Goal: Transaction & Acquisition: Purchase product/service

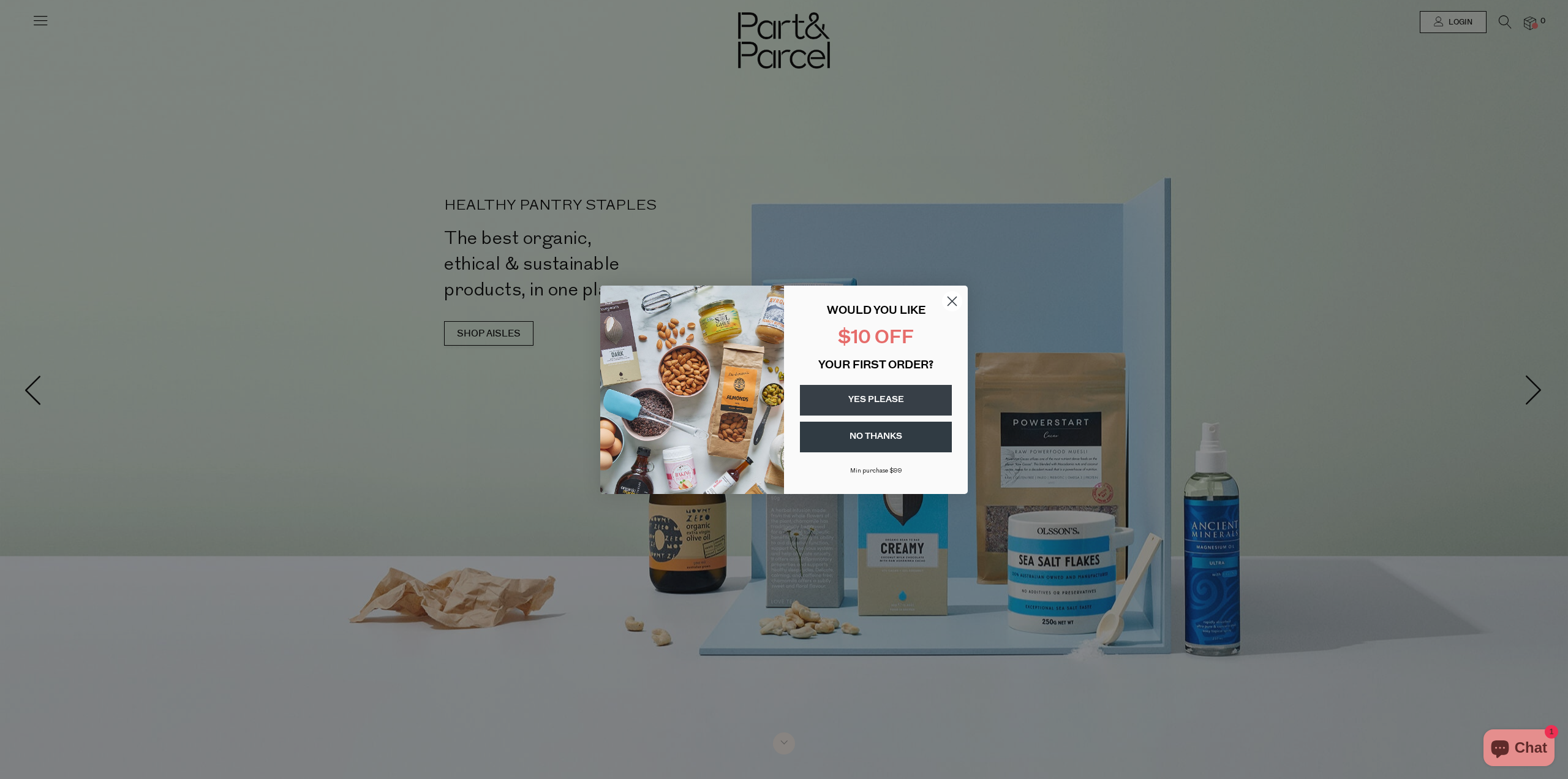
click at [957, 301] on circle "Close dialog" at bounding box center [952, 300] width 20 height 20
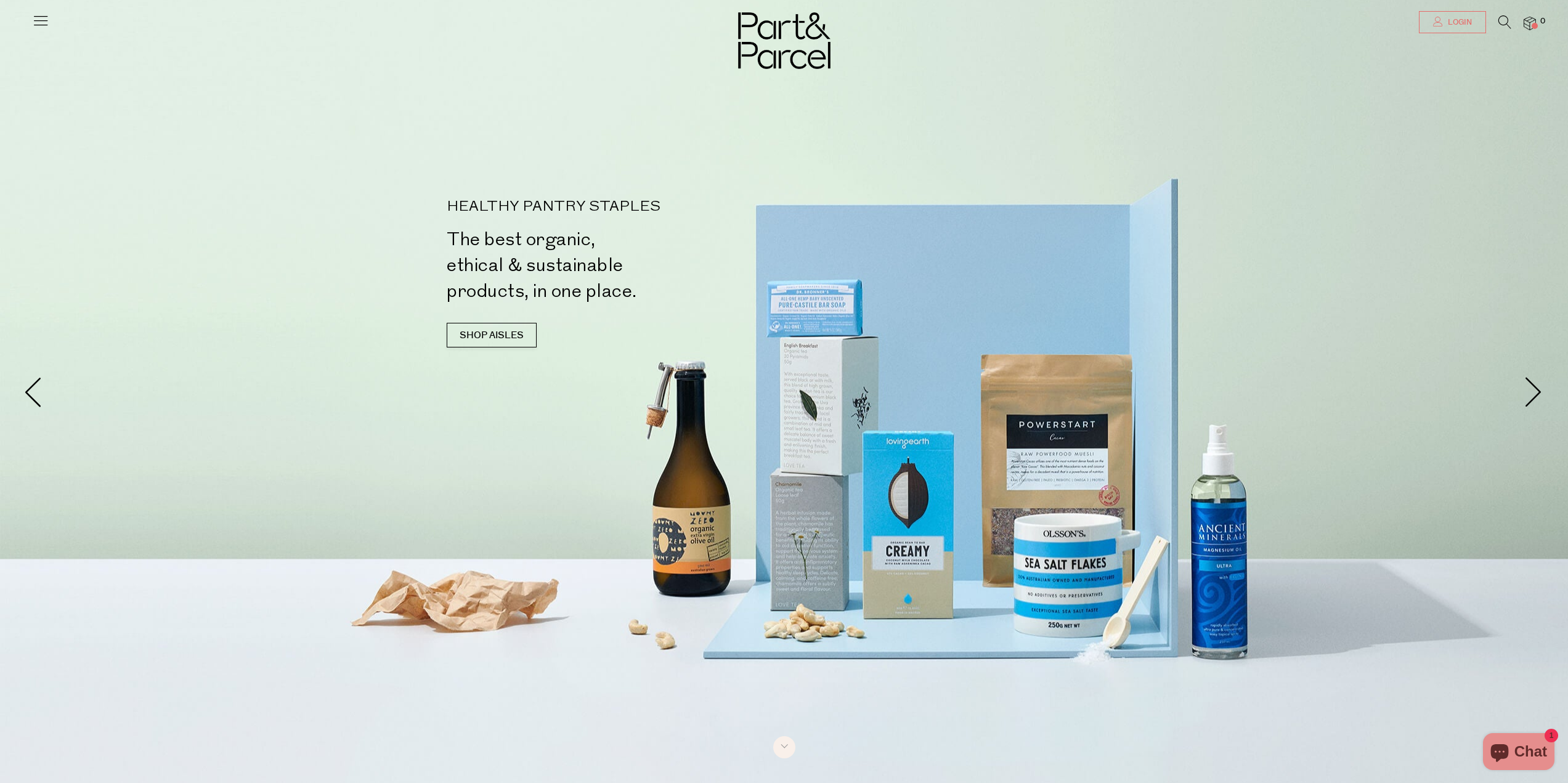
click at [1456, 15] on link "Login" at bounding box center [1453, 22] width 67 height 22
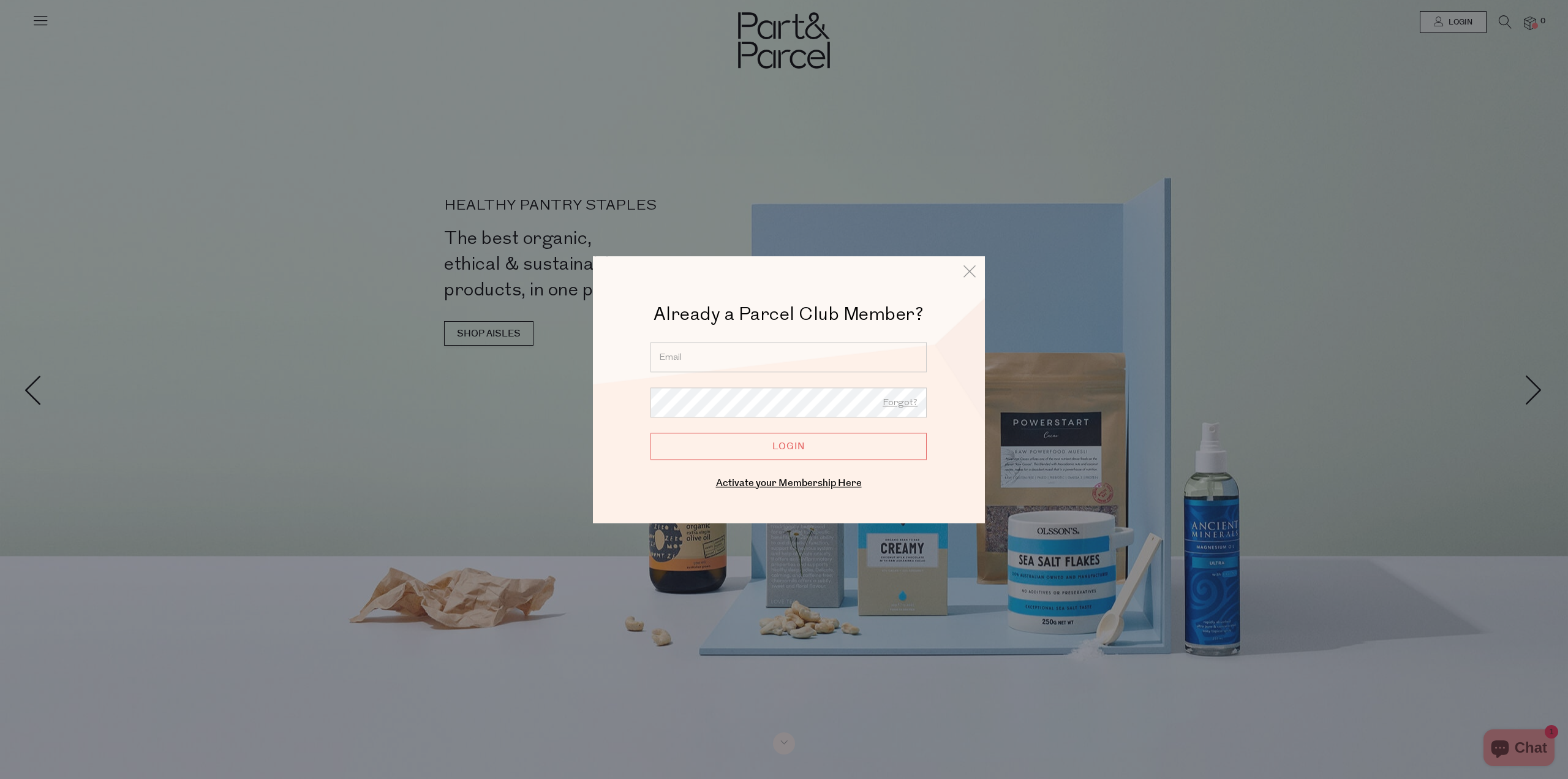
click at [773, 353] on input "email" at bounding box center [788, 357] width 276 height 30
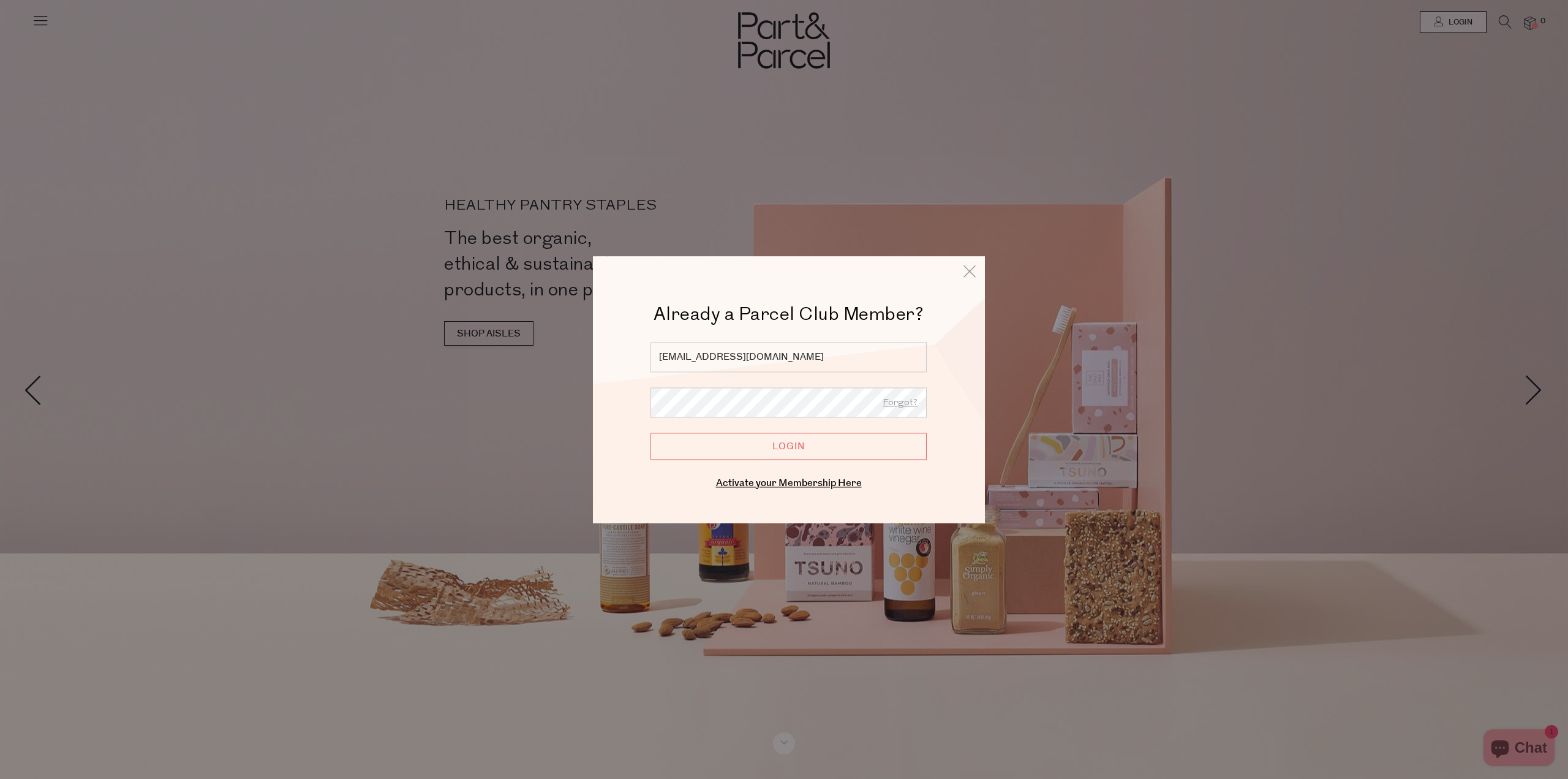
type input "[EMAIL_ADDRESS][DOMAIN_NAME]"
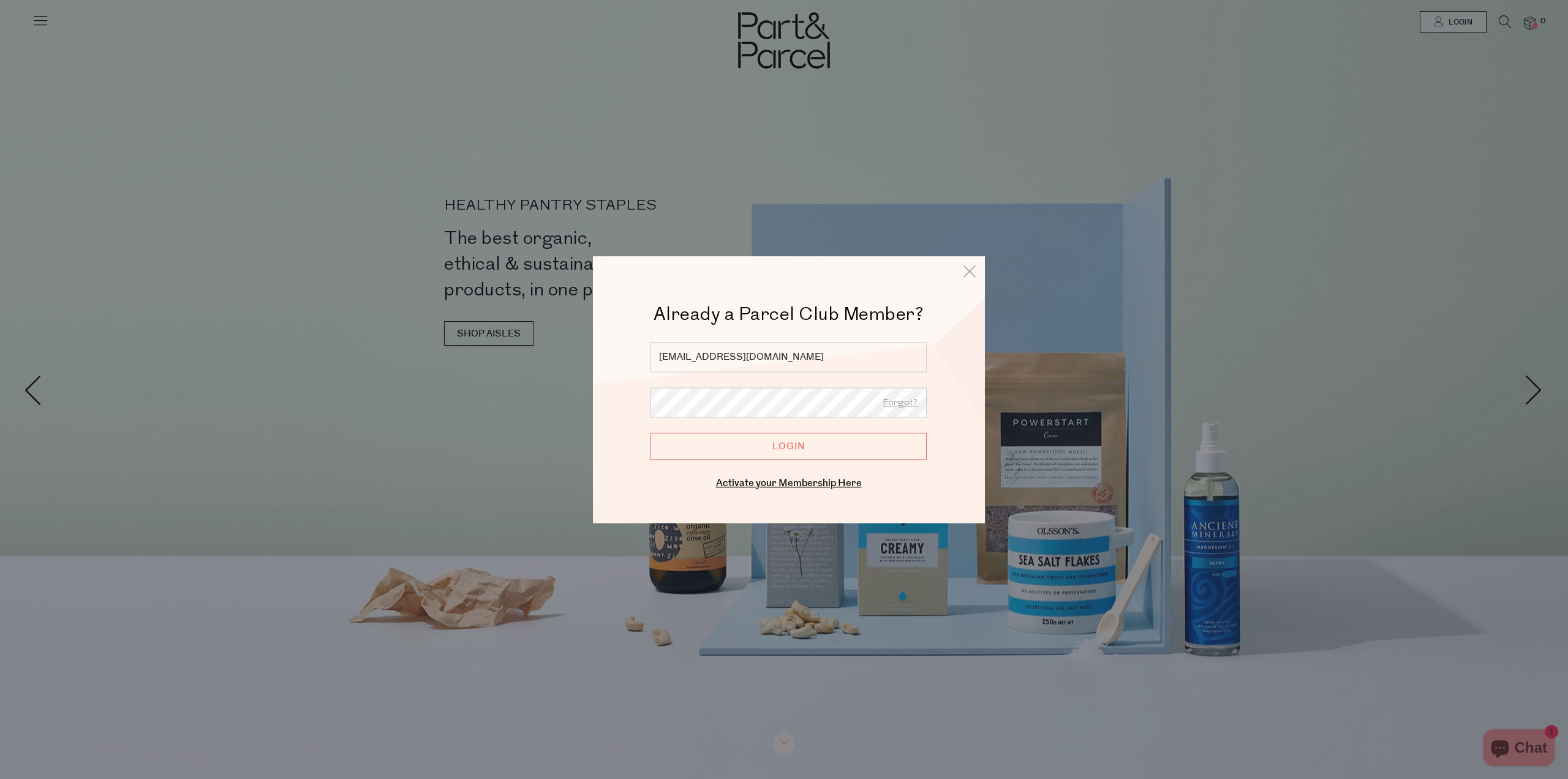
click at [651, 433] on input "Login" at bounding box center [788, 446] width 276 height 27
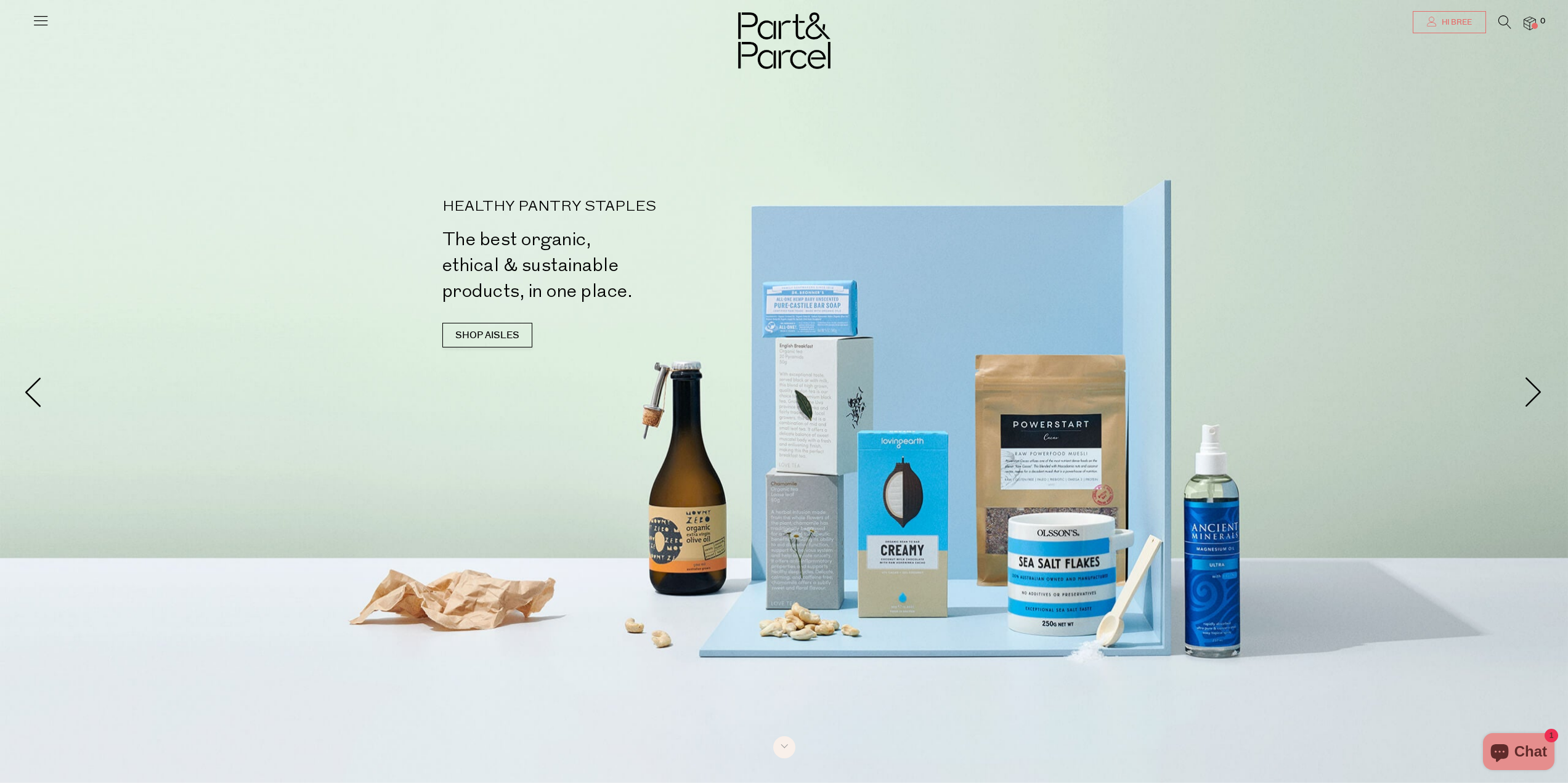
click at [1418, 26] on link "Hi Bree" at bounding box center [1449, 22] width 73 height 22
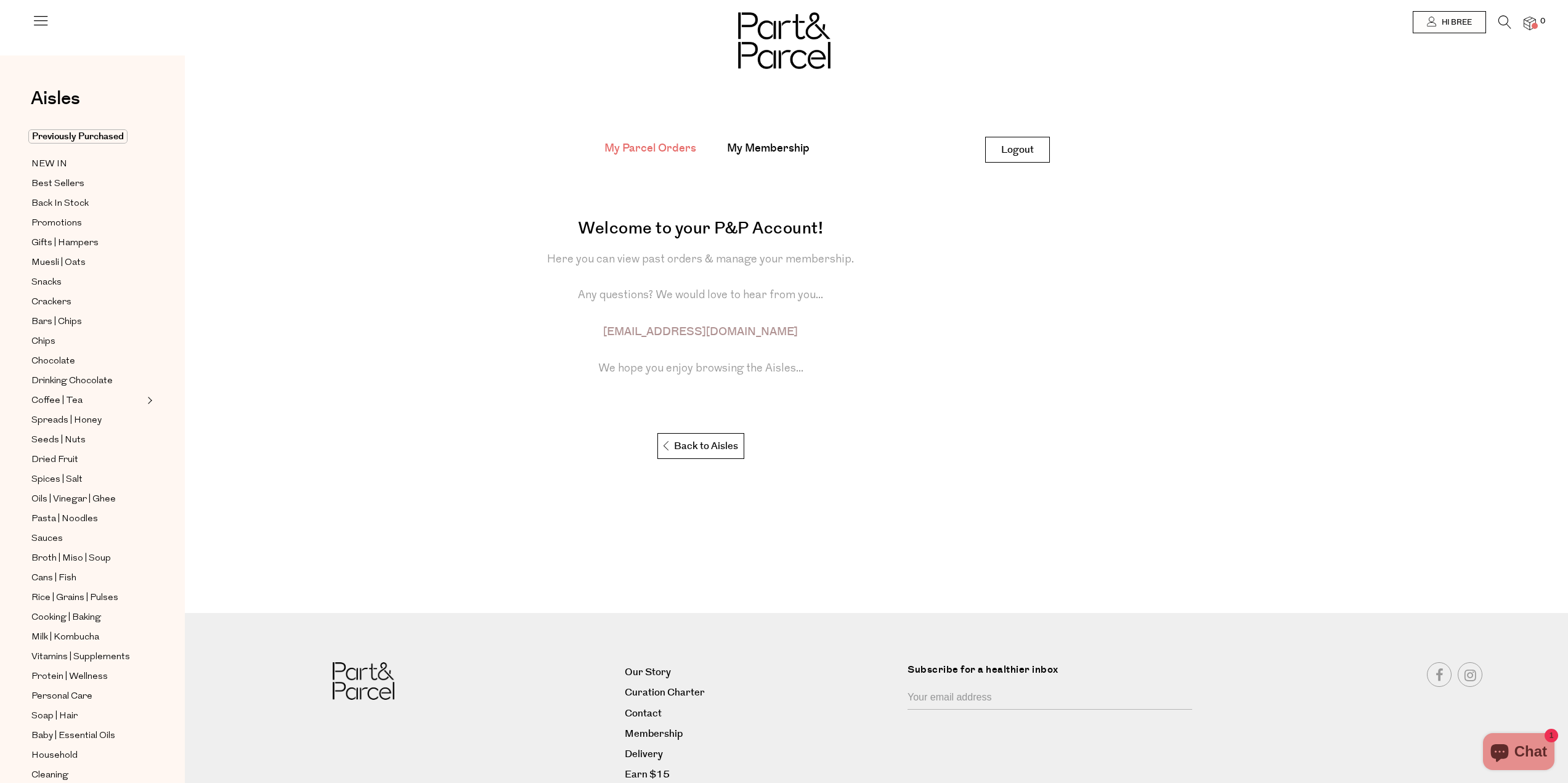
click at [1529, 25] on img at bounding box center [1529, 24] width 12 height 14
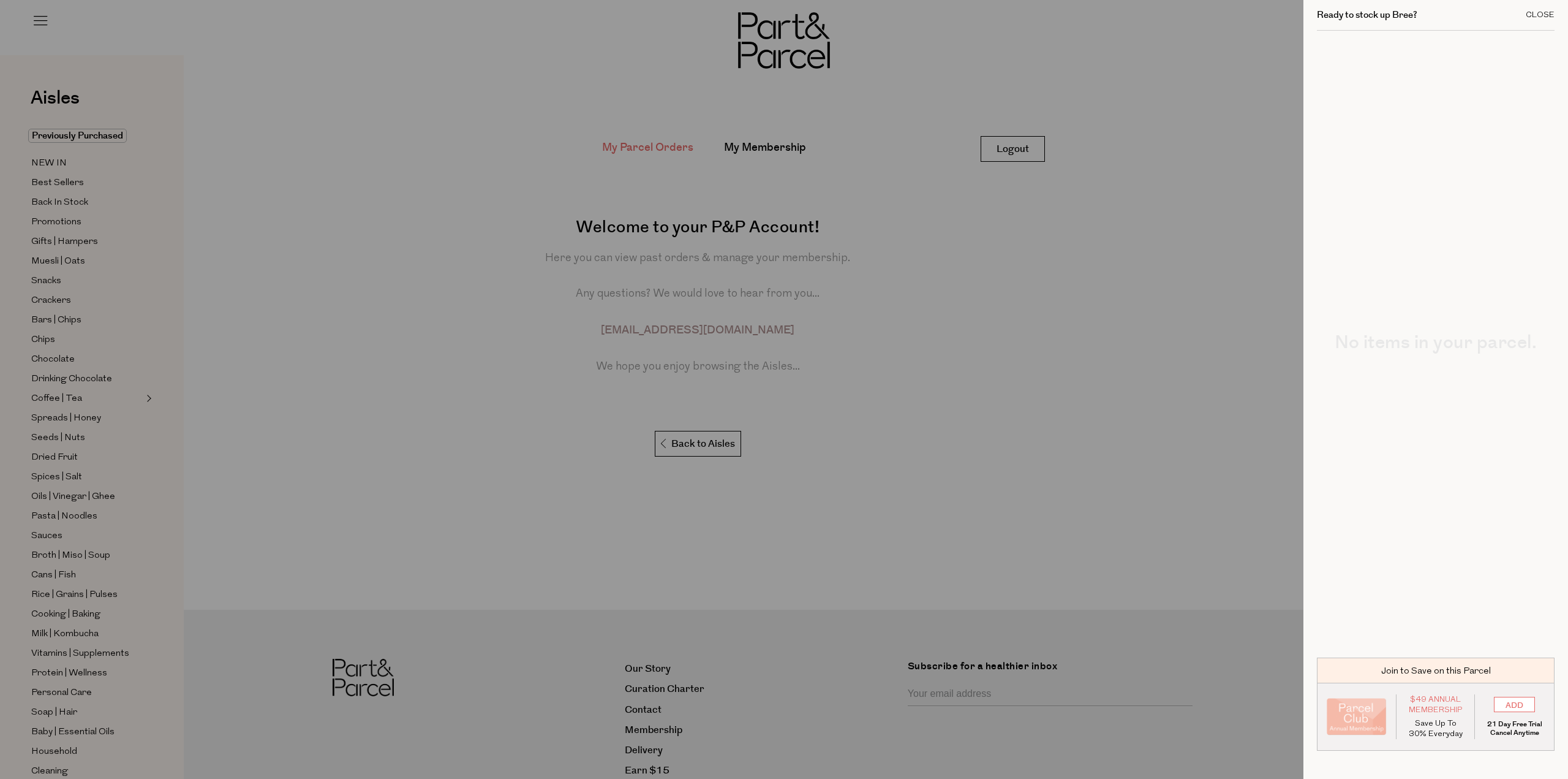
click at [1529, 18] on div "Close" at bounding box center [1540, 15] width 29 height 8
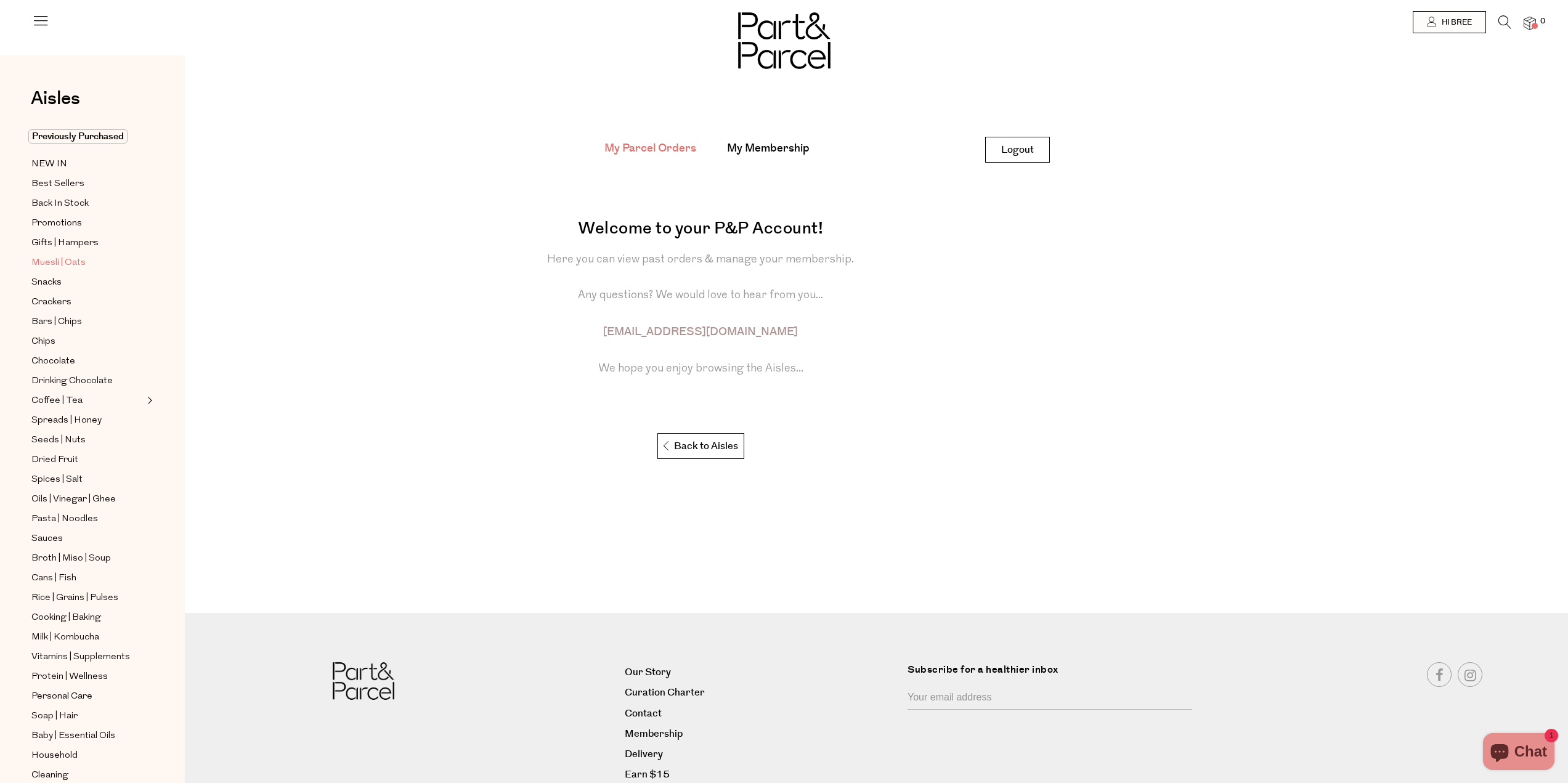
click at [78, 255] on span "Muesli | Oats" at bounding box center [59, 262] width 55 height 15
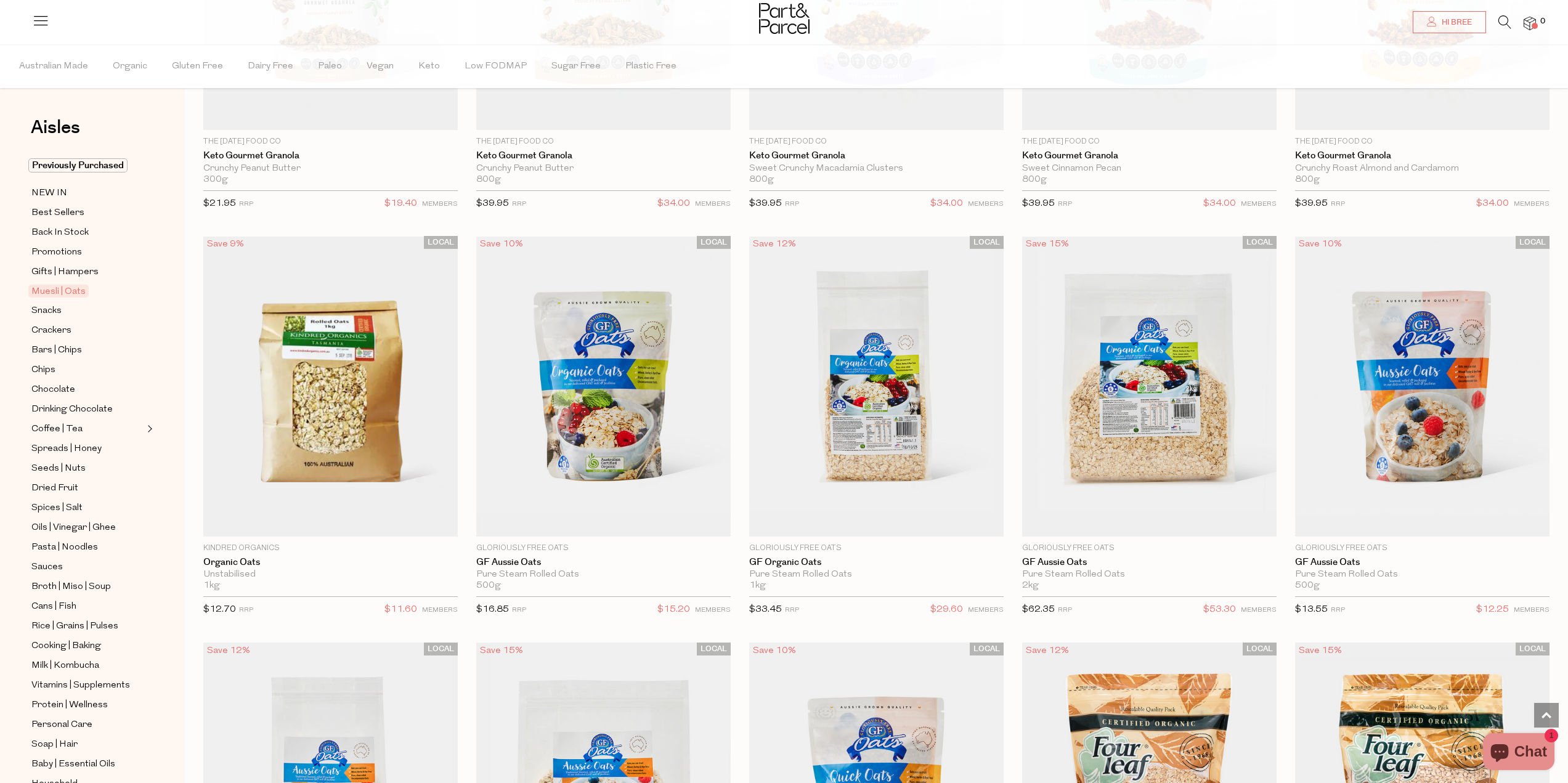
scroll to position [3202, 0]
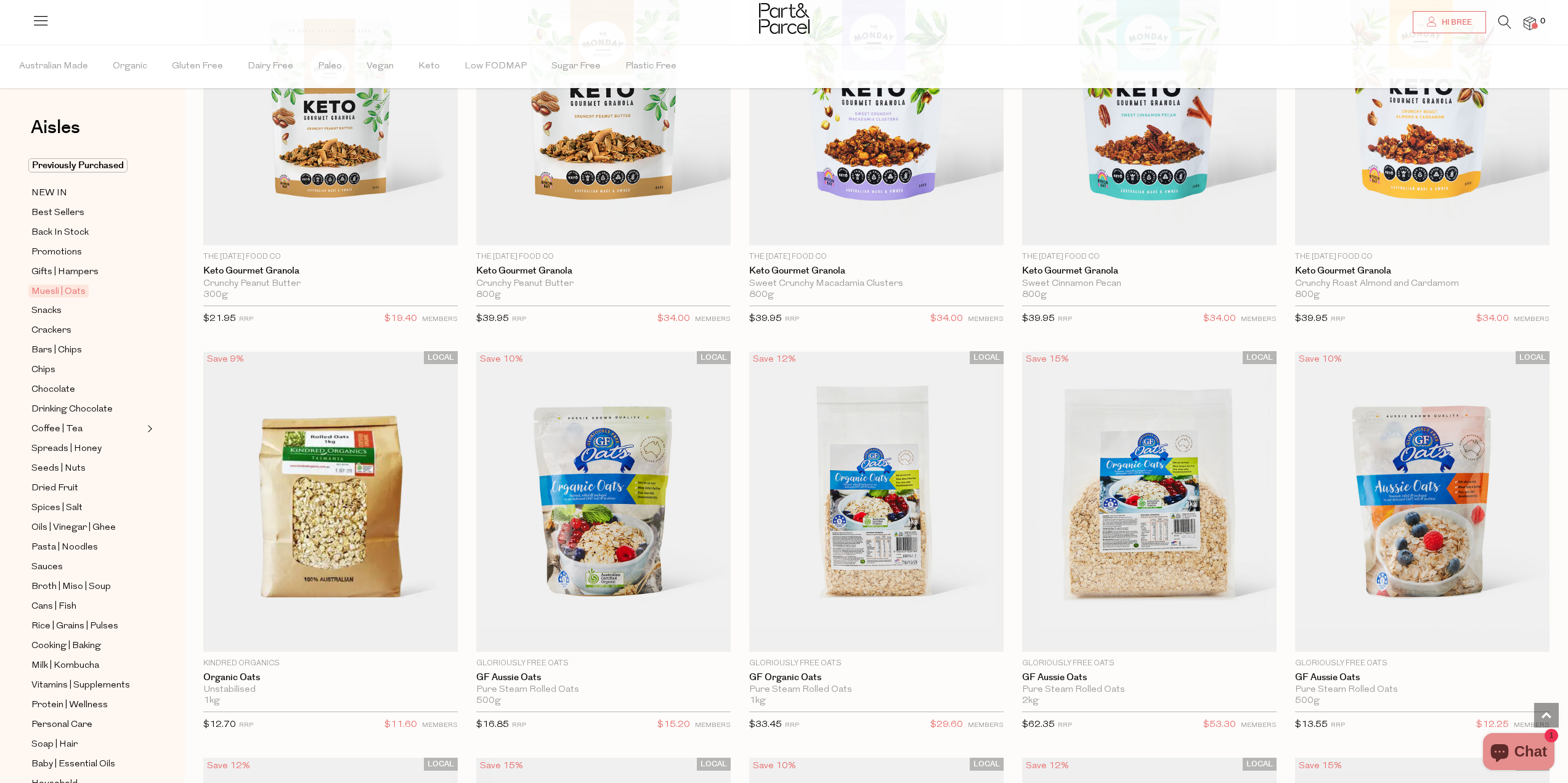
scroll to position [3062, 0]
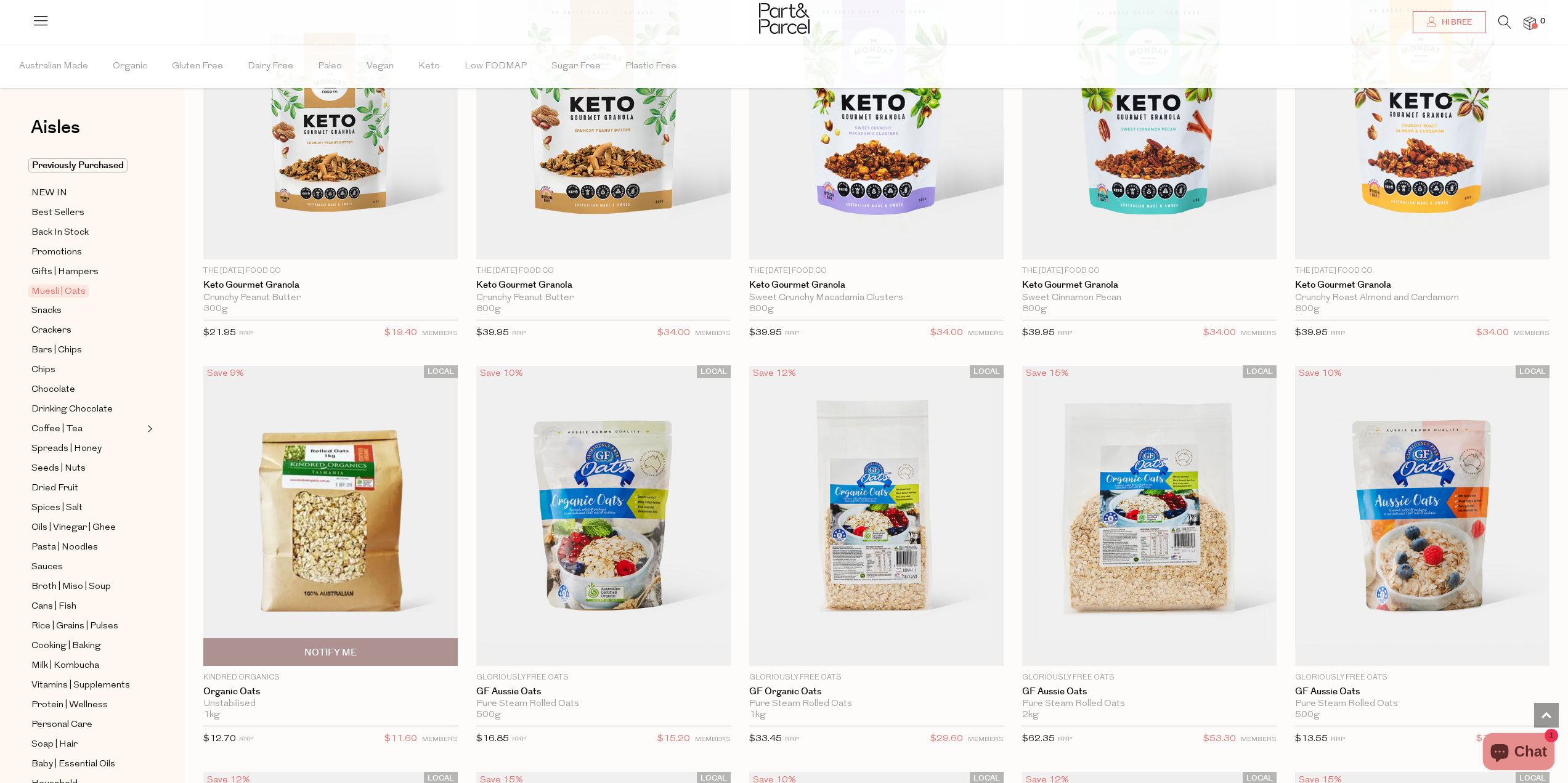
click at [308, 646] on span "Notify Me" at bounding box center [329, 653] width 52 height 13
type input "Notify when available"
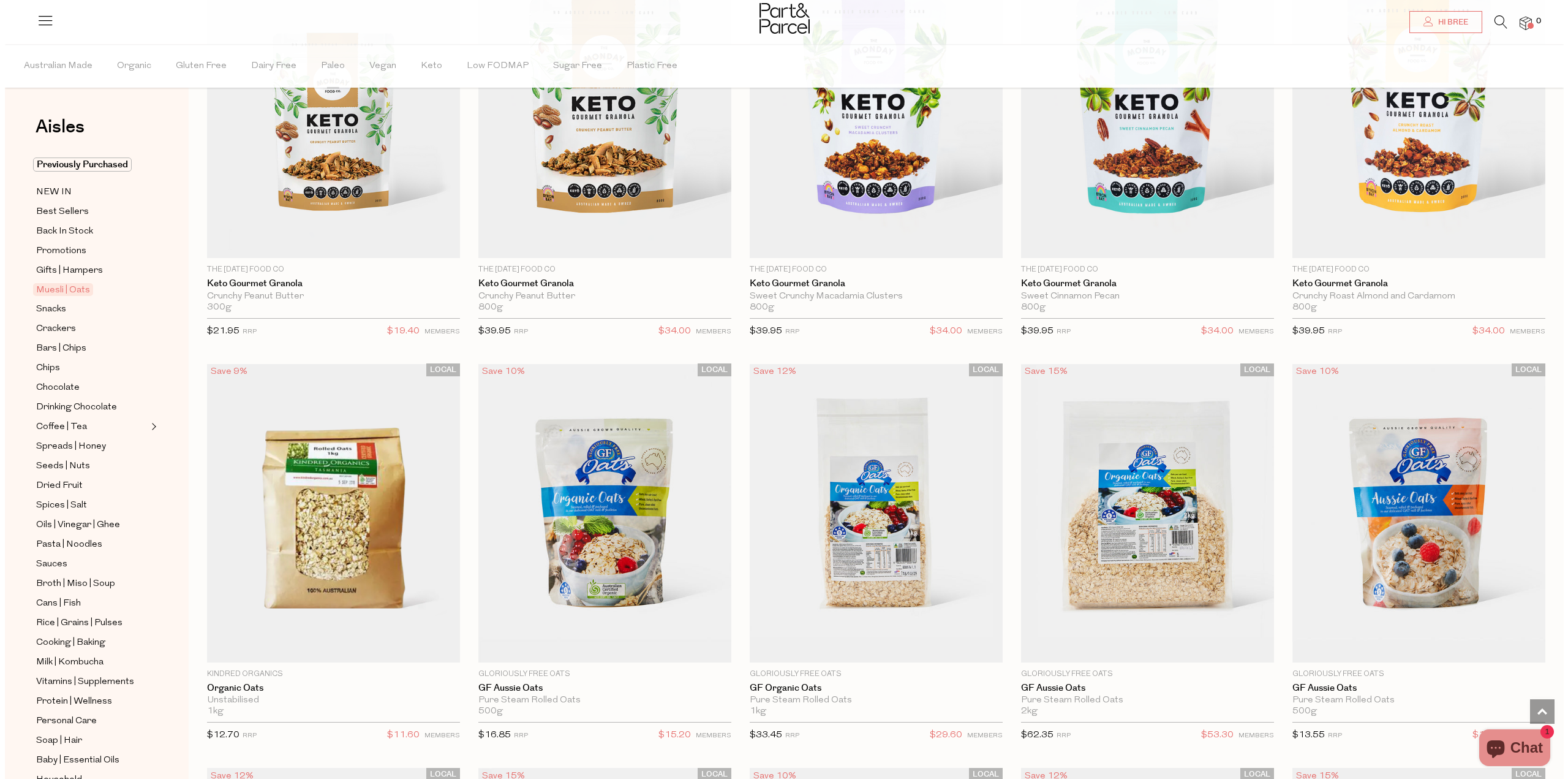
scroll to position [3062, 0]
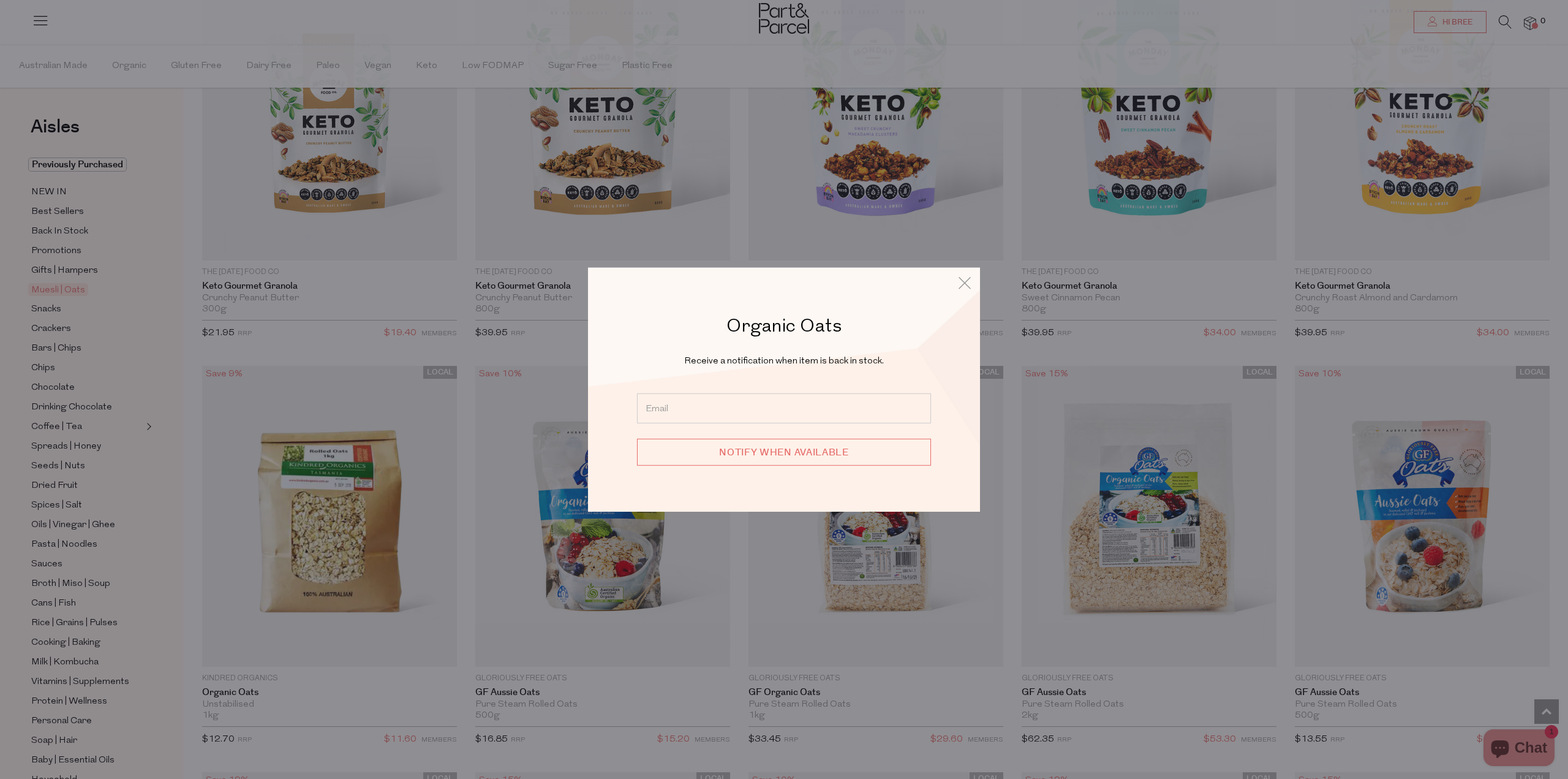
click at [714, 411] on input "email" at bounding box center [784, 408] width 294 height 30
type input "brianna.jones93@hotmail.com"
click at [743, 455] on input "Notify when available" at bounding box center [784, 452] width 294 height 27
type input "We will be in touch"
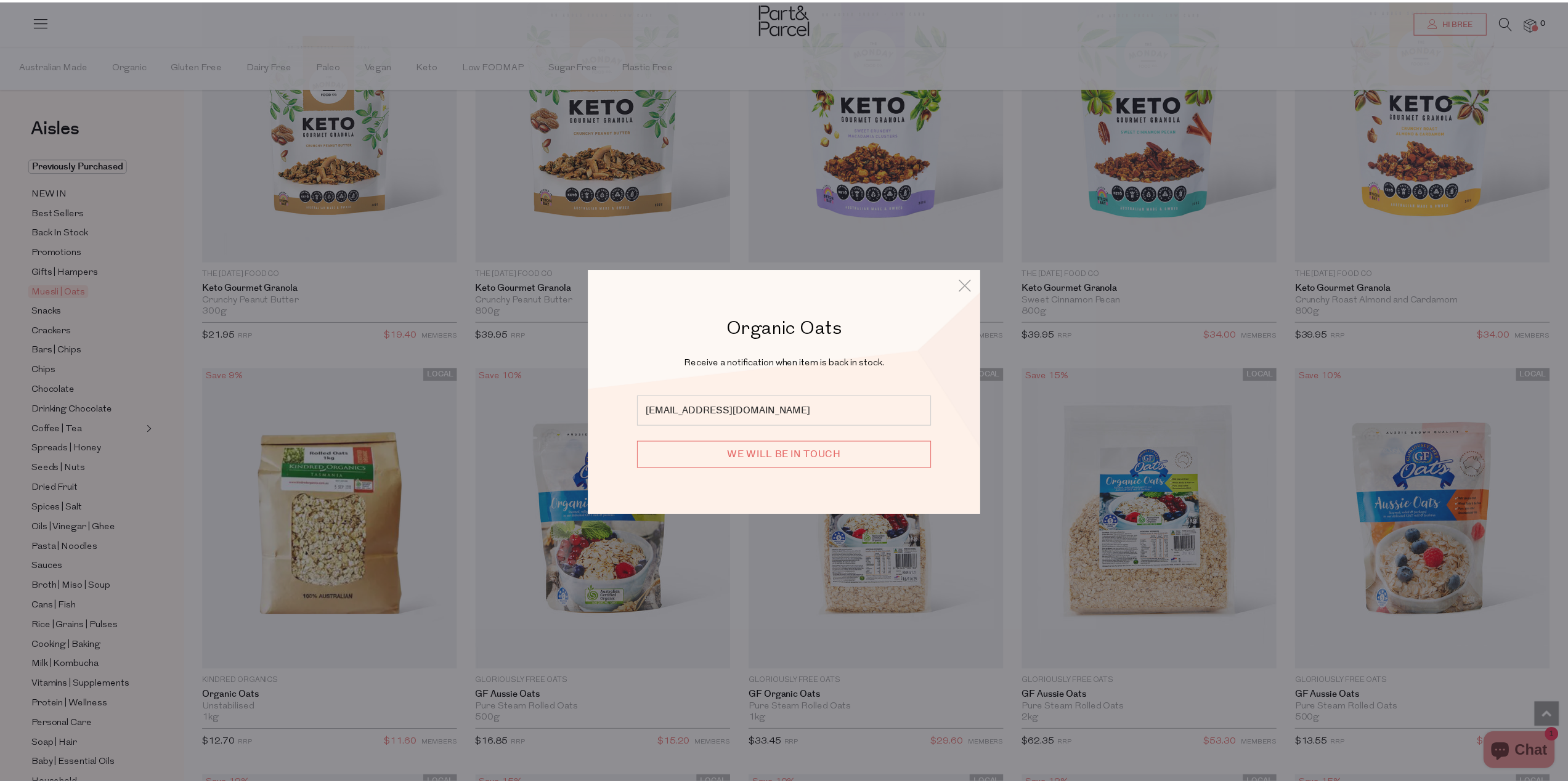
scroll to position [3062, 0]
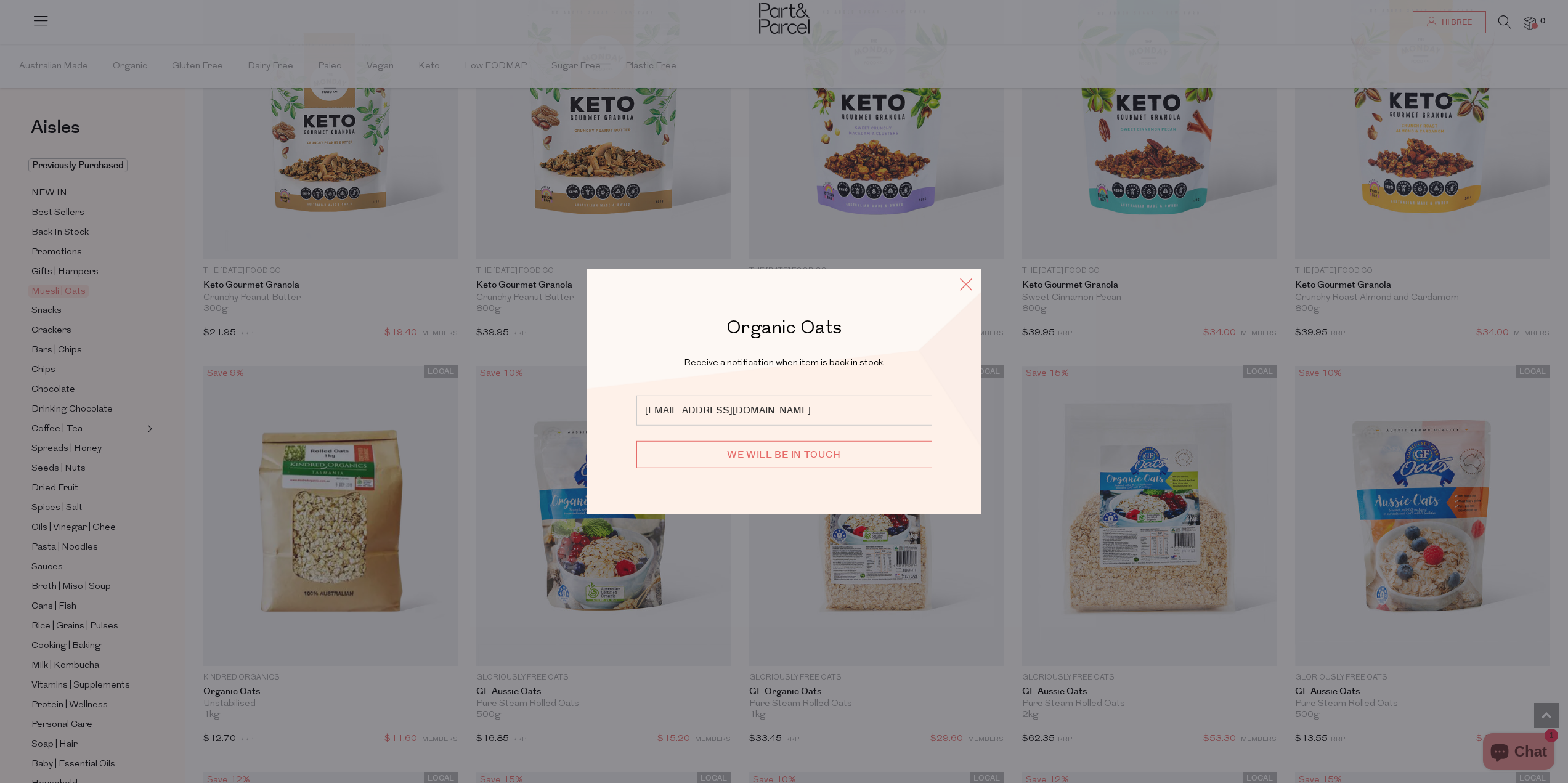
click at [966, 281] on icon at bounding box center [965, 284] width 18 height 18
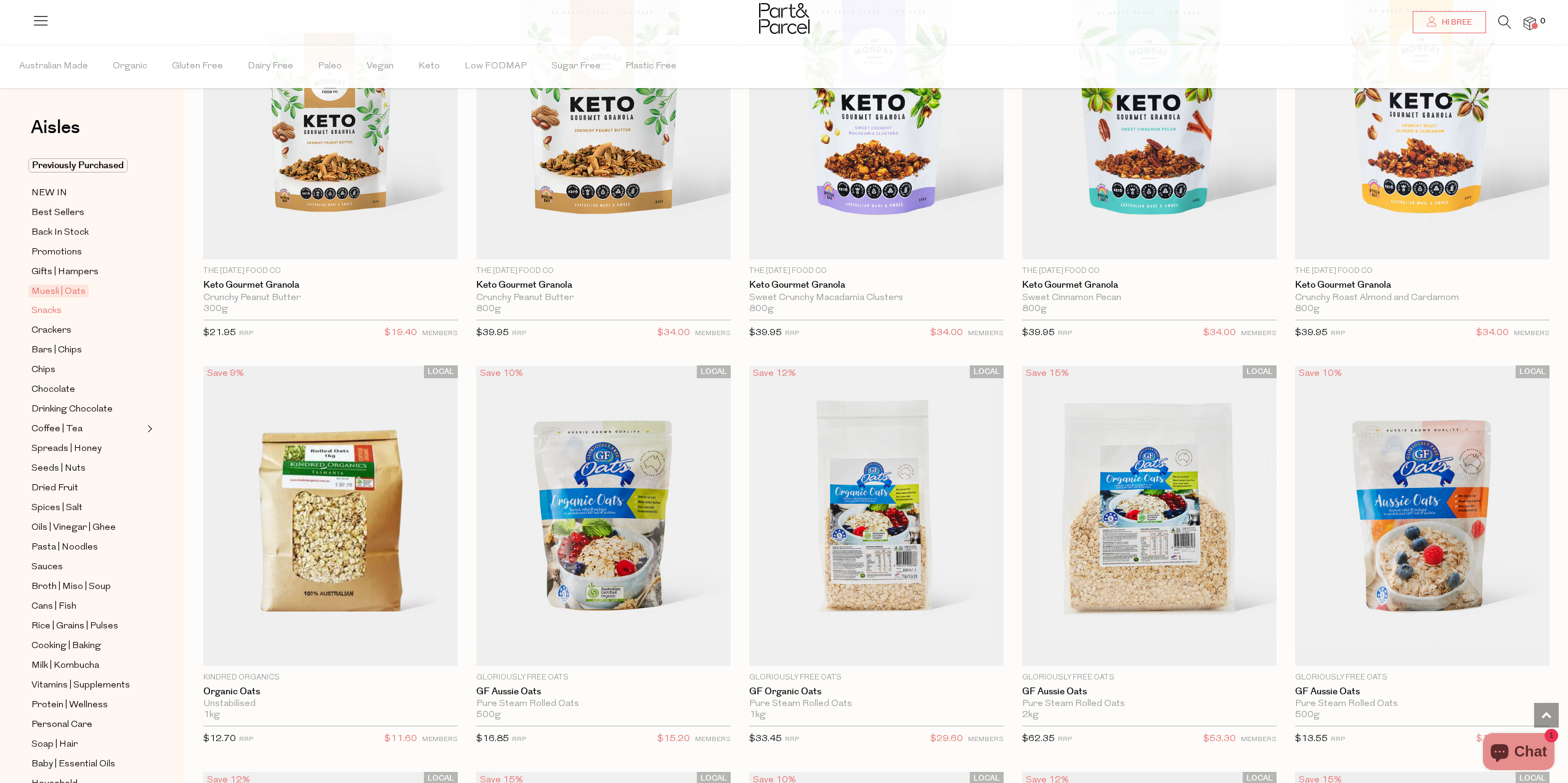
click at [69, 311] on link "Snacks" at bounding box center [87, 310] width 112 height 15
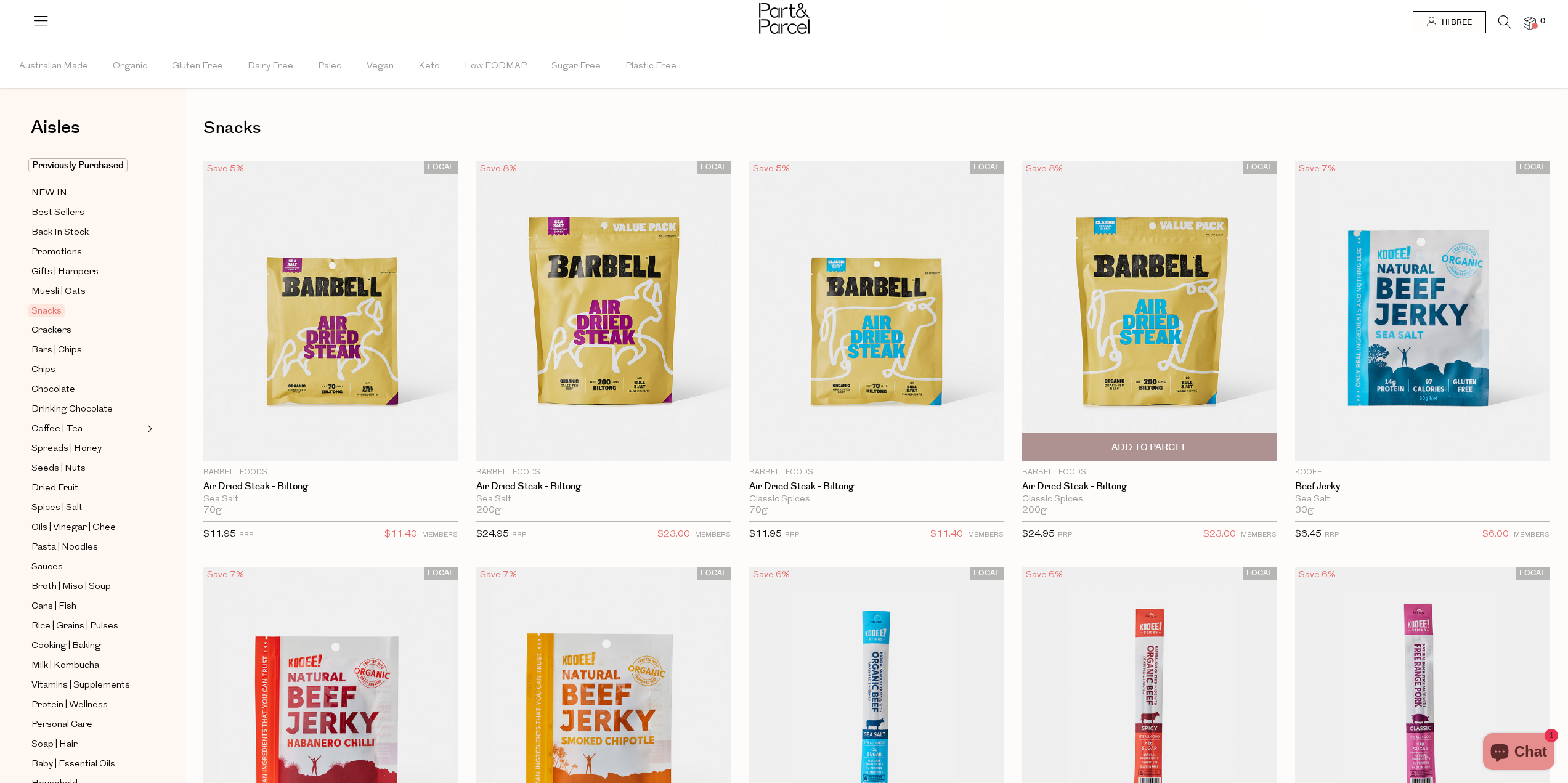
click at [1140, 450] on span "Add To Parcel" at bounding box center [1150, 447] width 77 height 13
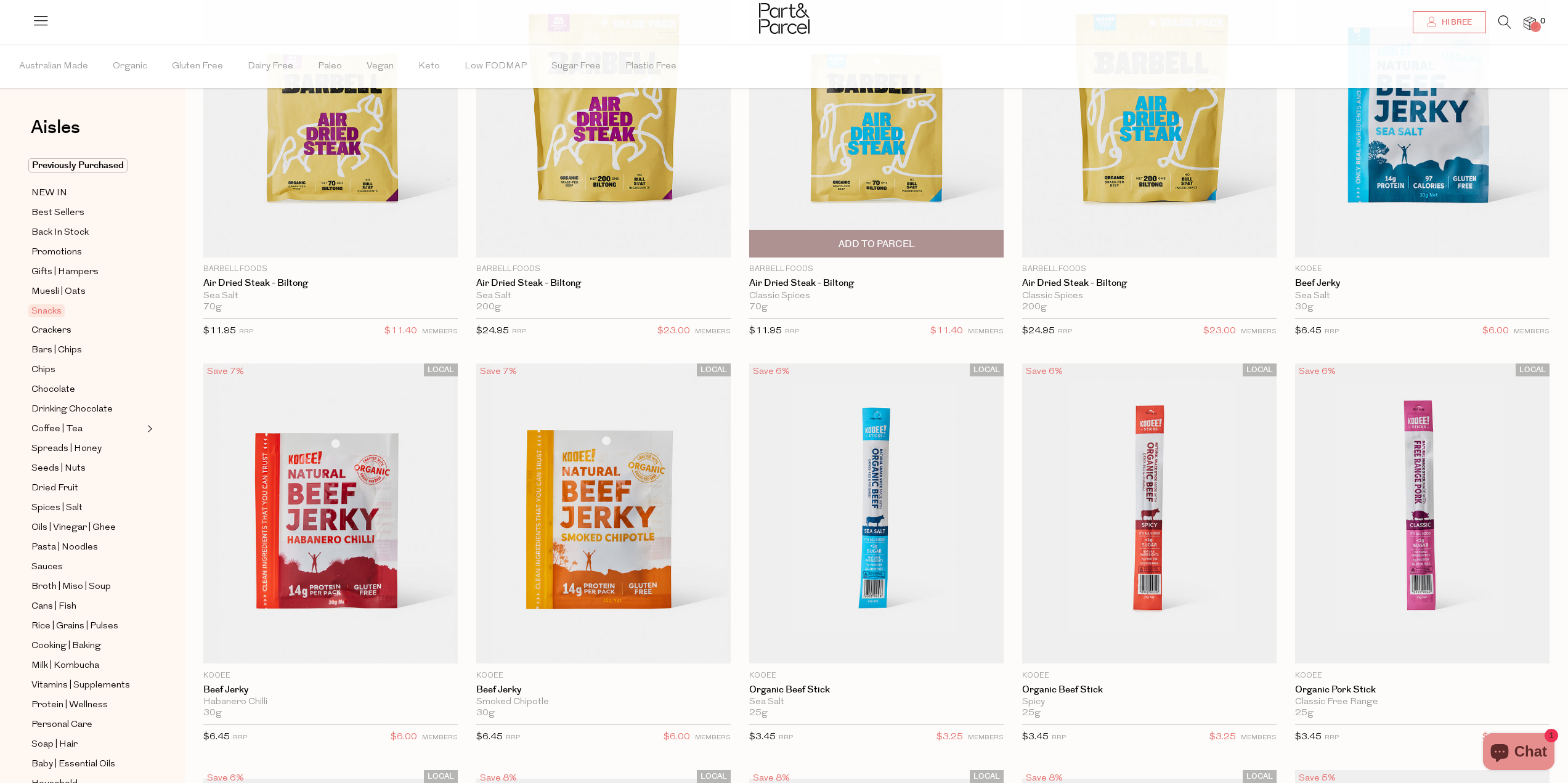
scroll to position [308, 0]
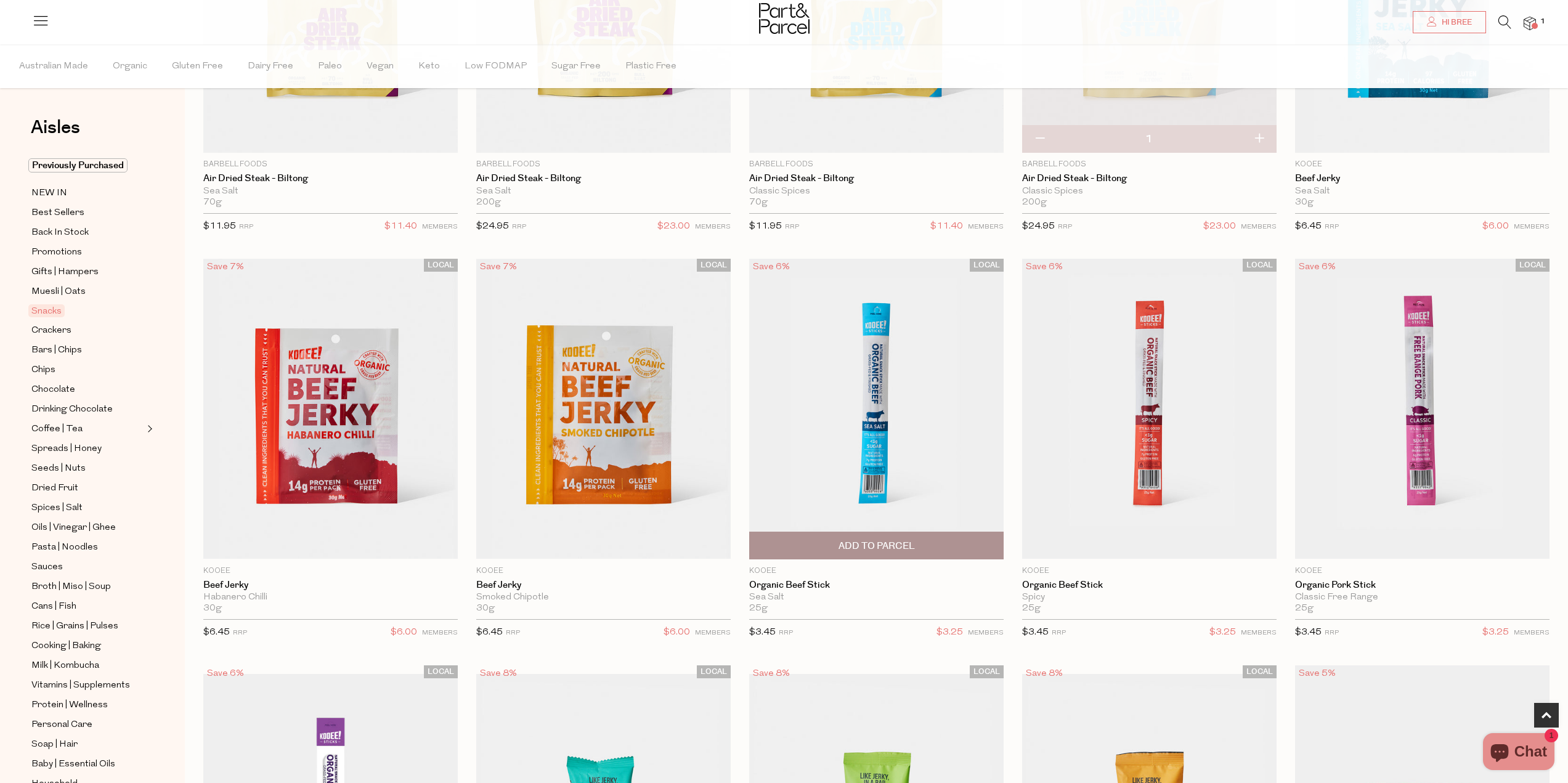
click at [891, 542] on span "Add To Parcel" at bounding box center [876, 546] width 77 height 13
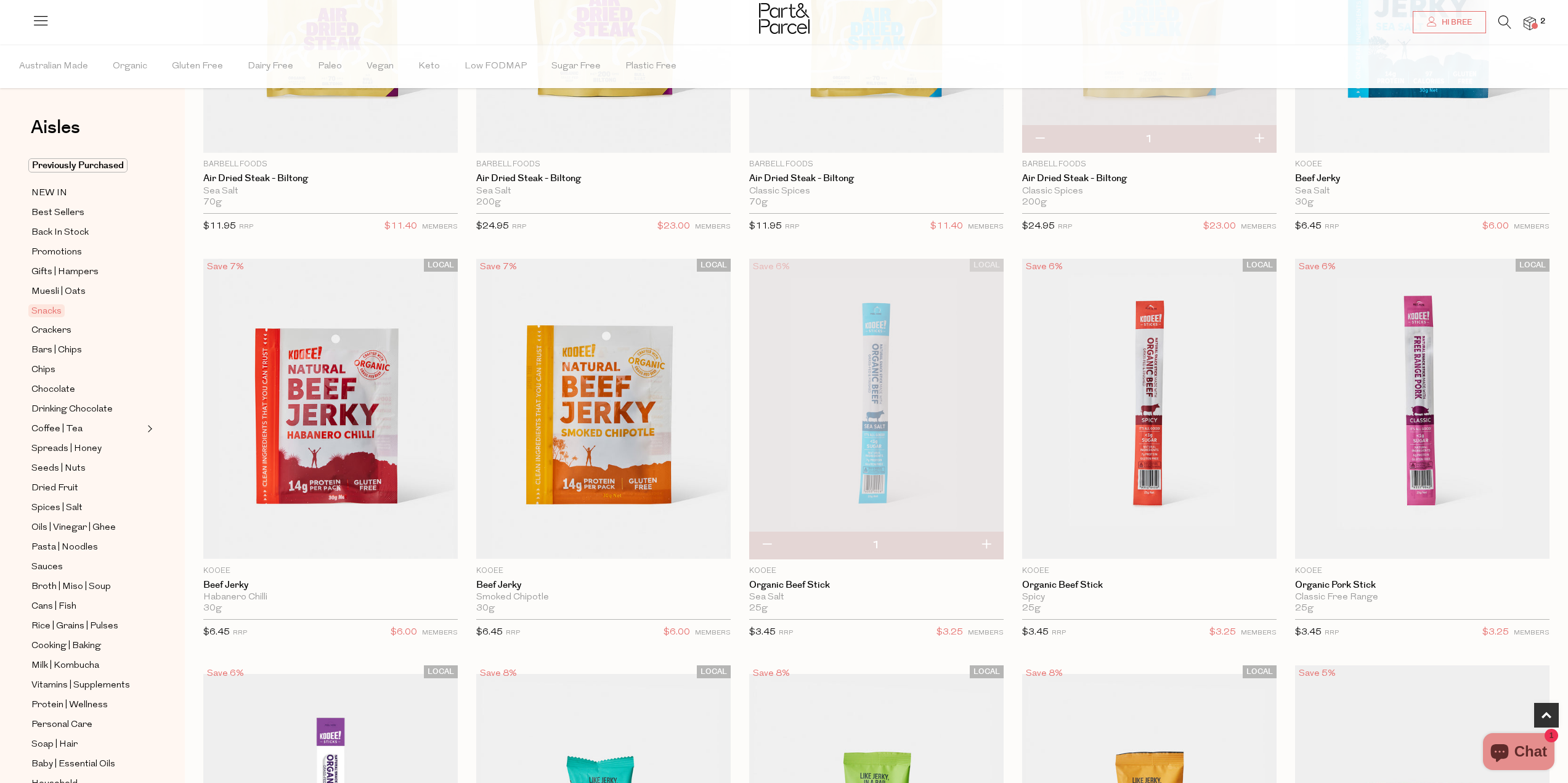
click at [987, 542] on button "button" at bounding box center [986, 545] width 35 height 27
type input "2"
click at [985, 545] on button "button" at bounding box center [986, 545] width 35 height 27
type input "3"
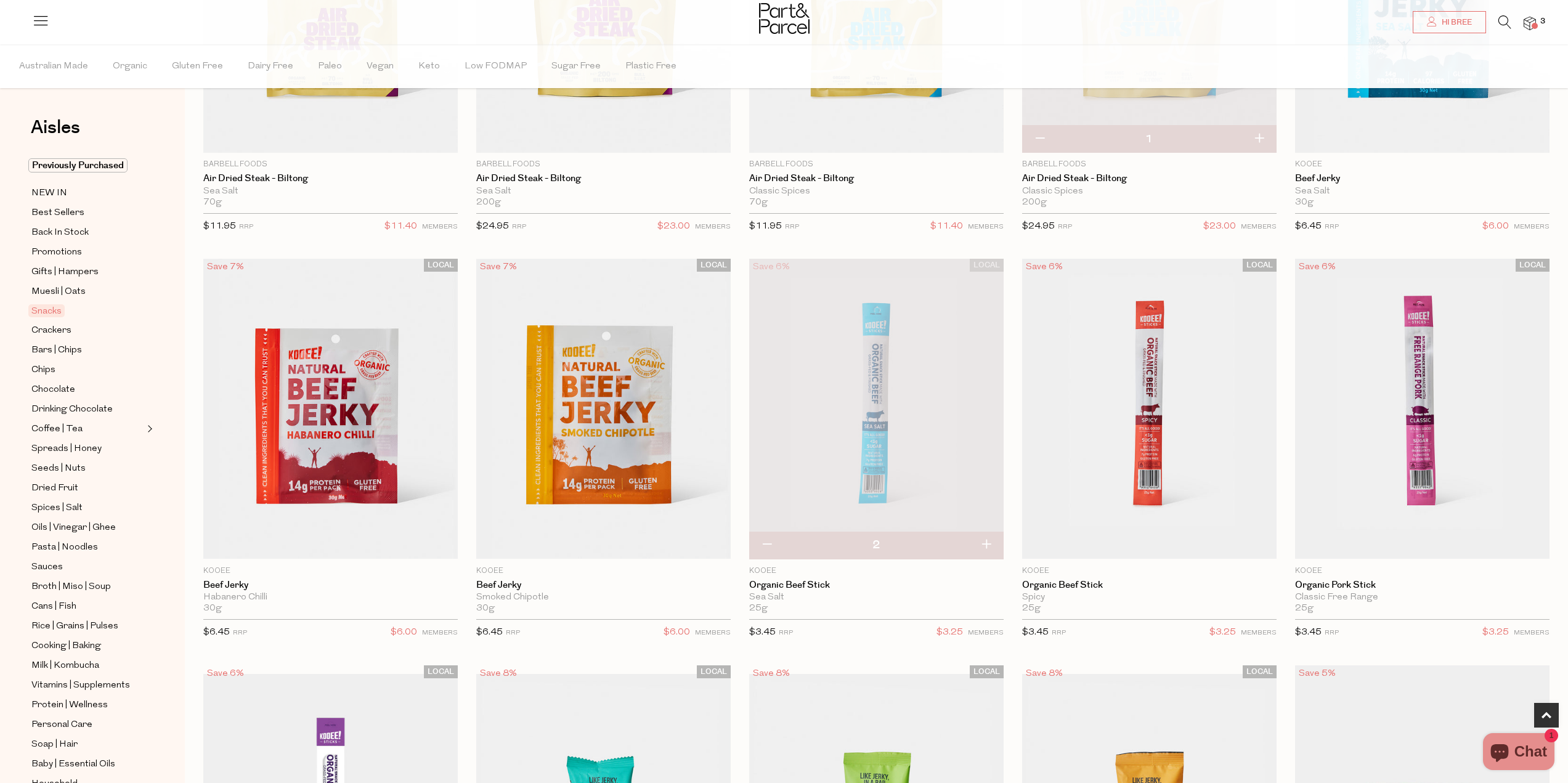
type input "3"
click at [982, 543] on button "button" at bounding box center [986, 545] width 35 height 27
type input "4"
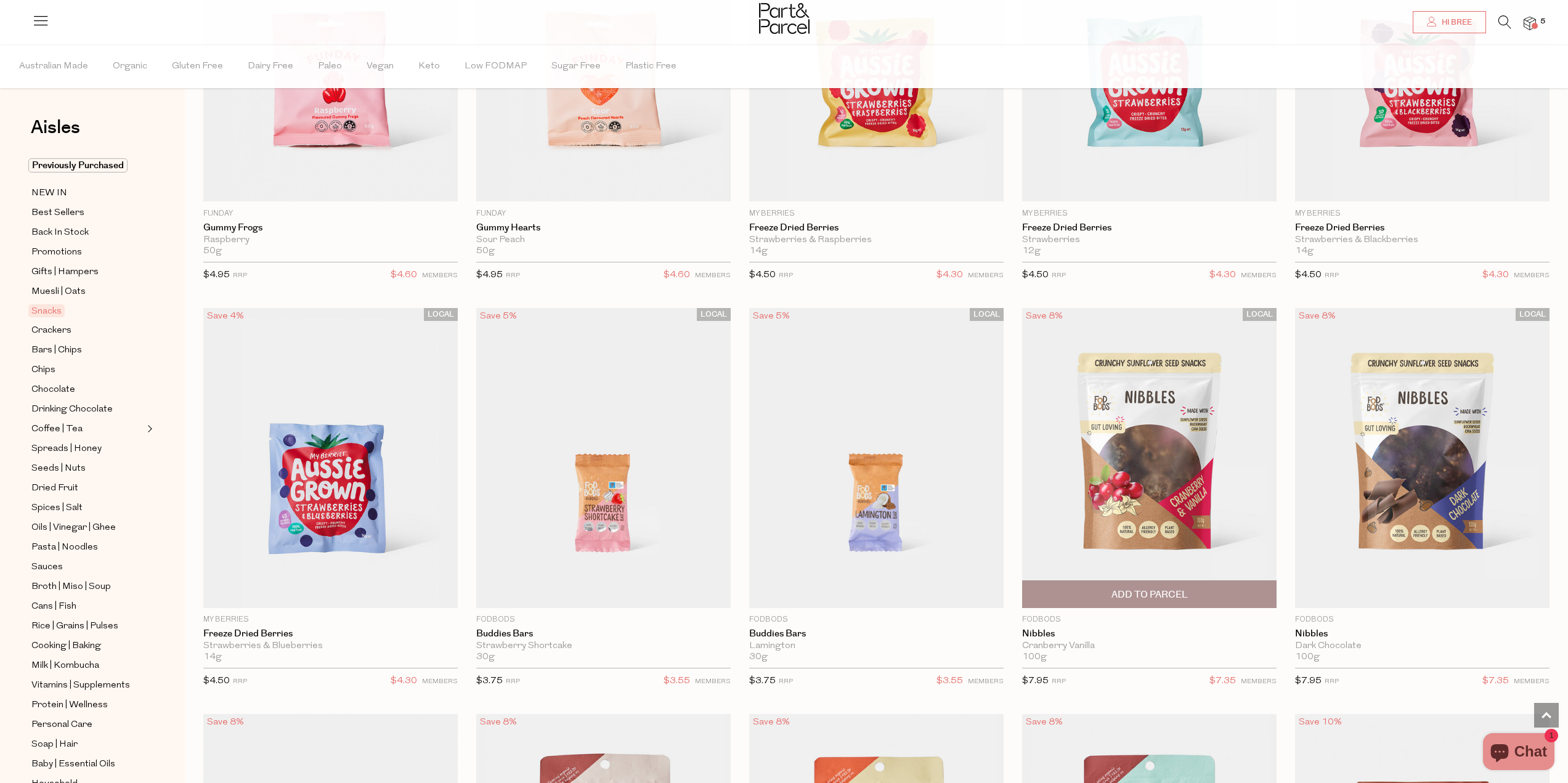
scroll to position [1971, 0]
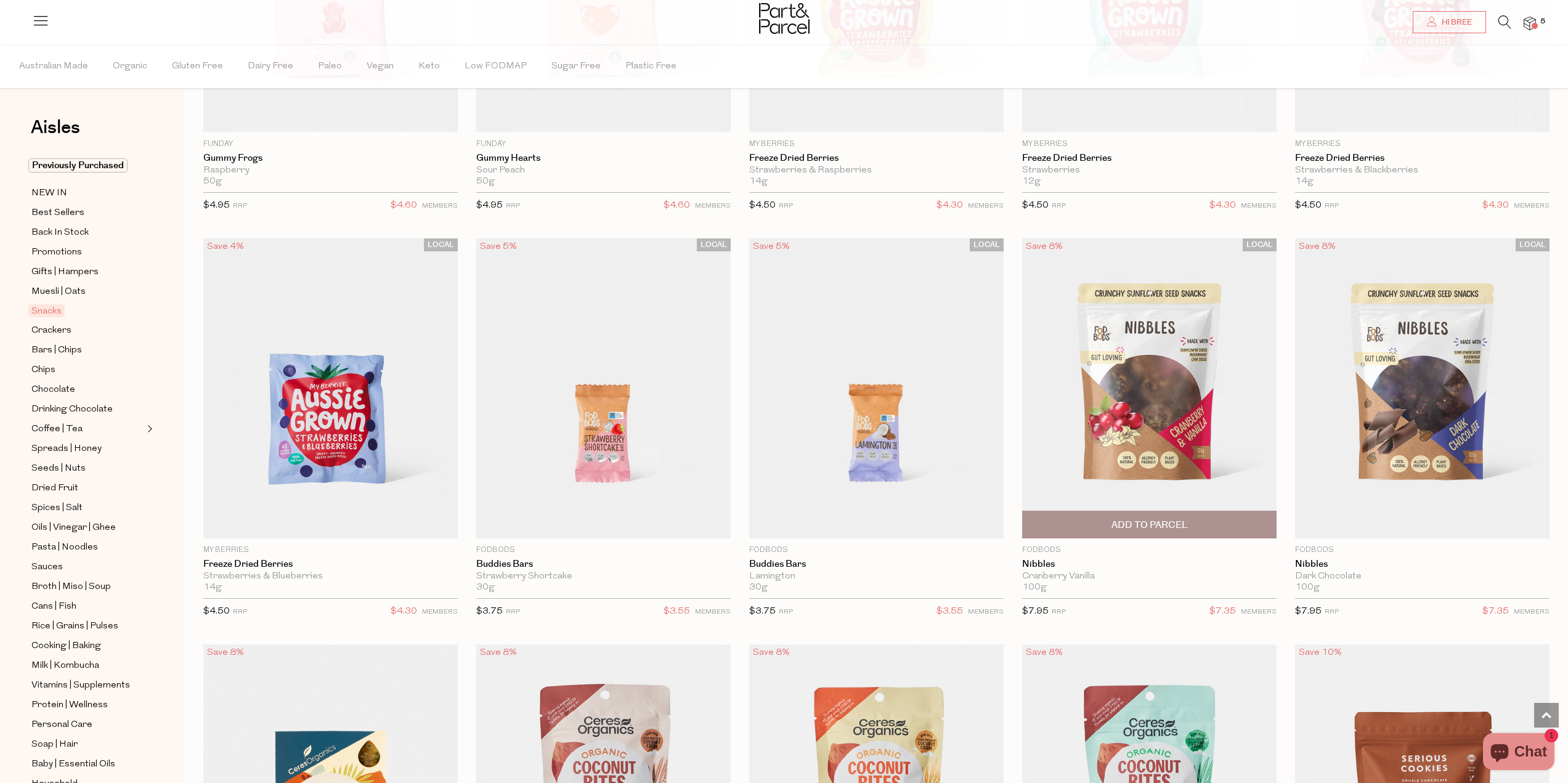
click at [1167, 523] on span "Add To Parcel" at bounding box center [1150, 525] width 77 height 13
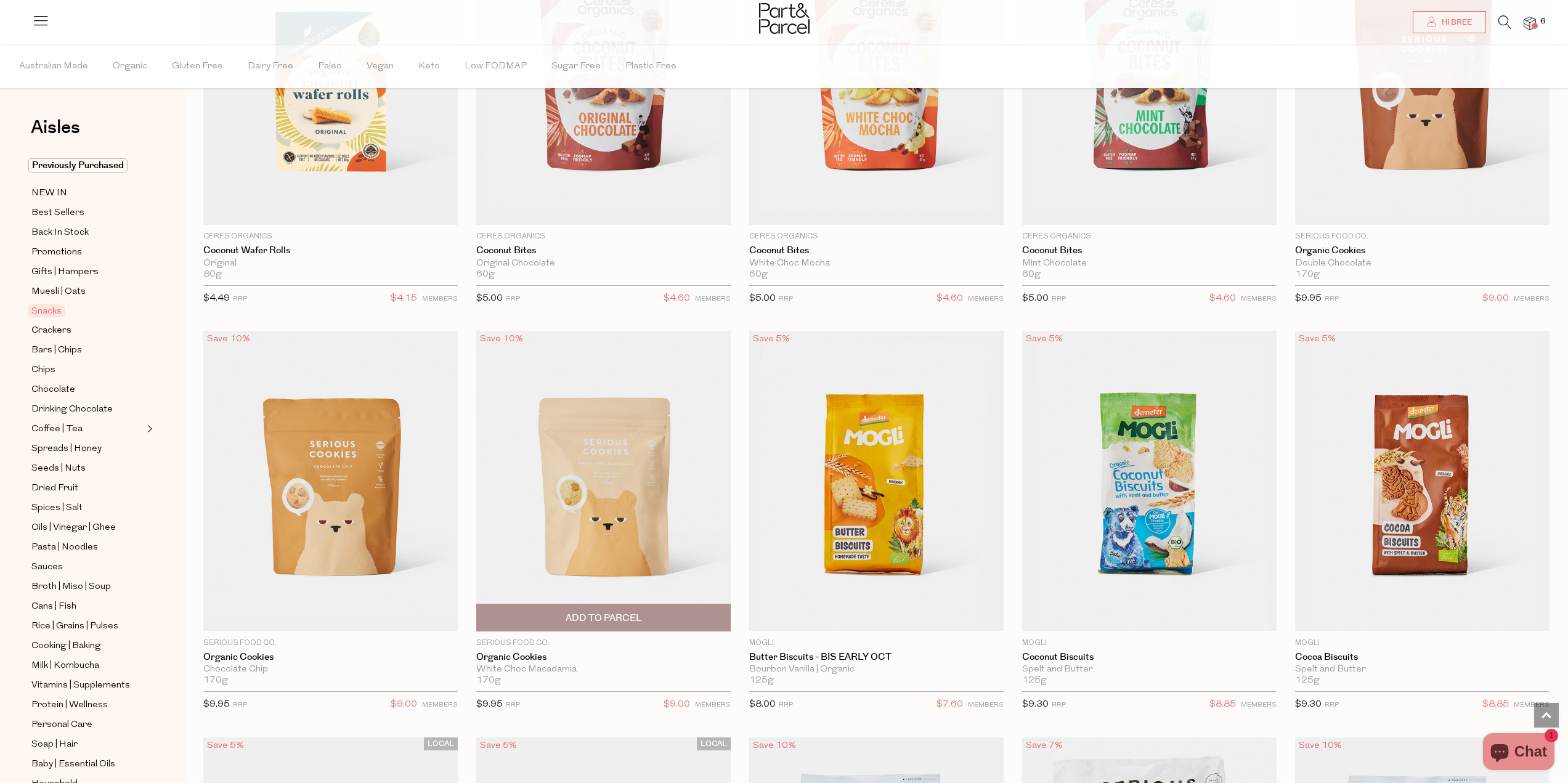
scroll to position [2710, 0]
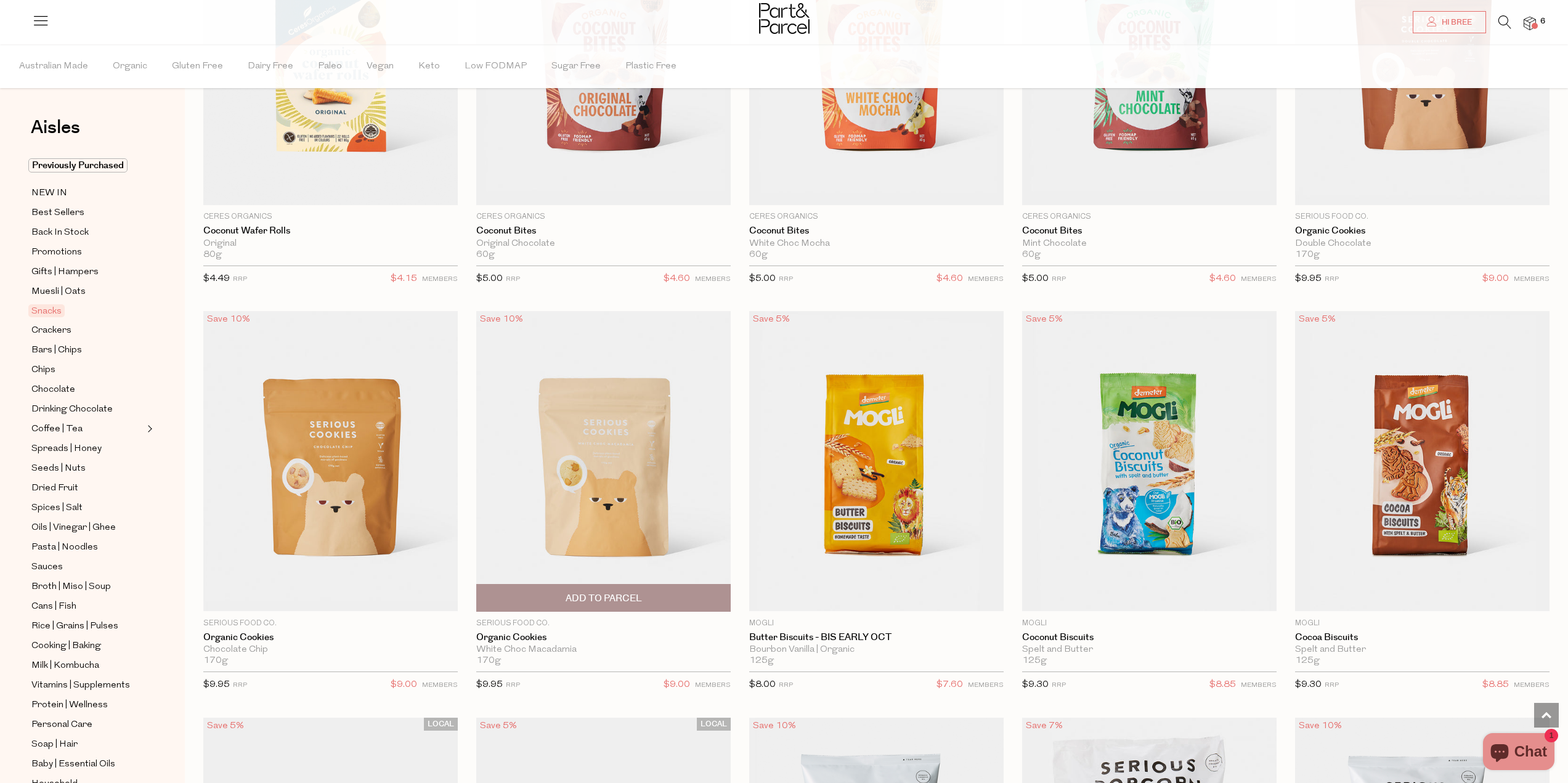
click at [591, 592] on span "Add To Parcel" at bounding box center [603, 598] width 77 height 13
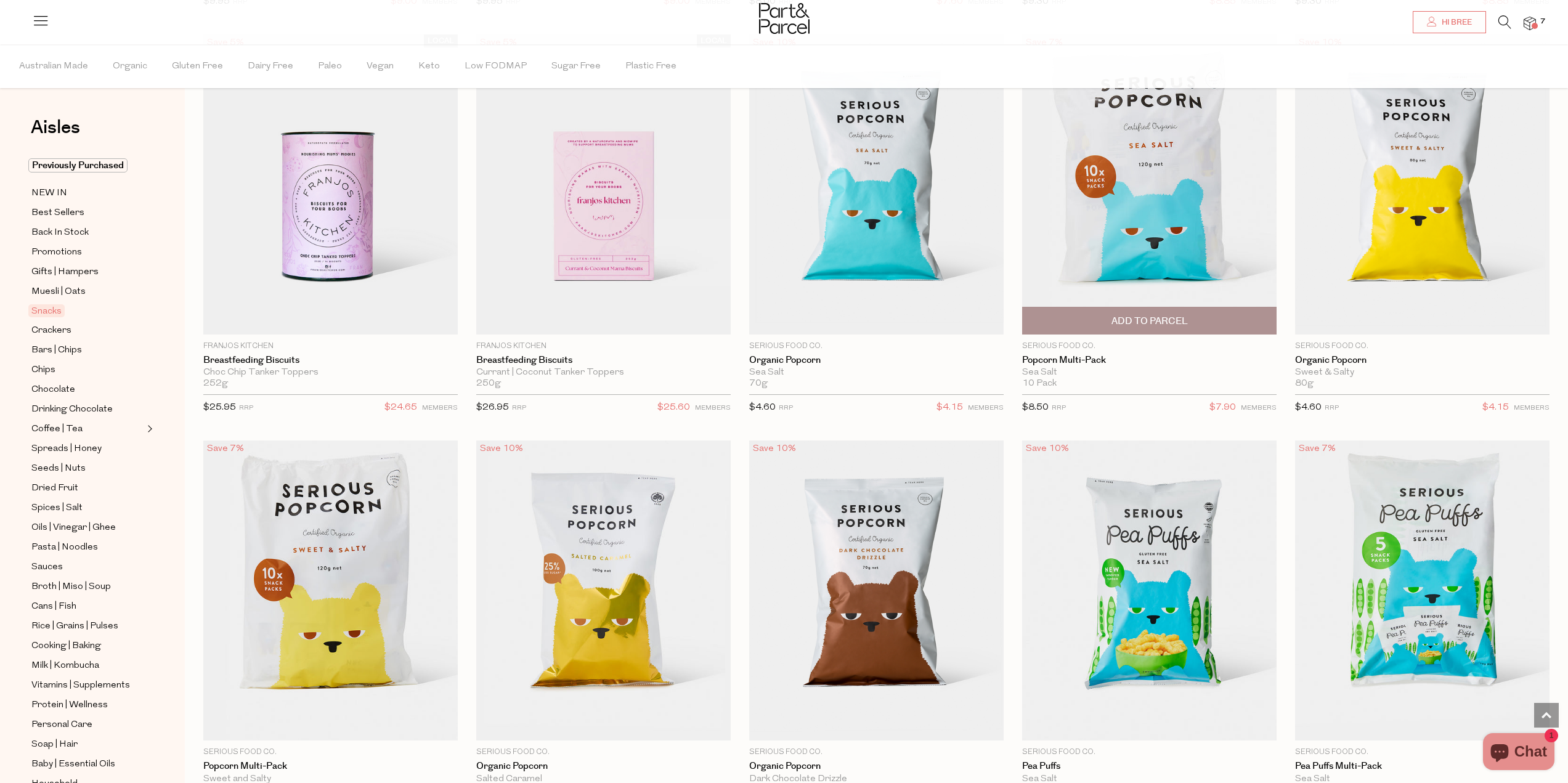
scroll to position [3449, 0]
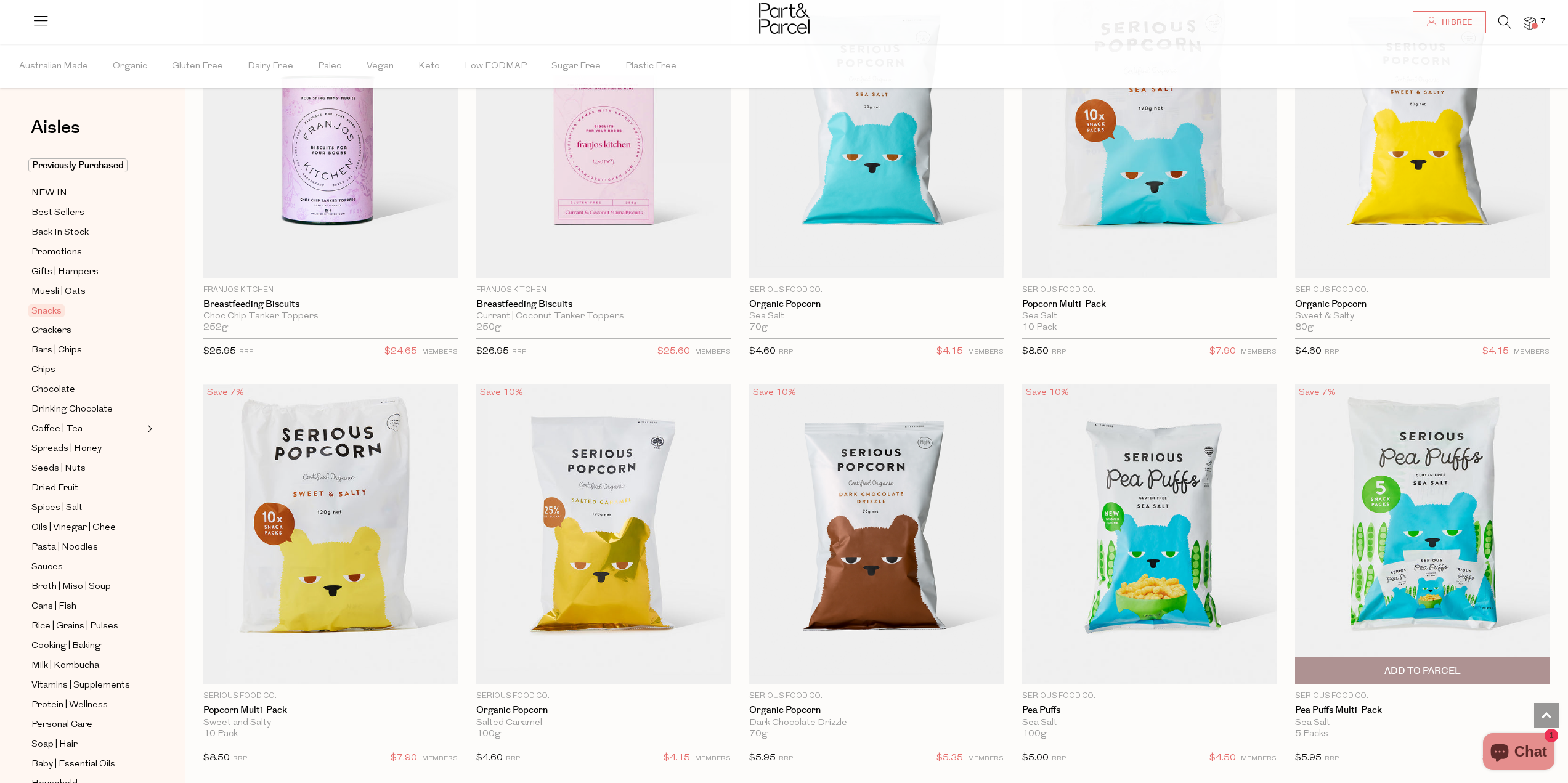
click at [1429, 665] on span "Add To Parcel" at bounding box center [1422, 671] width 77 height 13
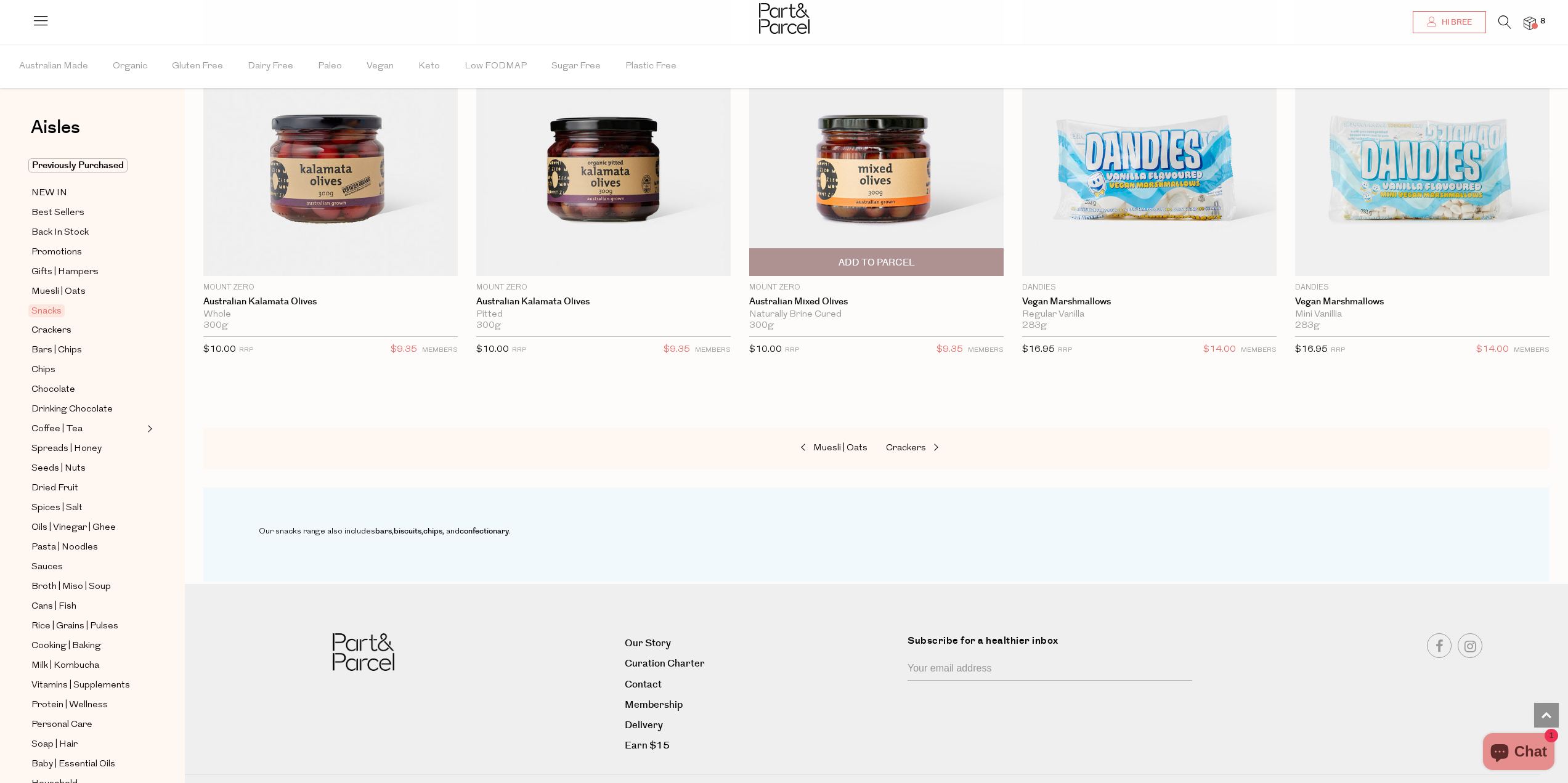
scroll to position [5499, 0]
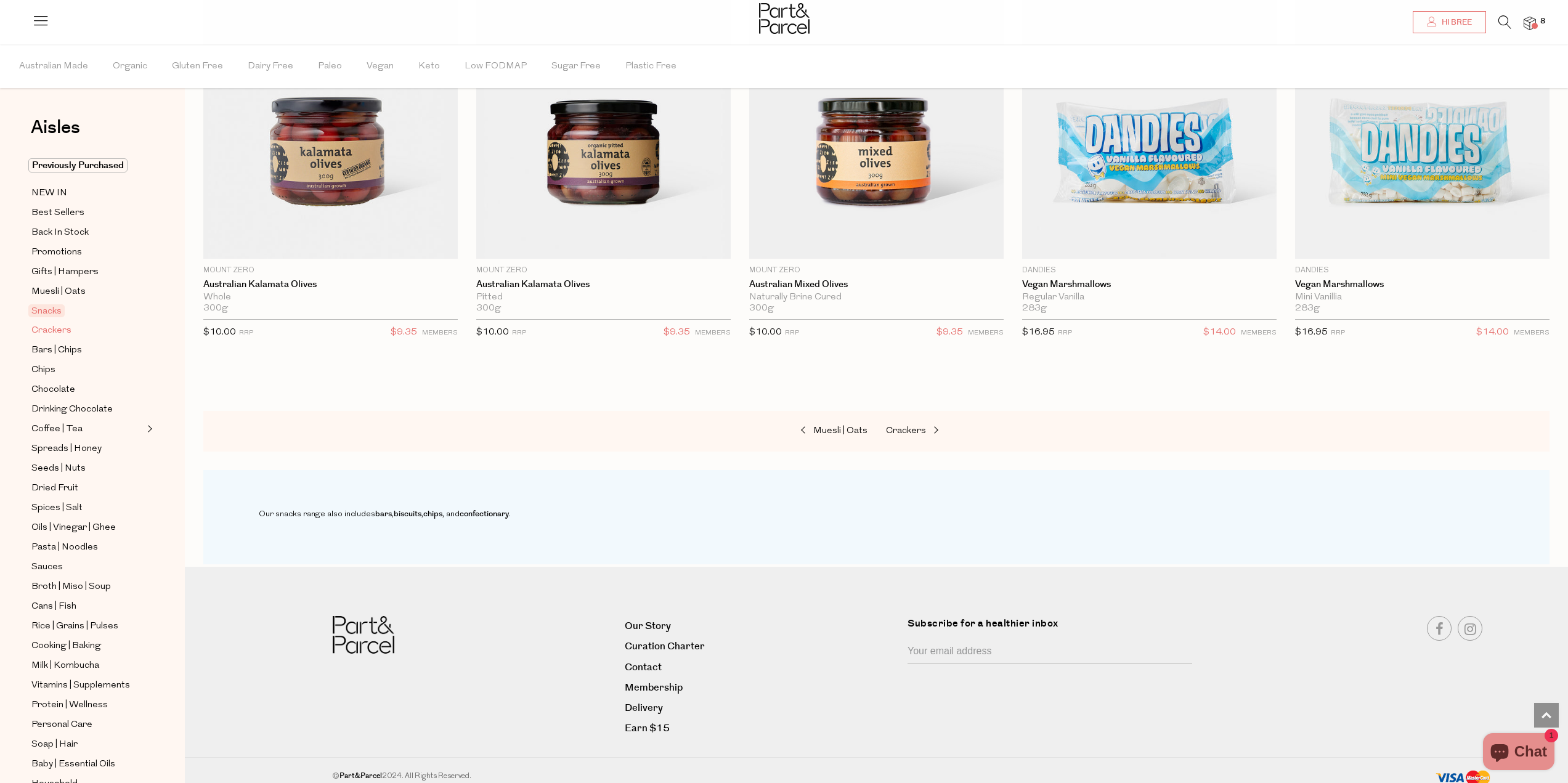
click at [47, 331] on span "Crackers" at bounding box center [51, 330] width 40 height 15
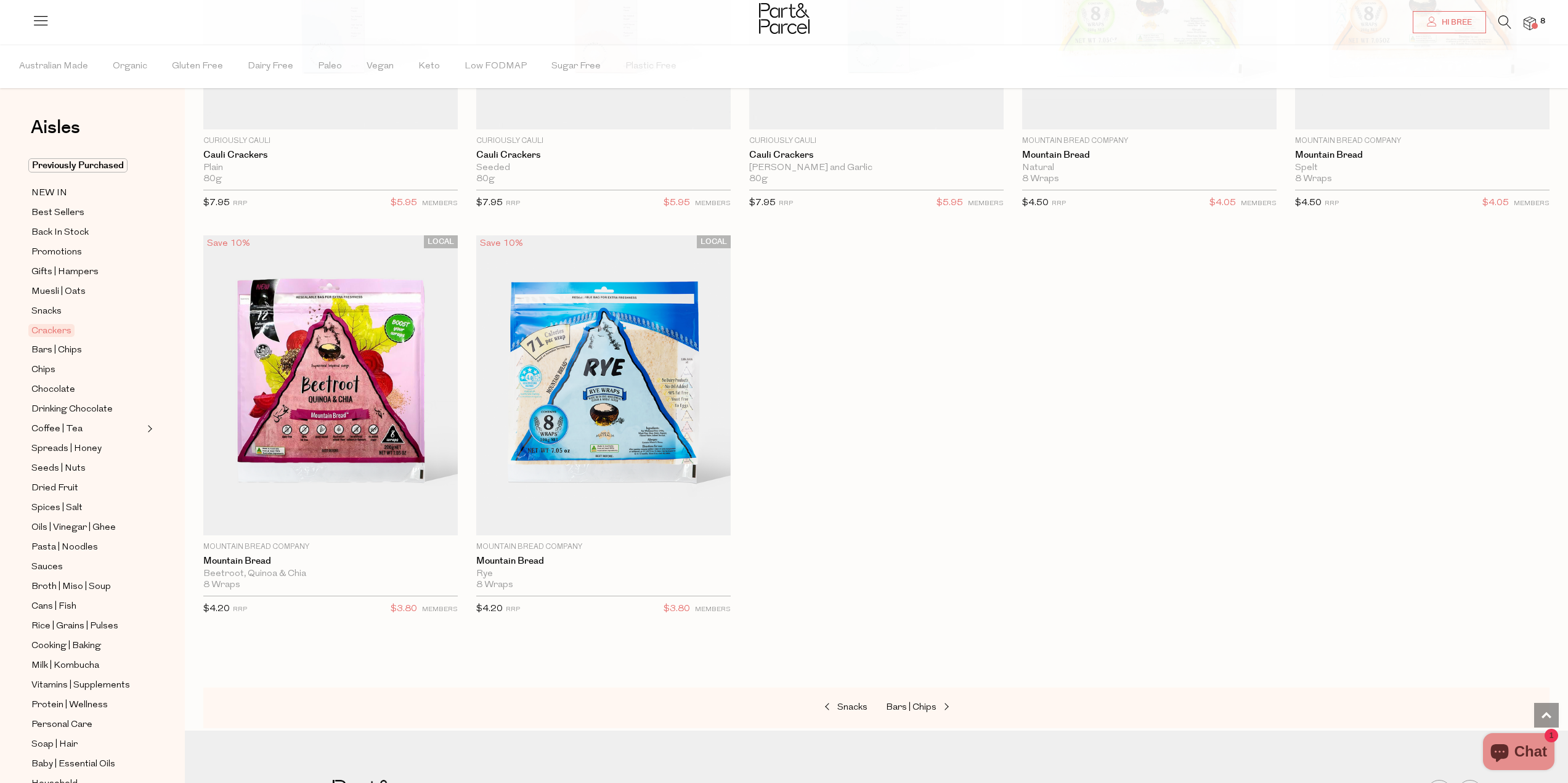
scroll to position [2772, 0]
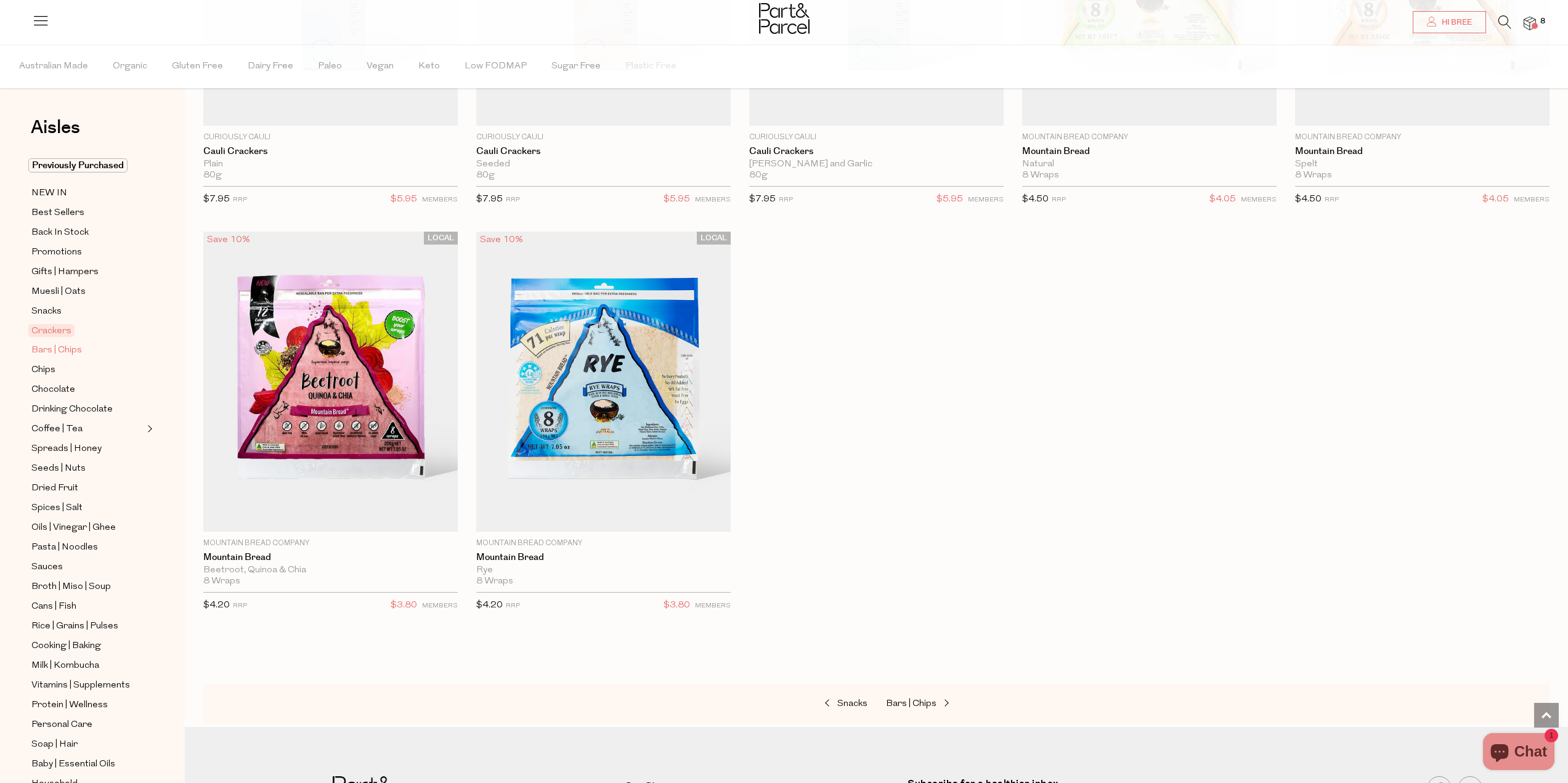
click at [48, 346] on span "Bars | Chips" at bounding box center [56, 351] width 50 height 15
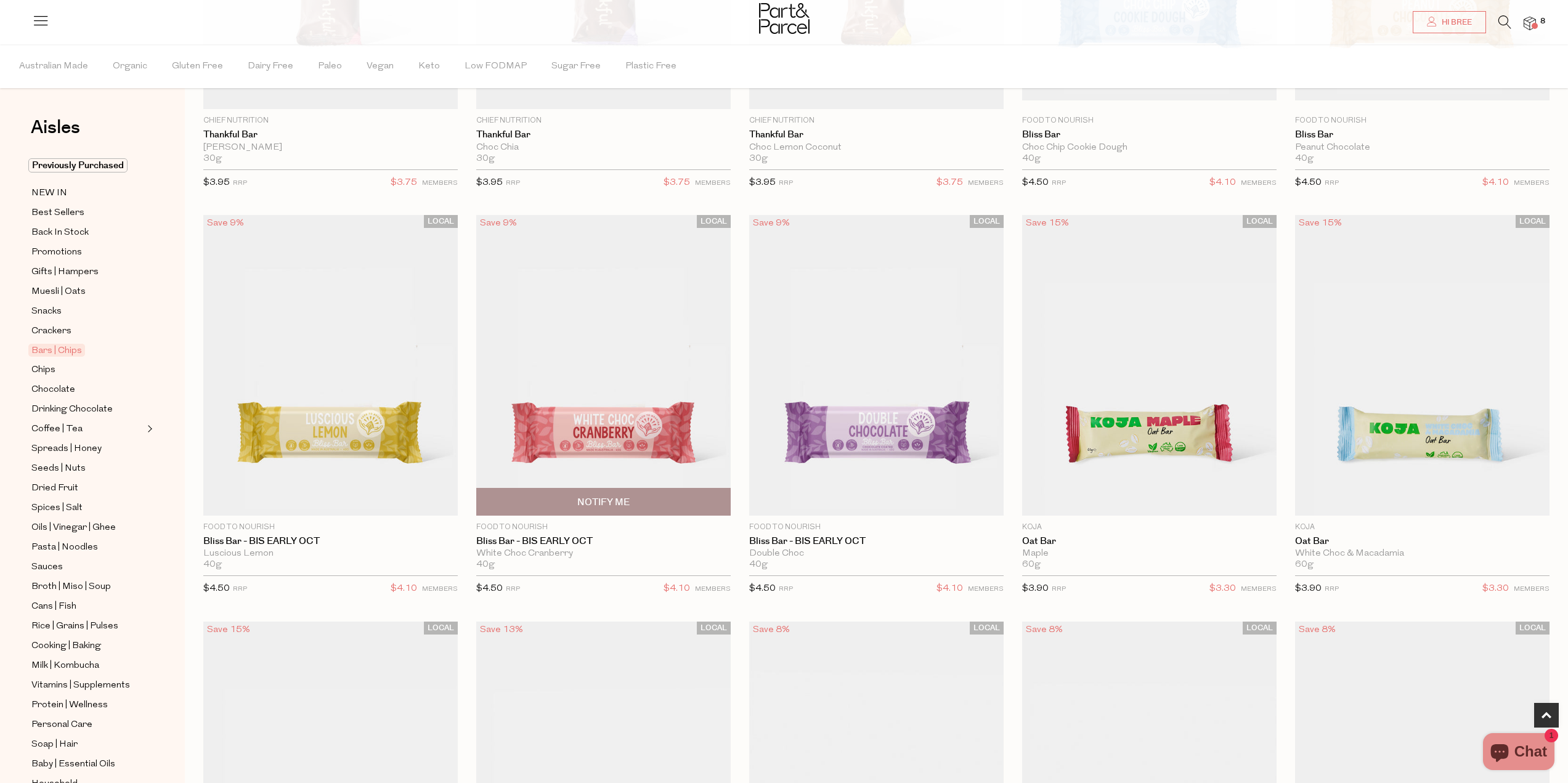
scroll to position [554, 0]
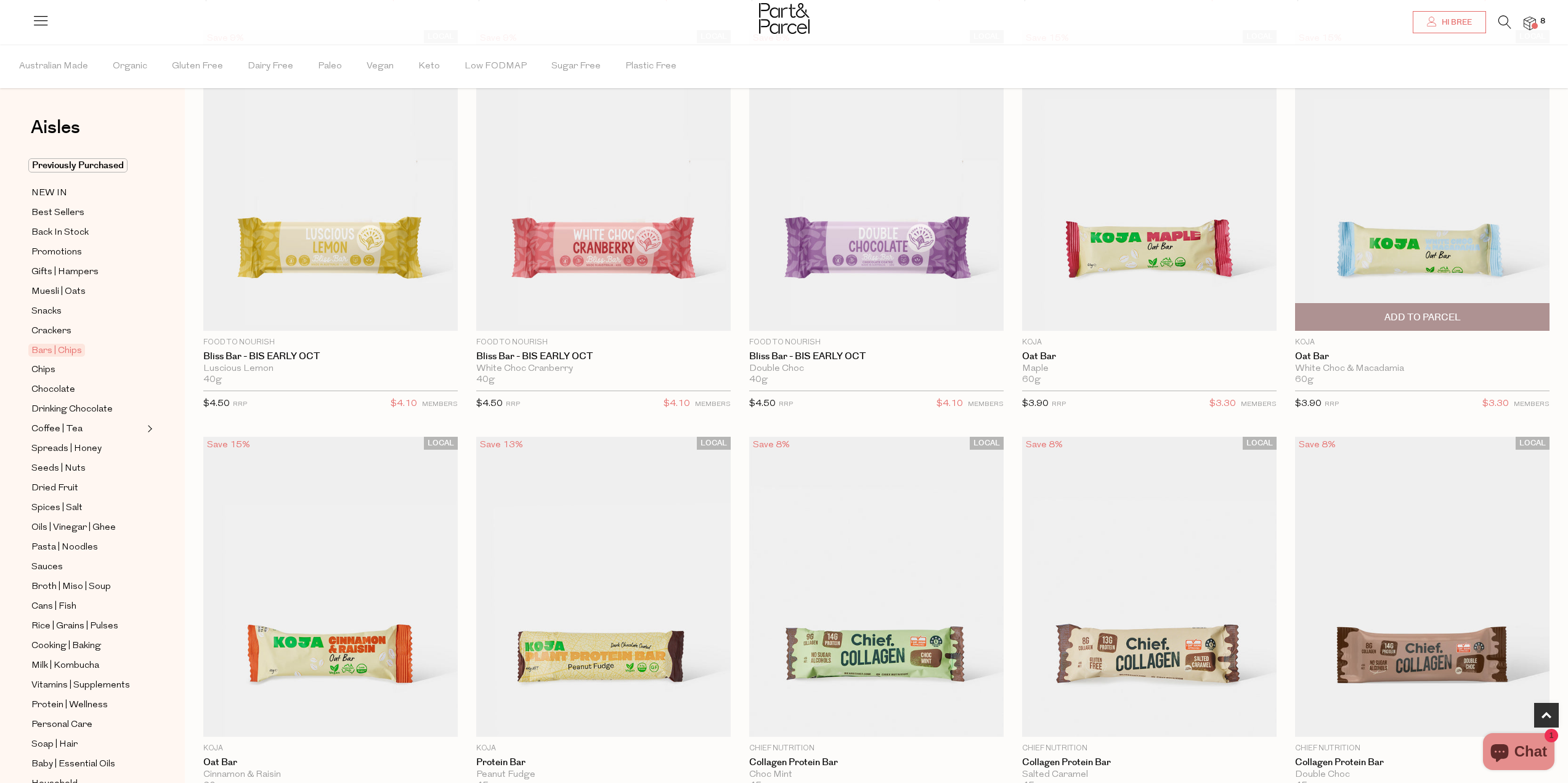
click at [1490, 310] on span "Add To Parcel" at bounding box center [1422, 317] width 247 height 26
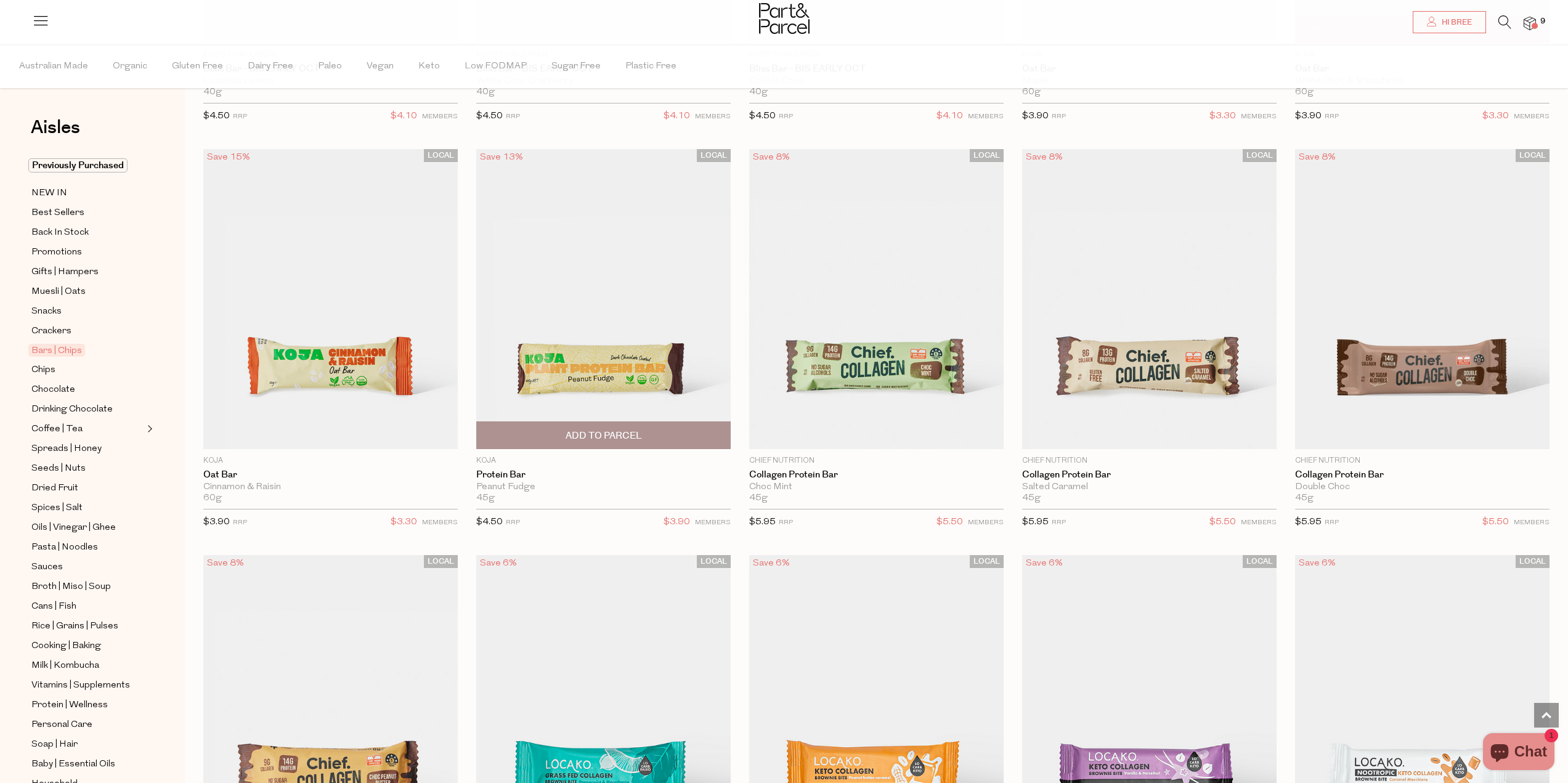
scroll to position [862, 0]
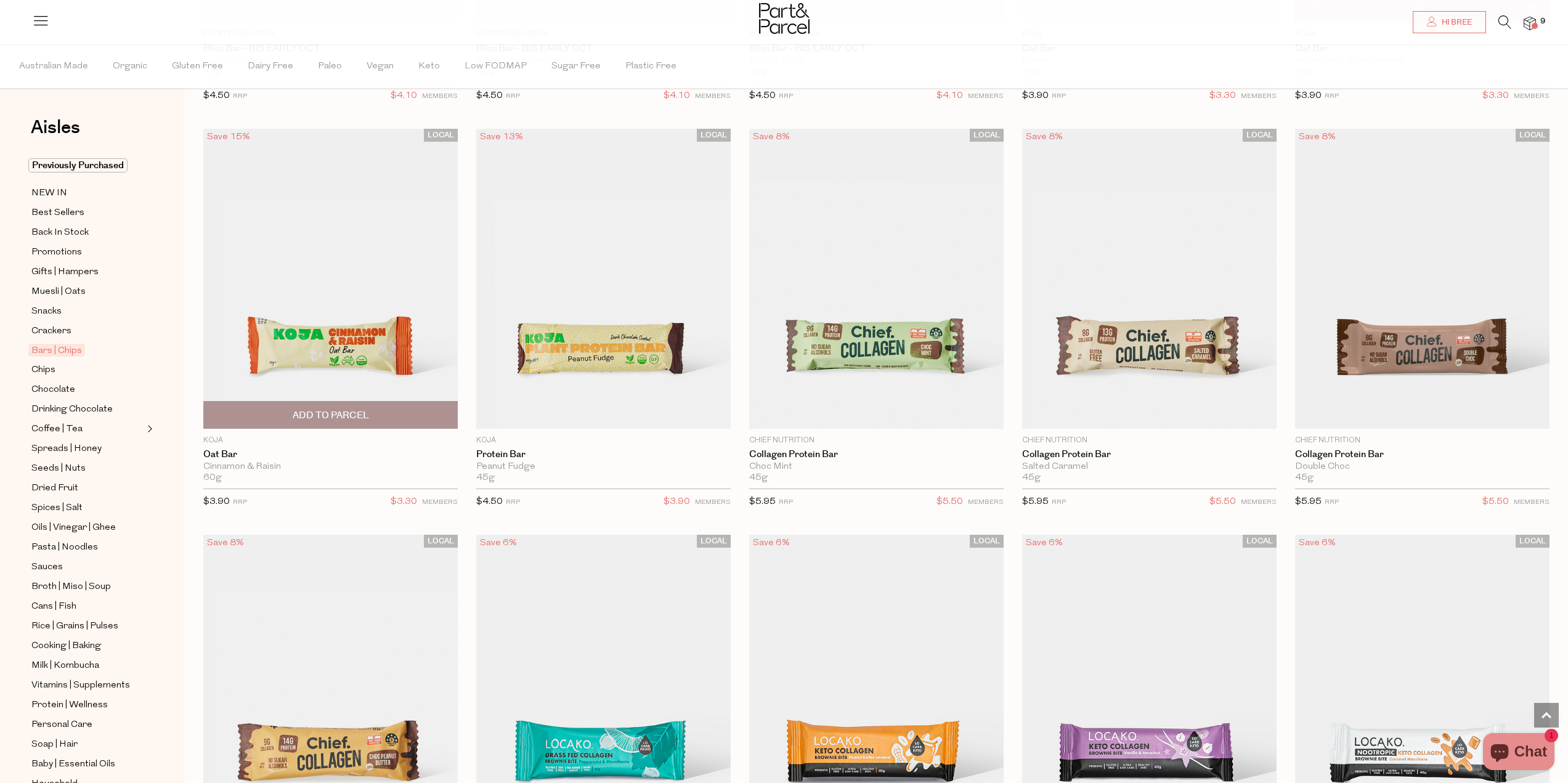
click at [290, 417] on span "Add To Parcel" at bounding box center [330, 415] width 247 height 26
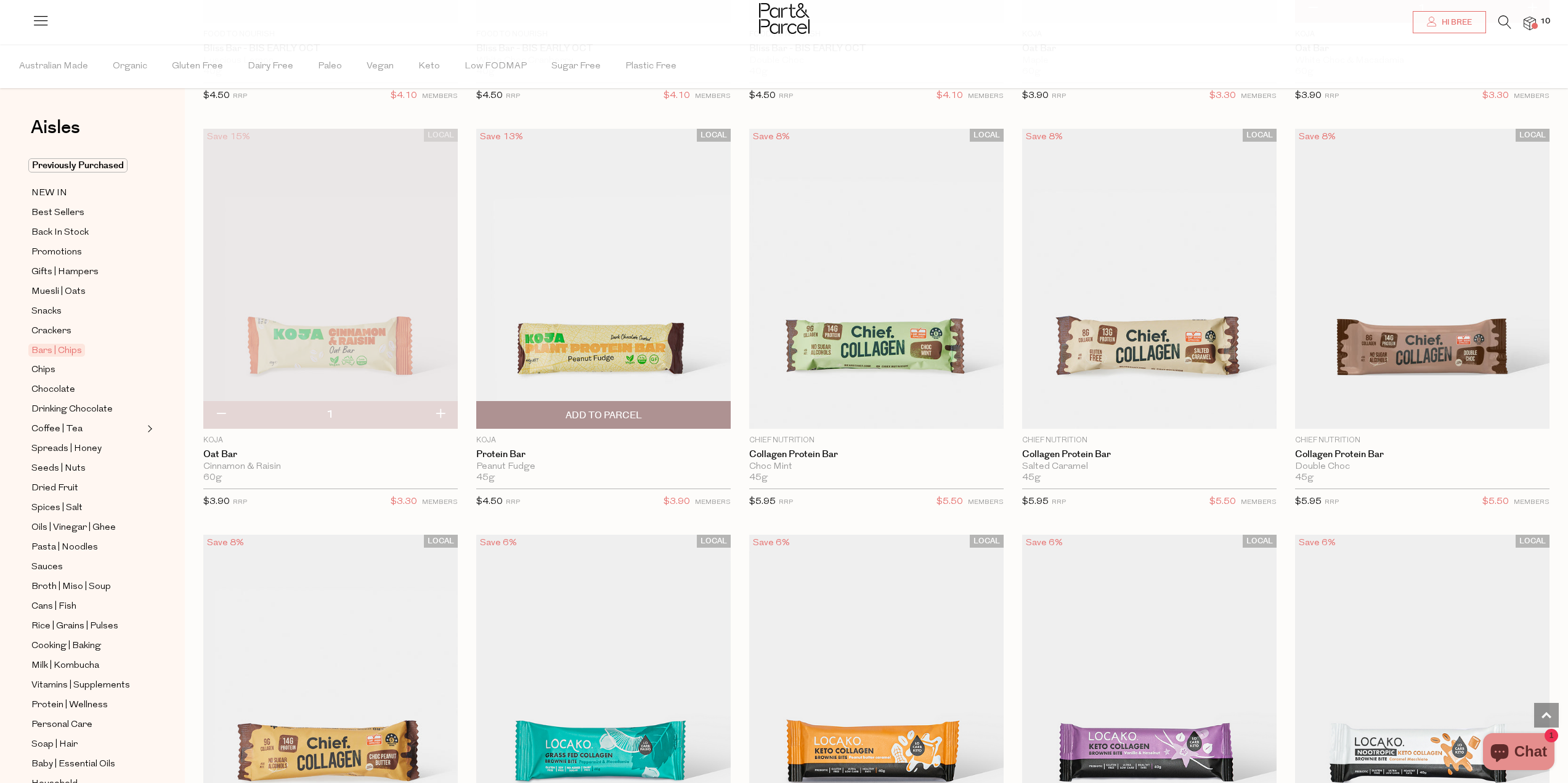
click at [581, 410] on span "Add To Parcel" at bounding box center [603, 415] width 77 height 13
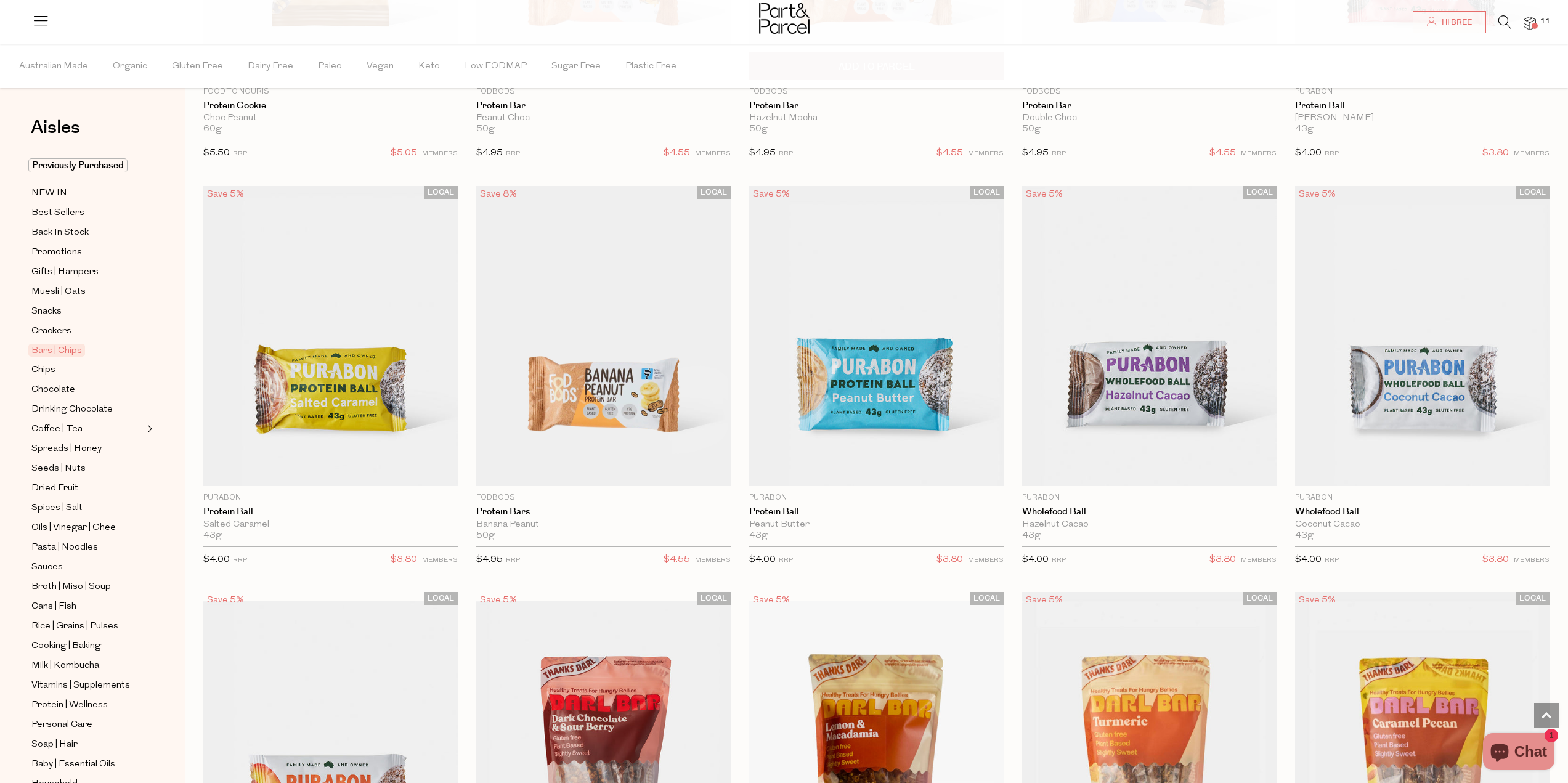
scroll to position [3757, 0]
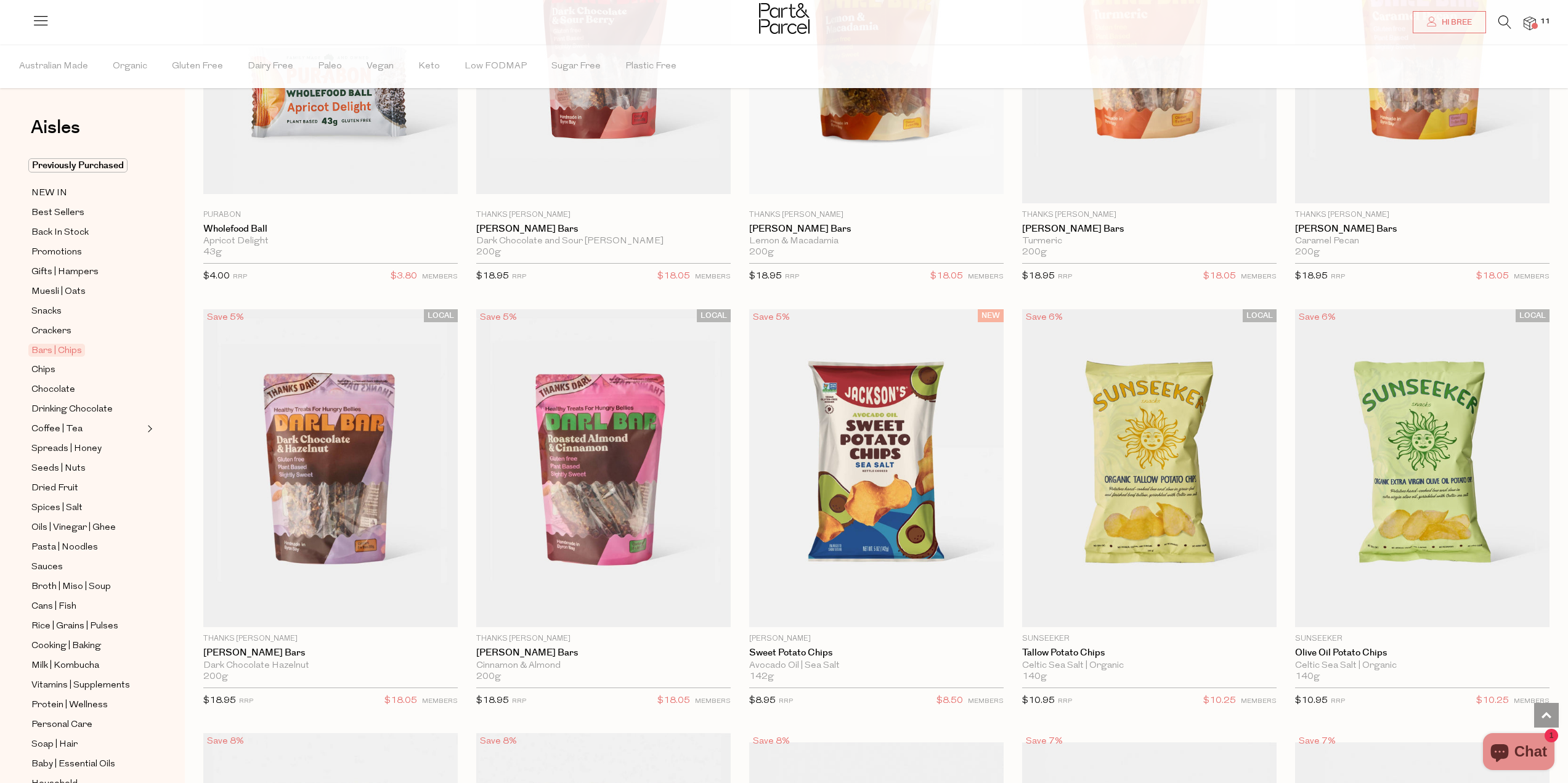
scroll to position [4126, 0]
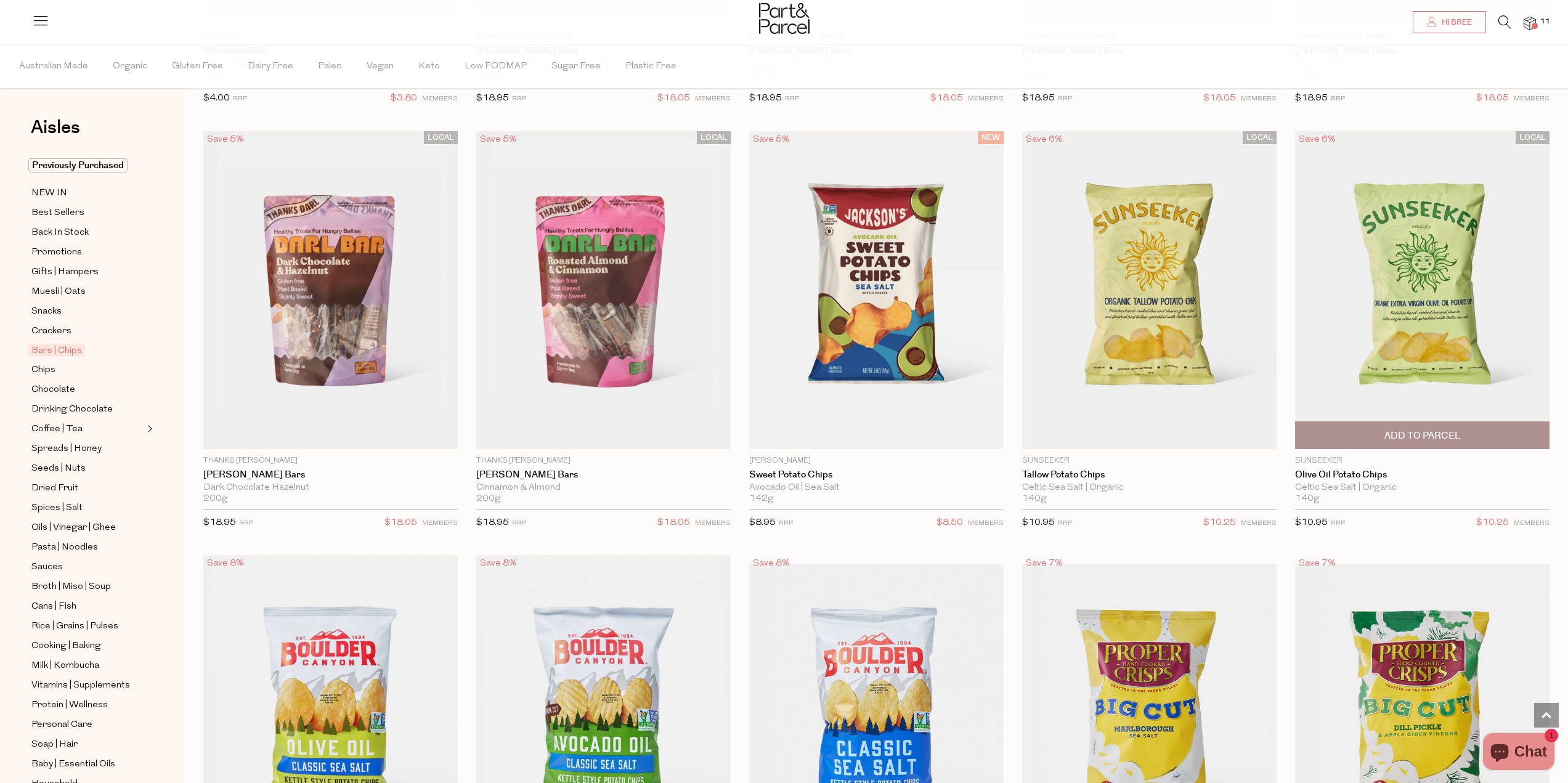
click at [1421, 429] on span "Add To Parcel" at bounding box center [1422, 435] width 77 height 13
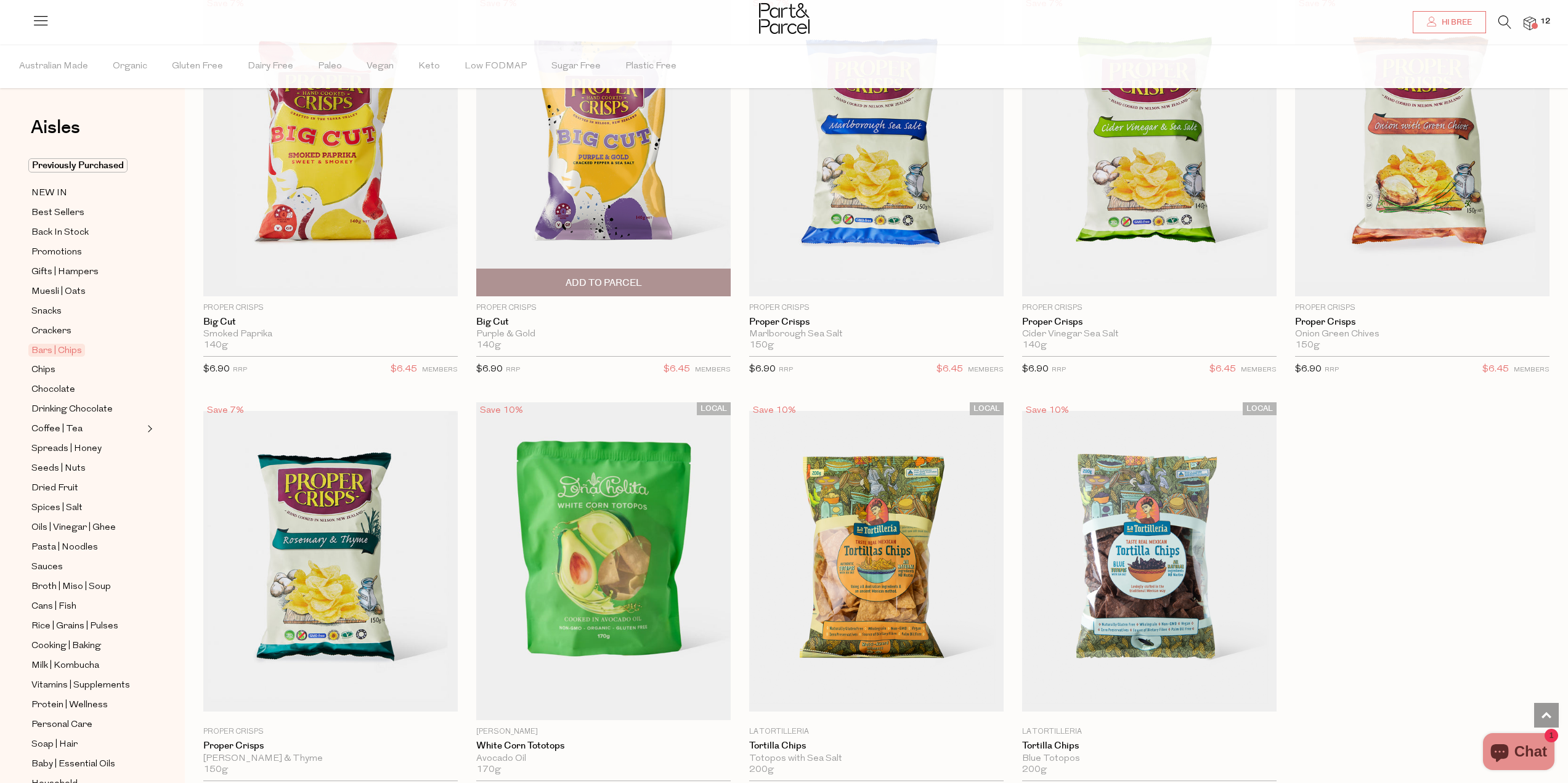
scroll to position [5112, 0]
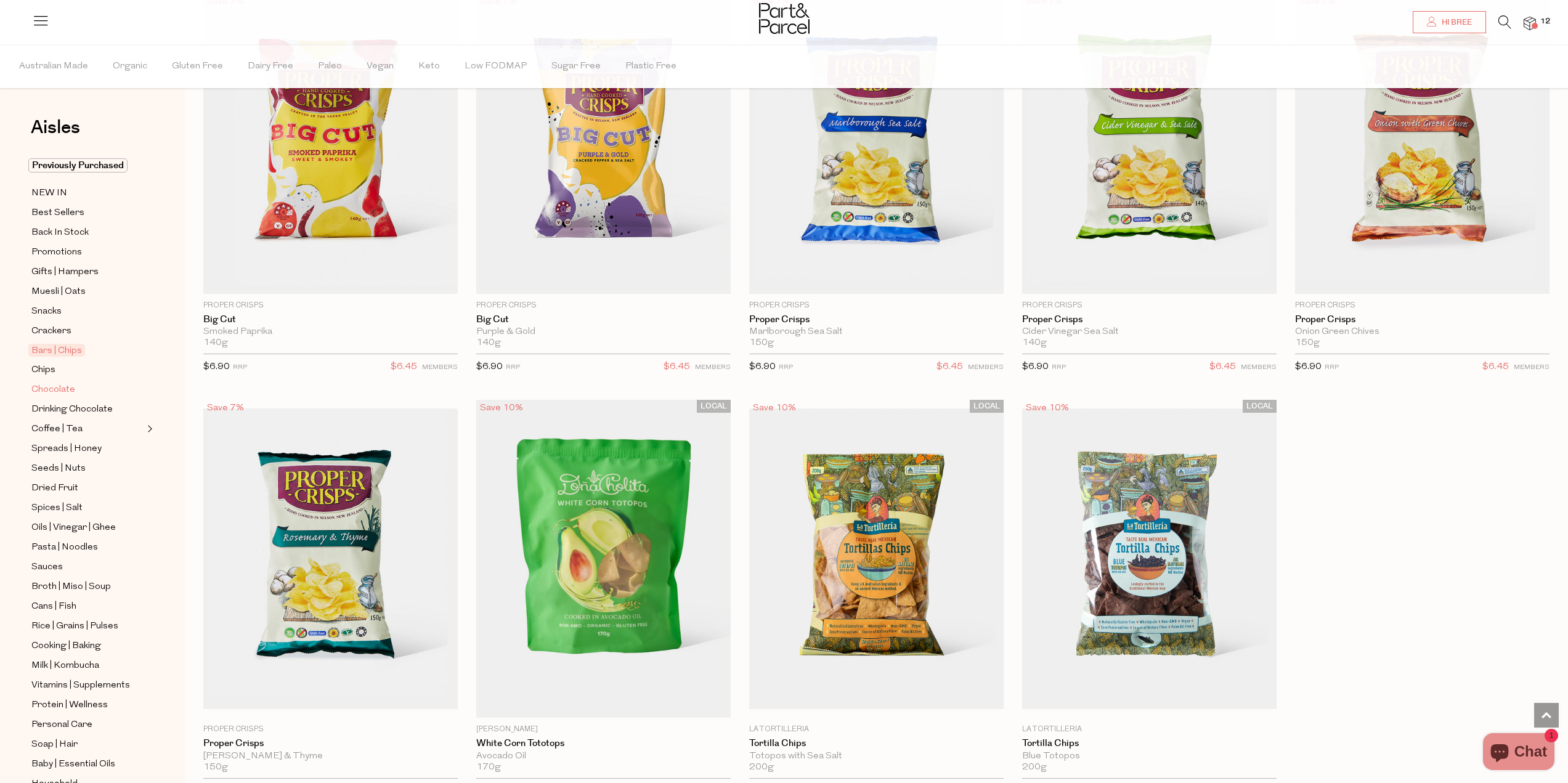
click at [36, 382] on span "Chocolate" at bounding box center [54, 389] width 44 height 15
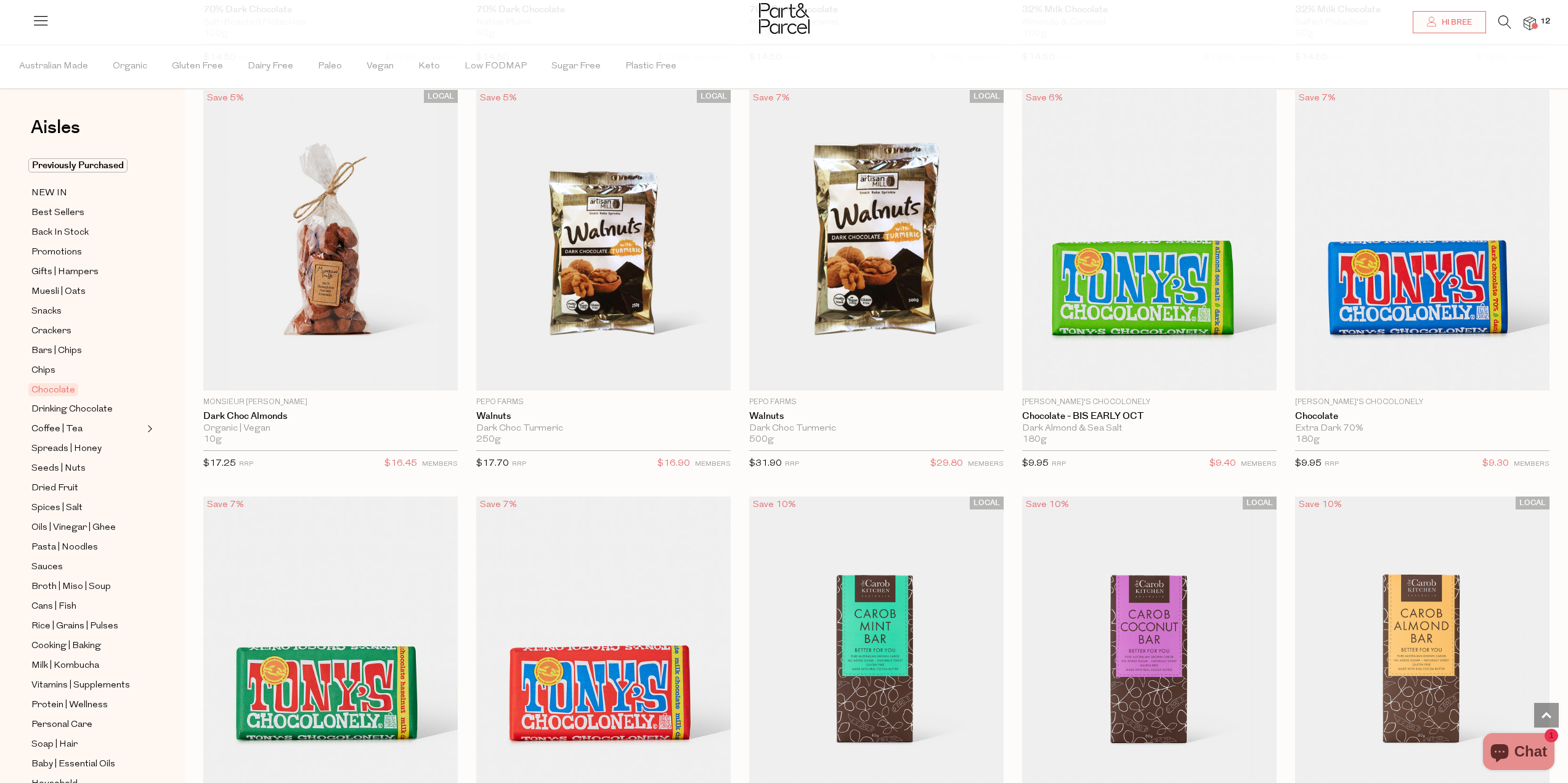
scroll to position [3264, 0]
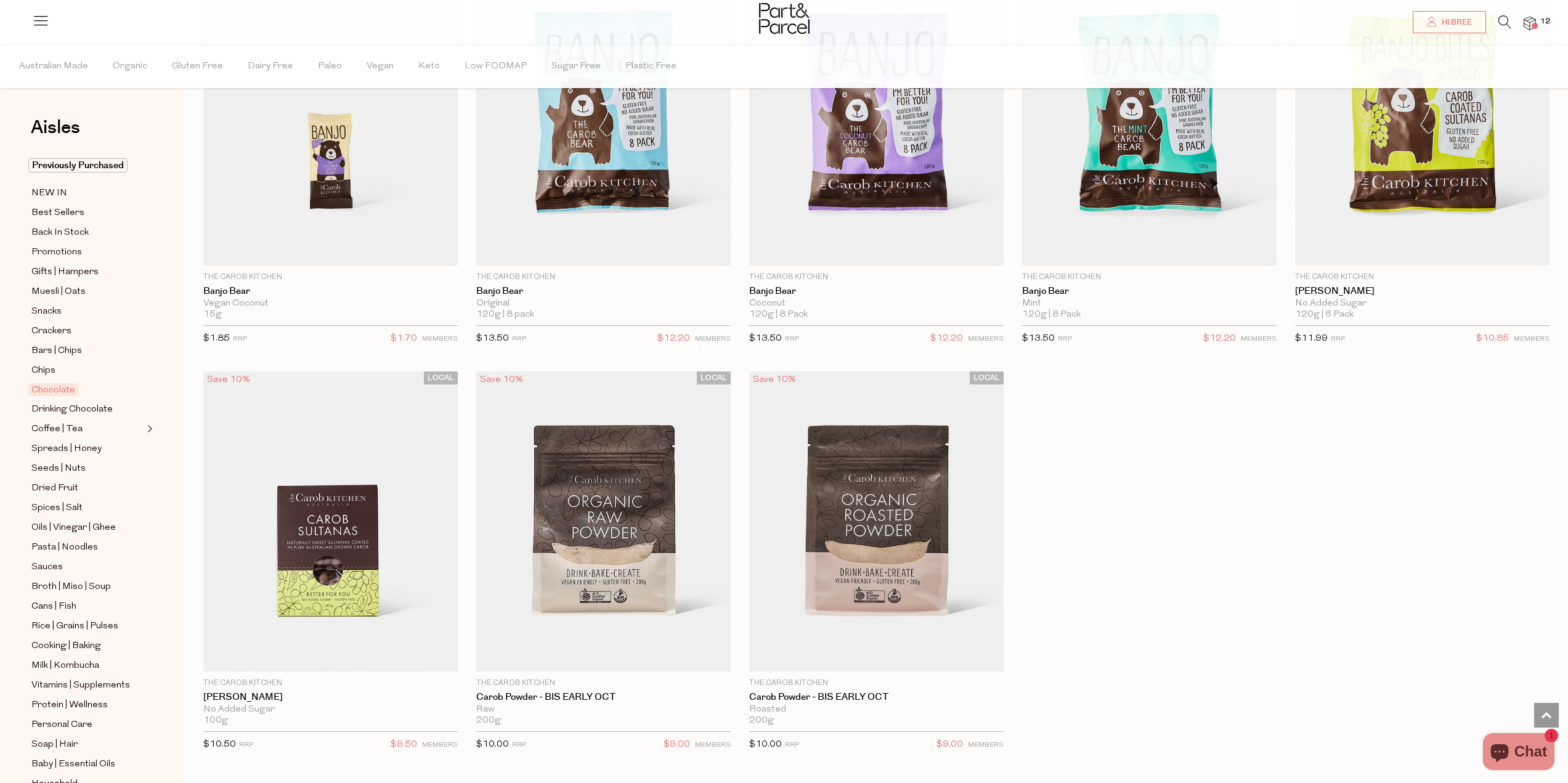
scroll to position [4311, 0]
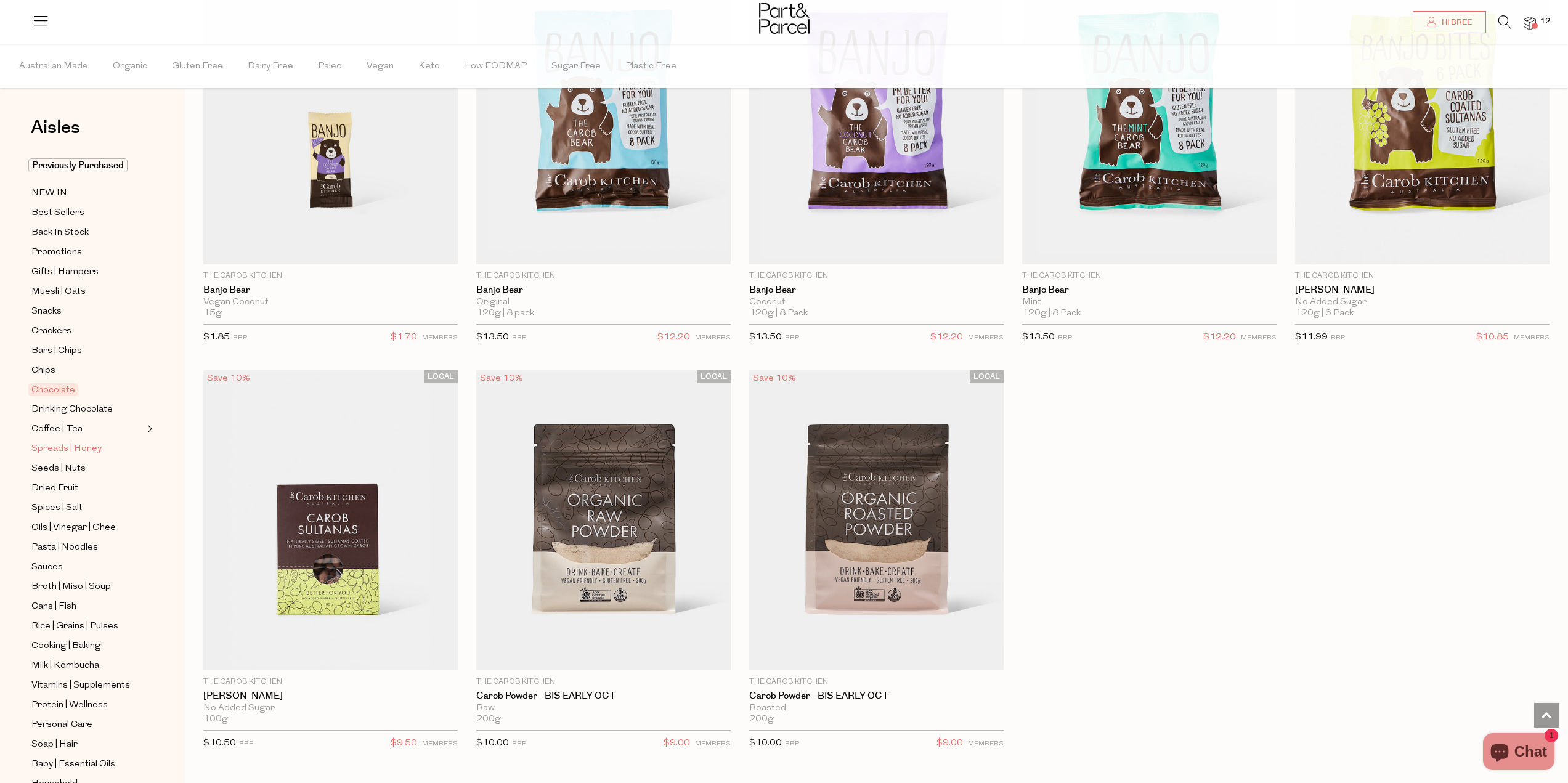
click at [72, 444] on span "Spreads | Honey" at bounding box center [67, 448] width 70 height 15
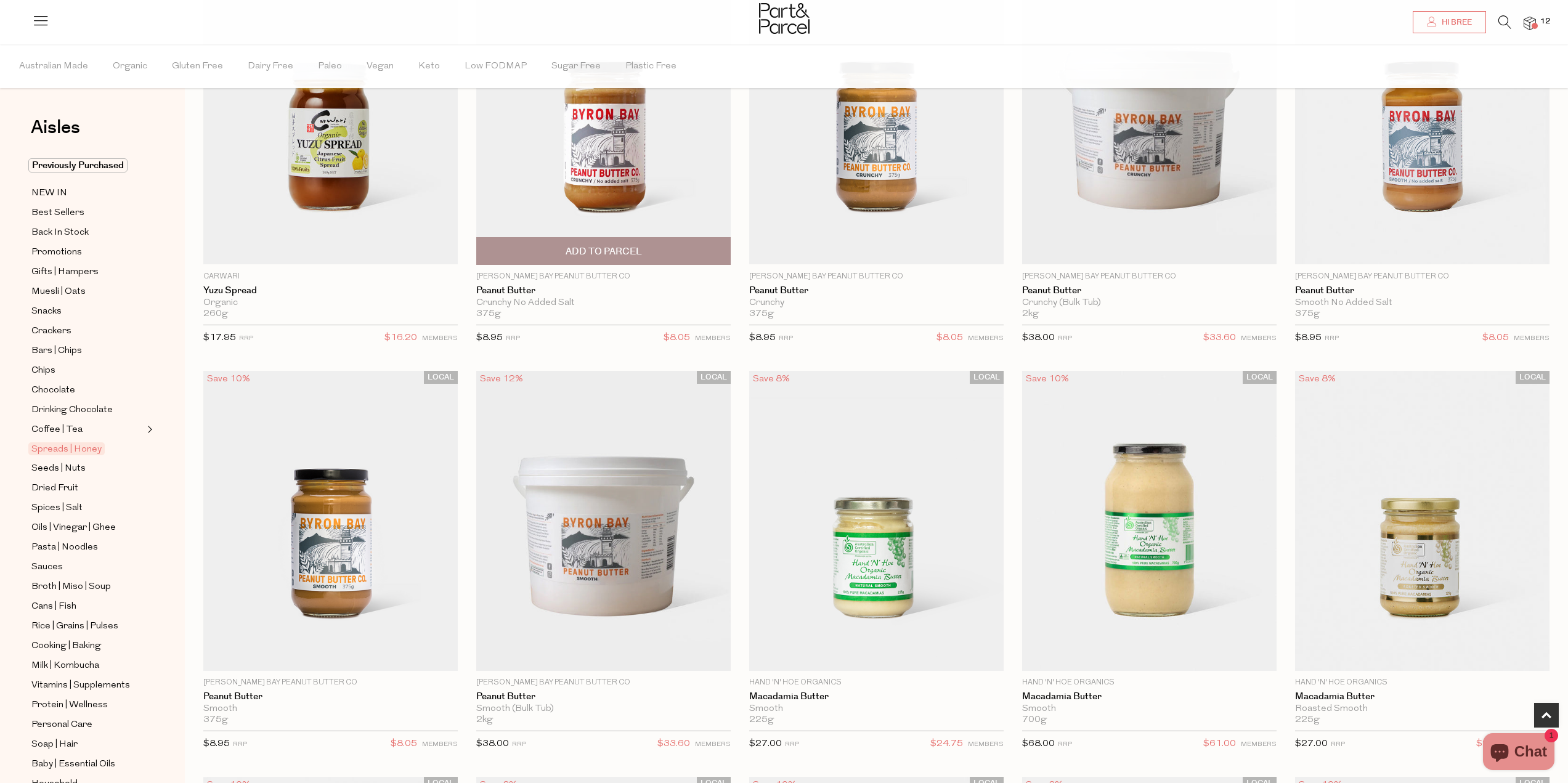
scroll to position [739, 0]
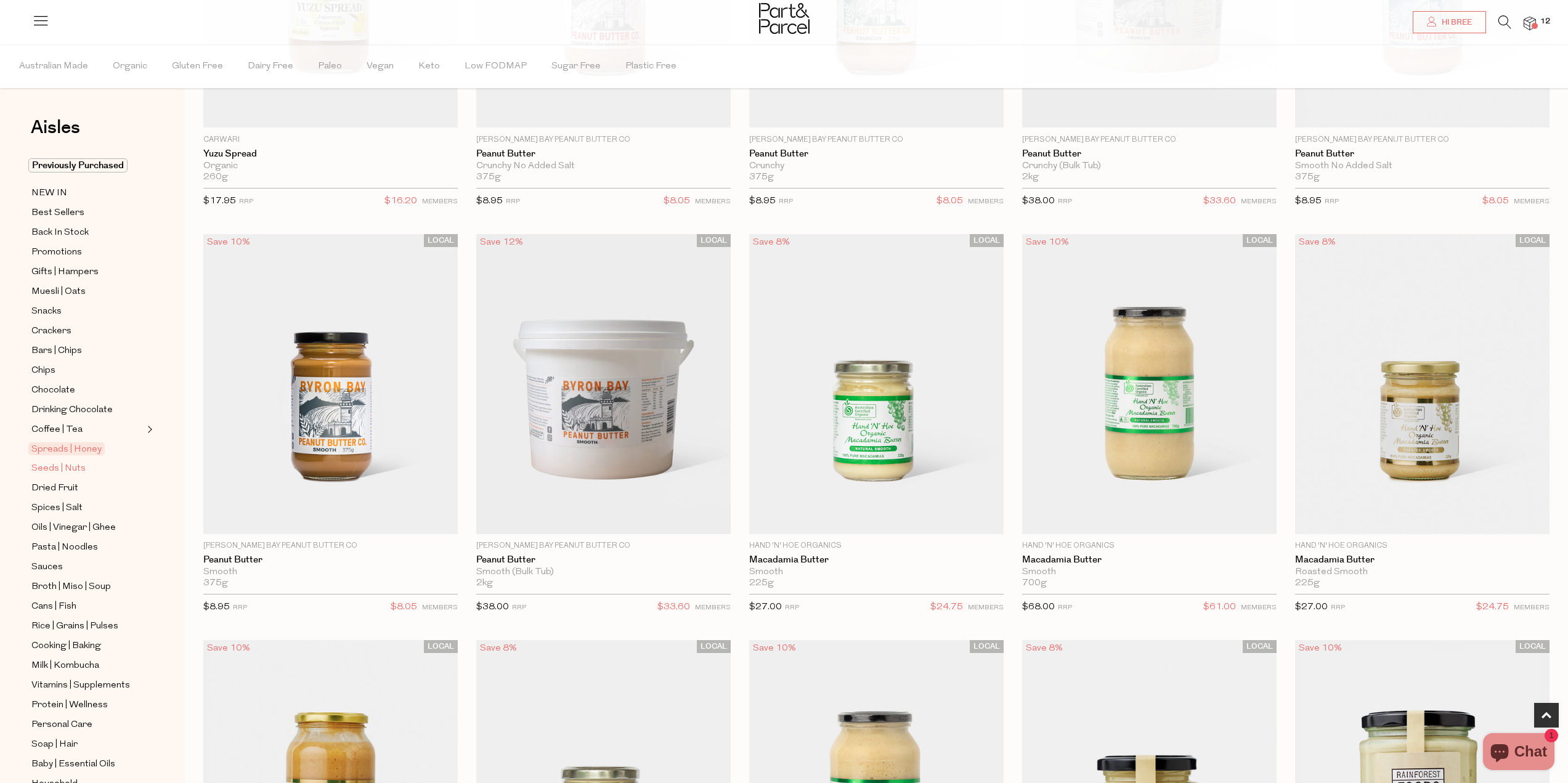
click at [76, 466] on span "Seeds | Nuts" at bounding box center [59, 469] width 55 height 15
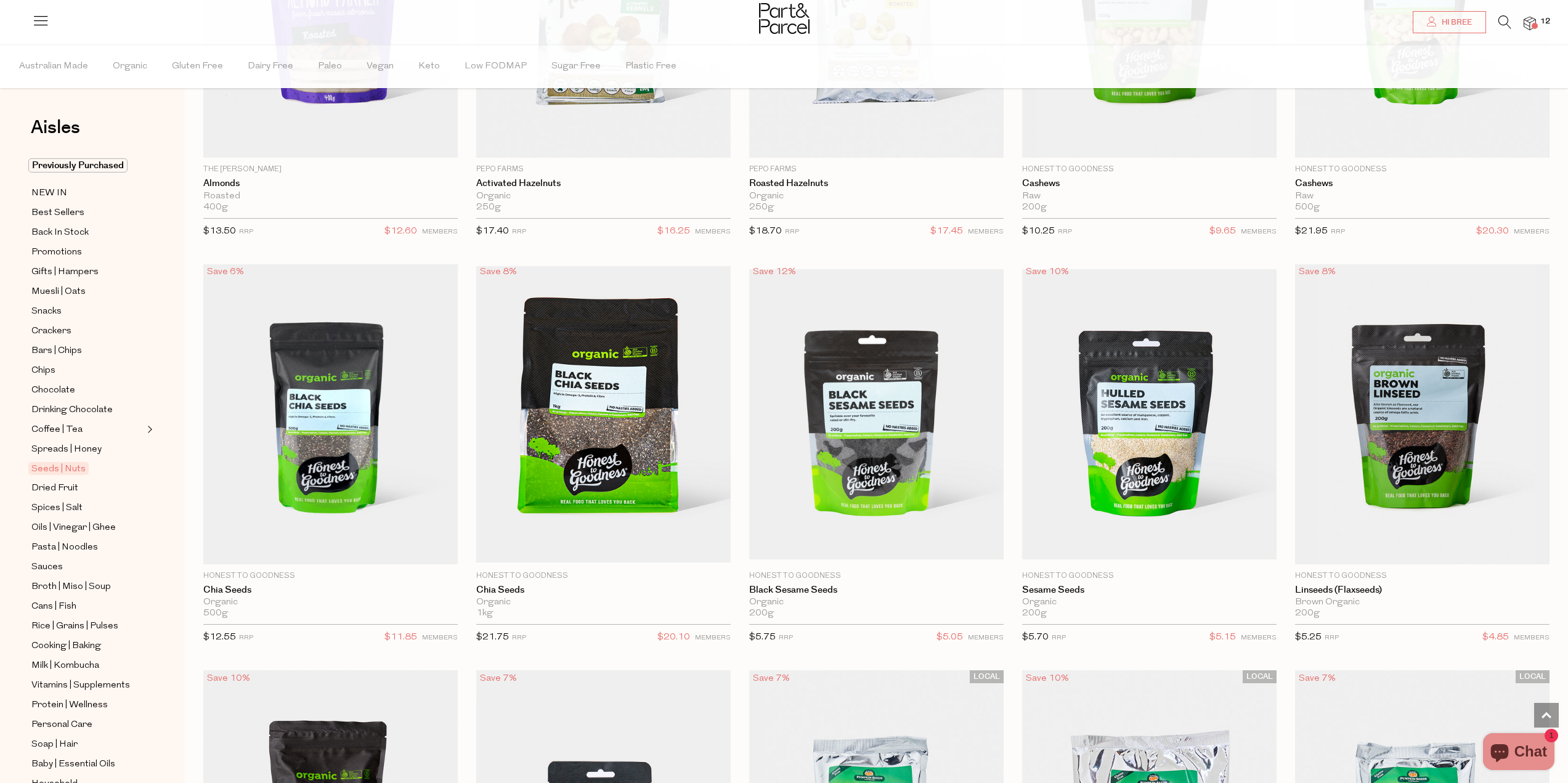
scroll to position [1945, 0]
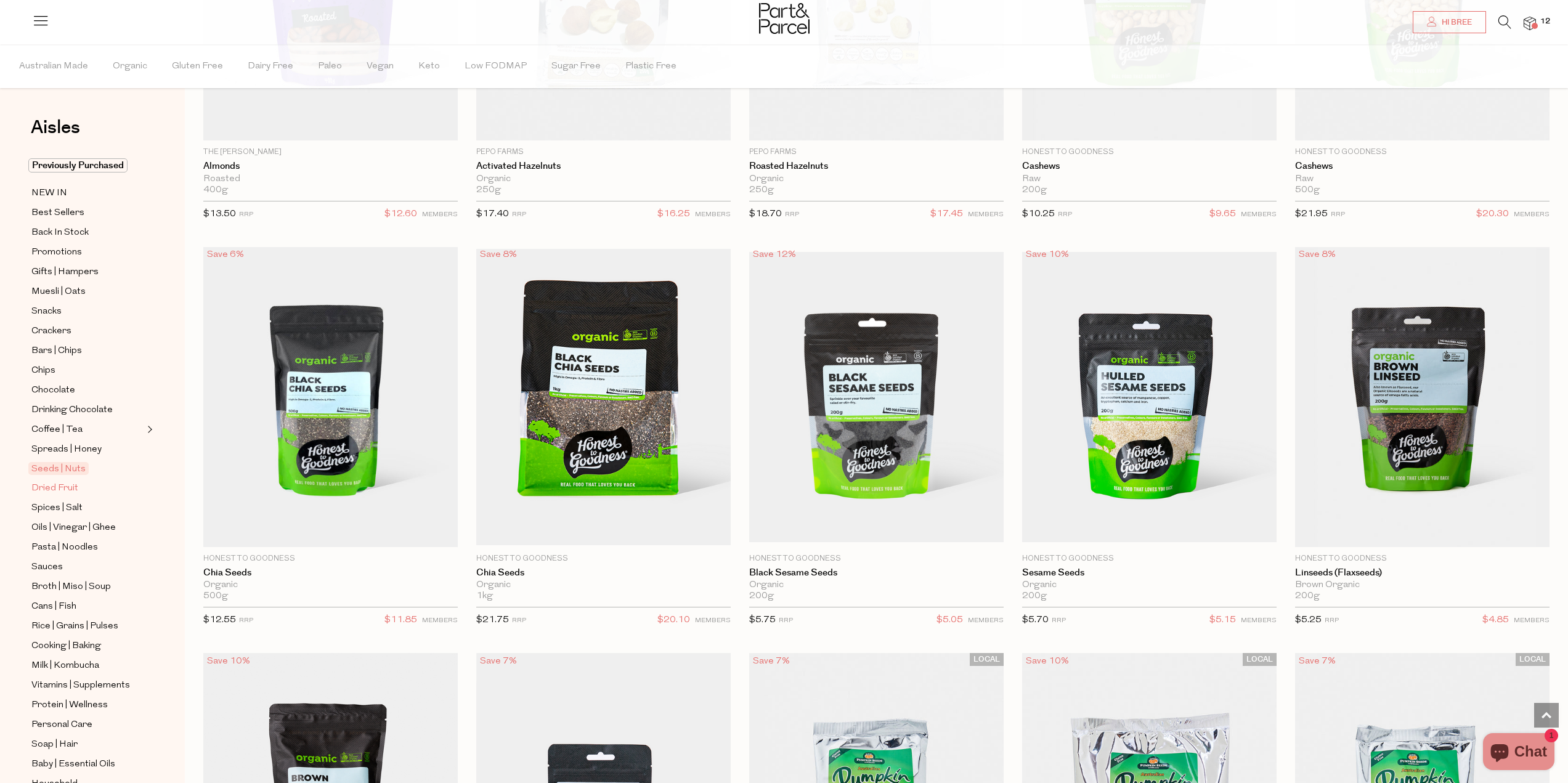
click at [49, 484] on span "Dried Fruit" at bounding box center [55, 488] width 47 height 15
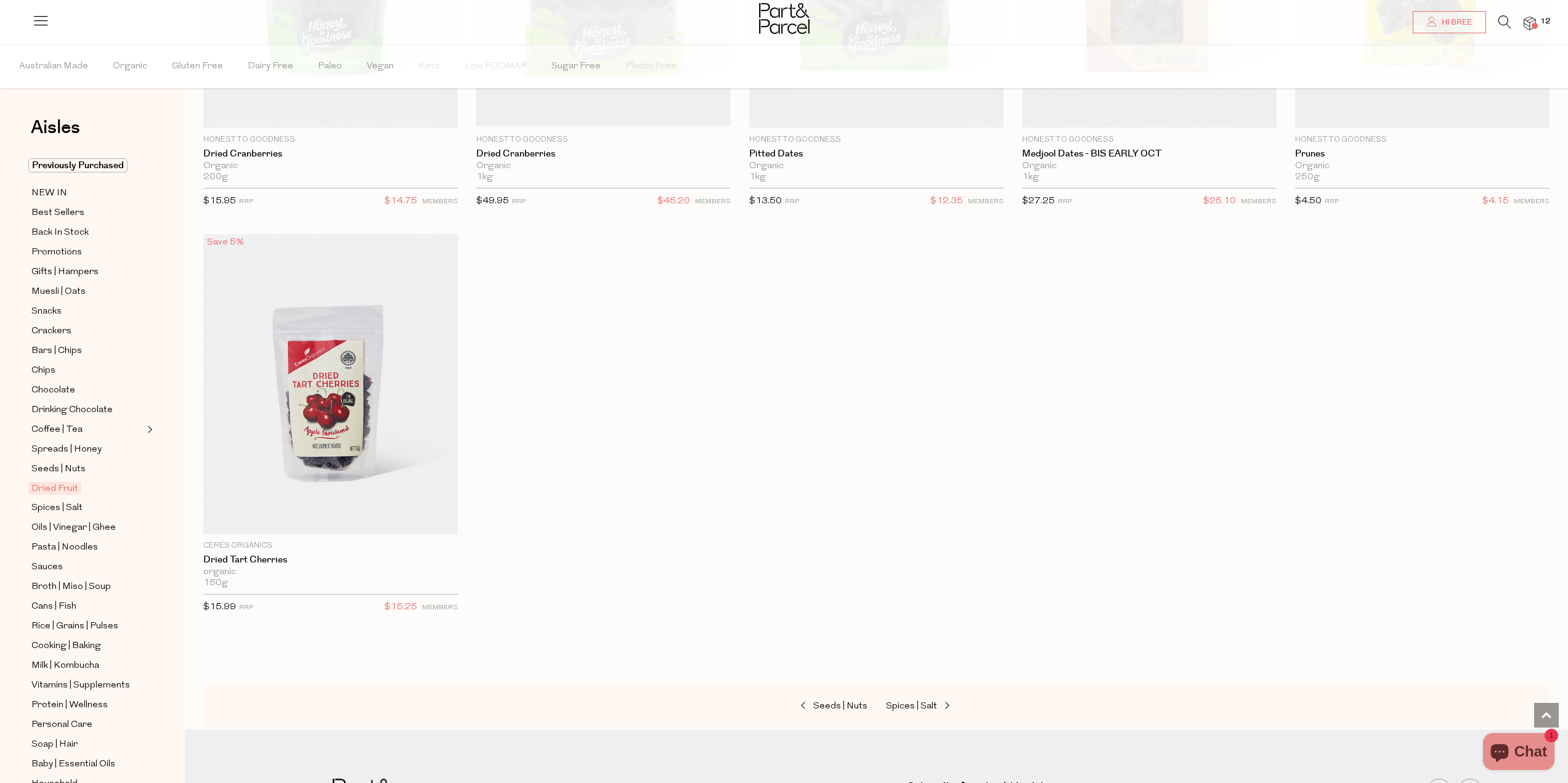
scroll to position [801, 0]
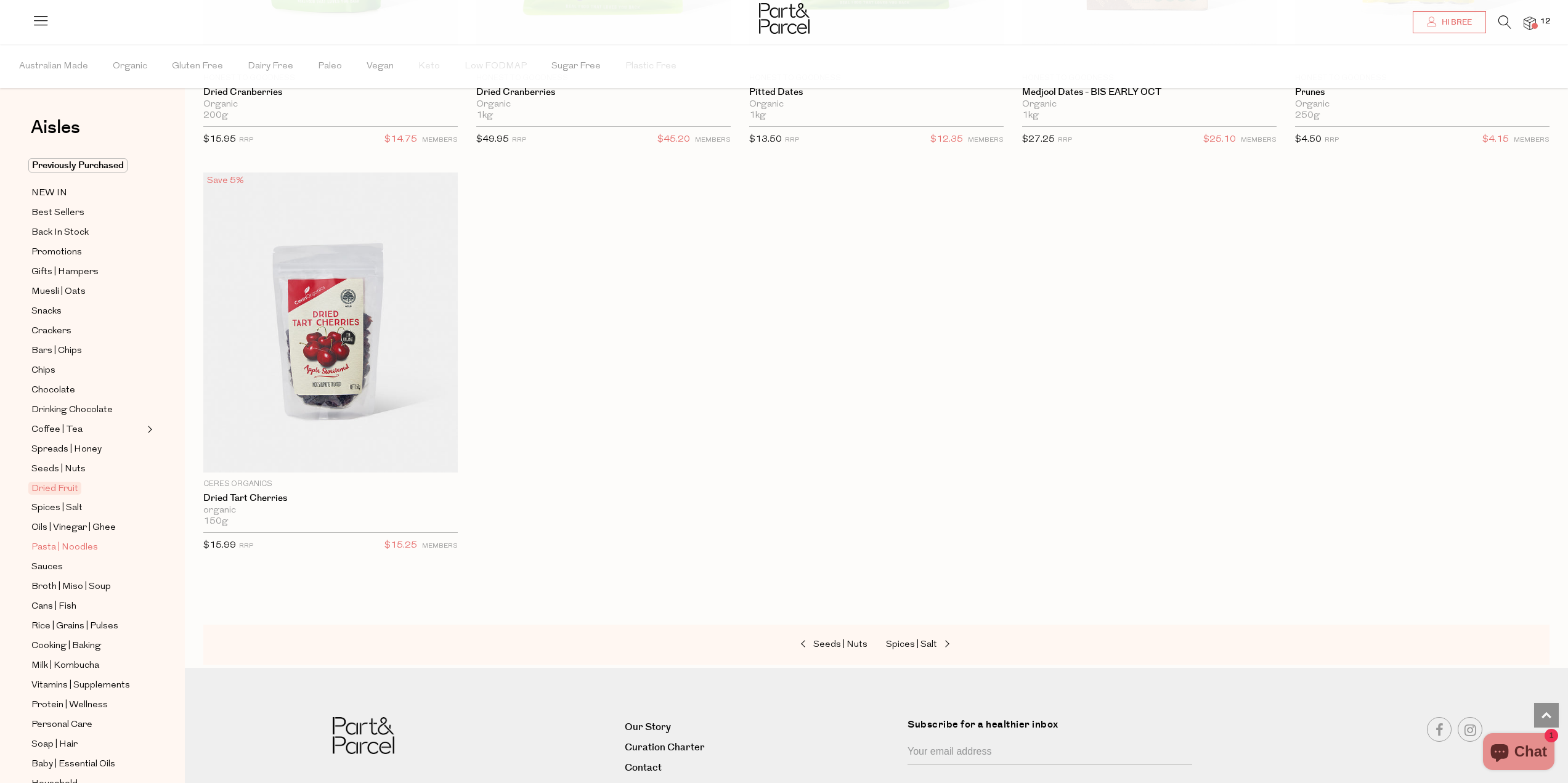
click at [69, 540] on span "Pasta | Noodles" at bounding box center [65, 547] width 67 height 15
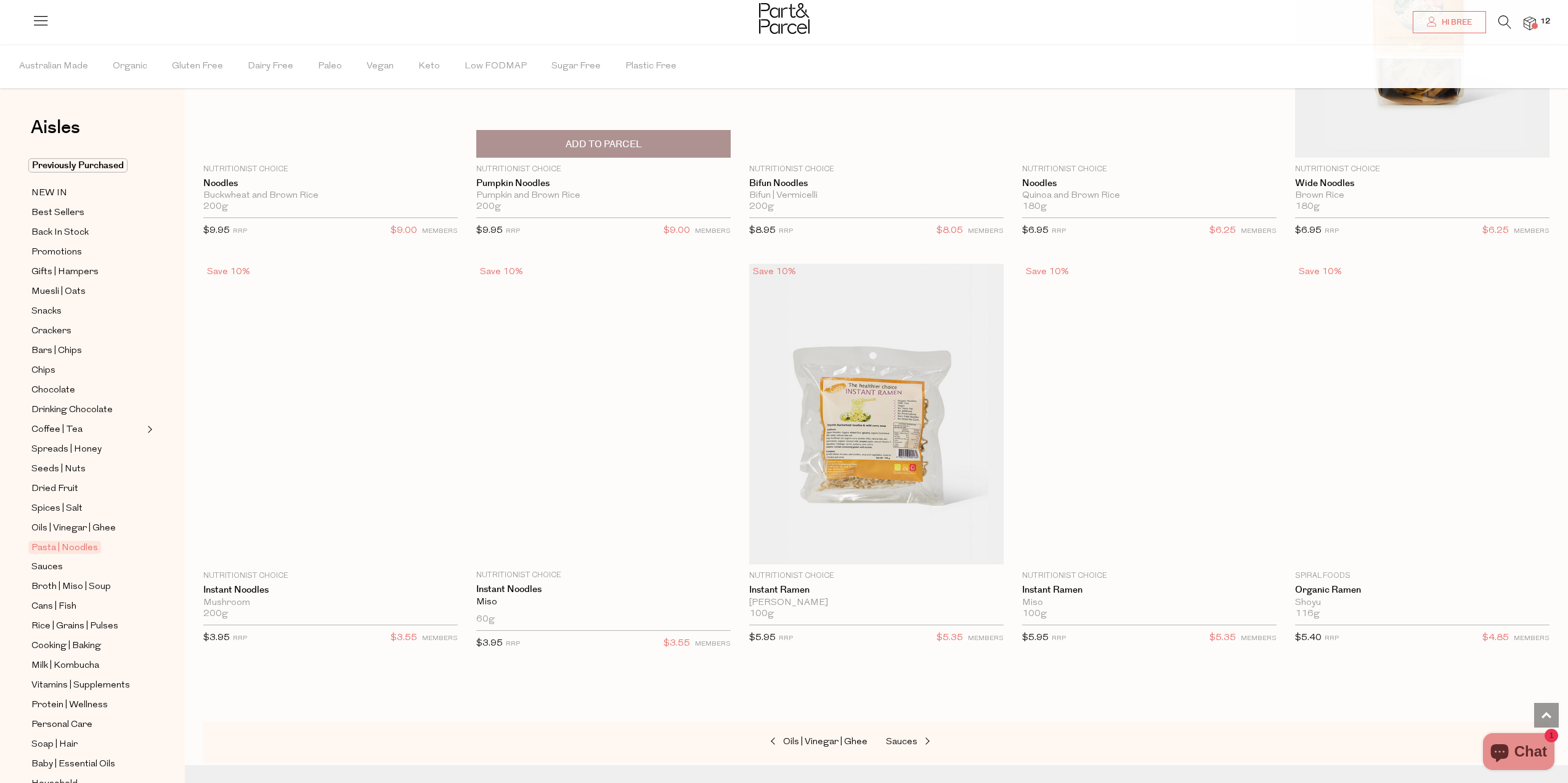
scroll to position [3572, 0]
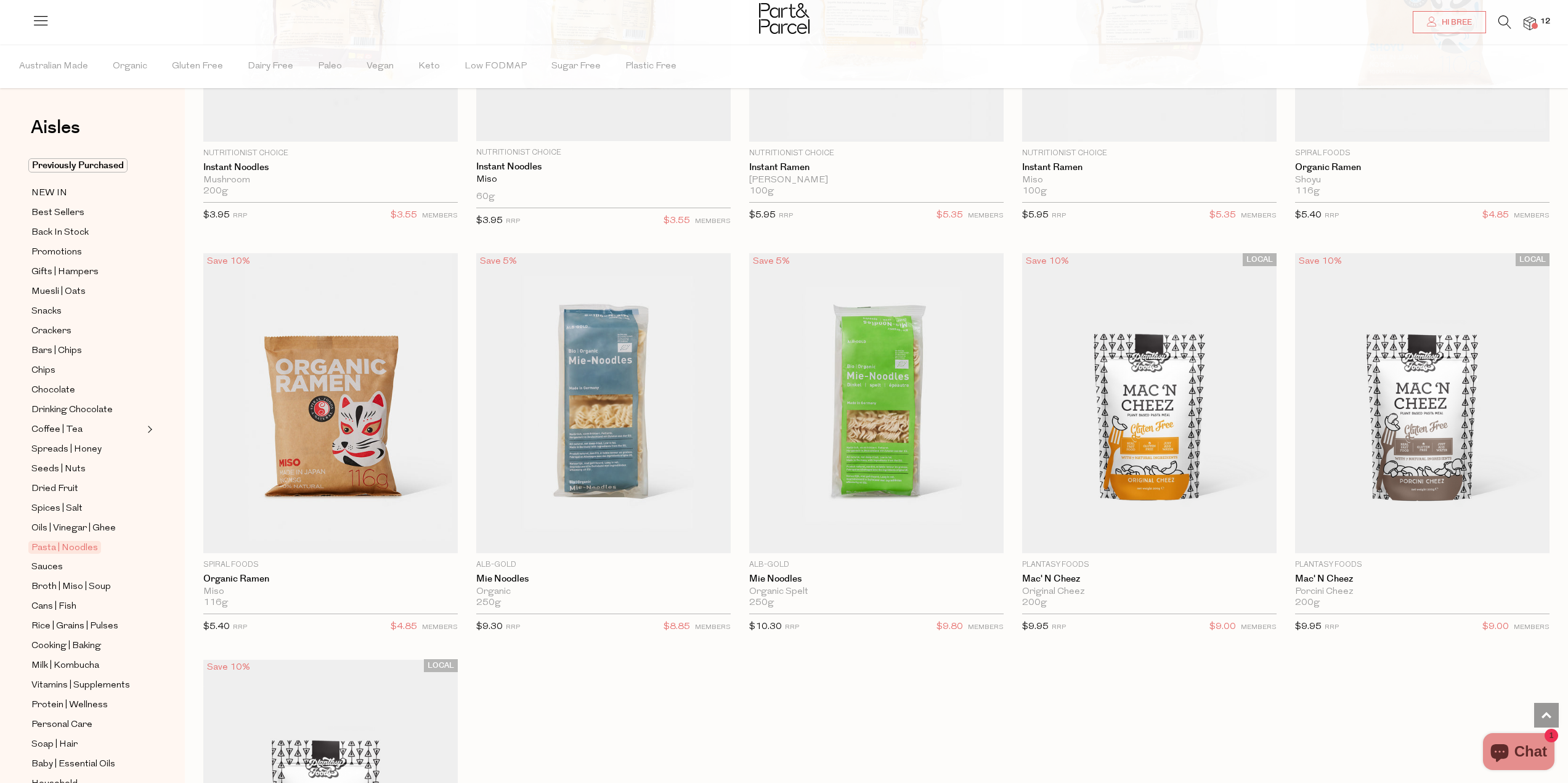
scroll to position [4004, 0]
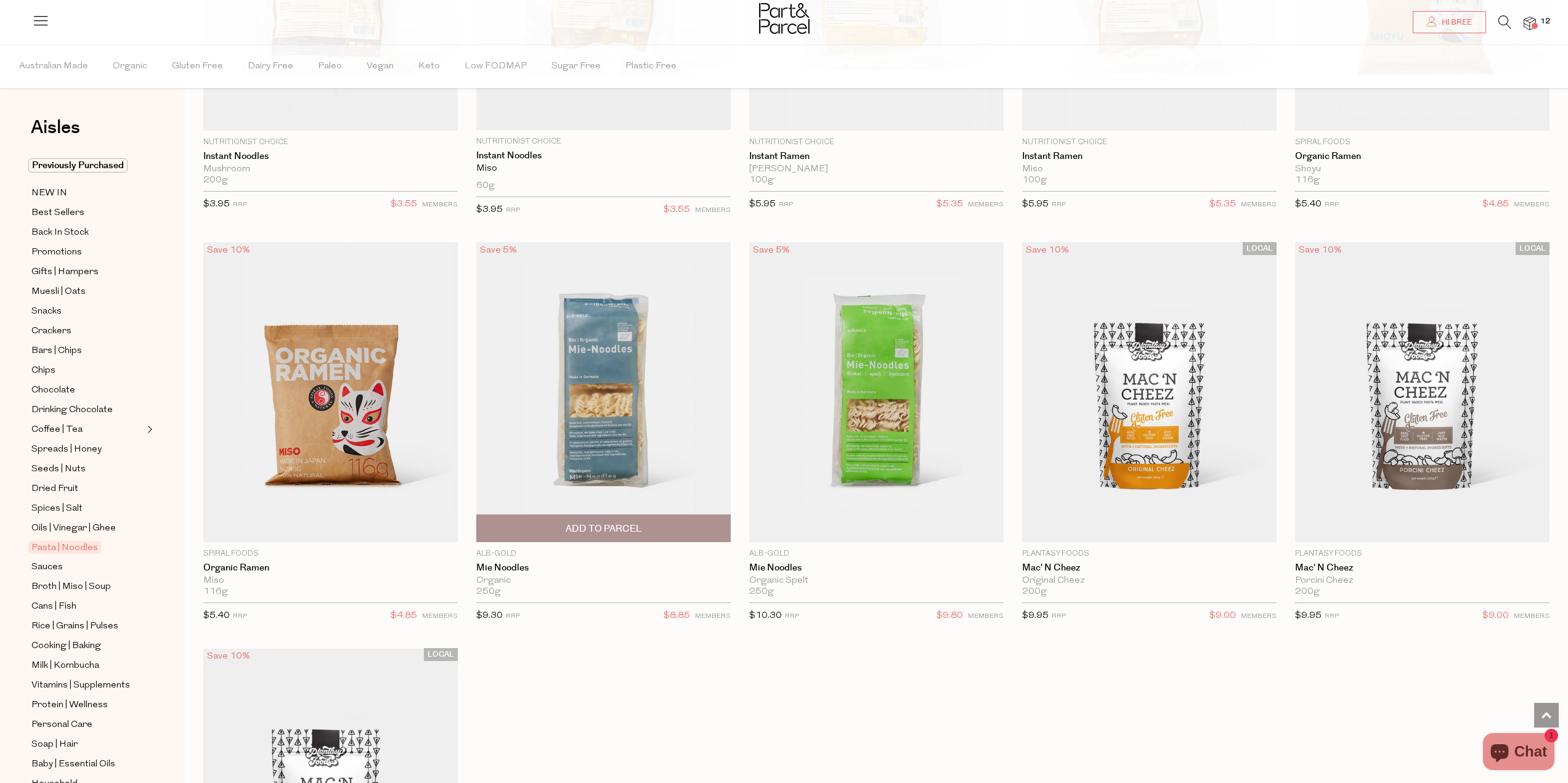
click at [625, 526] on span "Add To Parcel" at bounding box center [603, 528] width 77 height 13
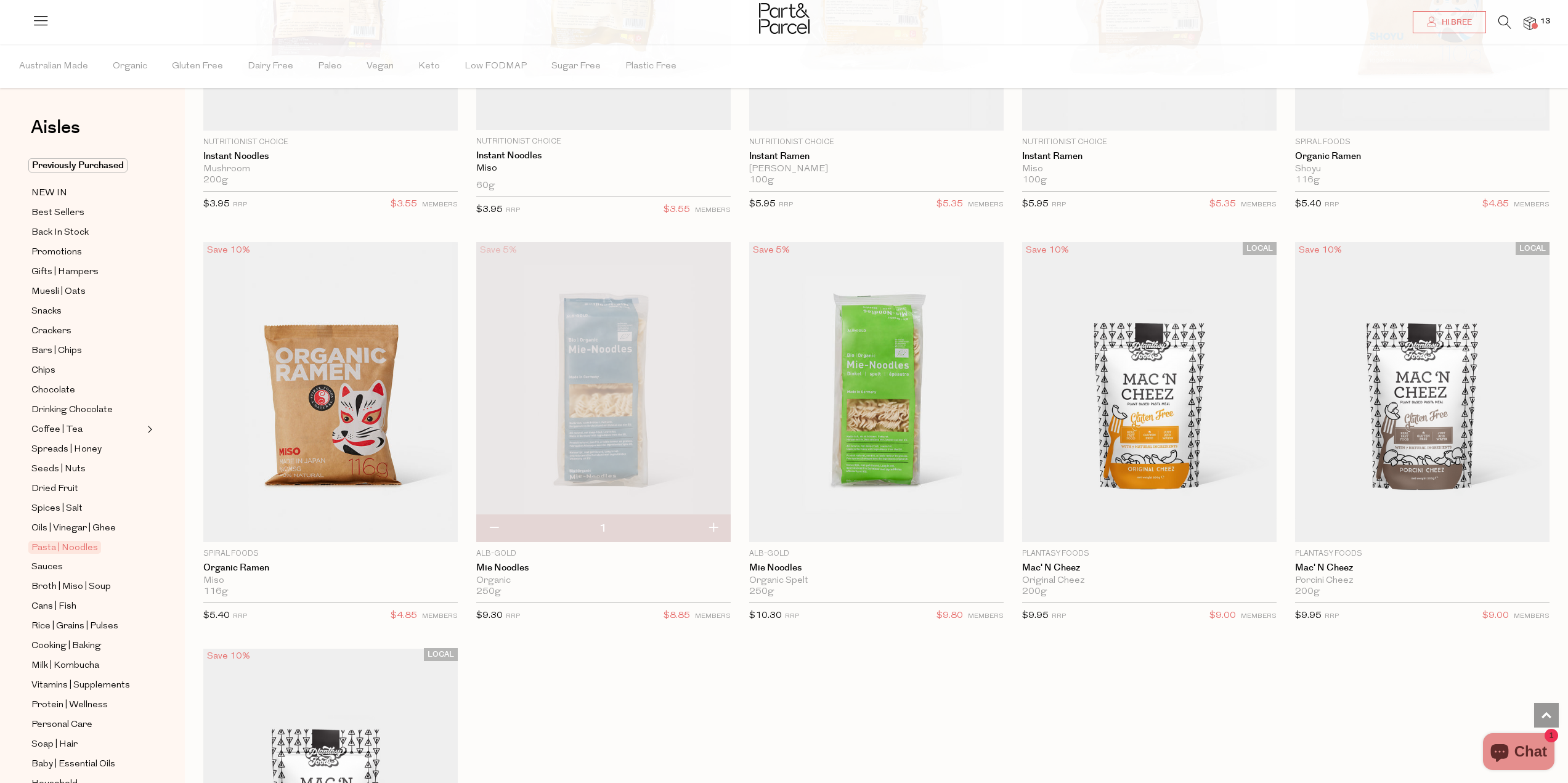
click at [709, 521] on button "button" at bounding box center [714, 528] width 35 height 27
type input "2"
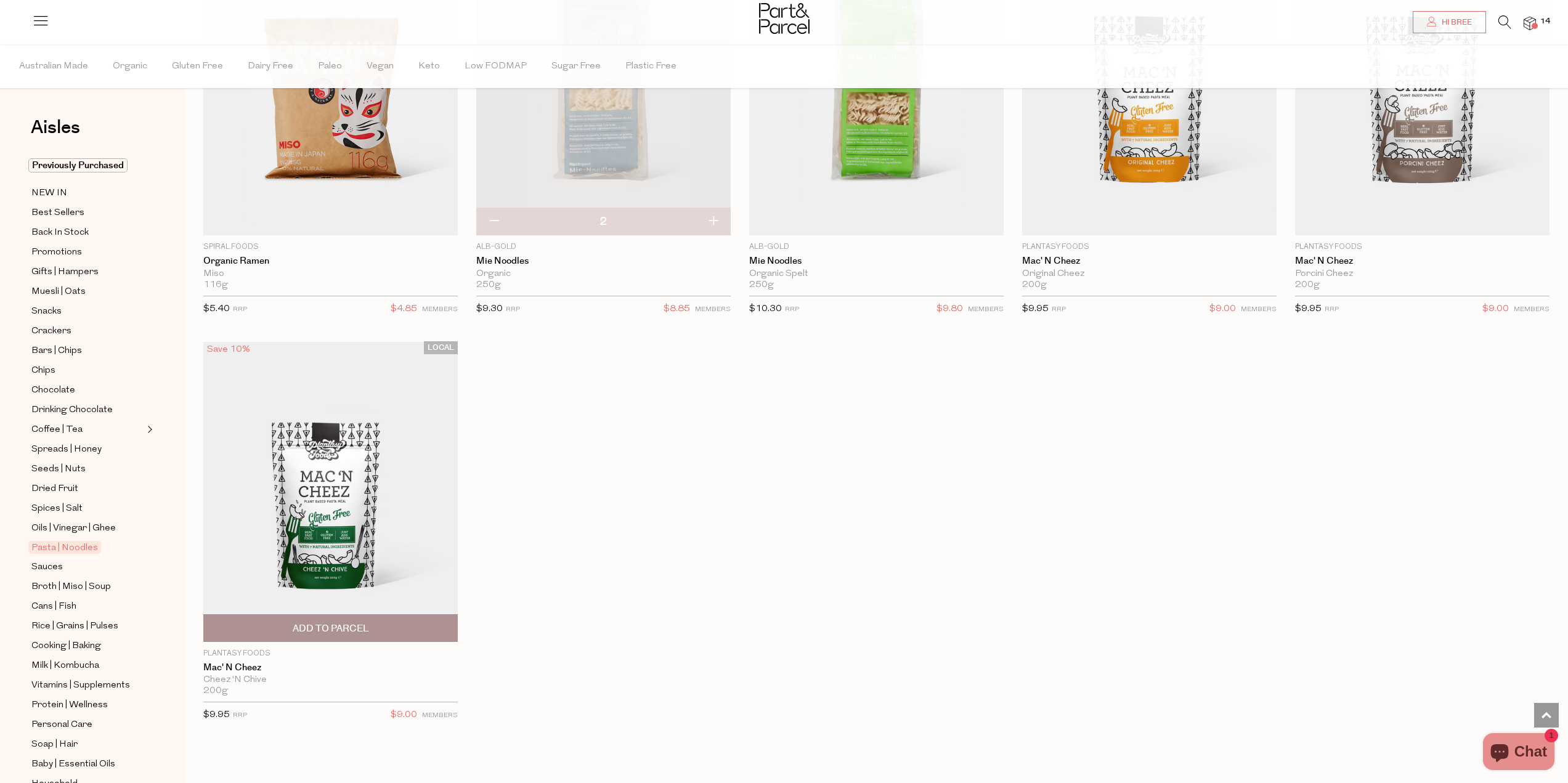
scroll to position [4311, 0]
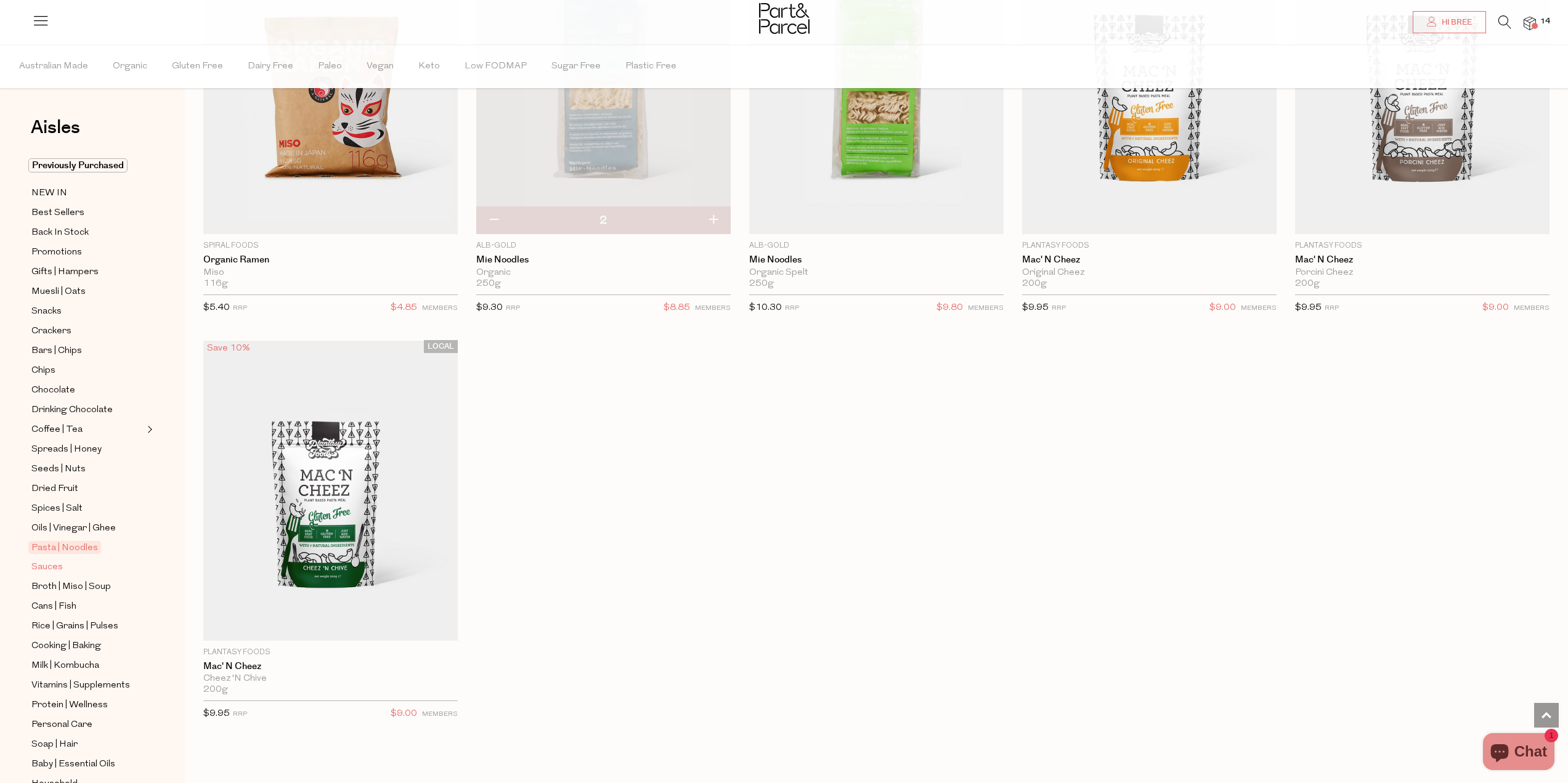
click at [48, 560] on span "Sauces" at bounding box center [48, 567] width 32 height 15
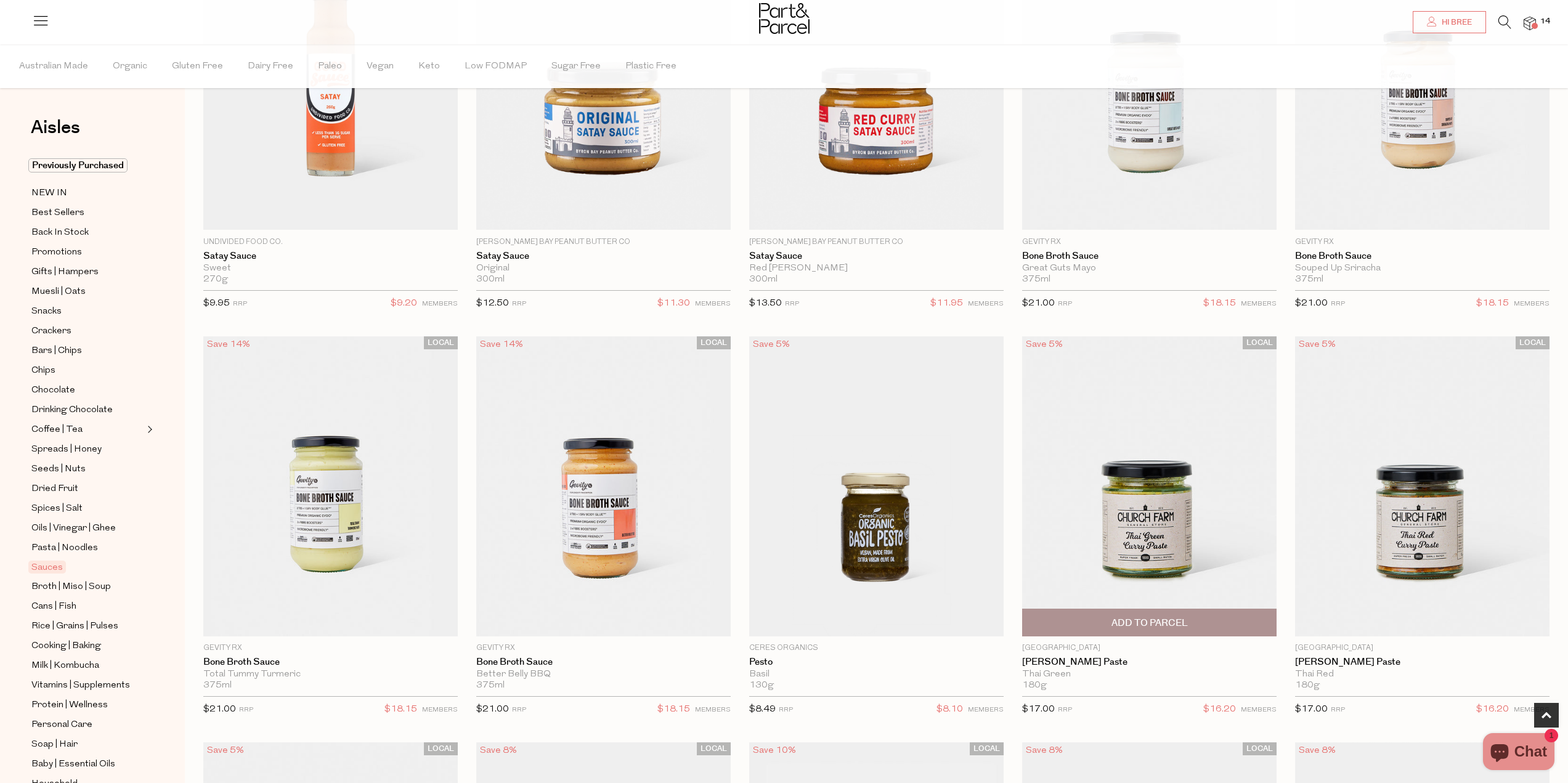
scroll to position [677, 0]
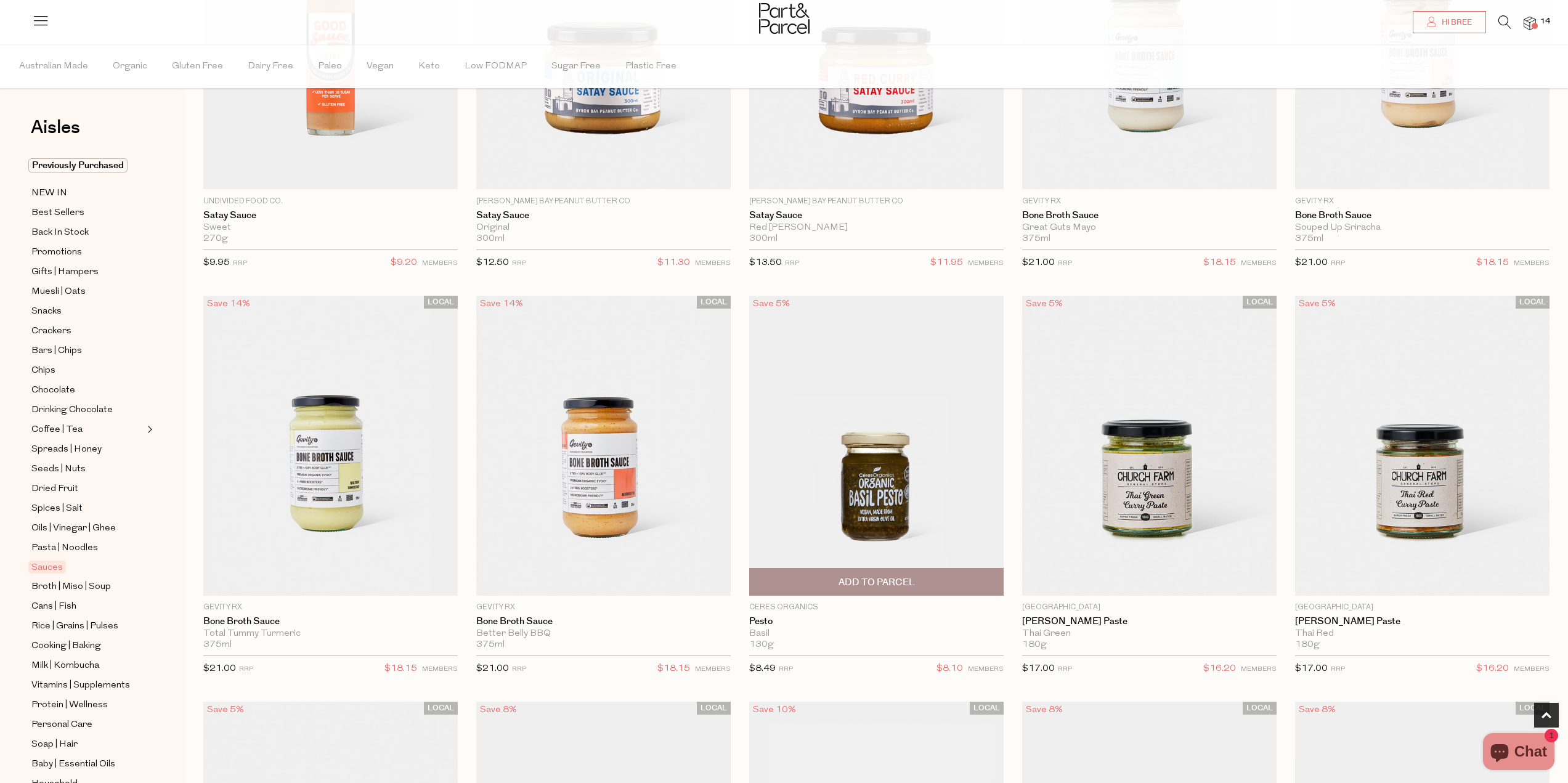
drag, startPoint x: 900, startPoint y: 578, endPoint x: 896, endPoint y: 572, distance: 7.2
click at [900, 578] on span "Add To Parcel" at bounding box center [876, 582] width 77 height 13
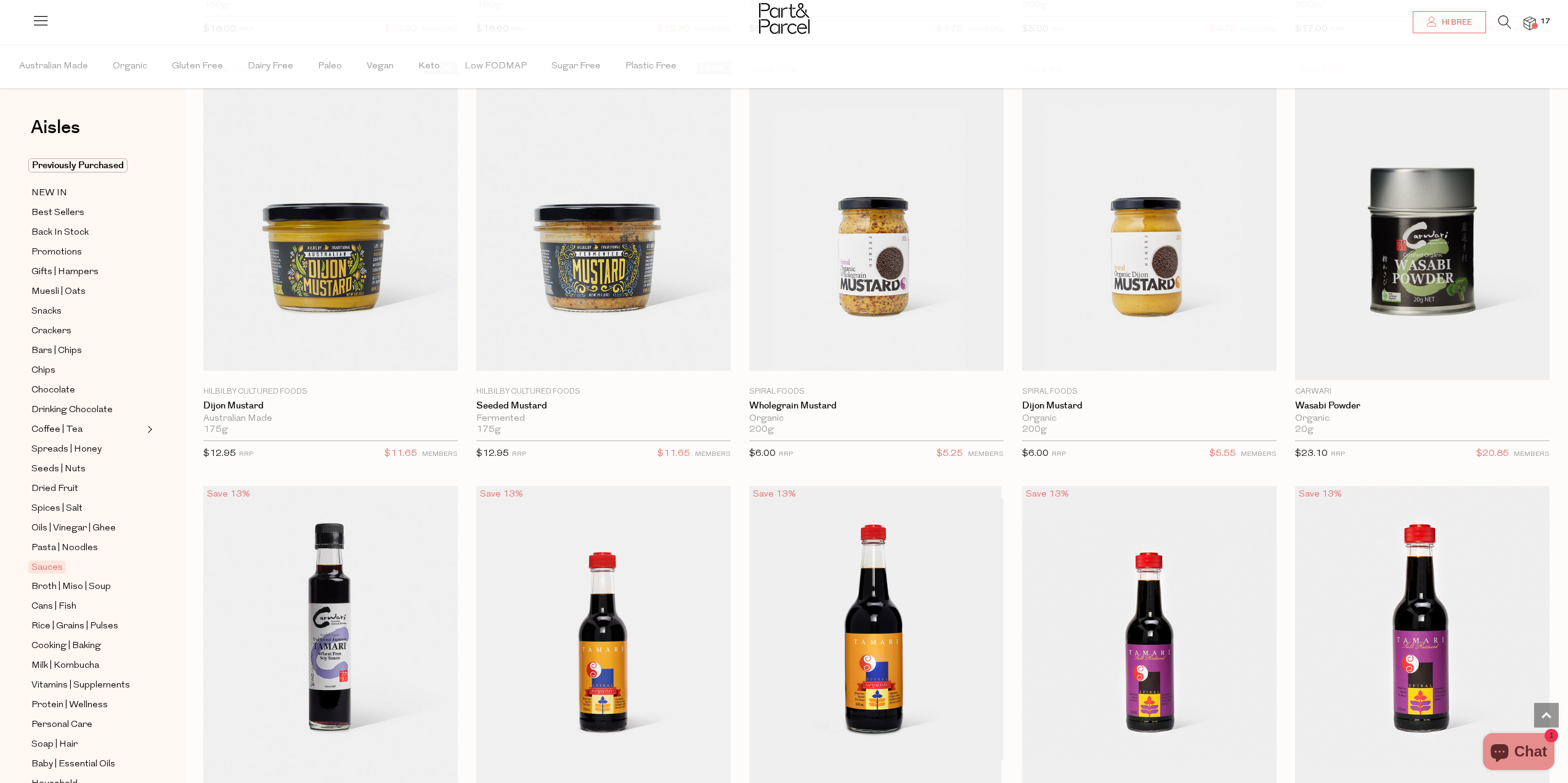
scroll to position [3572, 0]
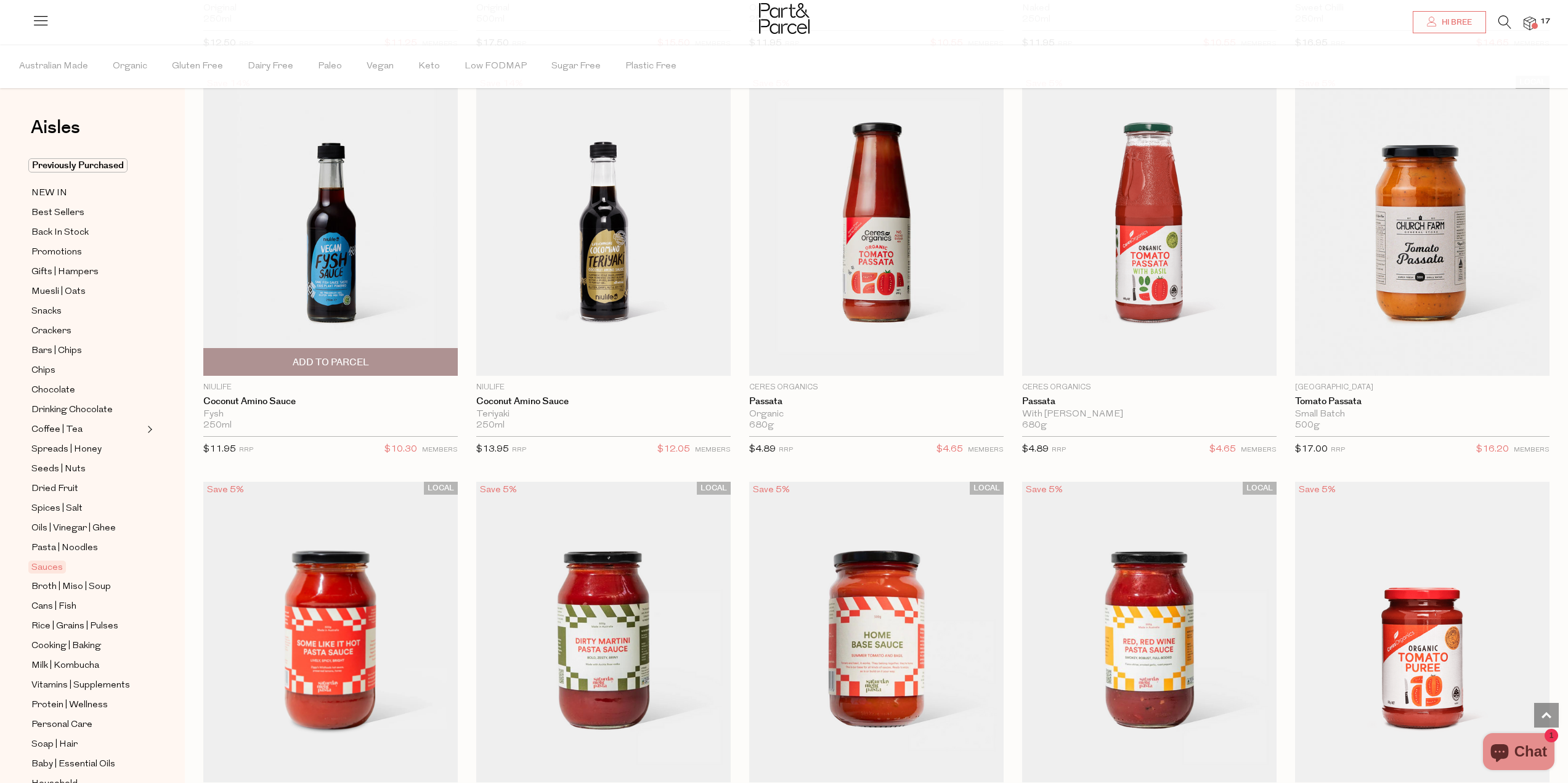
scroll to position [4602, 0]
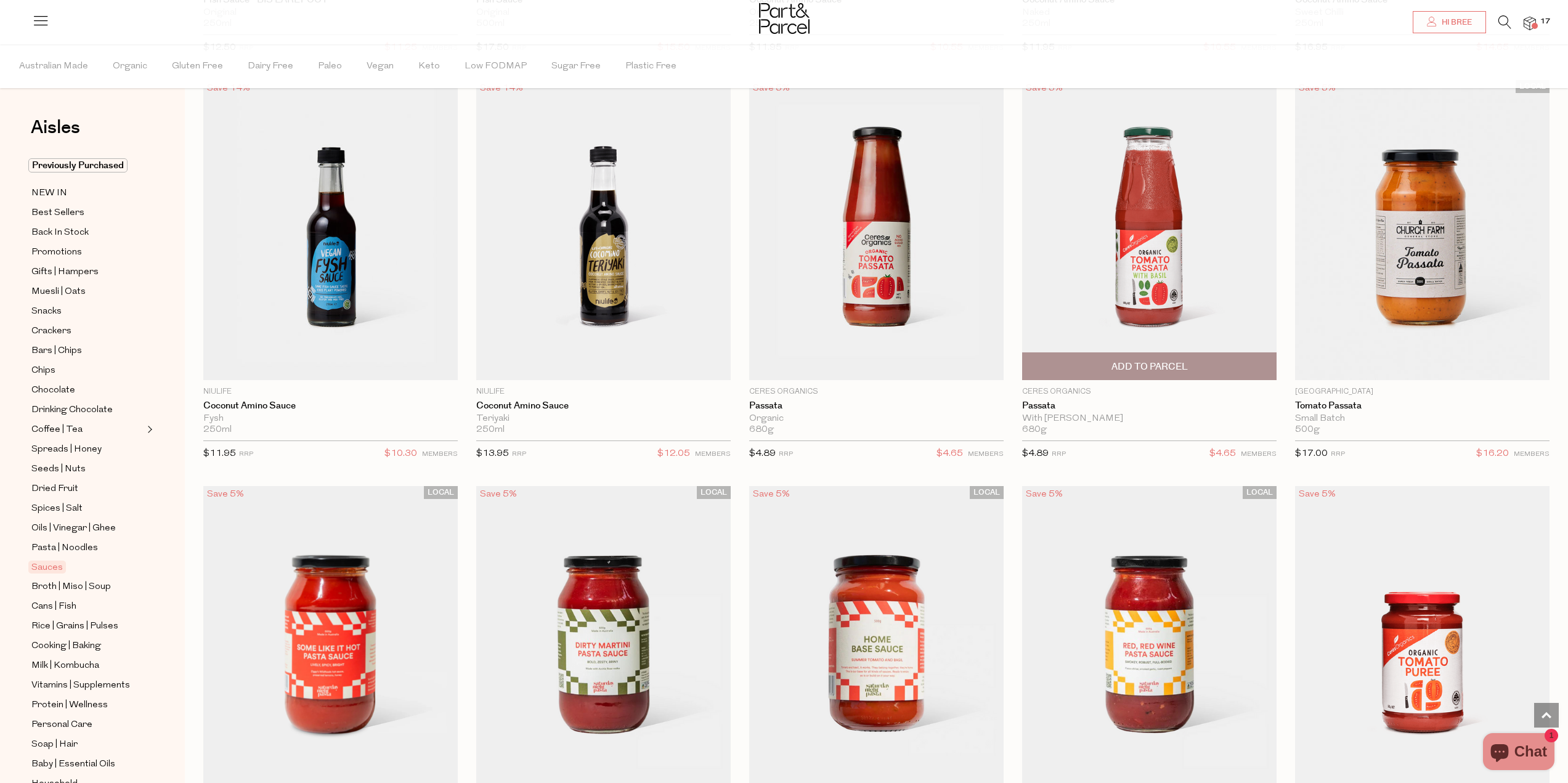
click at [1200, 356] on span "Add To Parcel" at bounding box center [1149, 366] width 247 height 26
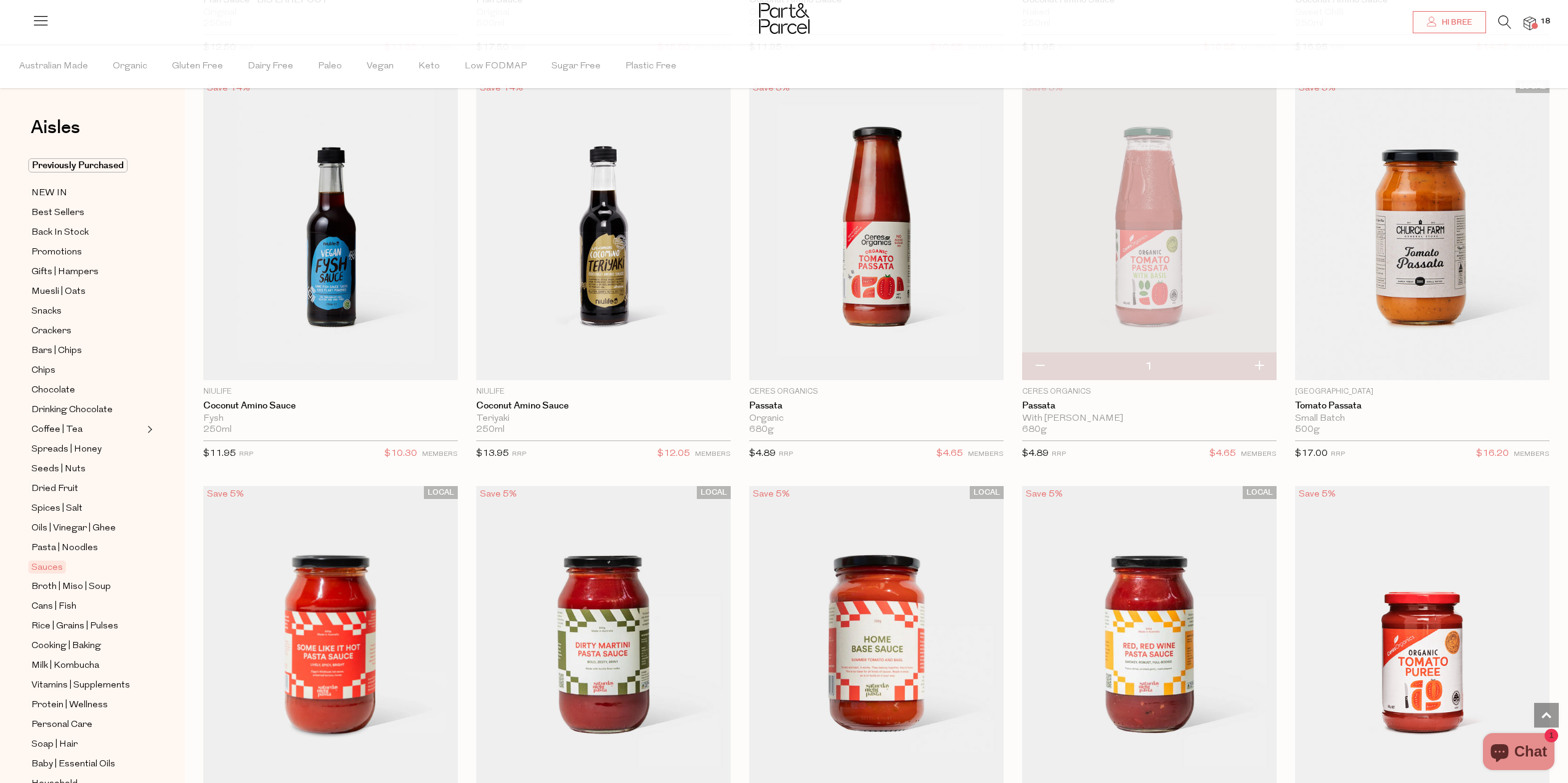
click at [1254, 360] on button "button" at bounding box center [1259, 366] width 35 height 27
type input "2"
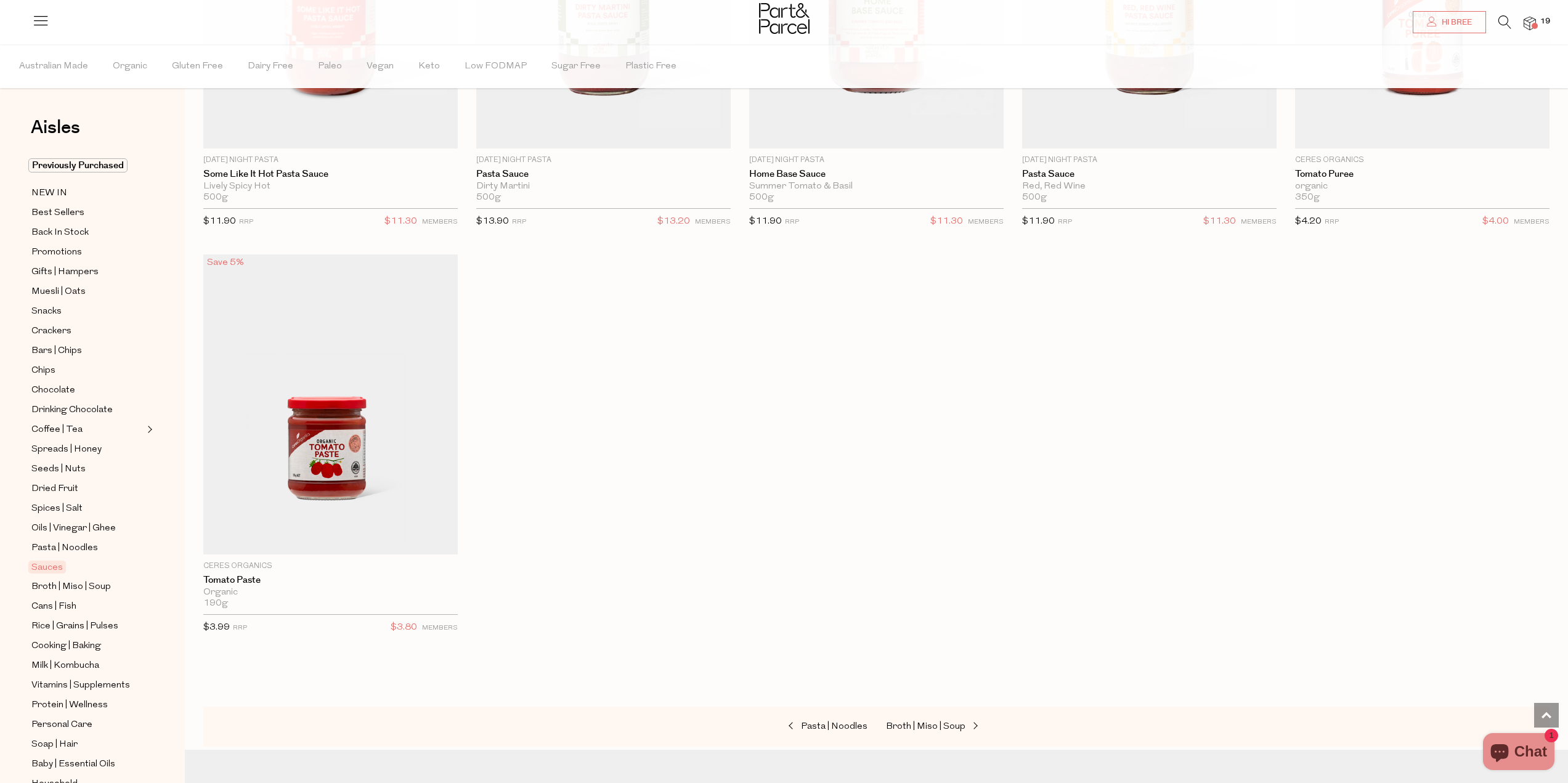
scroll to position [5423, 0]
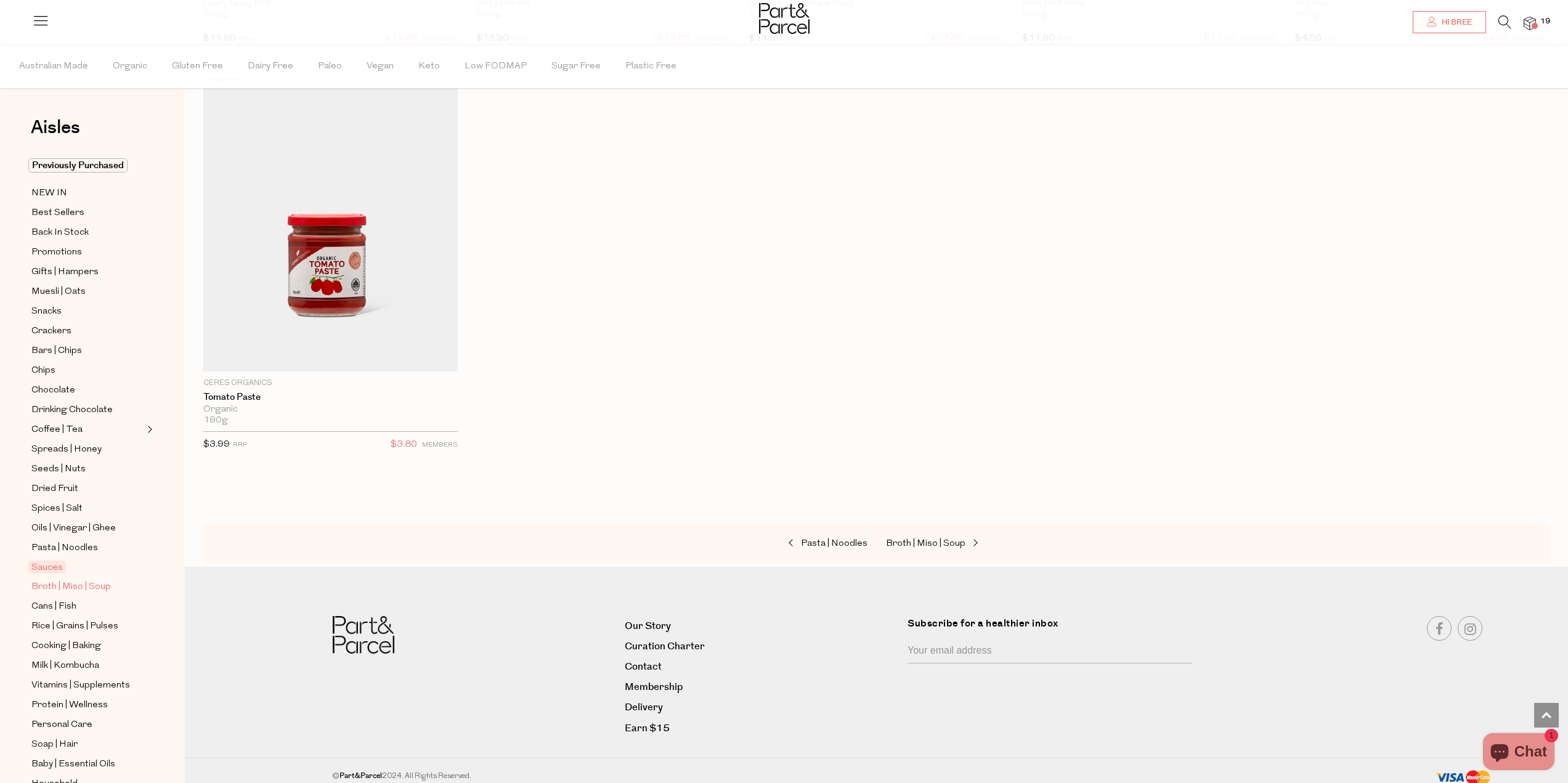
click at [91, 580] on span "Broth | Miso | Soup" at bounding box center [71, 587] width 79 height 15
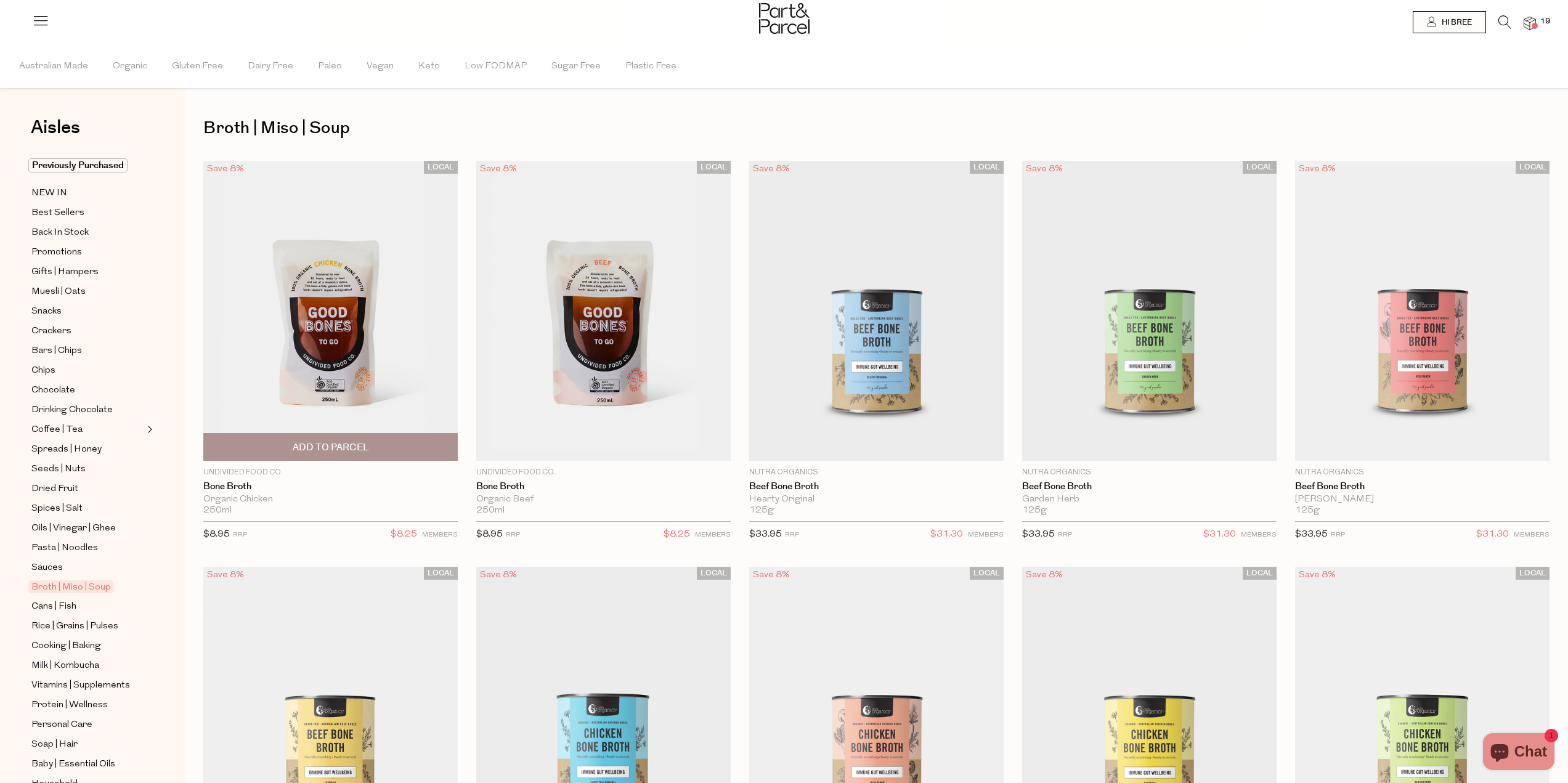
click at [337, 450] on span "Add To Parcel" at bounding box center [330, 447] width 77 height 13
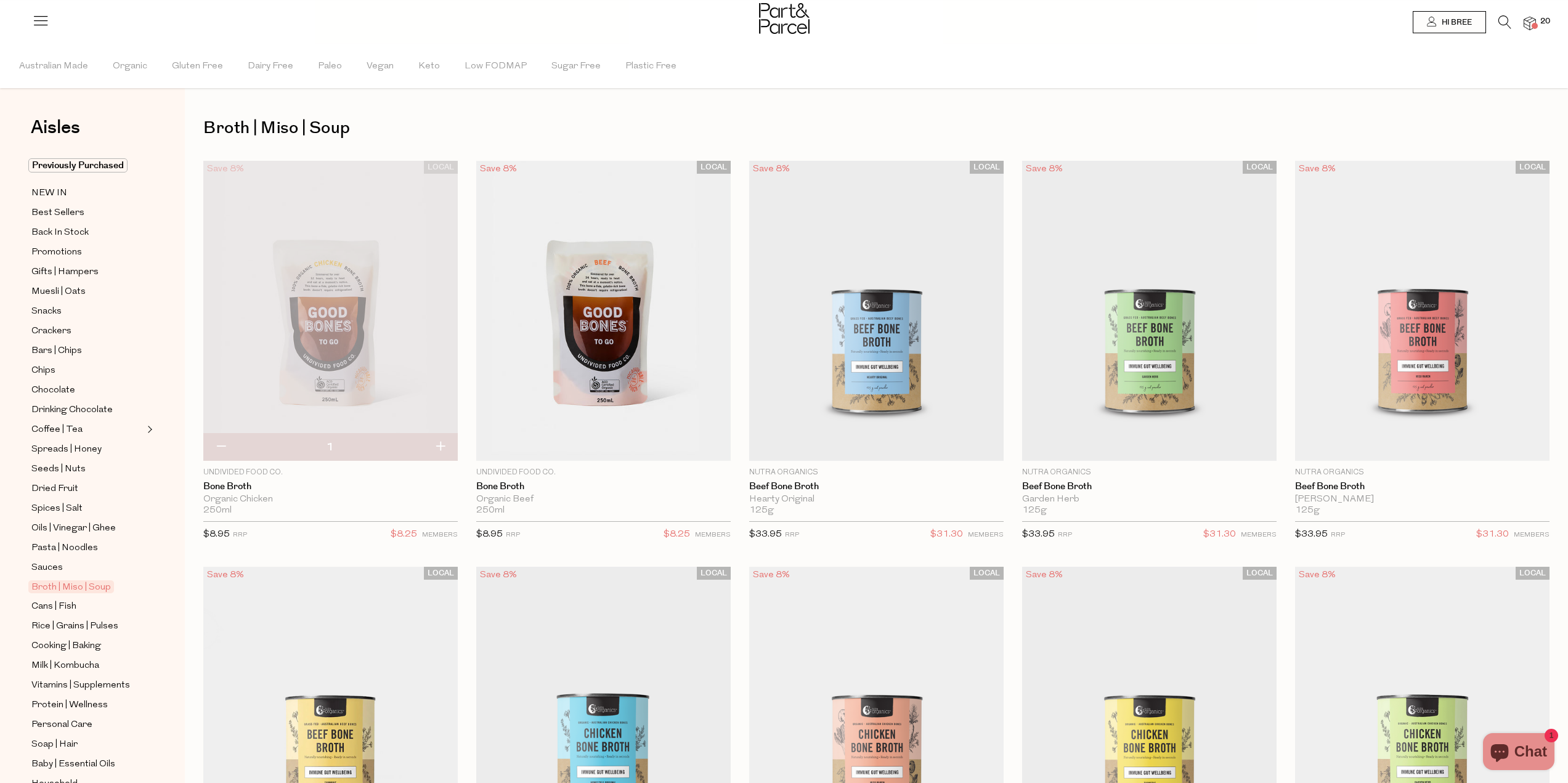
click at [437, 446] on button "button" at bounding box center [440, 447] width 35 height 27
type input "2"
click at [587, 450] on span "Add To Parcel" at bounding box center [603, 447] width 77 height 13
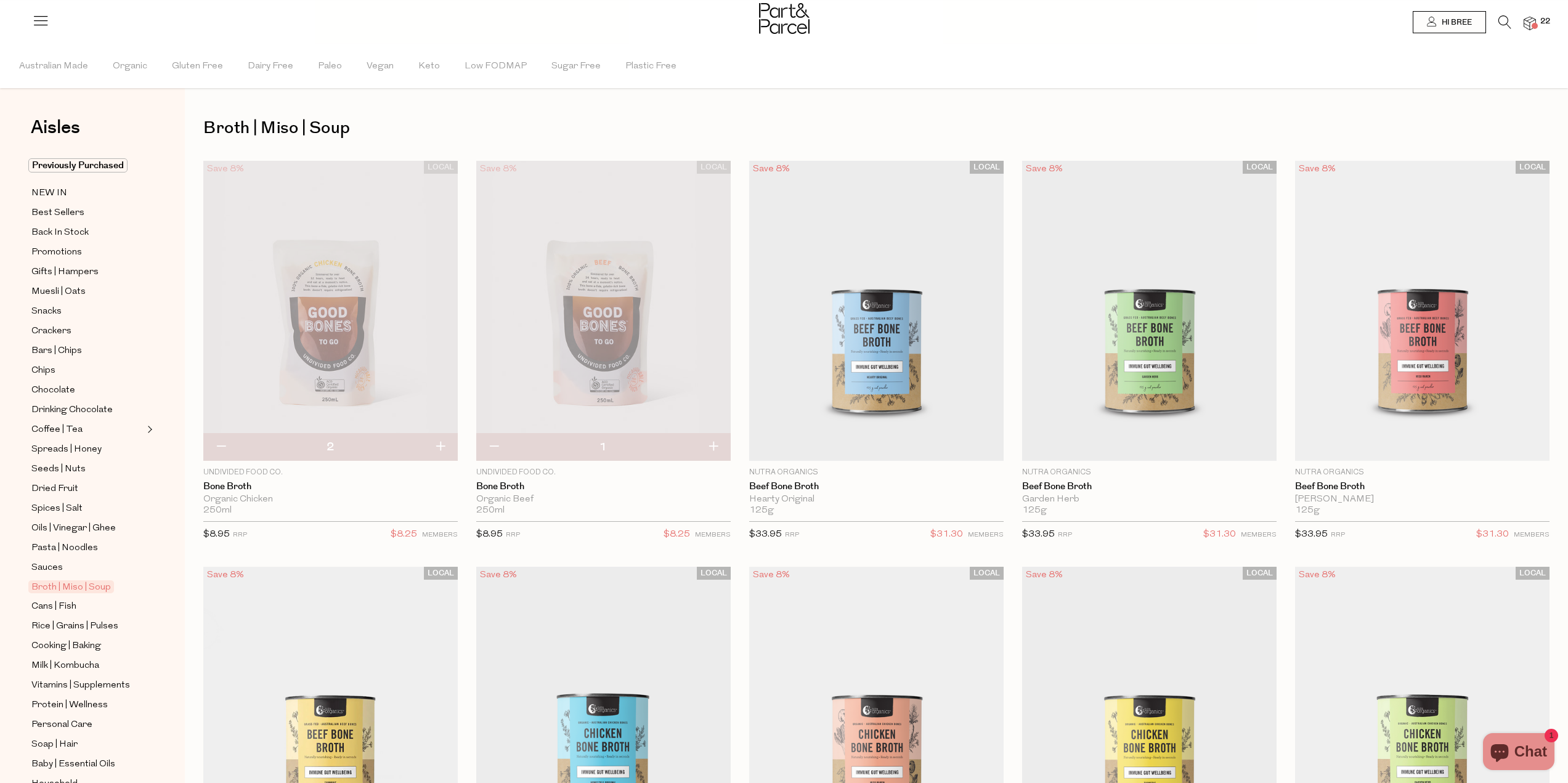
click at [713, 447] on button "button" at bounding box center [714, 447] width 35 height 27
type input "2"
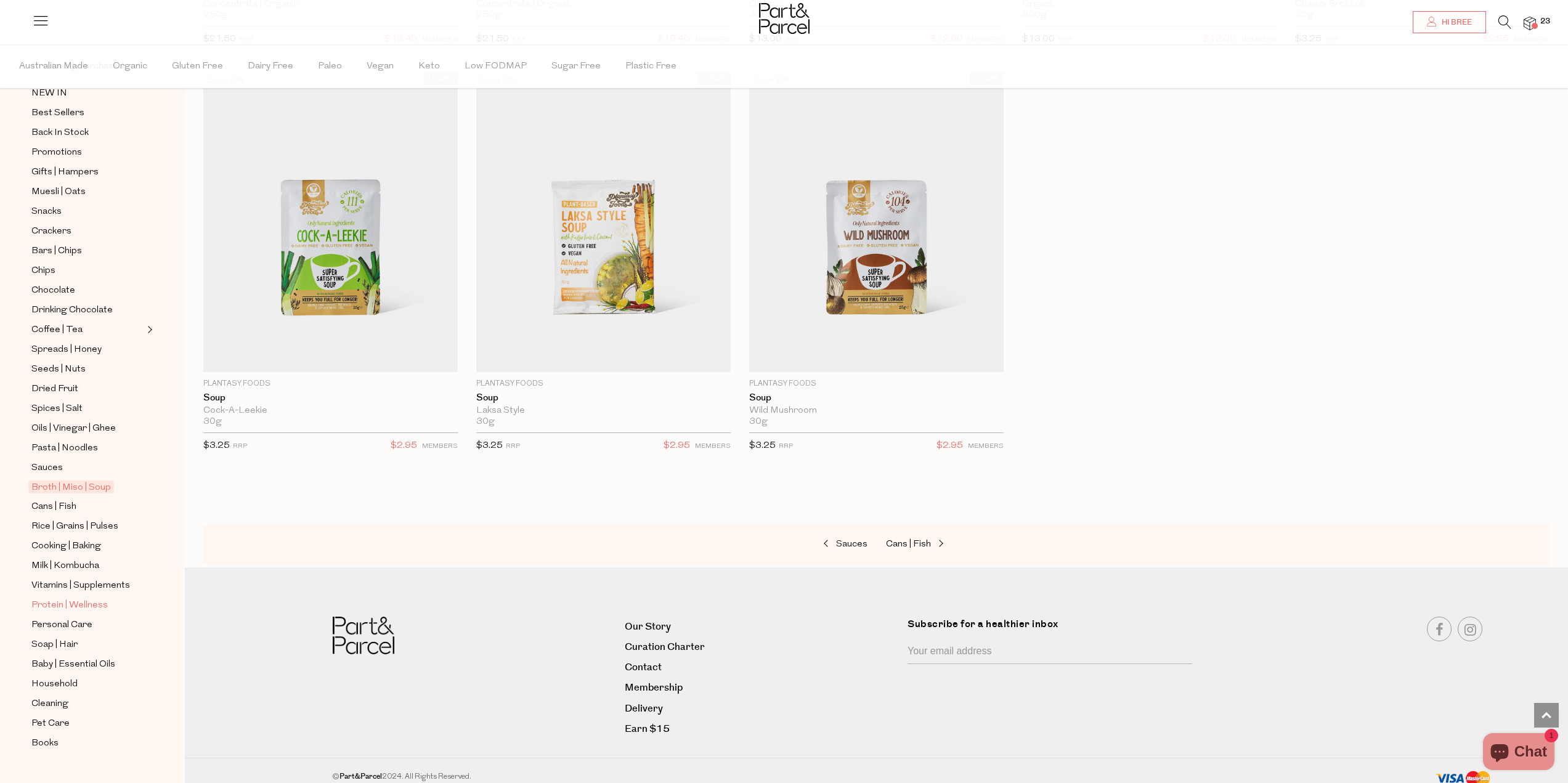
scroll to position [101, 0]
click at [100, 538] on span "Cooking | Baking" at bounding box center [66, 545] width 70 height 15
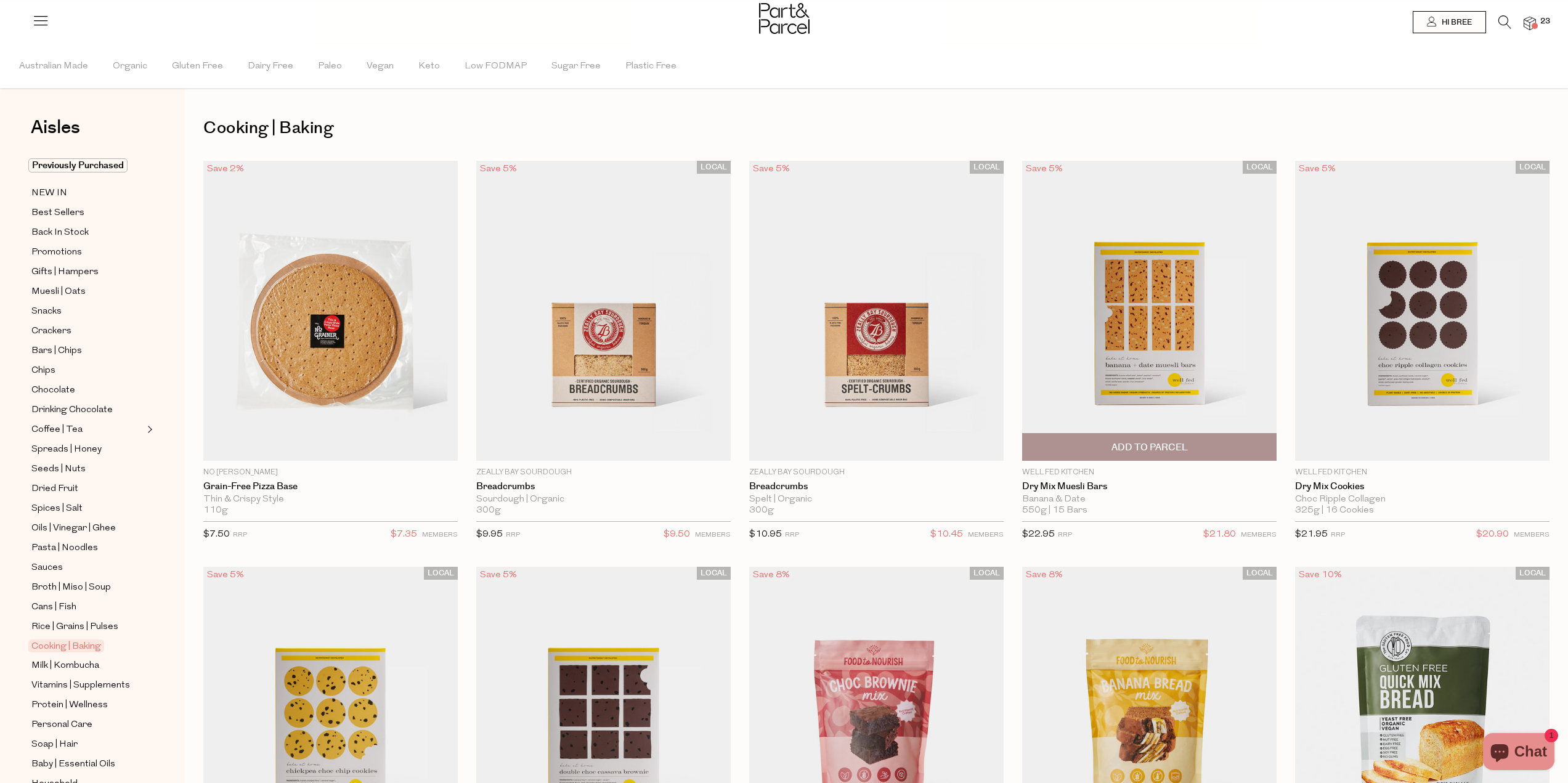
click at [1166, 447] on span "Add To Parcel" at bounding box center [1150, 447] width 77 height 13
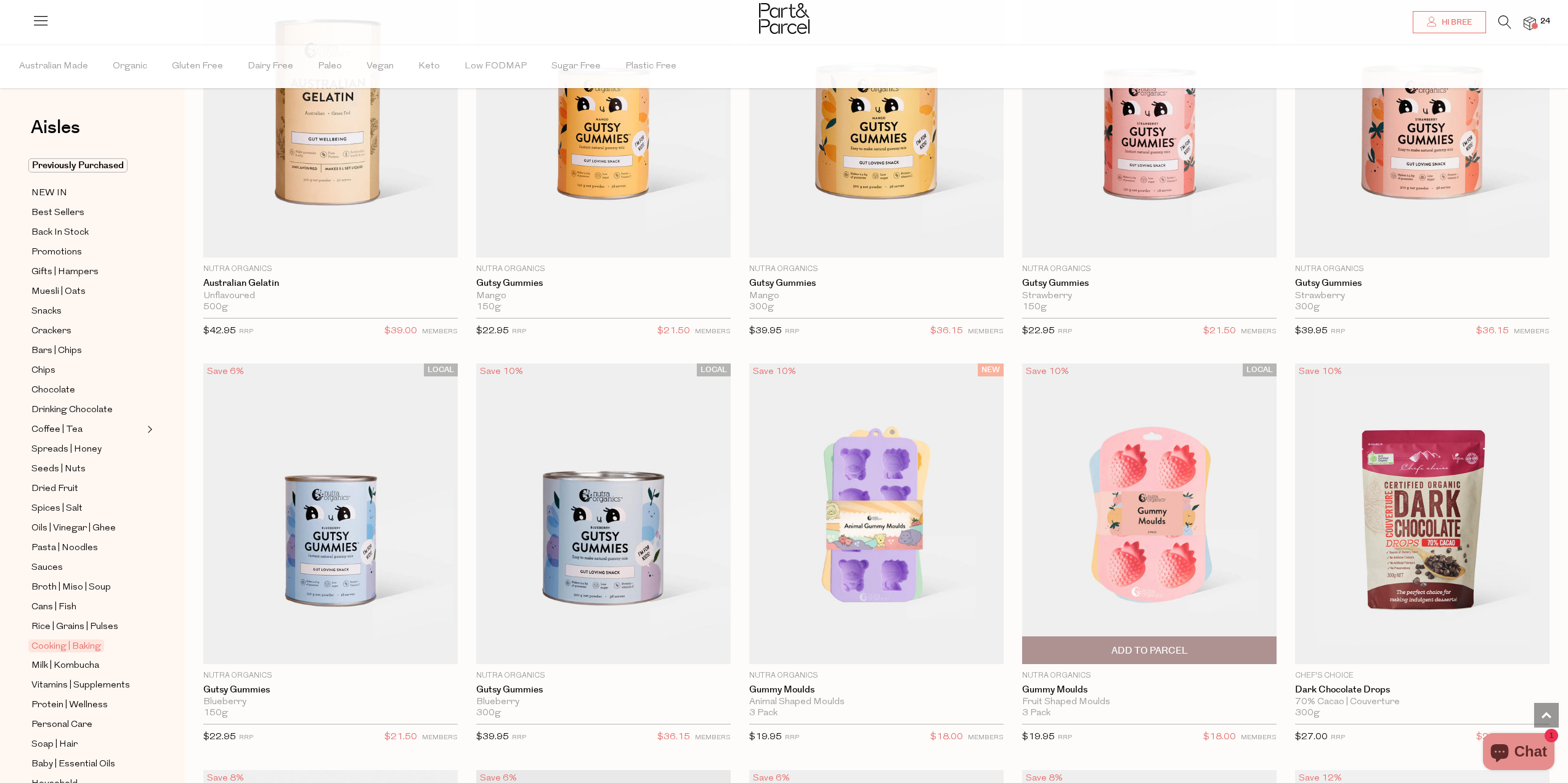
scroll to position [1416, 0]
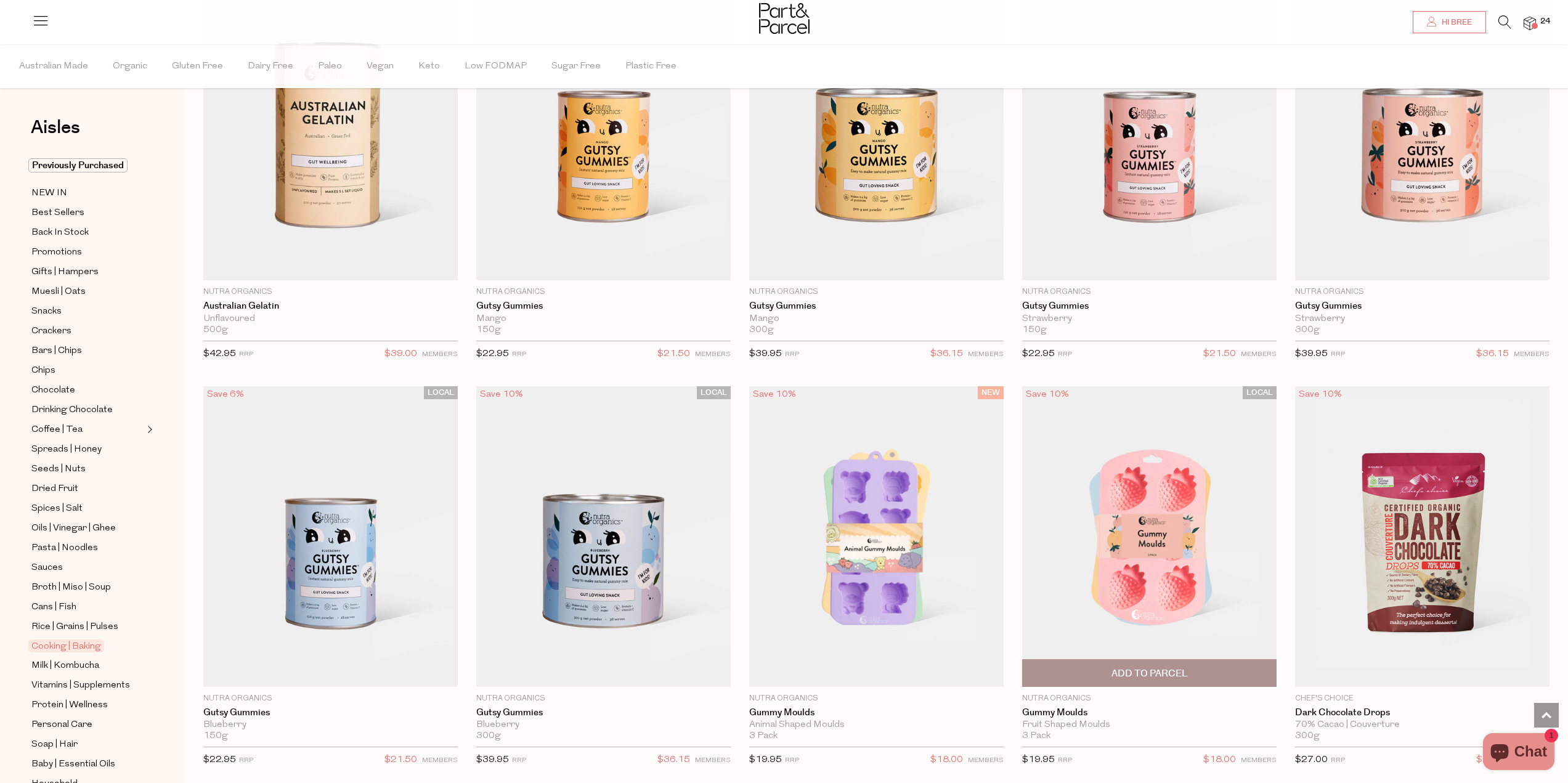
click at [1091, 670] on span "Add To Parcel" at bounding box center [1149, 673] width 247 height 26
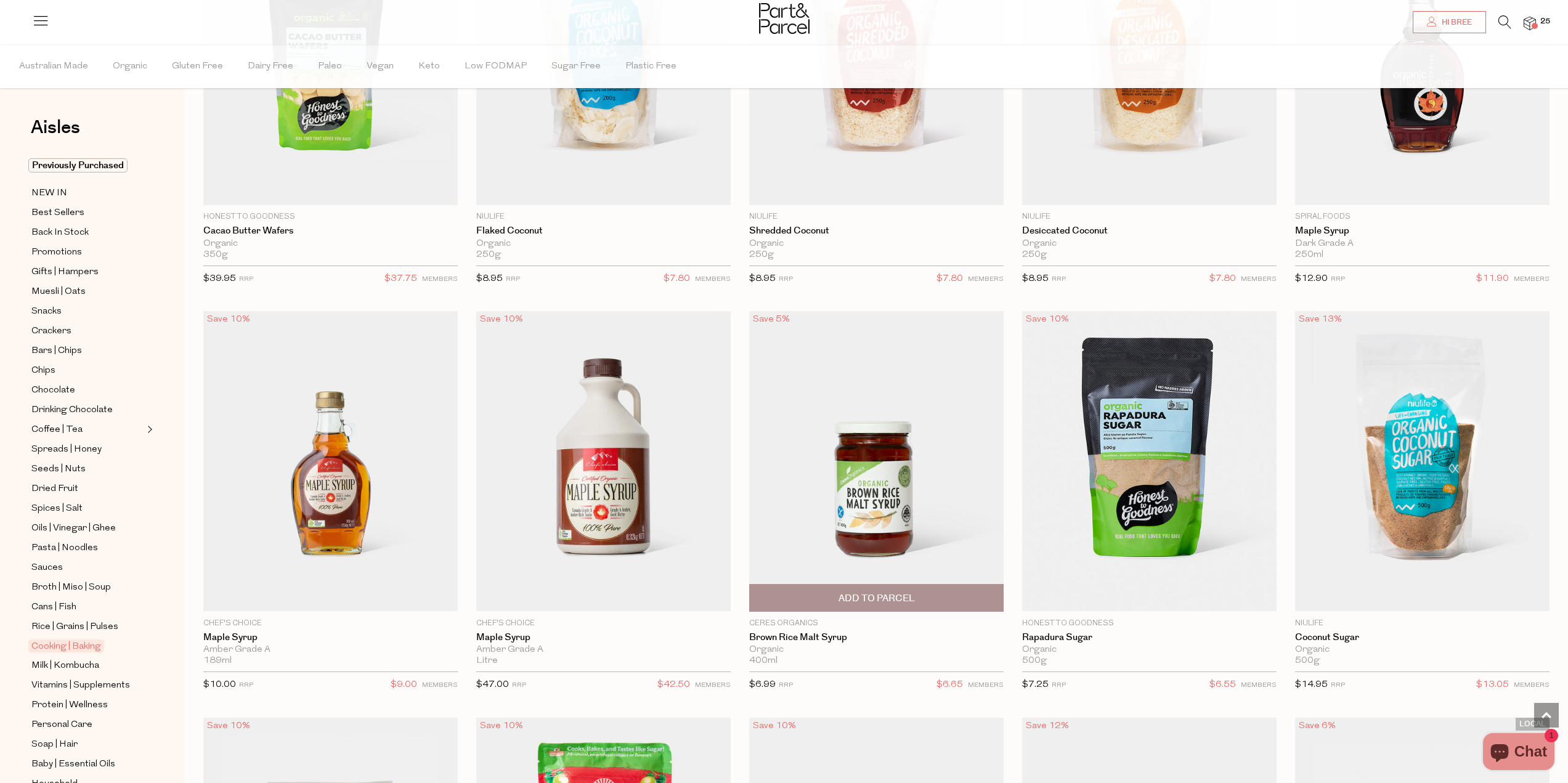
scroll to position [3080, 0]
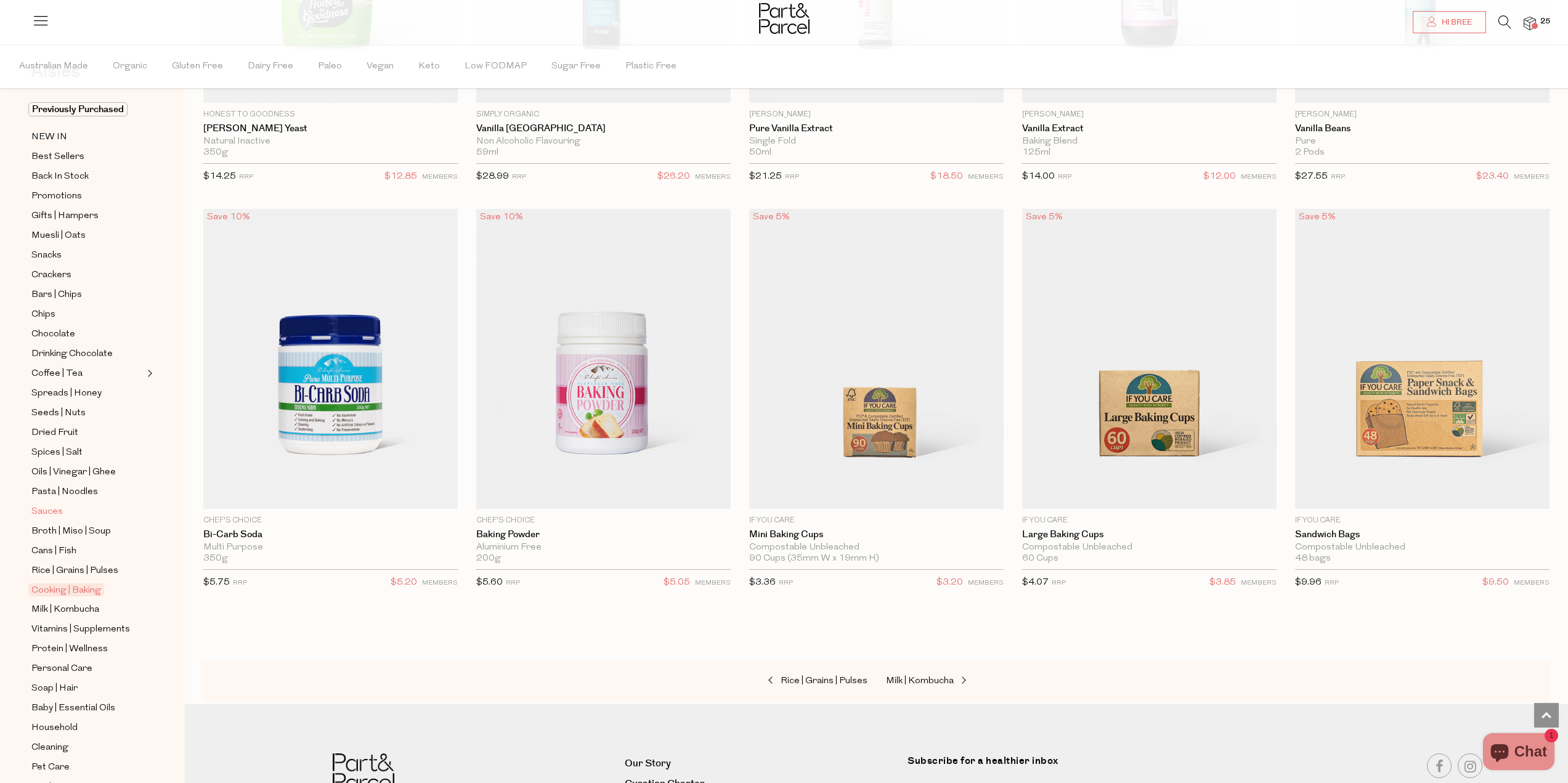
scroll to position [101, 0]
click at [71, 676] on span "Household" at bounding box center [55, 683] width 46 height 15
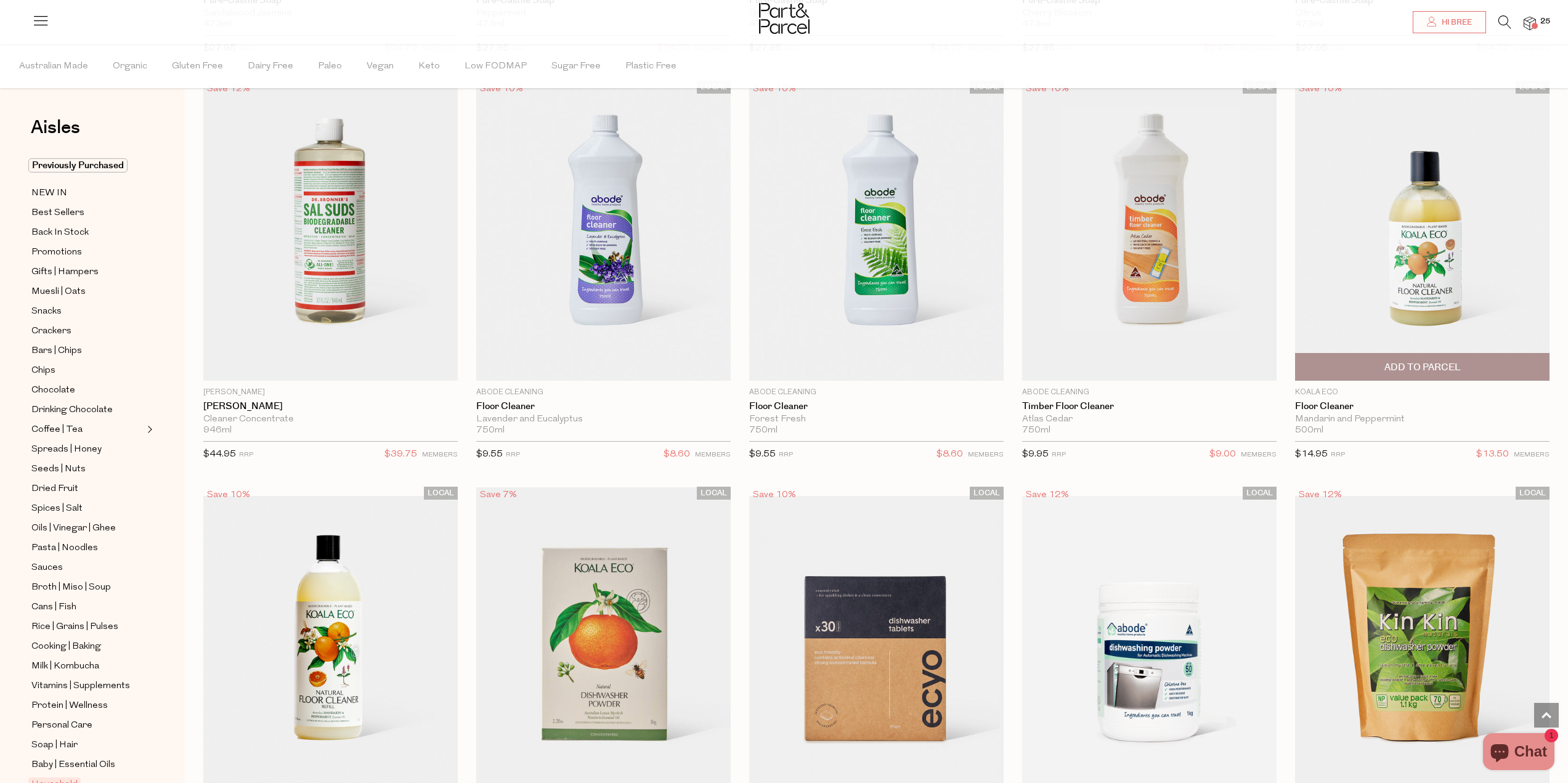
scroll to position [1725, 0]
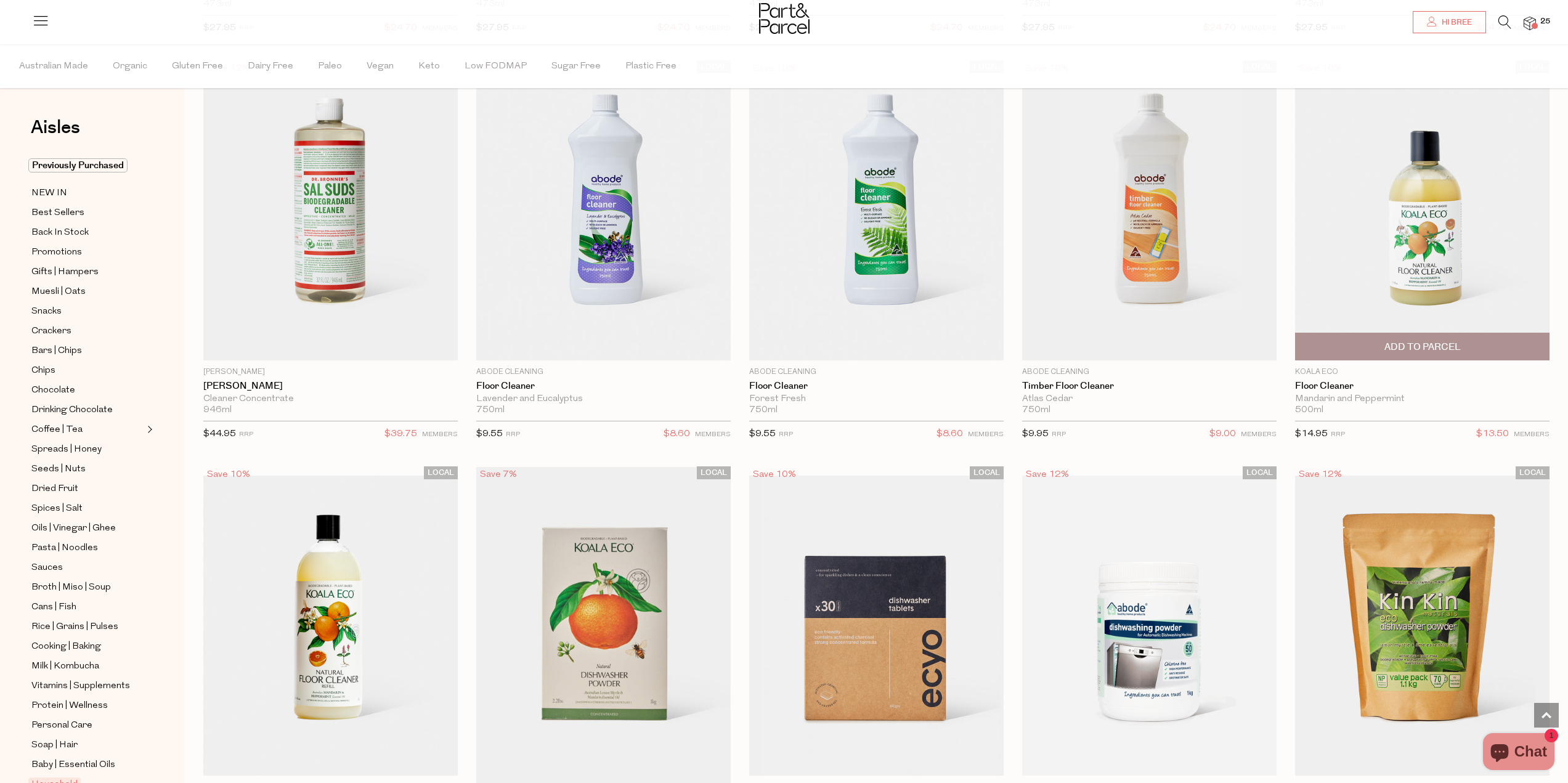
click at [1417, 344] on span "Add To Parcel" at bounding box center [1422, 347] width 77 height 13
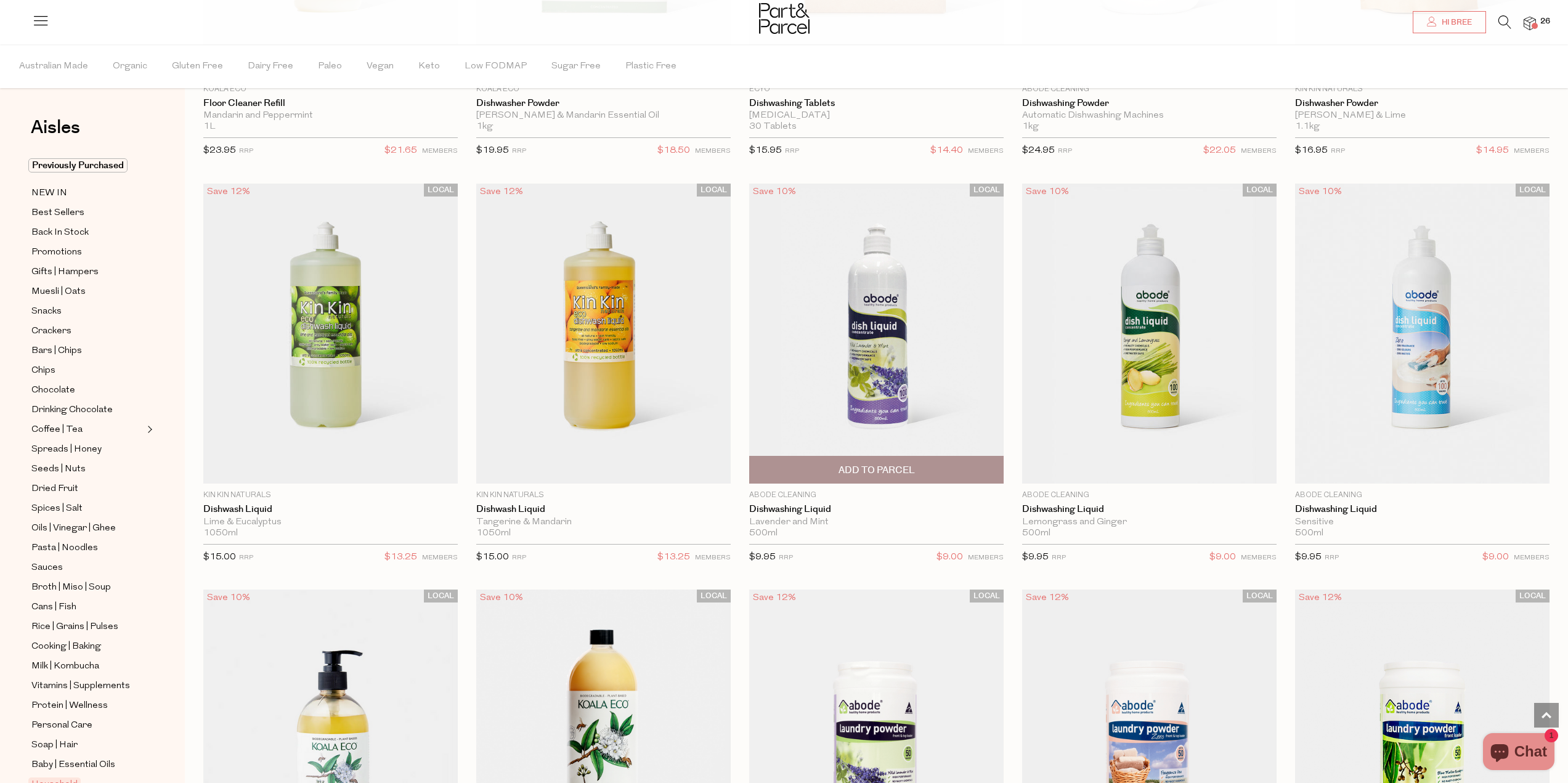
scroll to position [2772, 0]
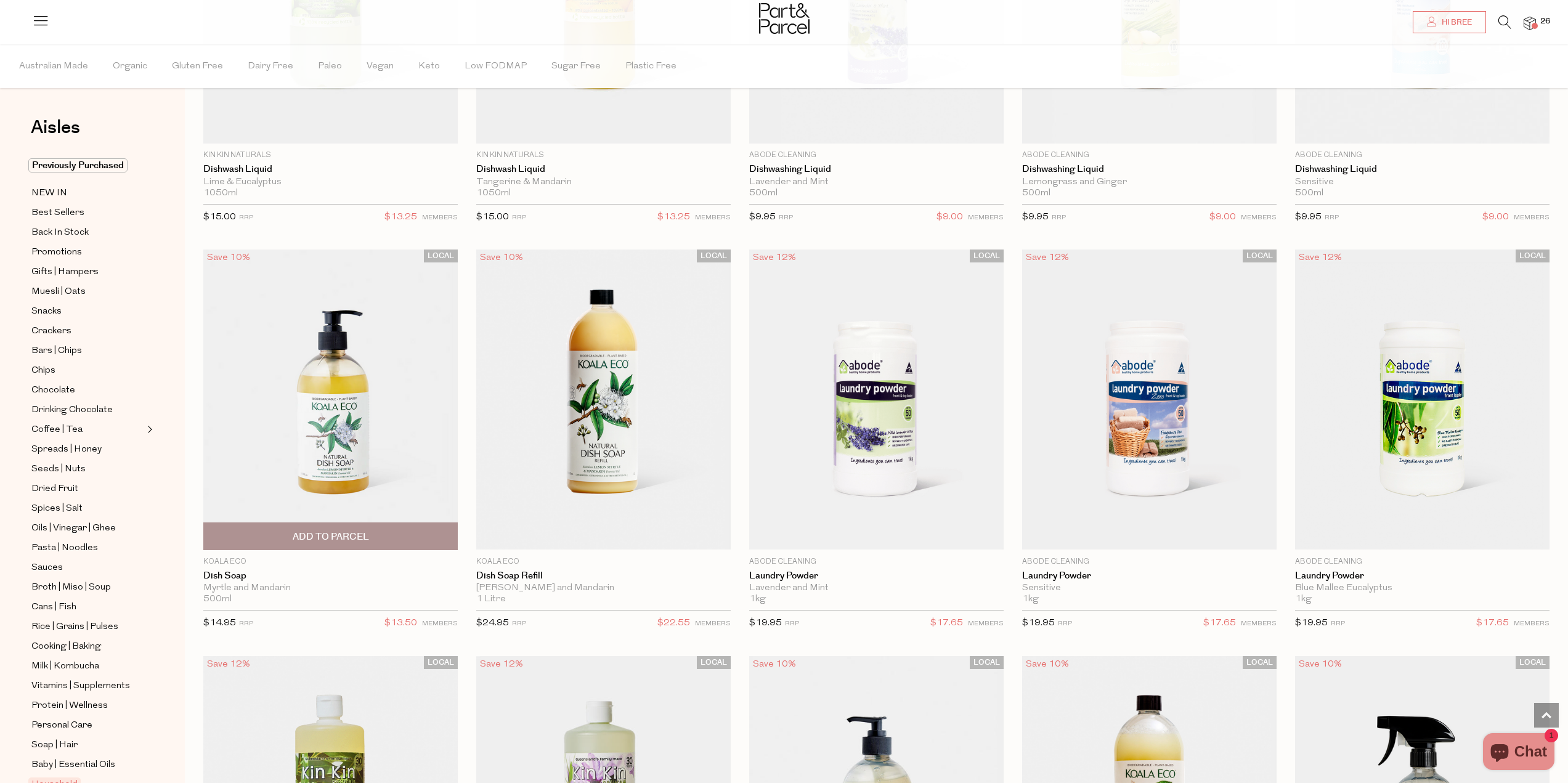
click at [351, 540] on span "Add To Parcel" at bounding box center [330, 536] width 247 height 26
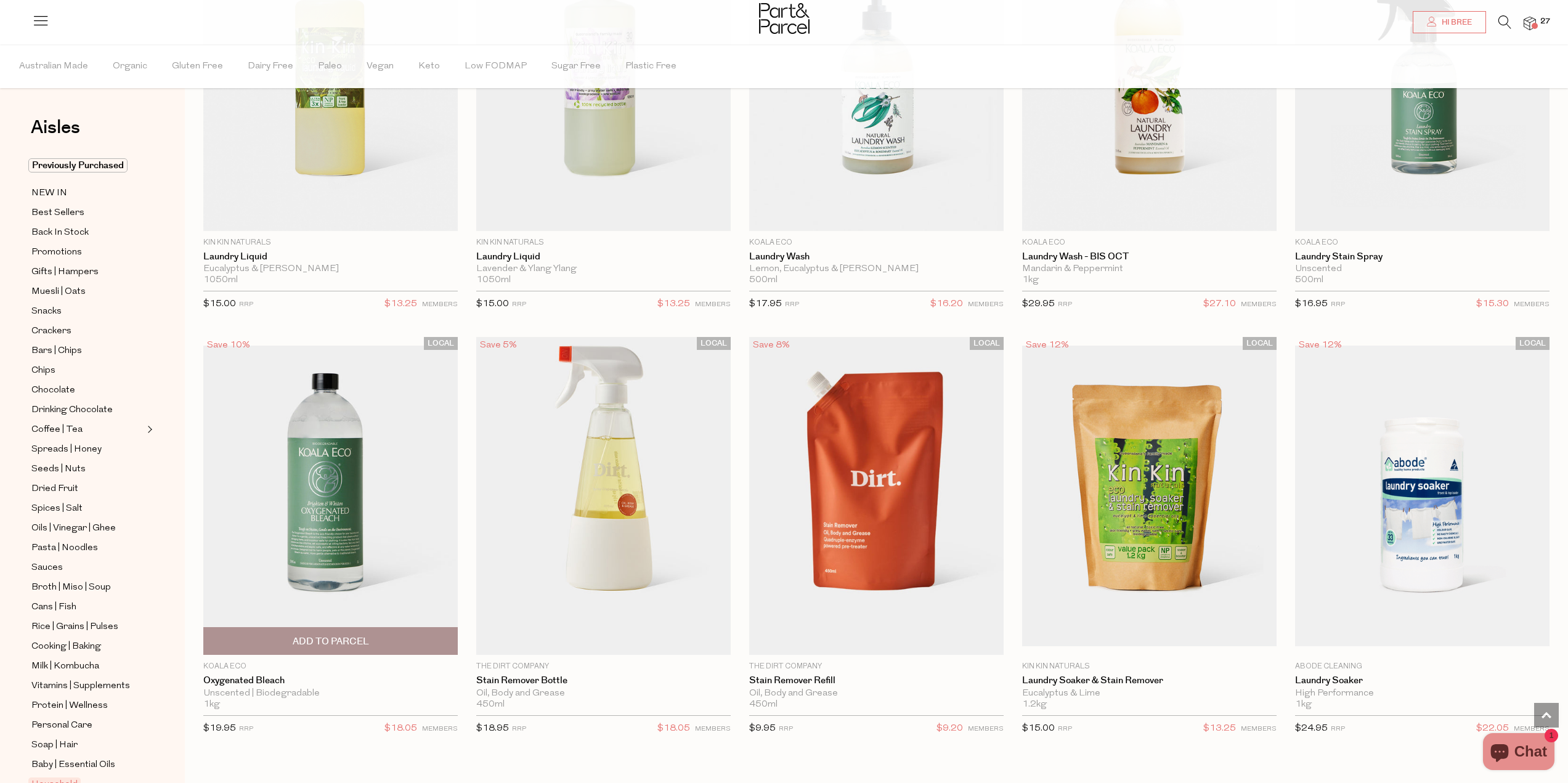
scroll to position [3511, 0]
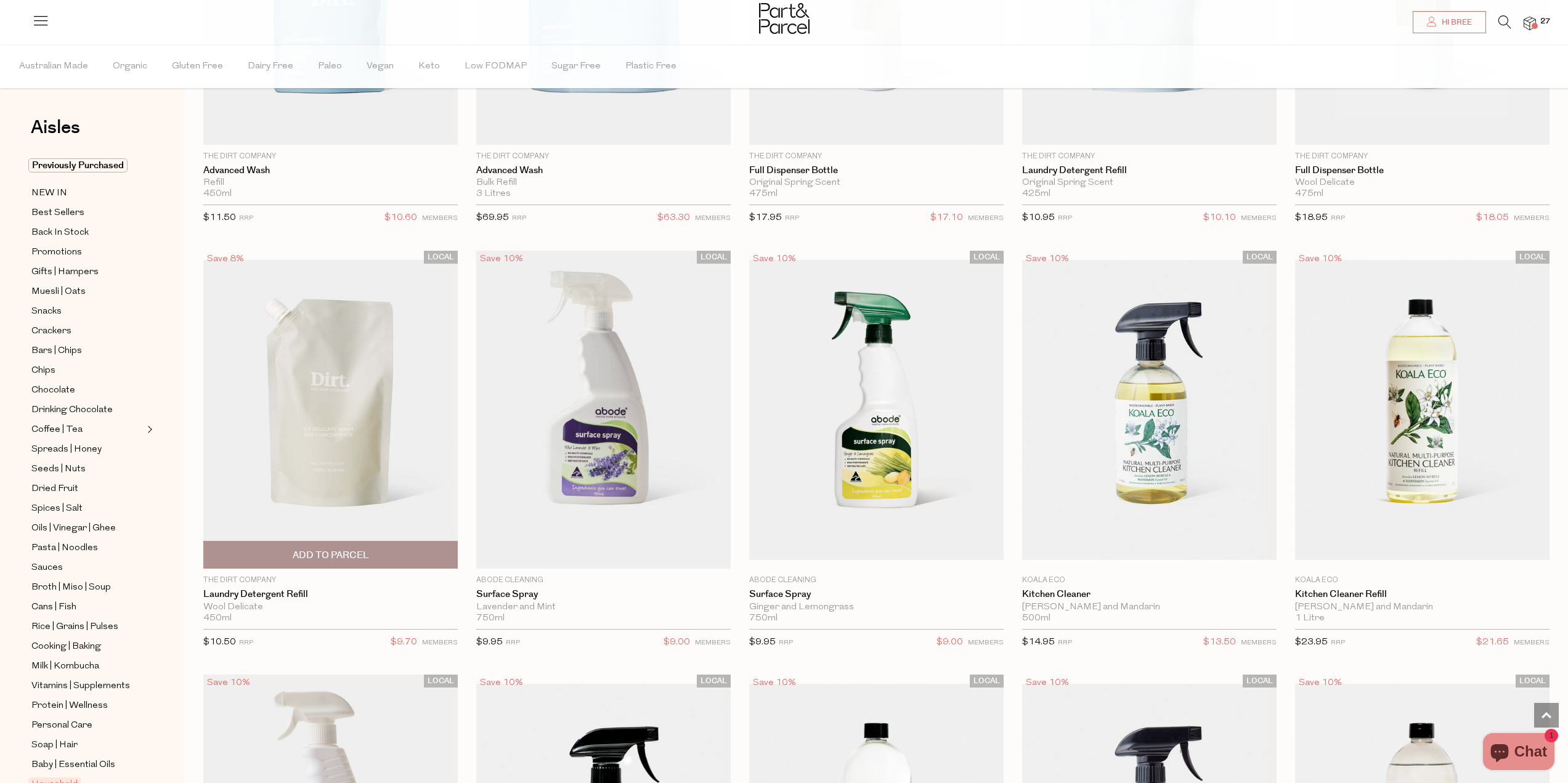
scroll to position [4953, 0]
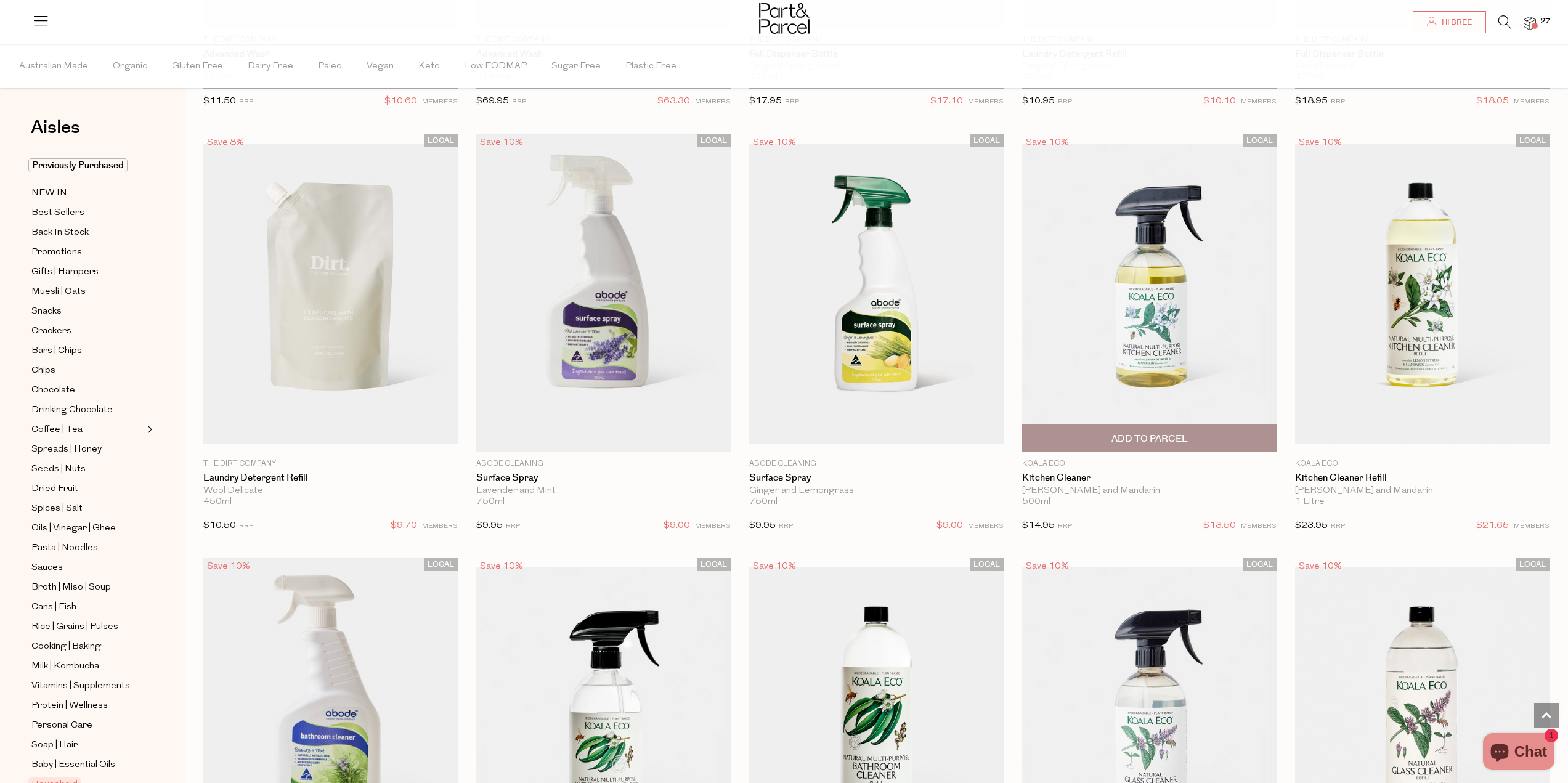
click at [1155, 432] on span "Add To Parcel" at bounding box center [1150, 439] width 77 height 13
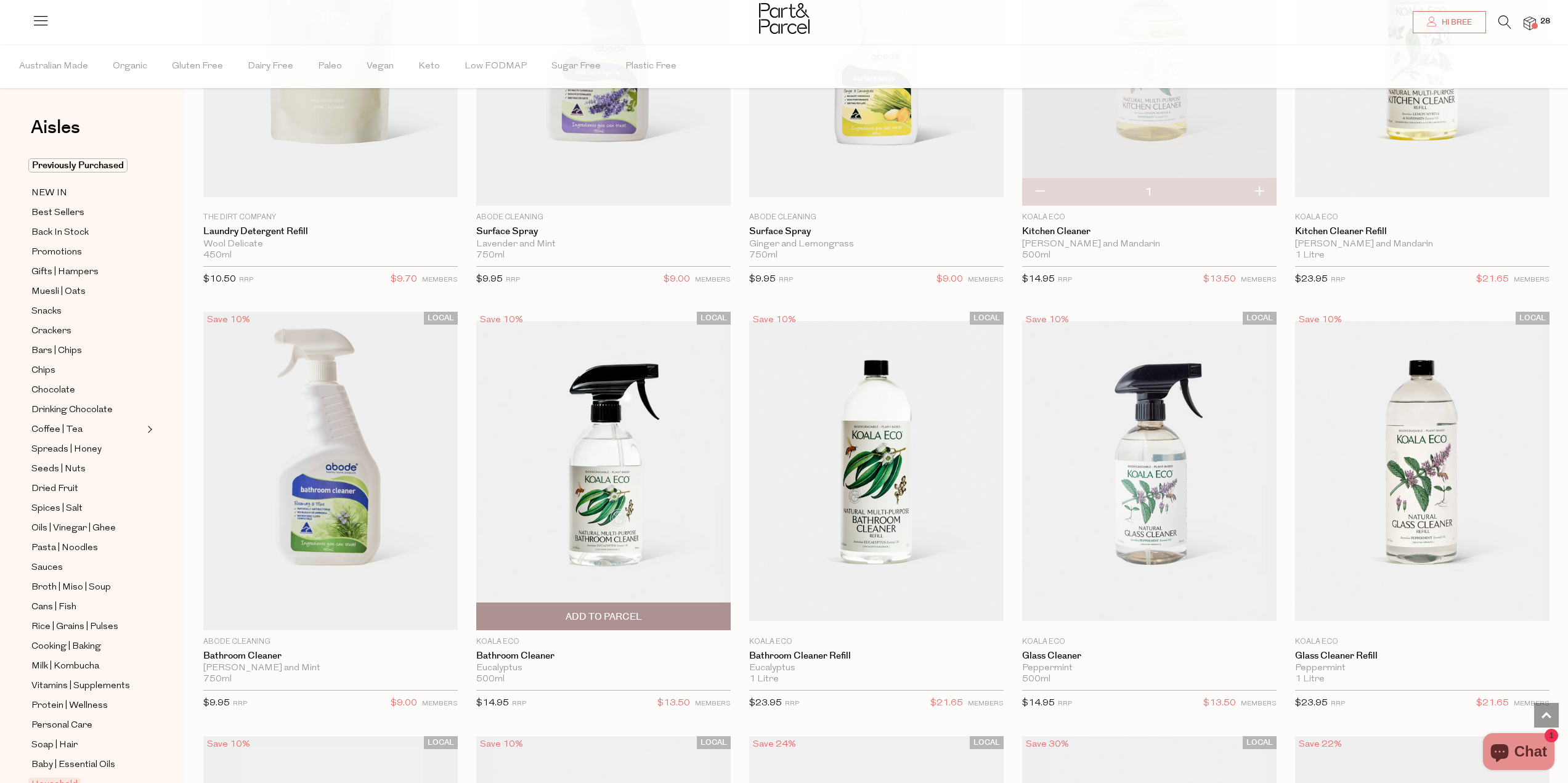
click at [565, 603] on span "Add To Parcel" at bounding box center [603, 617] width 247 height 26
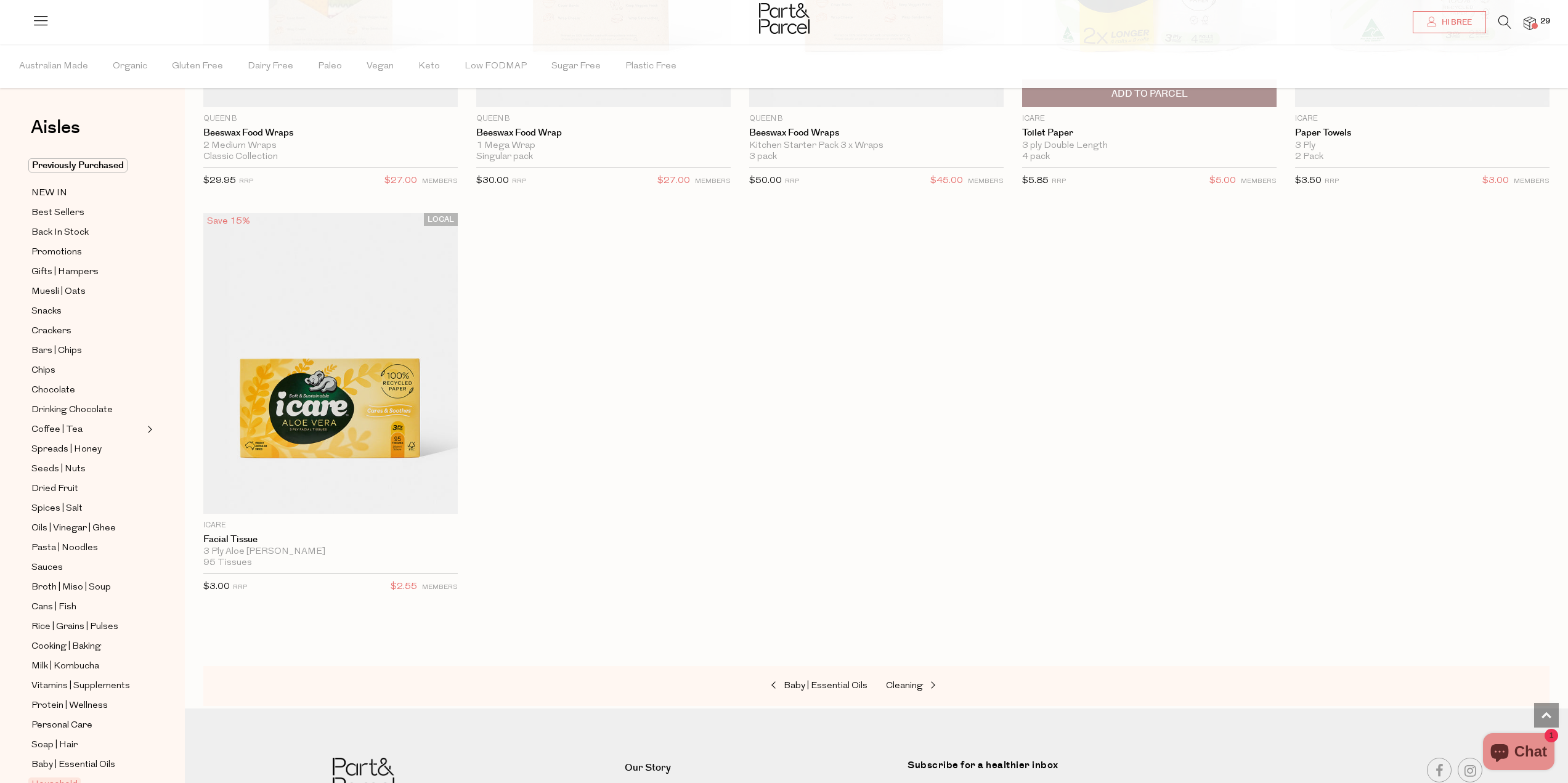
scroll to position [6555, 0]
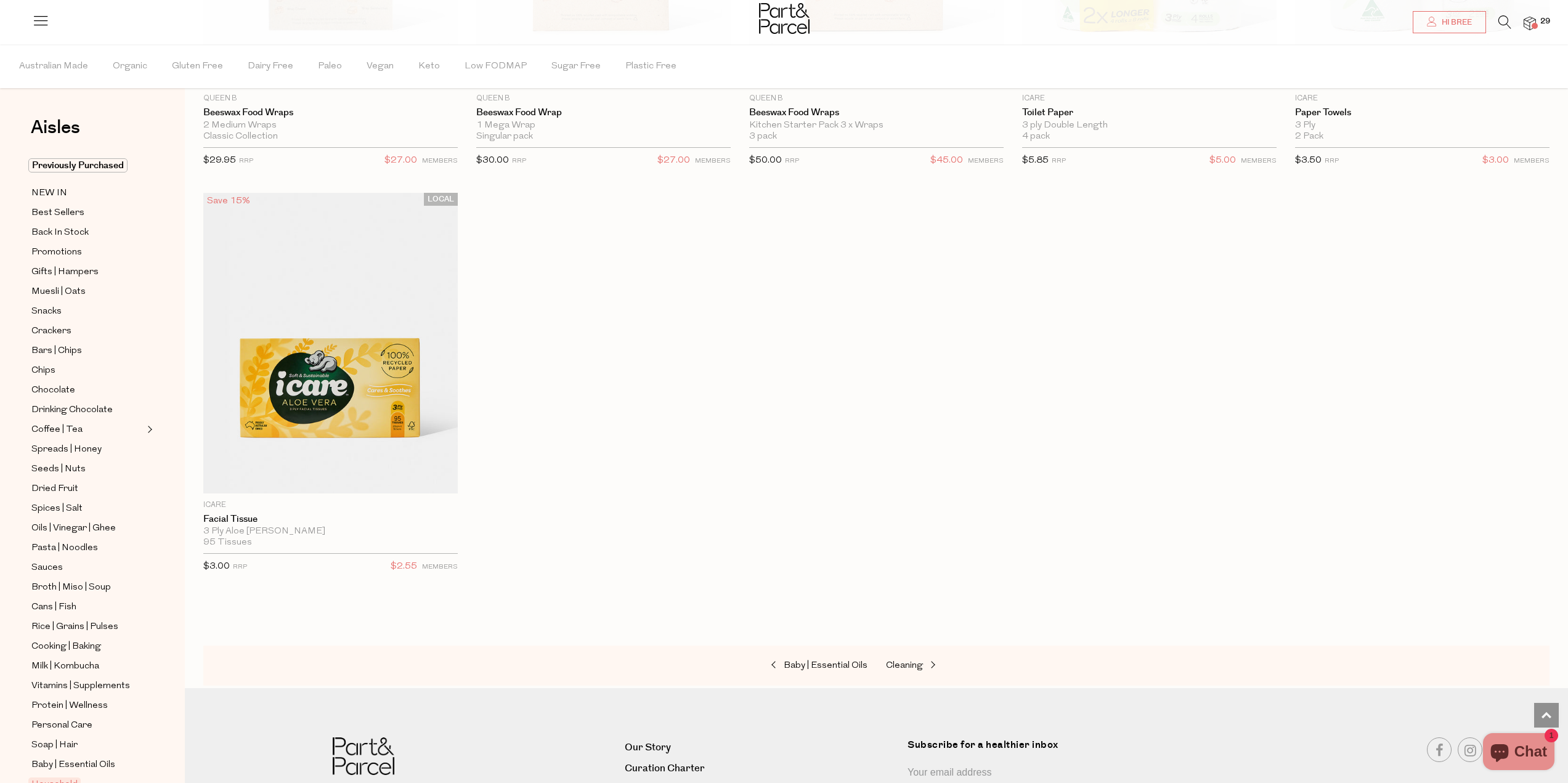
click at [1540, 26] on span "29" at bounding box center [1545, 21] width 16 height 11
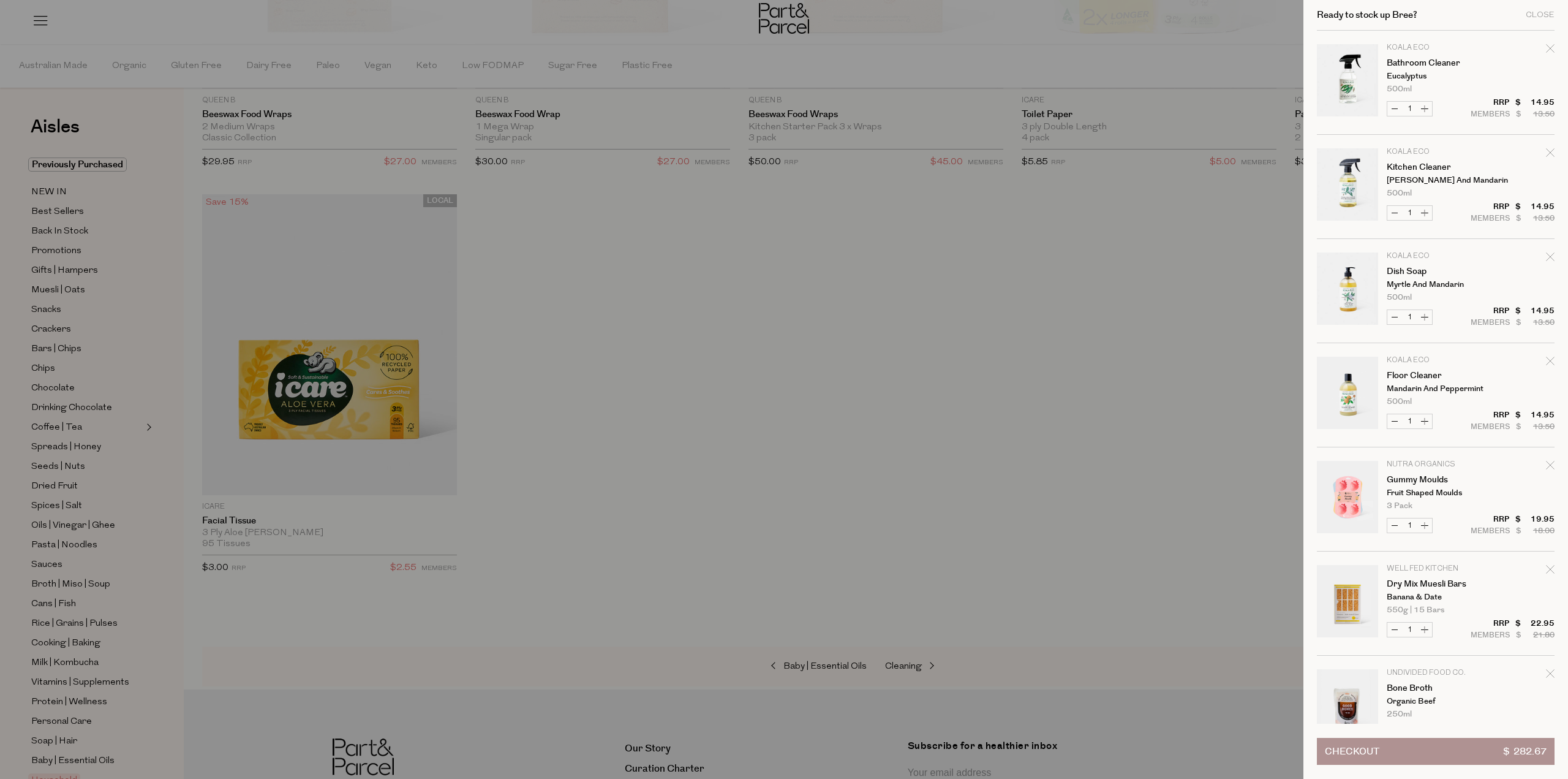
click at [1394, 108] on button "Decrease Bathroom Cleaner" at bounding box center [1395, 109] width 15 height 14
type input "0"
click at [1395, 110] on button "Decrease Kitchen Cleaner" at bounding box center [1395, 109] width 15 height 14
type input "0"
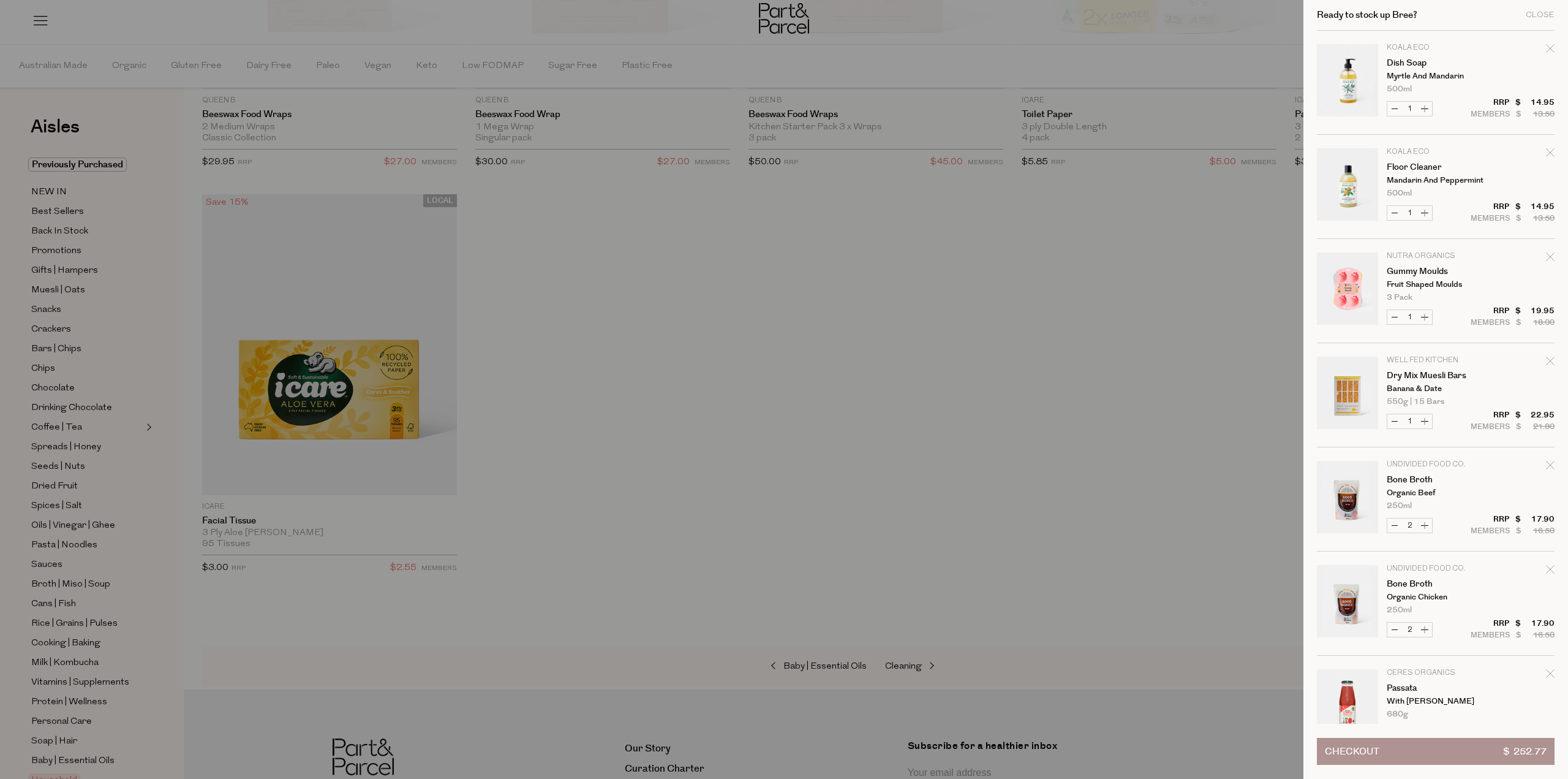
click at [1395, 107] on button "Decrease Dish Soap" at bounding box center [1395, 109] width 15 height 14
type input "0"
click at [1395, 109] on button "Decrease Floor Cleaner" at bounding box center [1395, 109] width 15 height 14
type input "0"
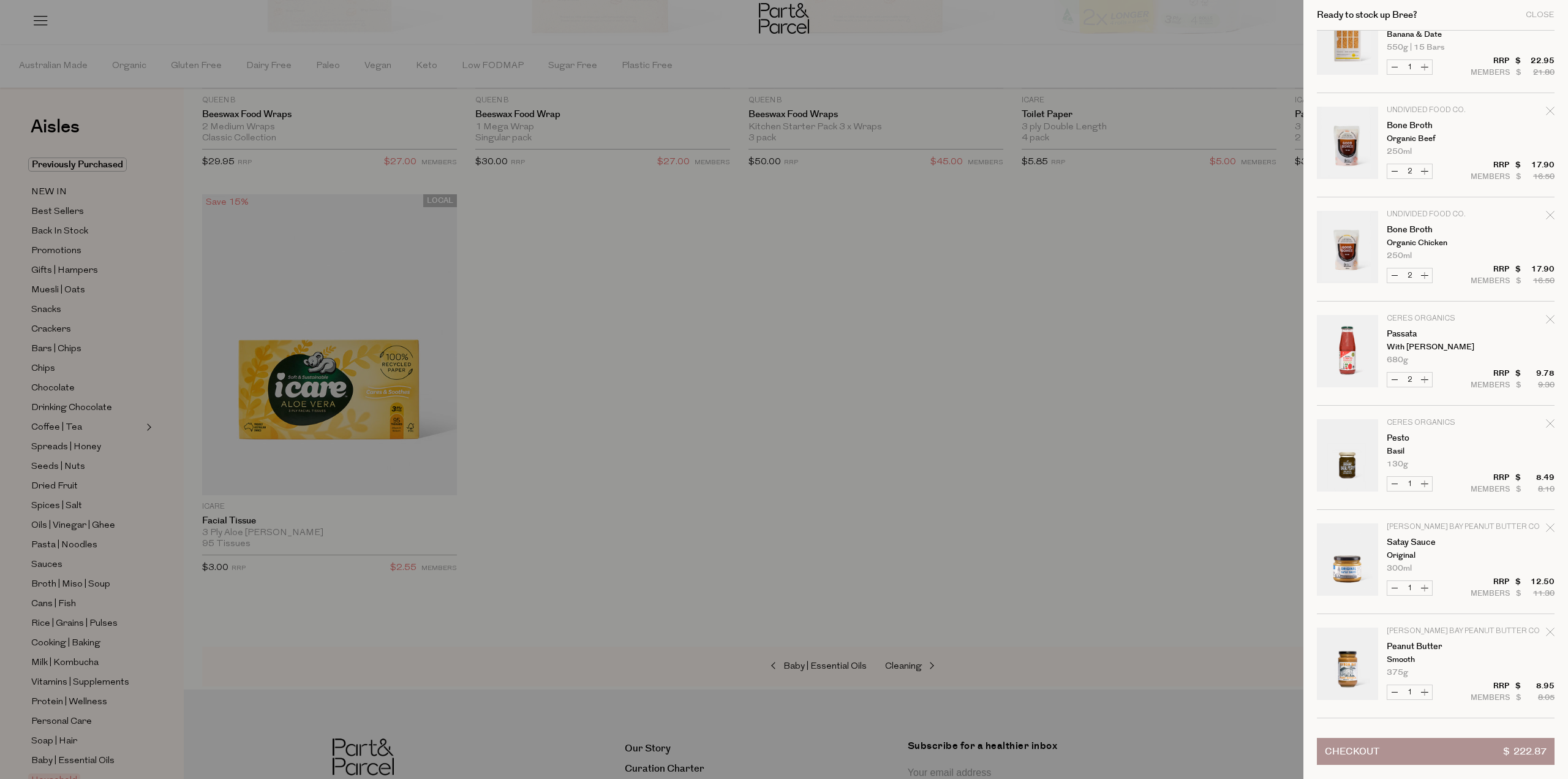
scroll to position [184, 0]
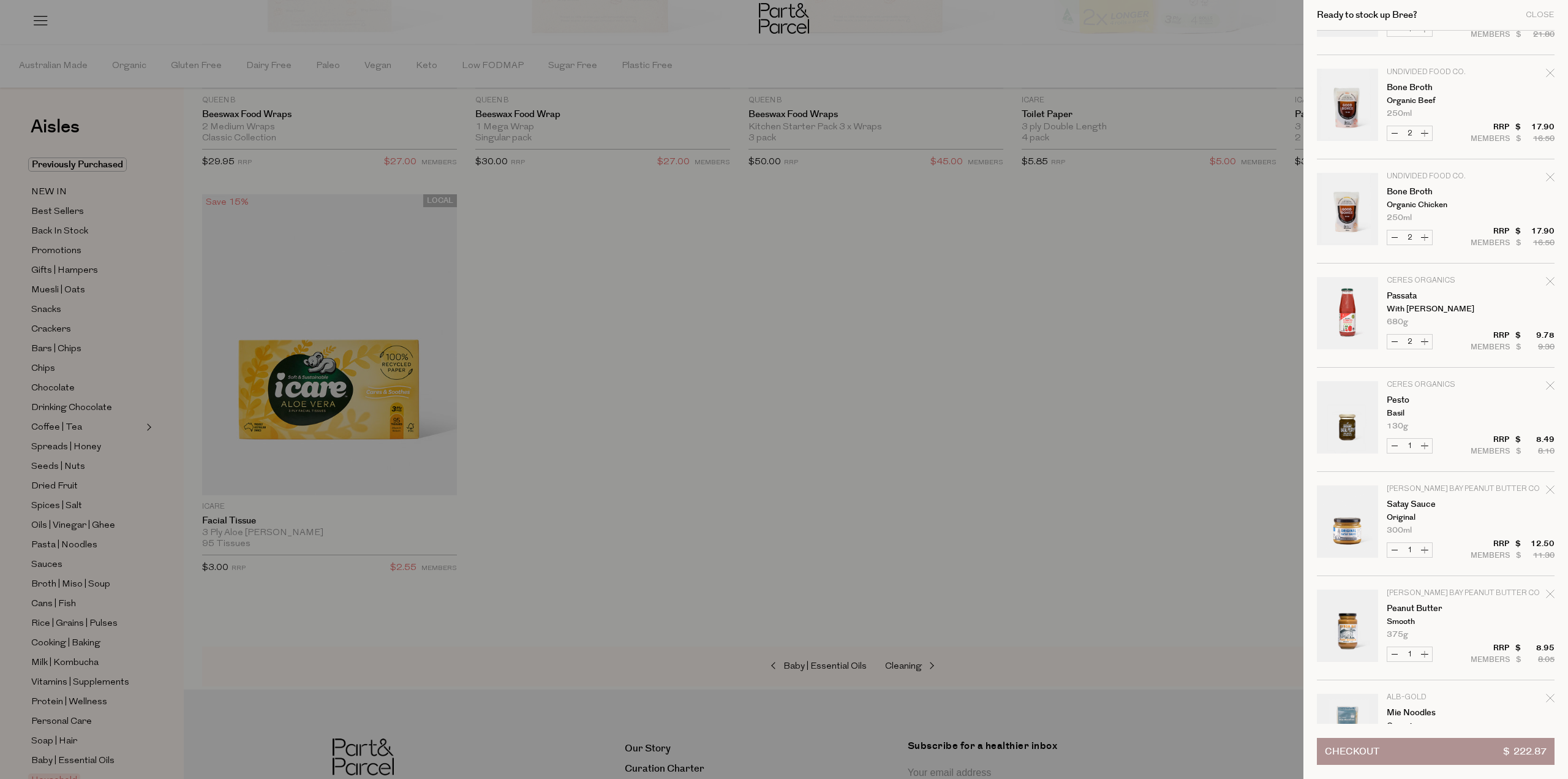
click at [827, 489] on div at bounding box center [784, 389] width 1568 height 779
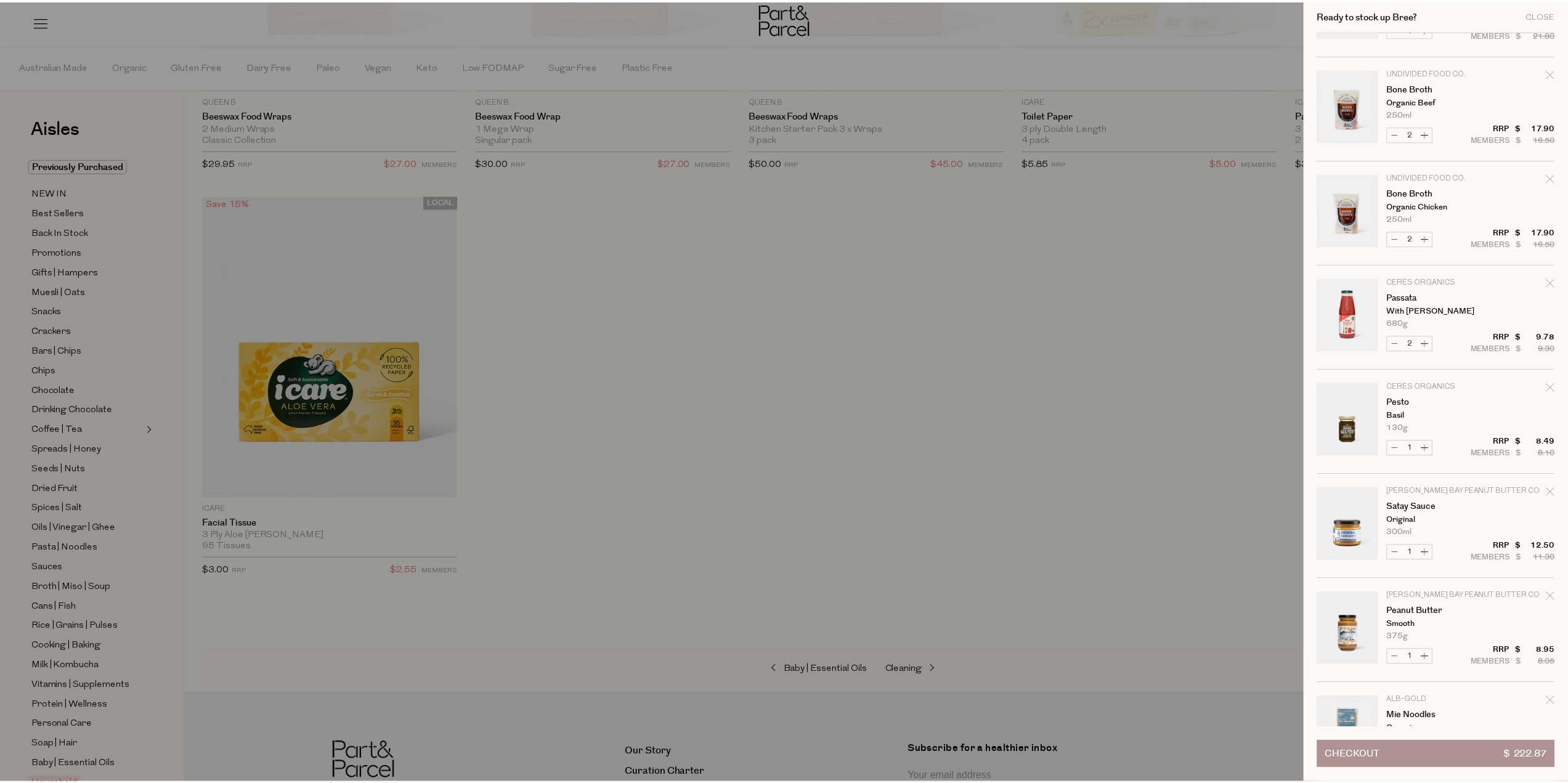
scroll to position [5413, 0]
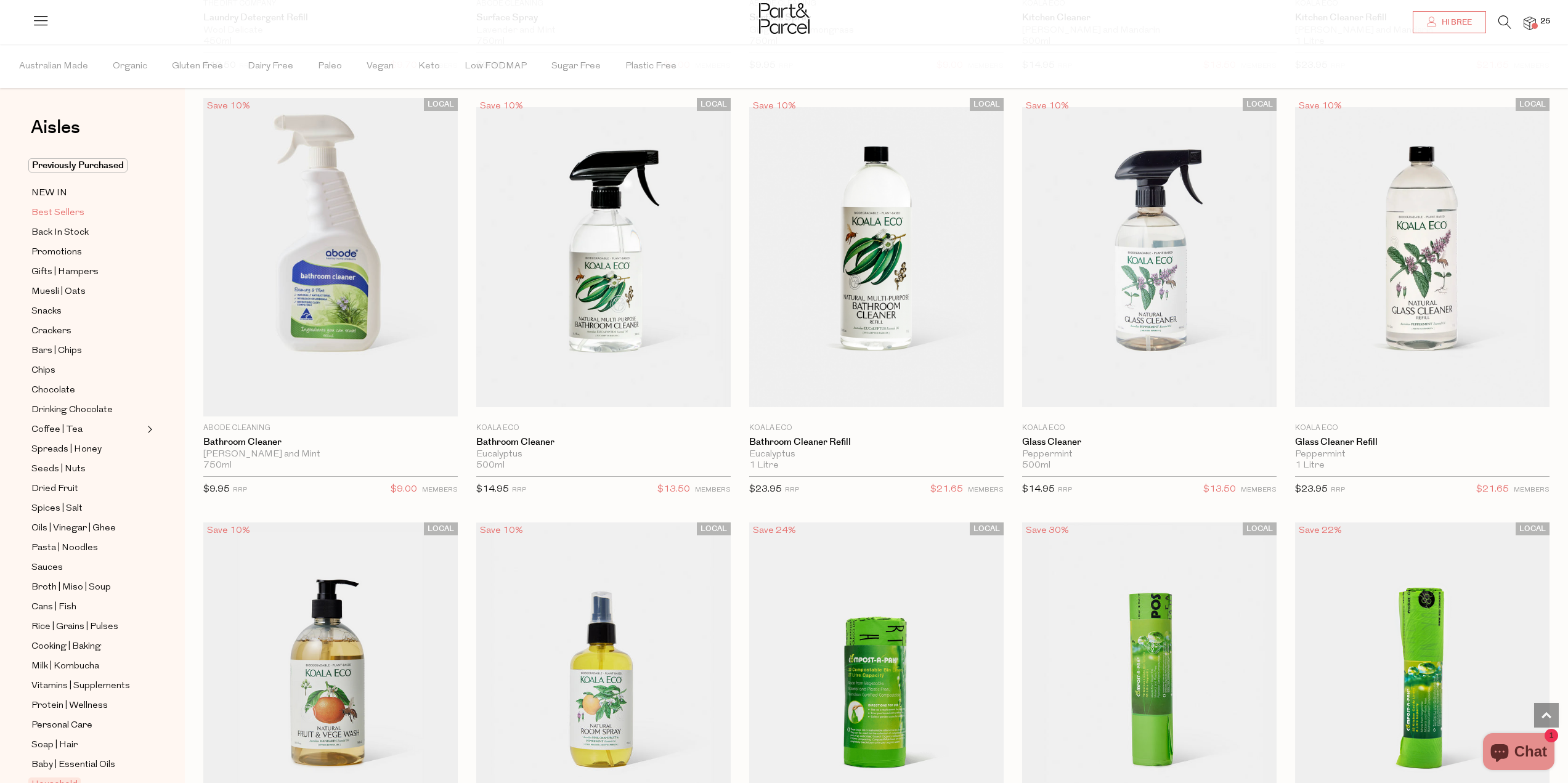
click at [43, 214] on span "Best Sellers" at bounding box center [58, 213] width 53 height 15
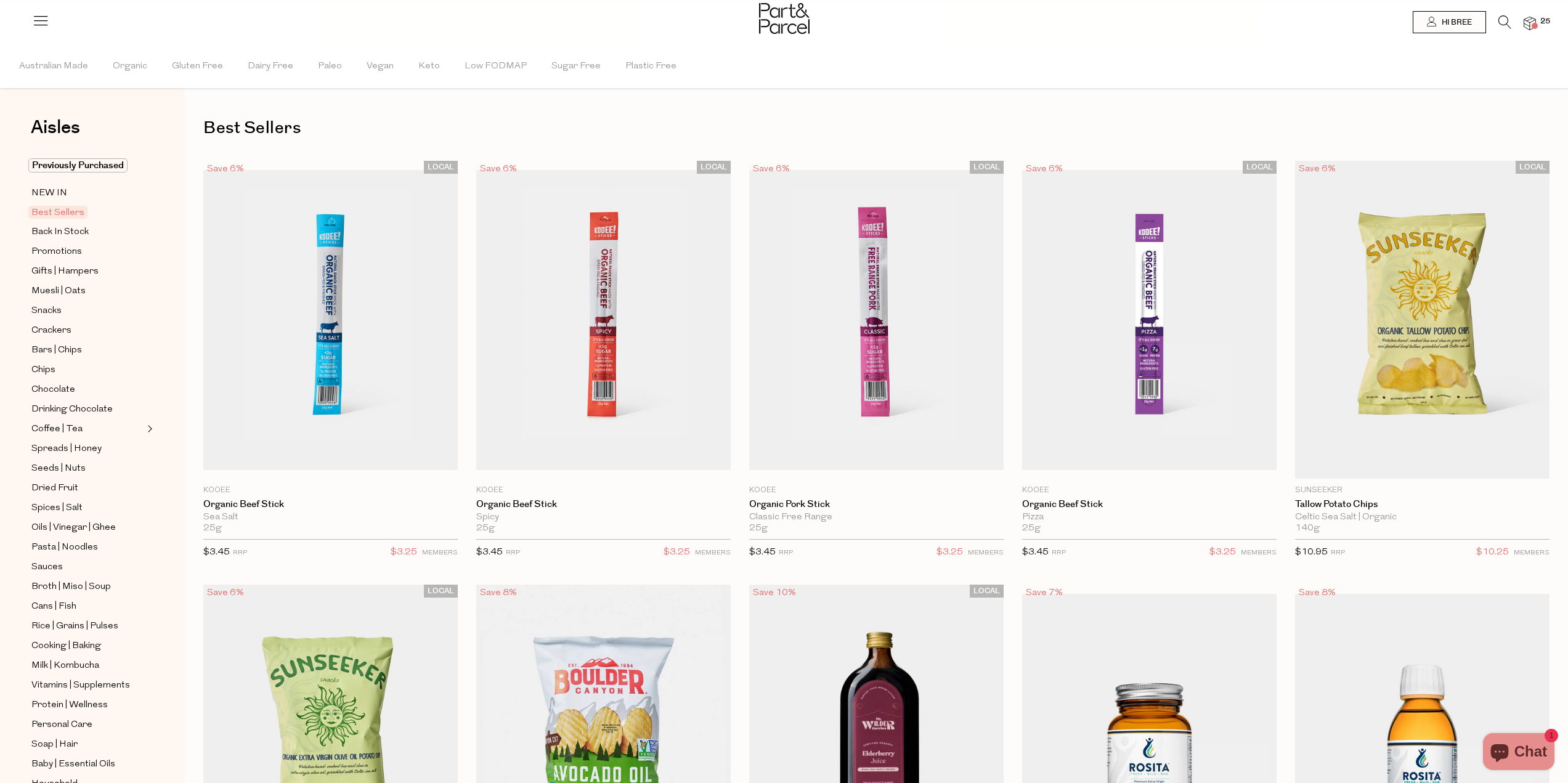
type input "4"
type input "2"
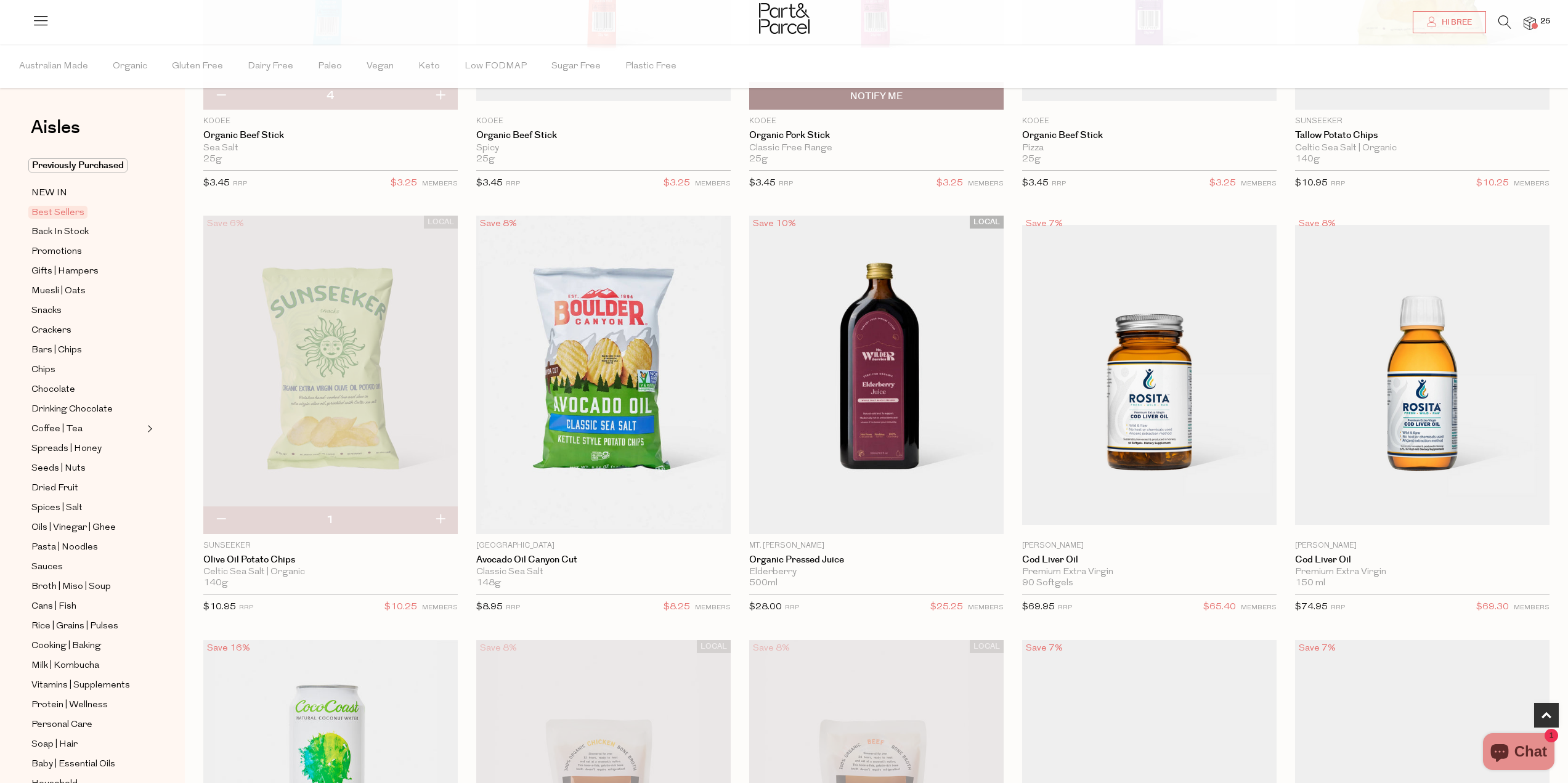
scroll to position [370, 0]
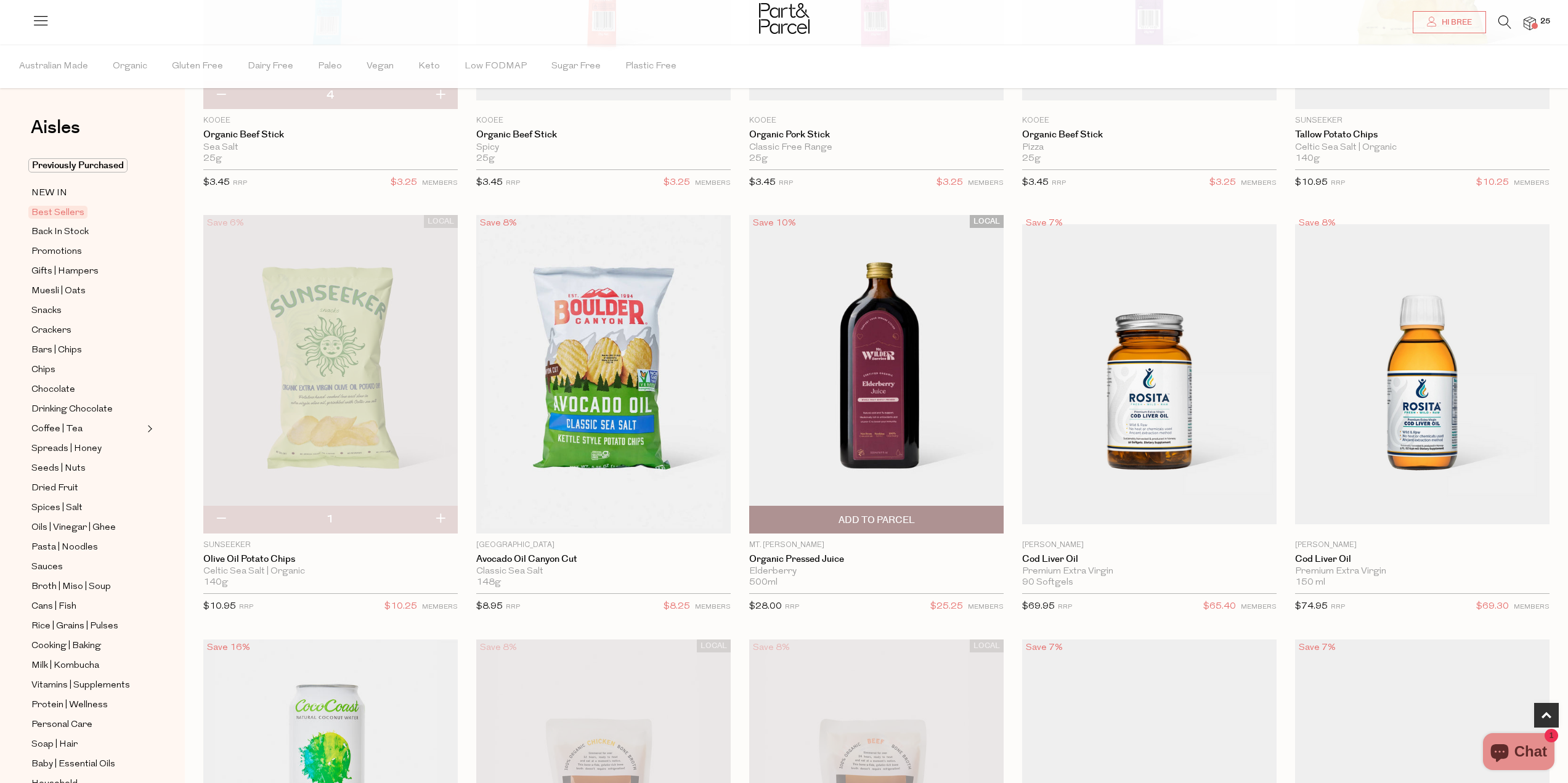
click at [907, 515] on span "Add To Parcel" at bounding box center [876, 520] width 77 height 13
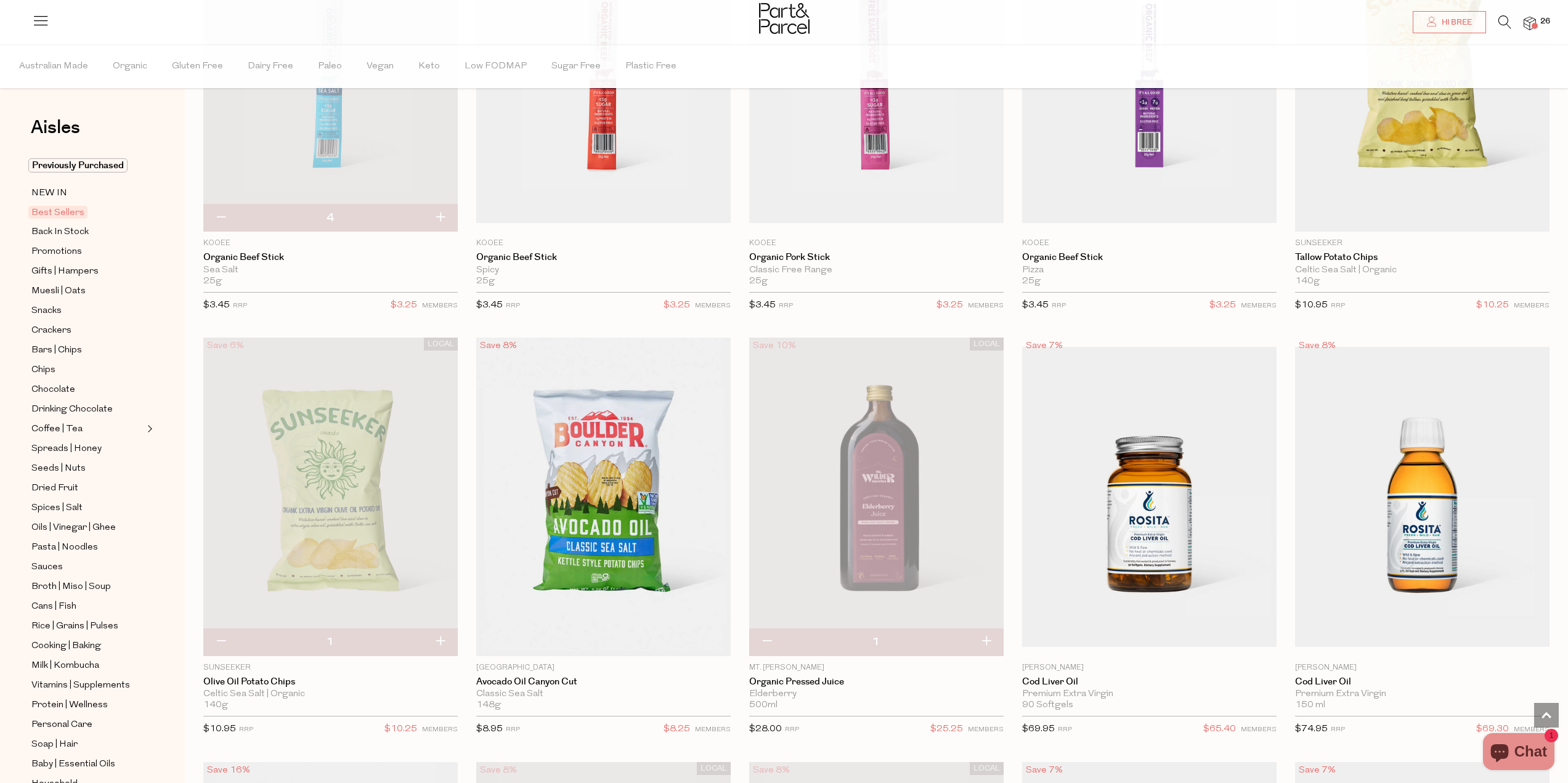
scroll to position [247, 0]
click at [897, 486] on img at bounding box center [876, 497] width 255 height 318
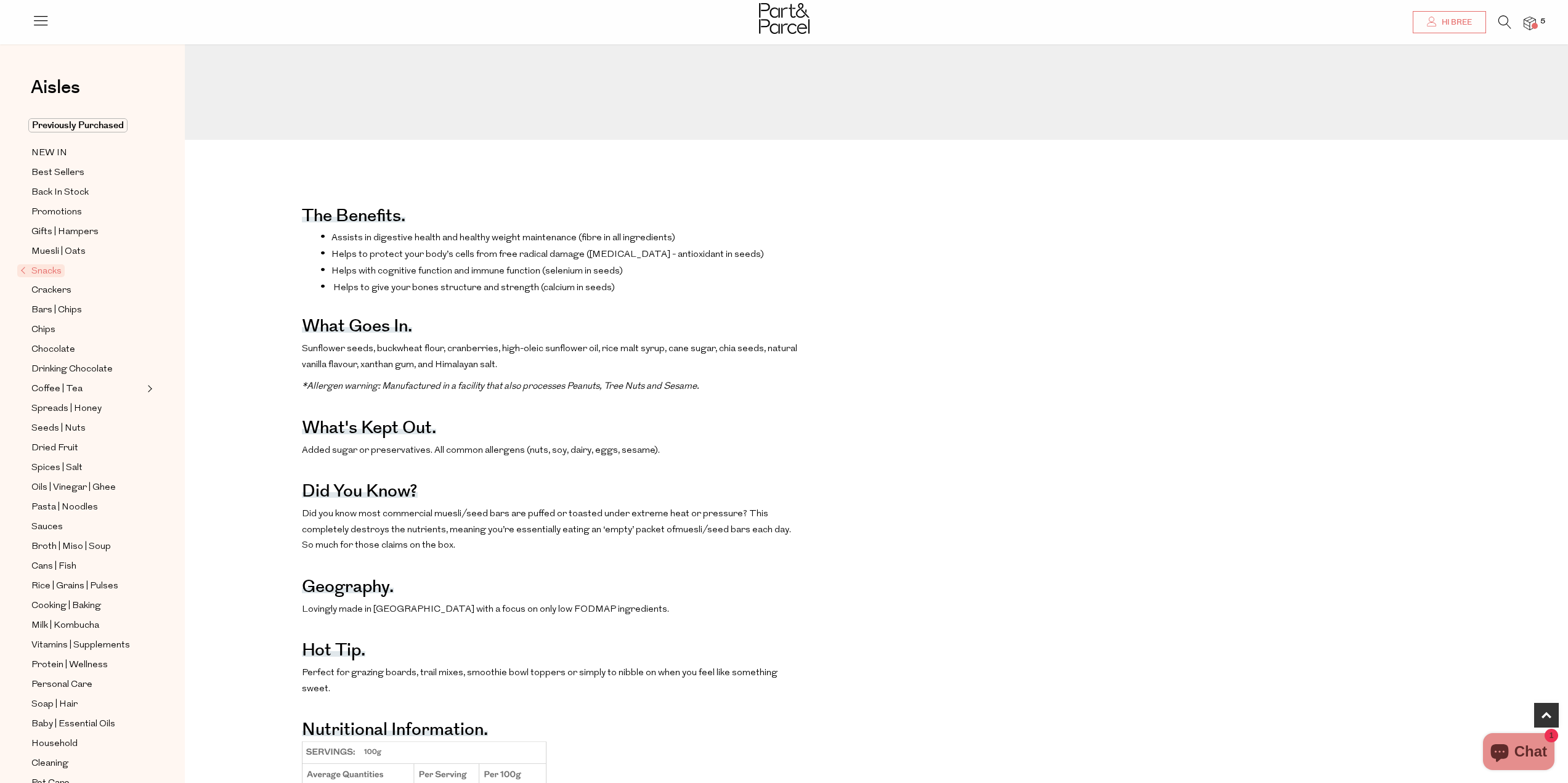
scroll to position [862, 0]
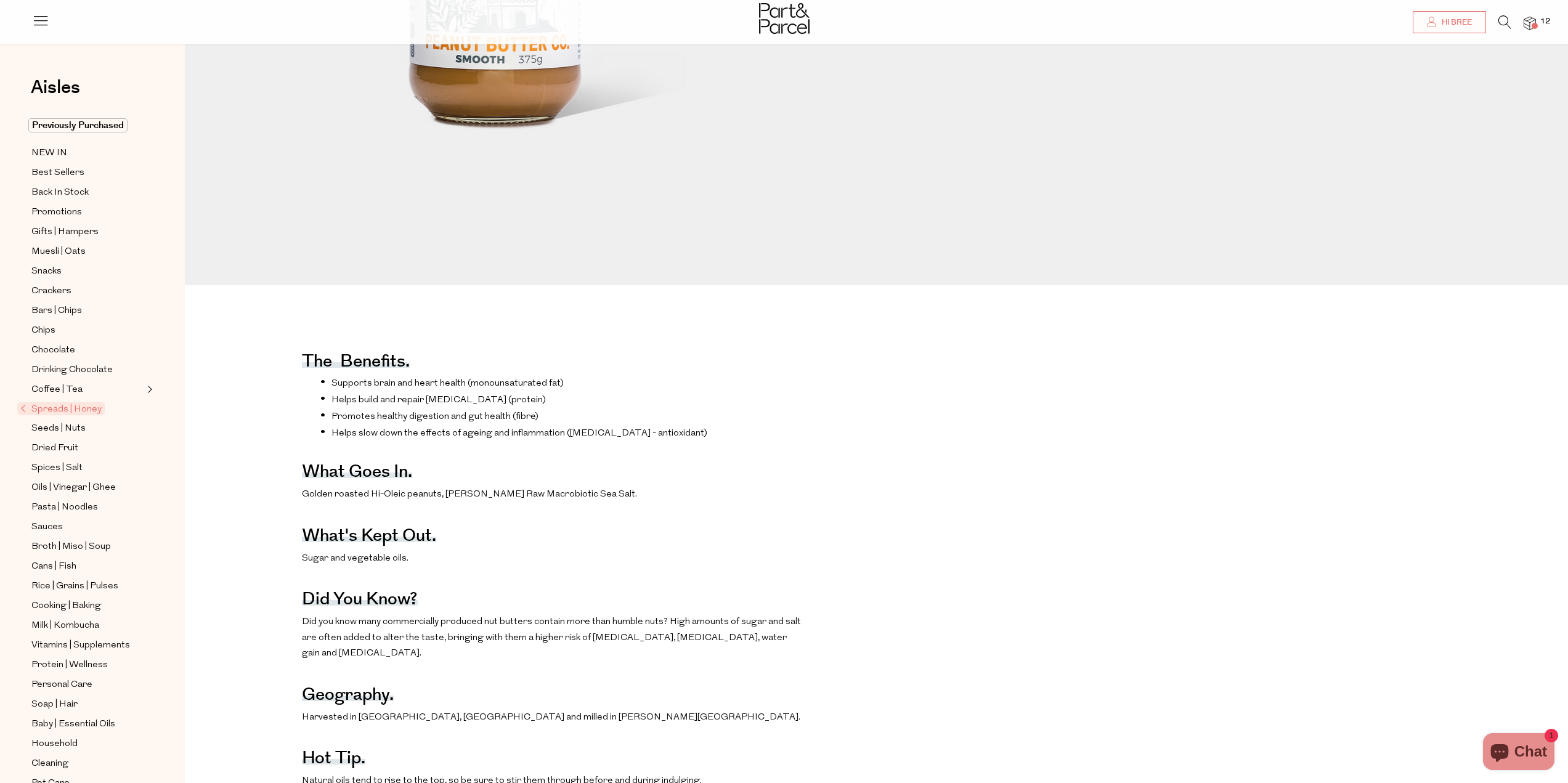
scroll to position [123, 0]
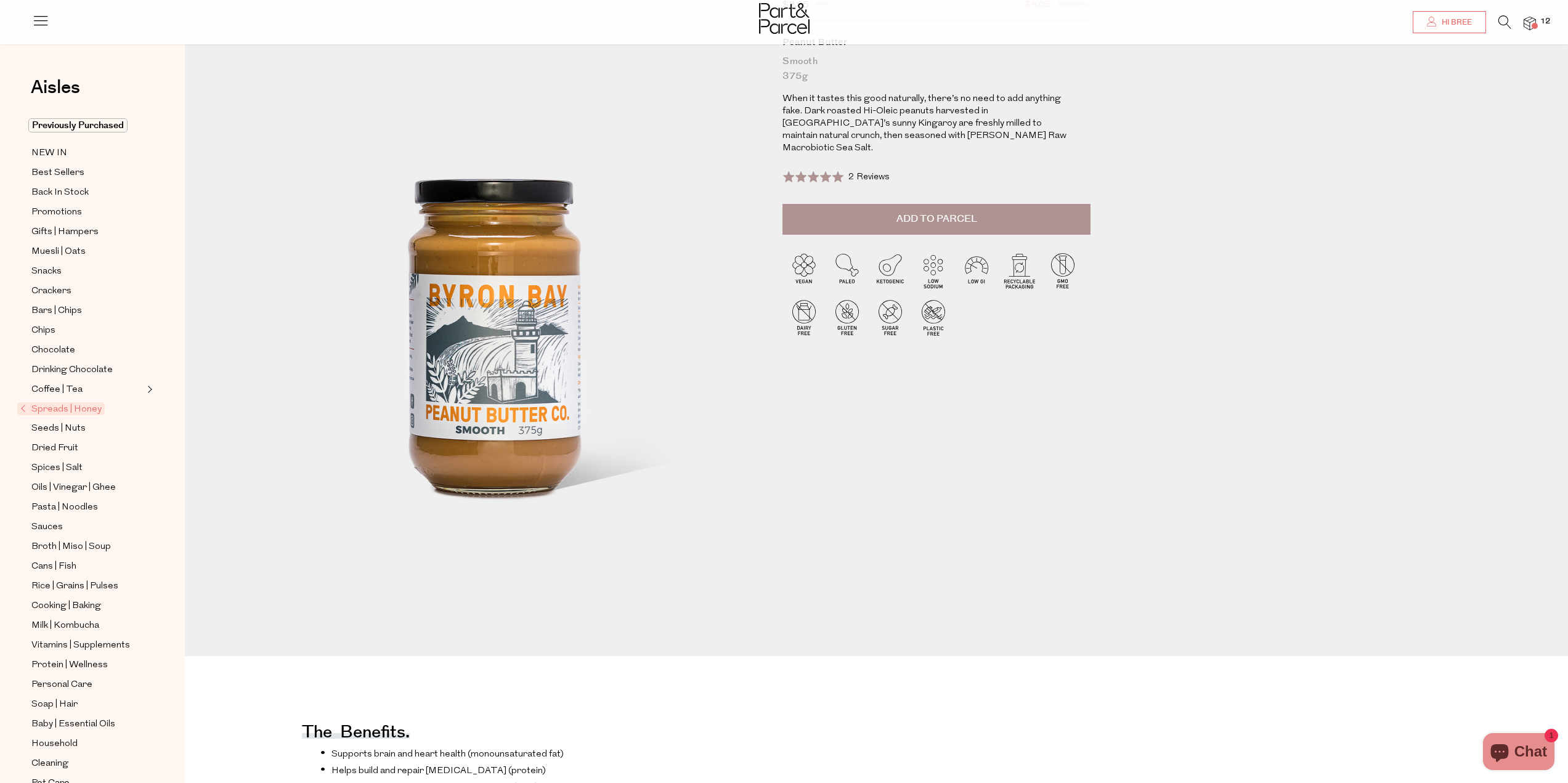
click at [869, 210] on button "Add to Parcel" at bounding box center [936, 218] width 308 height 31
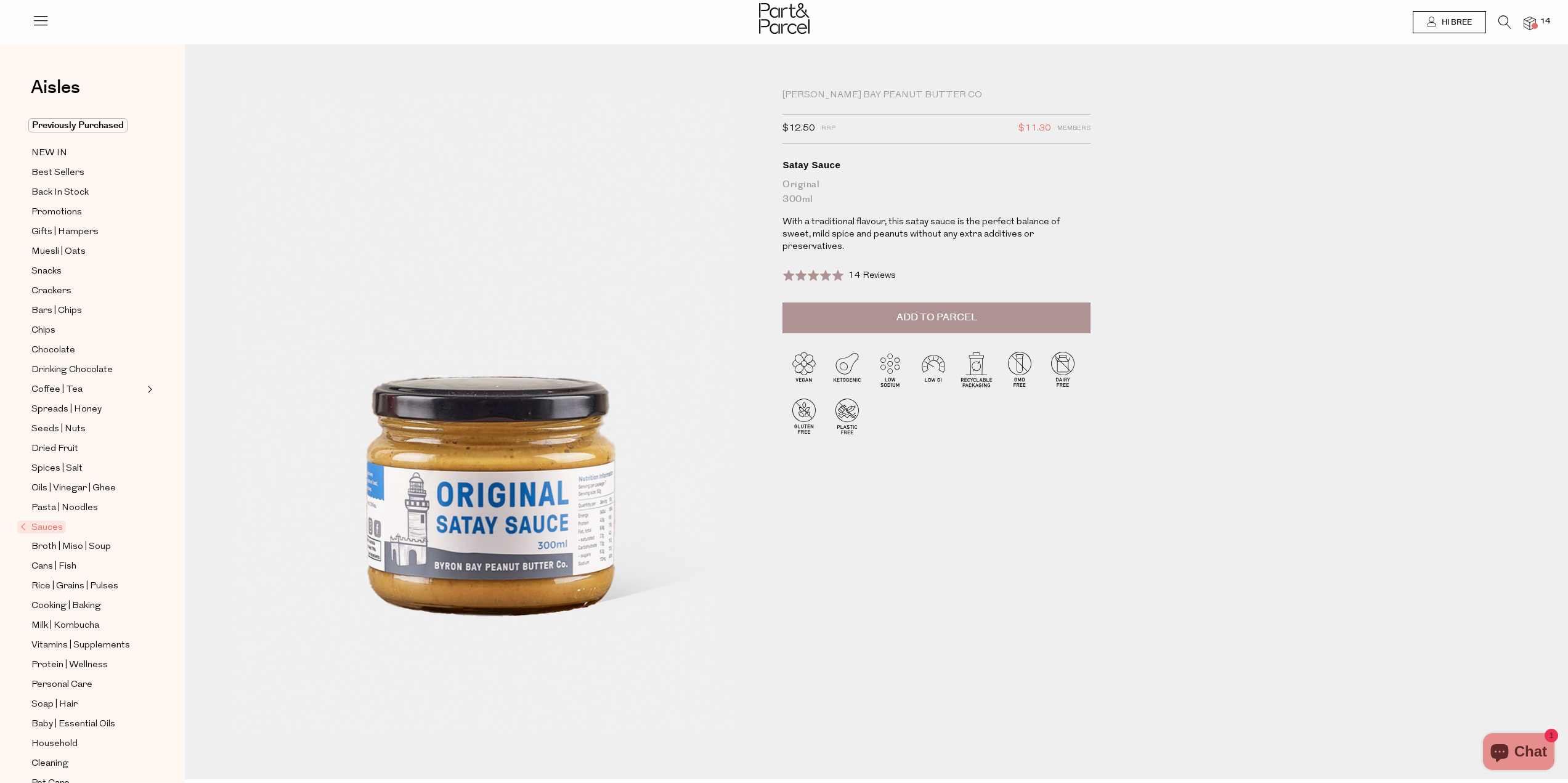
click at [987, 316] on button "Add to Parcel" at bounding box center [936, 317] width 308 height 31
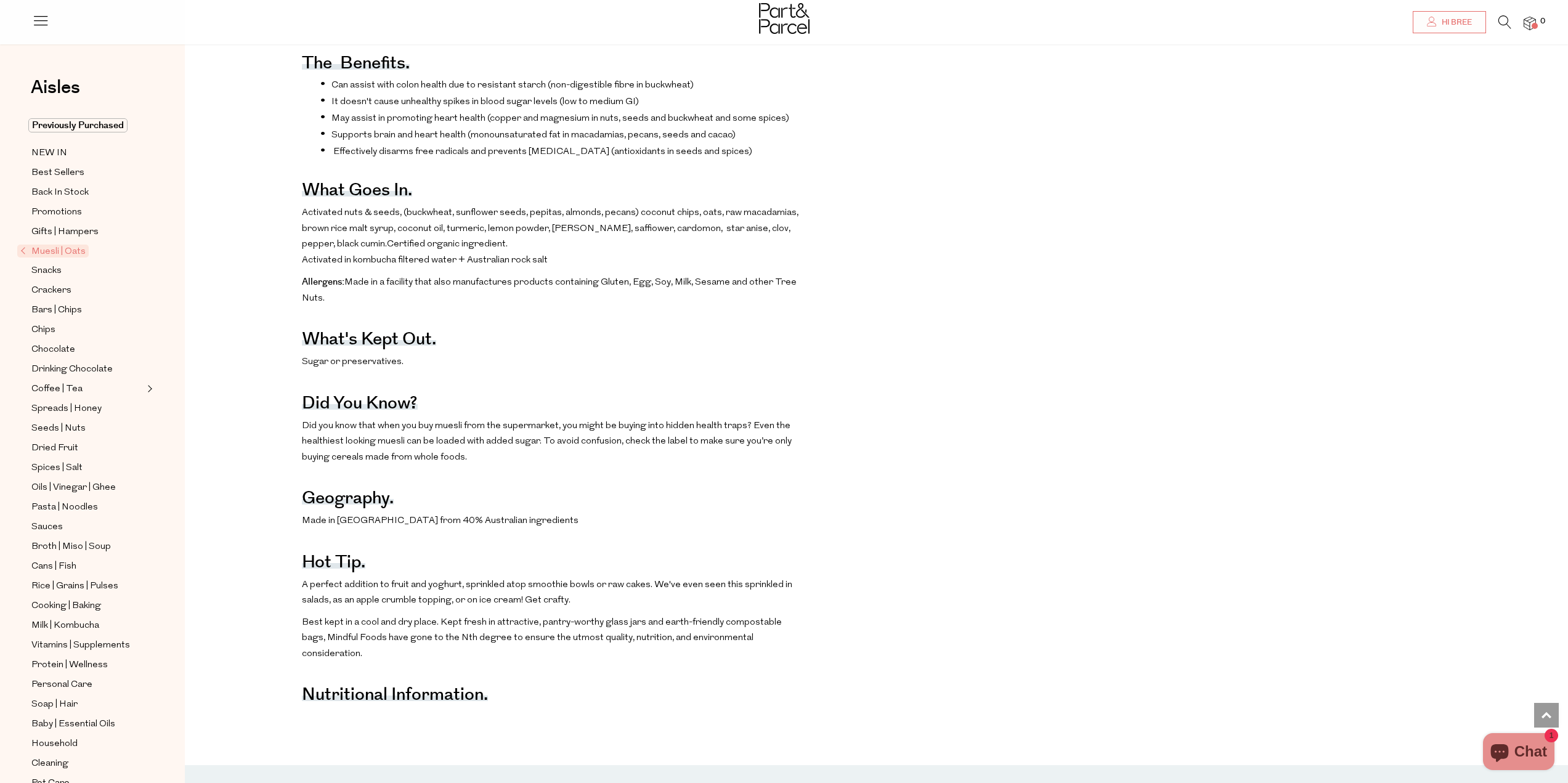
scroll to position [912, 0]
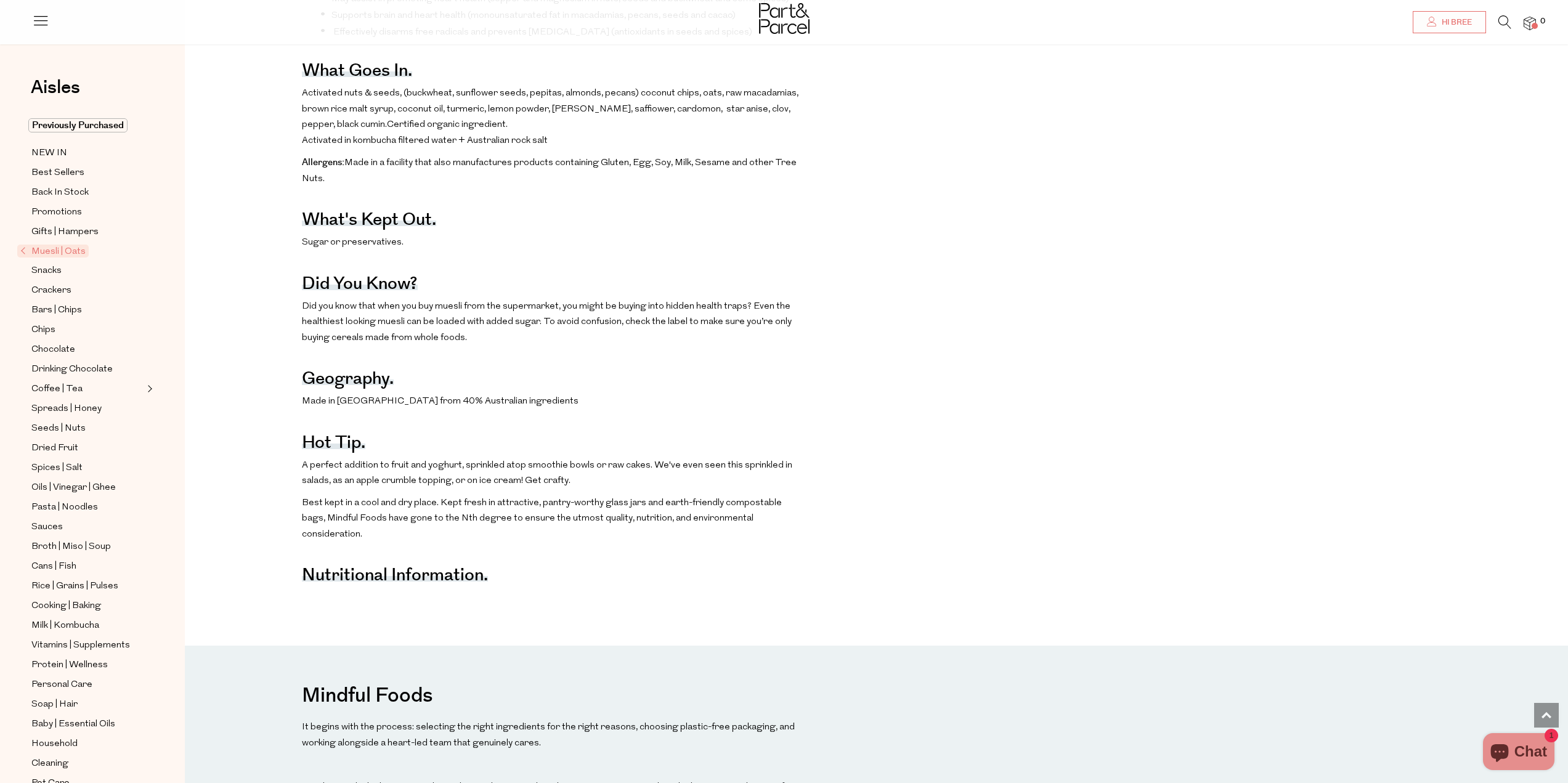
click at [427, 583] on strong "Nutritional Information." at bounding box center [395, 574] width 186 height 26
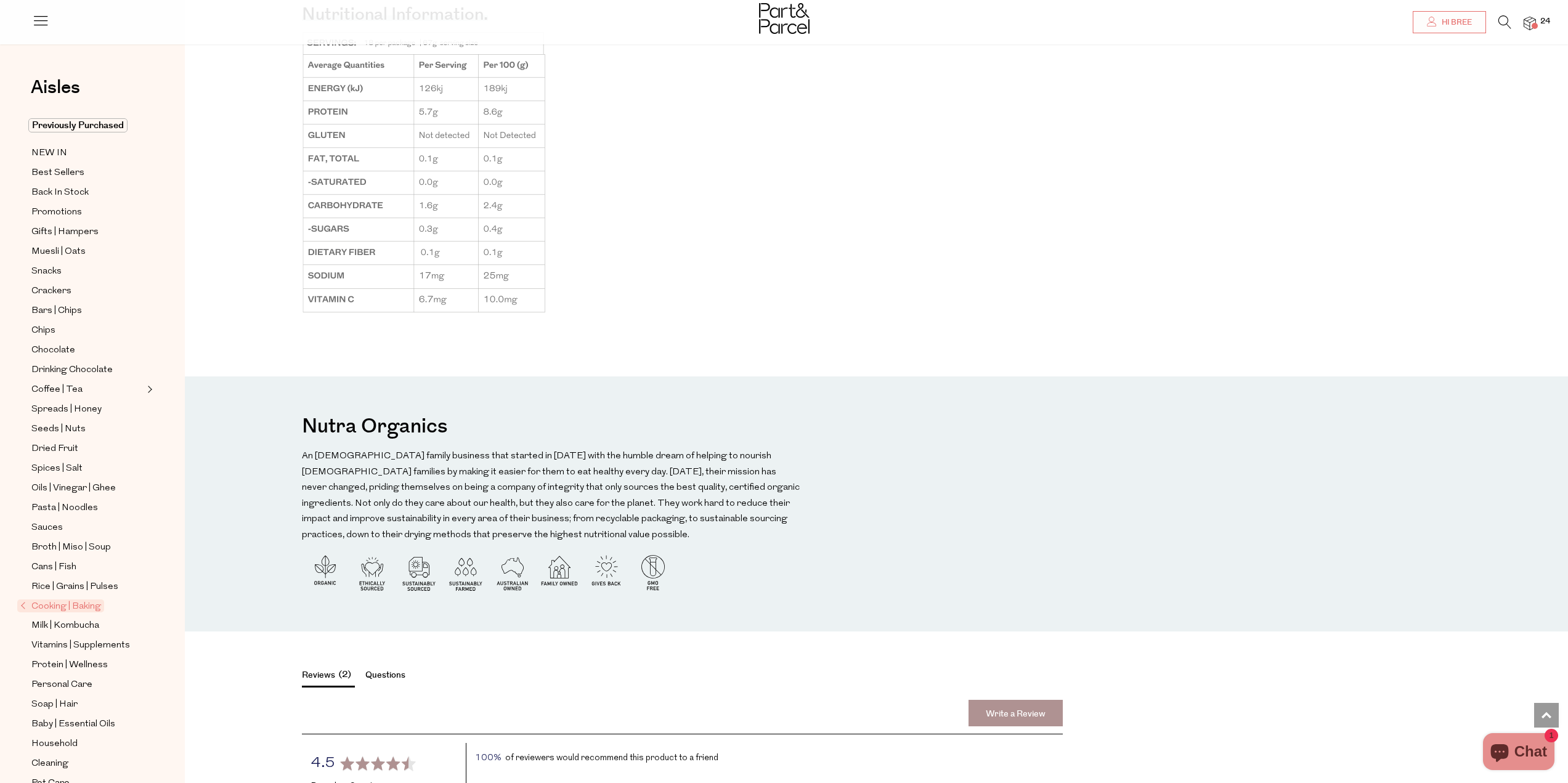
scroll to position [1478, 0]
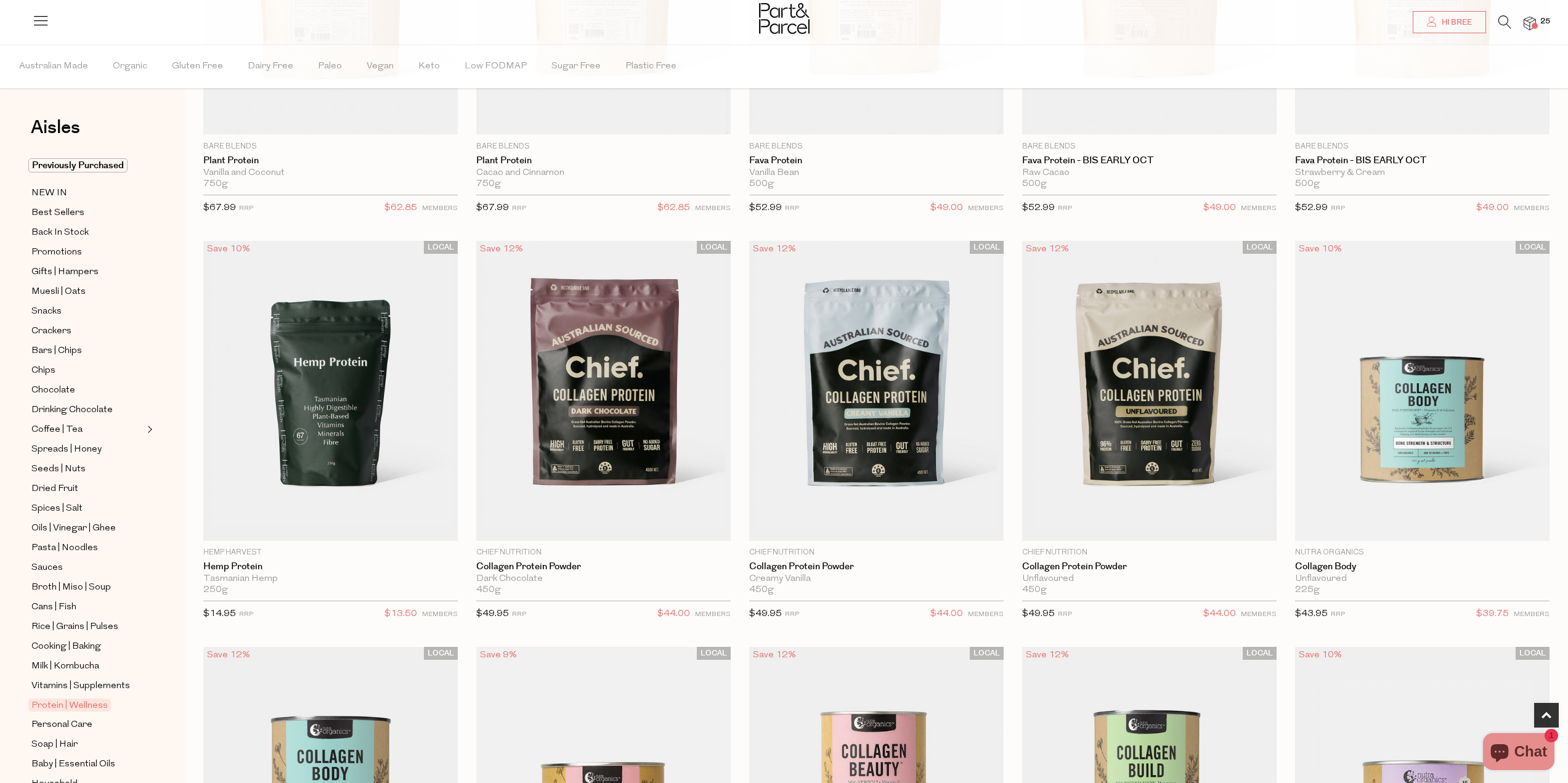
scroll to position [739, 0]
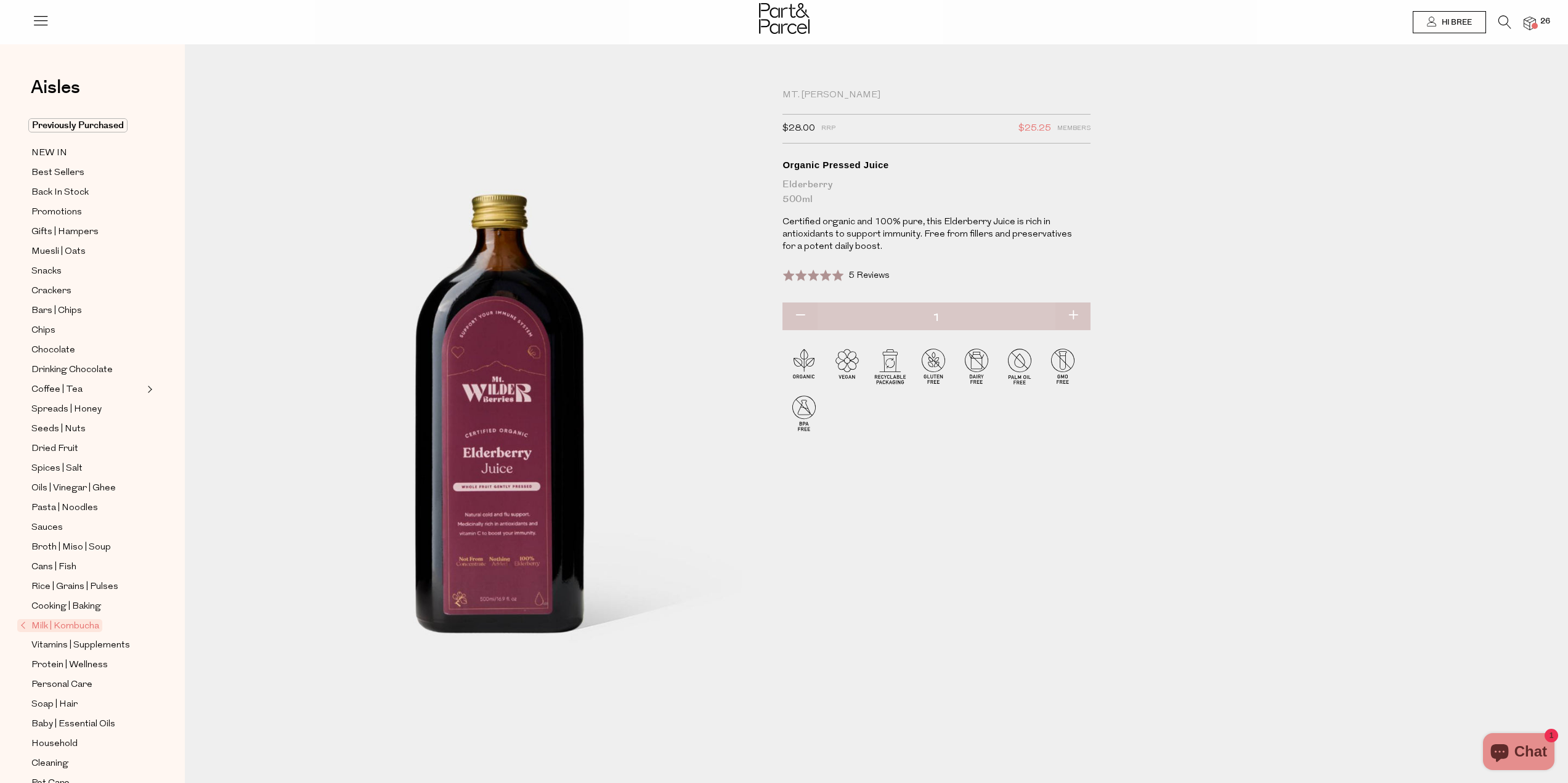
click at [86, 619] on span "Milk | Kombucha" at bounding box center [60, 625] width 85 height 13
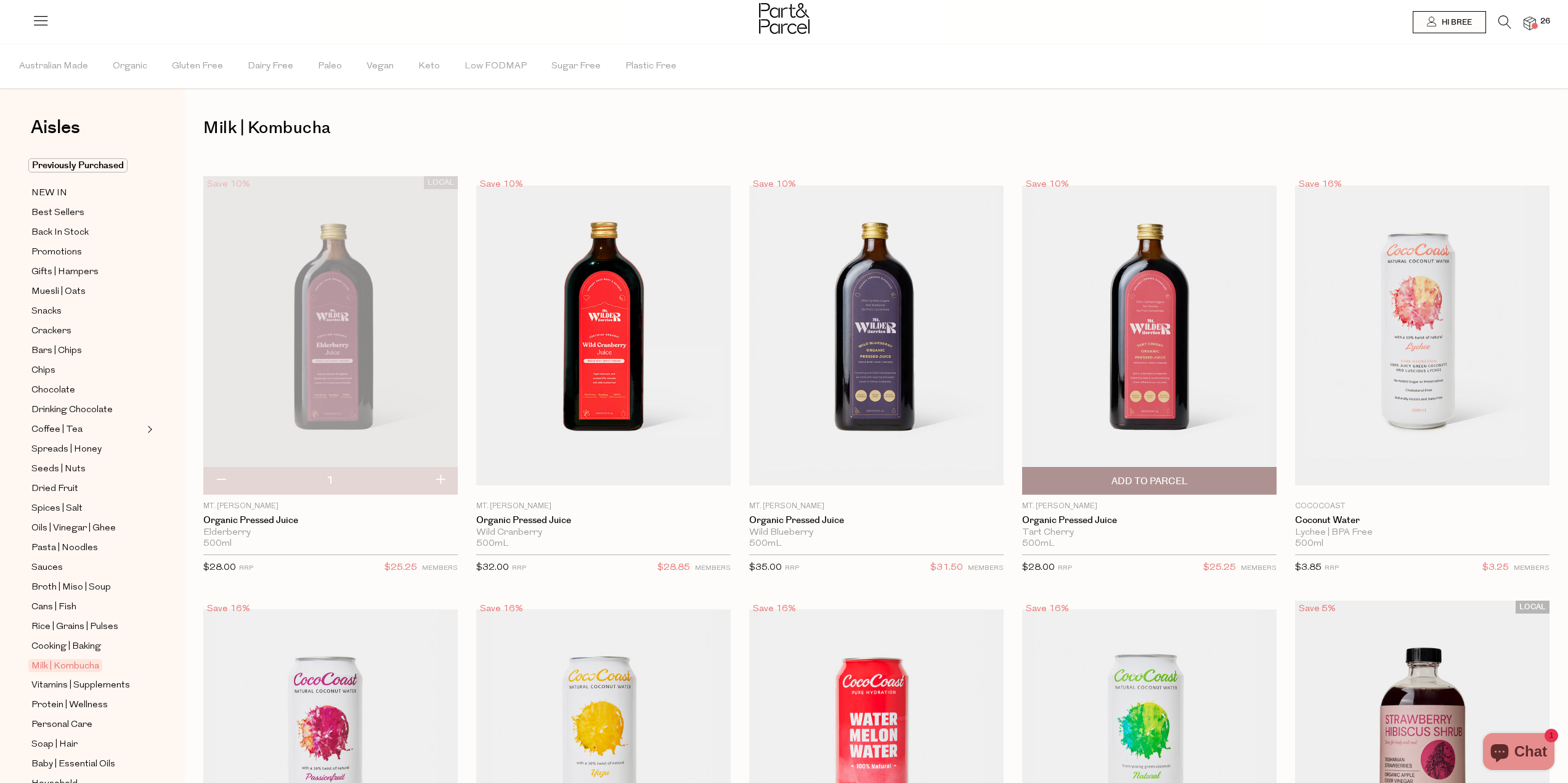
click at [1097, 484] on span "Add To Parcel" at bounding box center [1149, 481] width 247 height 26
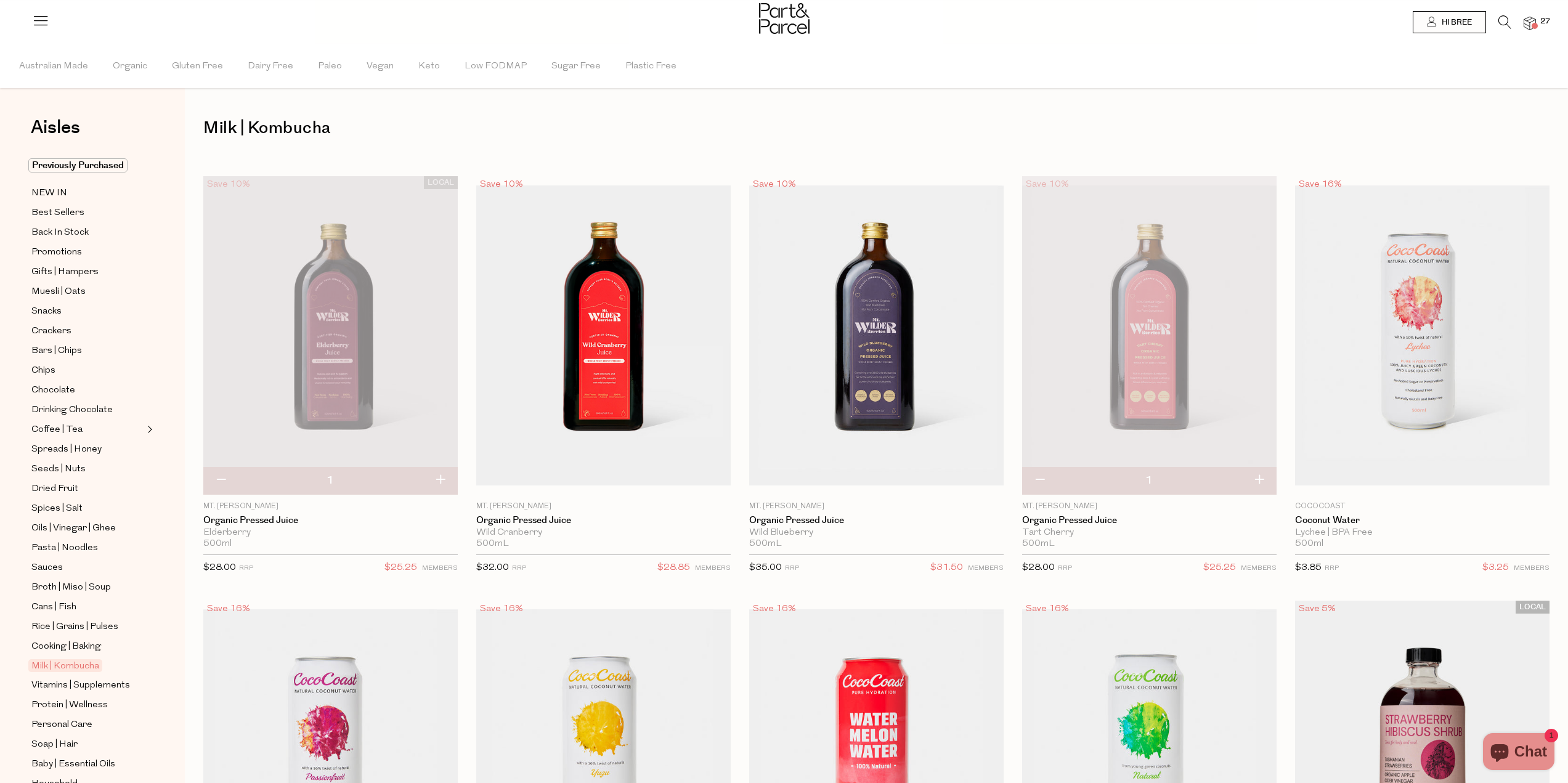
click at [1505, 25] on icon at bounding box center [1505, 21] width 13 height 13
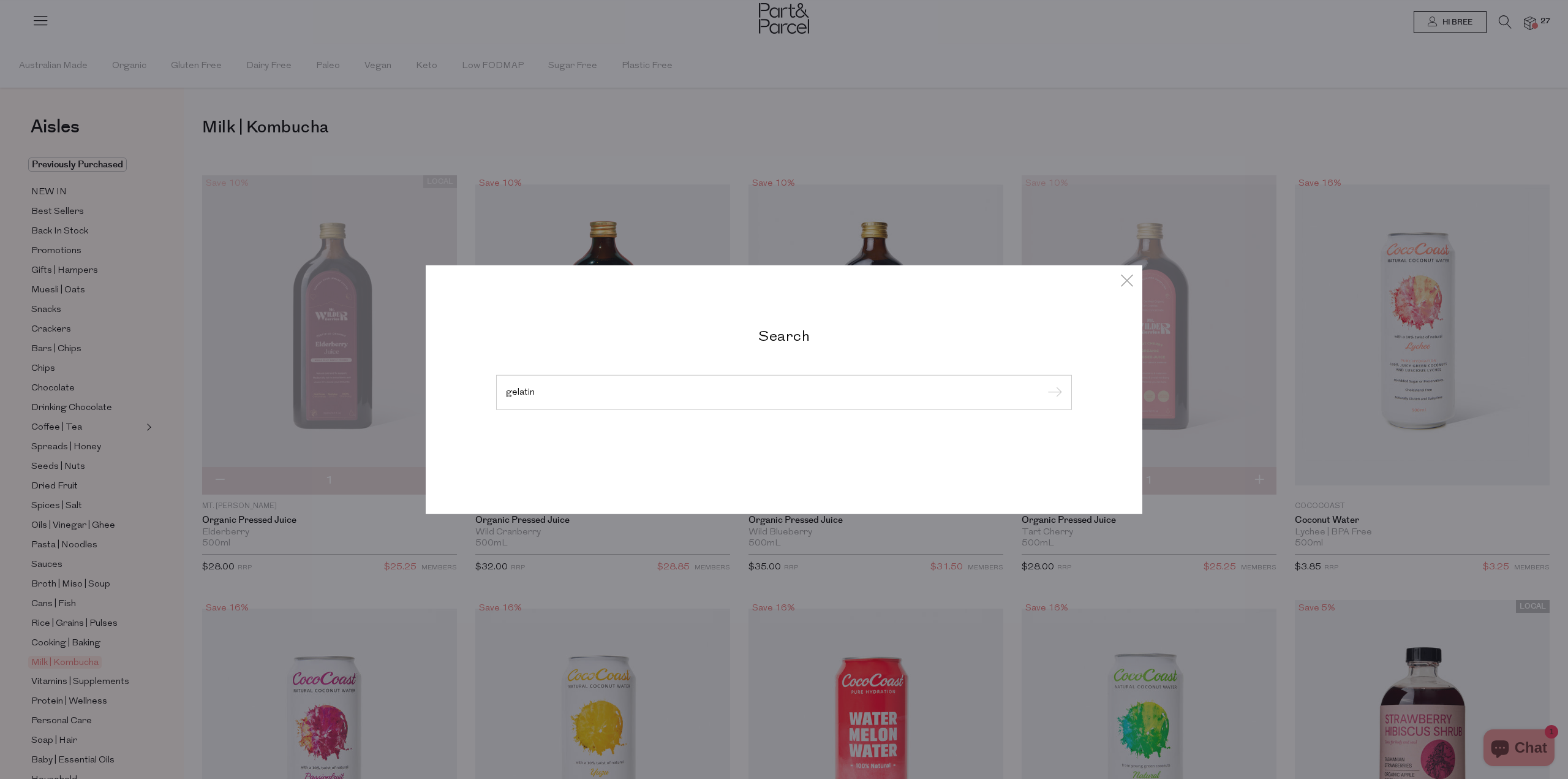
type input "gelatin"
click at [1044, 384] on input "submit" at bounding box center [1053, 393] width 18 height 18
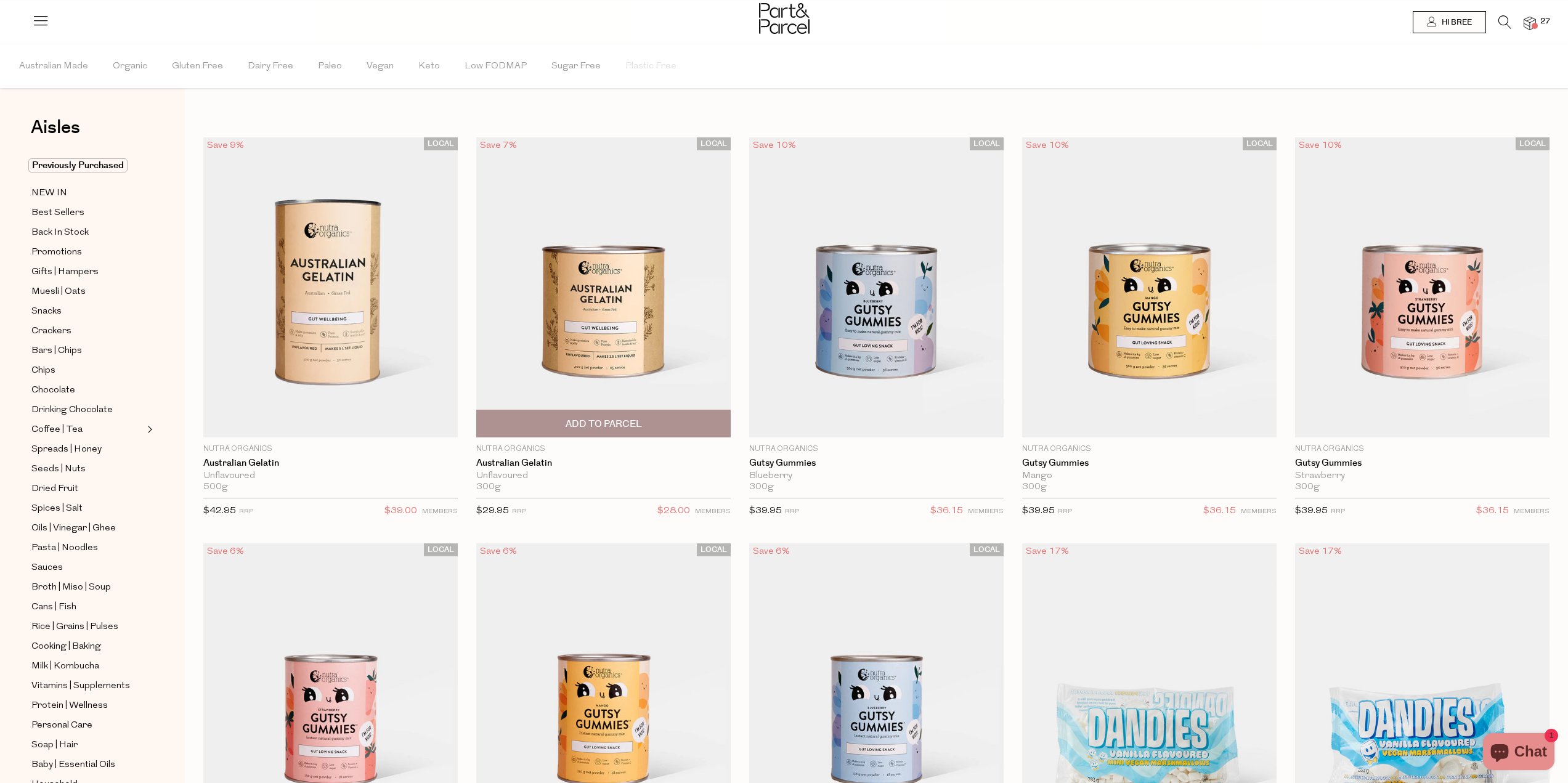
click at [544, 427] on span "Add To Parcel" at bounding box center [603, 424] width 247 height 26
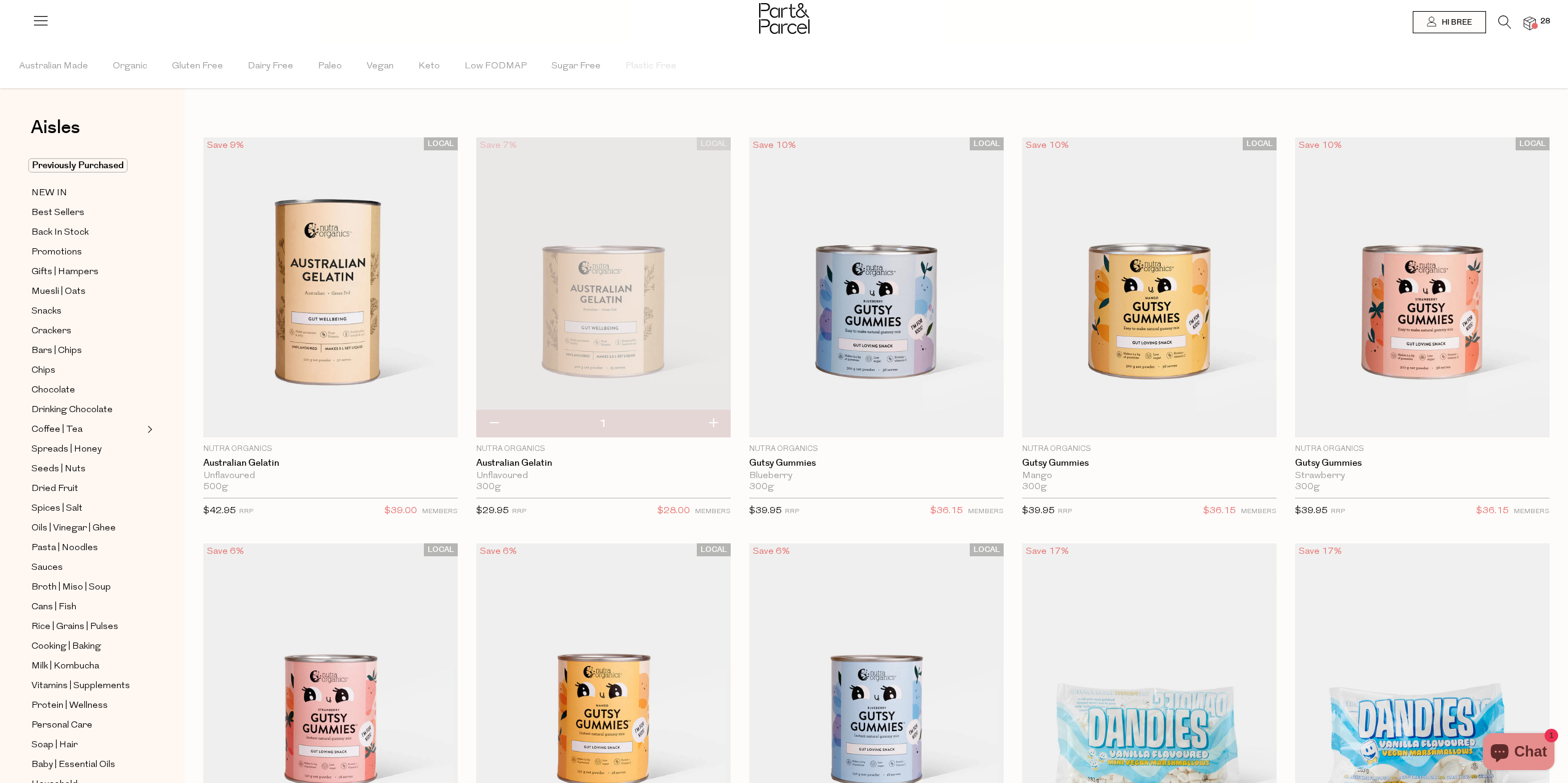
click at [1505, 23] on icon at bounding box center [1505, 21] width 13 height 13
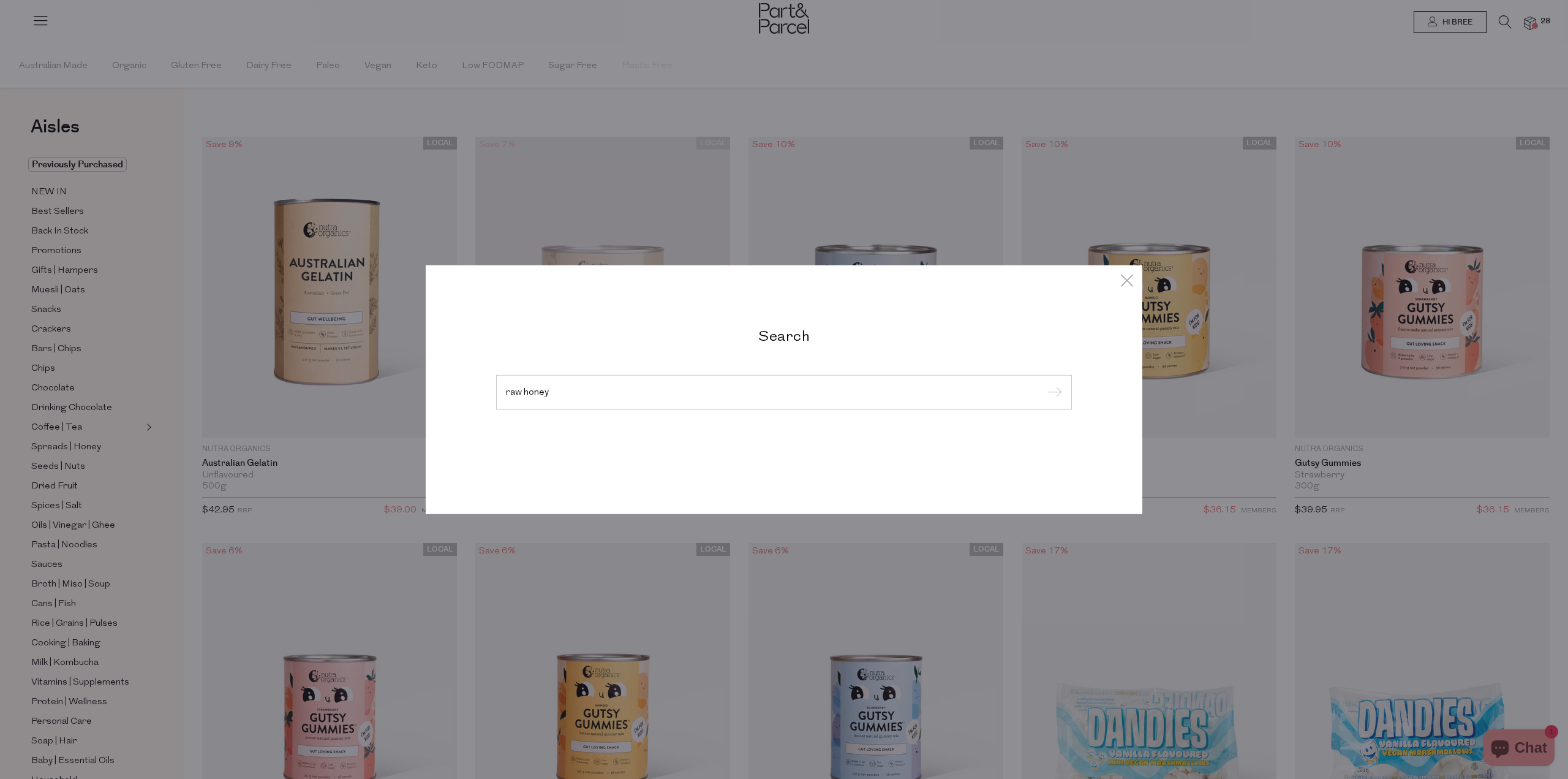
type input "raw honey"
click at [1044, 384] on input "submit" at bounding box center [1053, 393] width 18 height 18
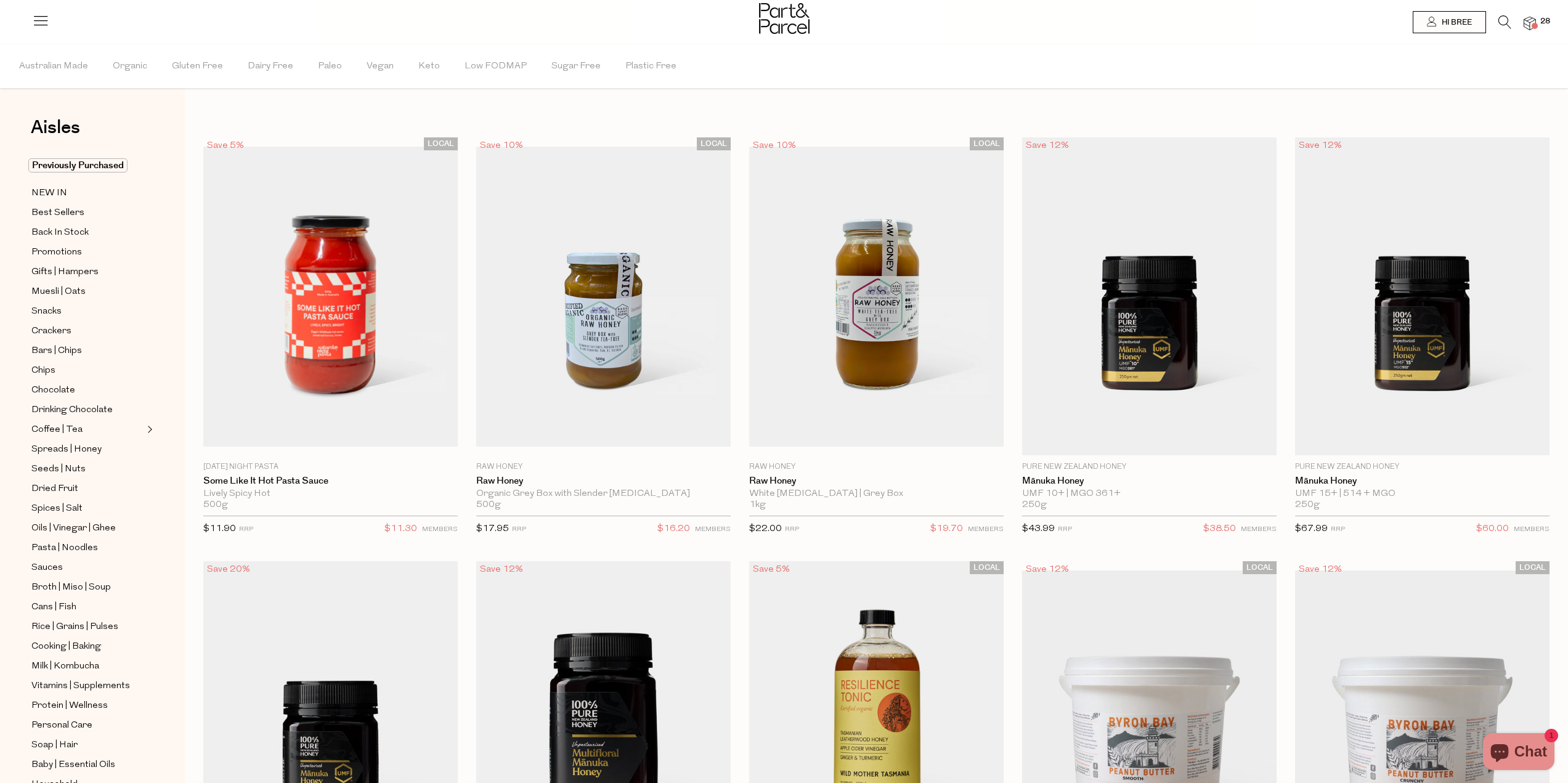
click at [1528, 22] on img at bounding box center [1529, 24] width 12 height 14
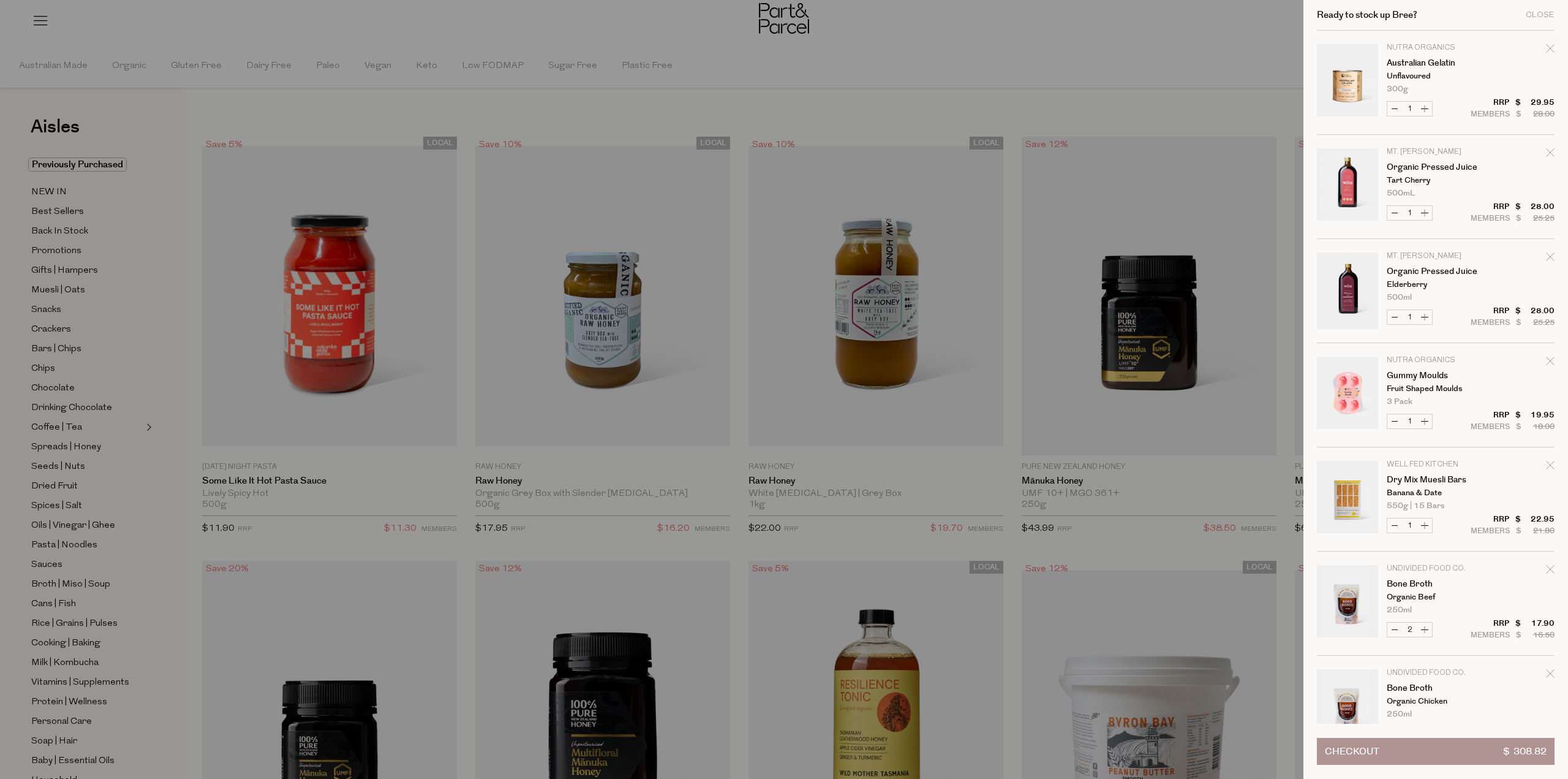
click at [1081, 64] on div at bounding box center [784, 389] width 1568 height 779
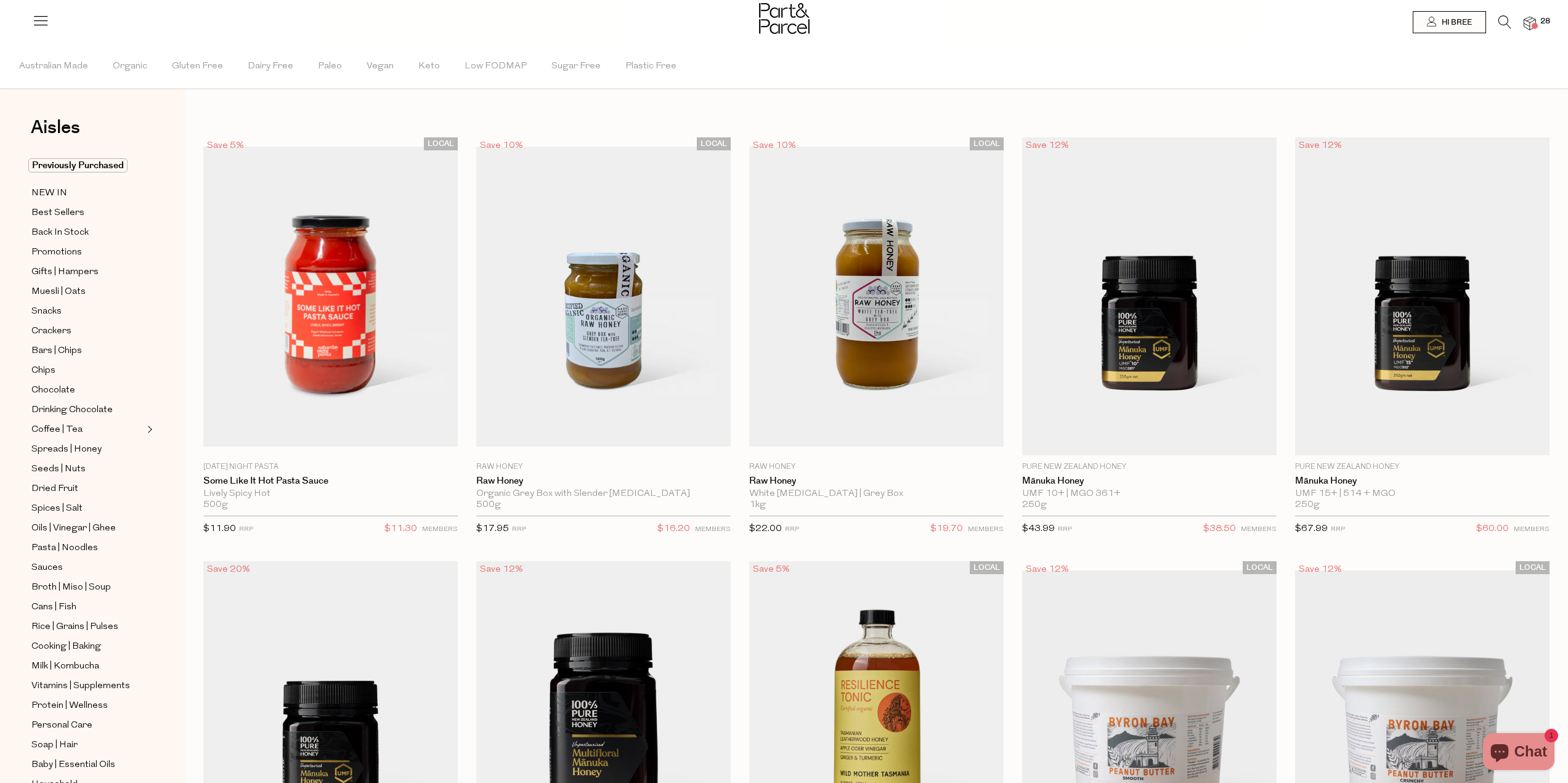
click at [1499, 19] on icon at bounding box center [1505, 21] width 13 height 13
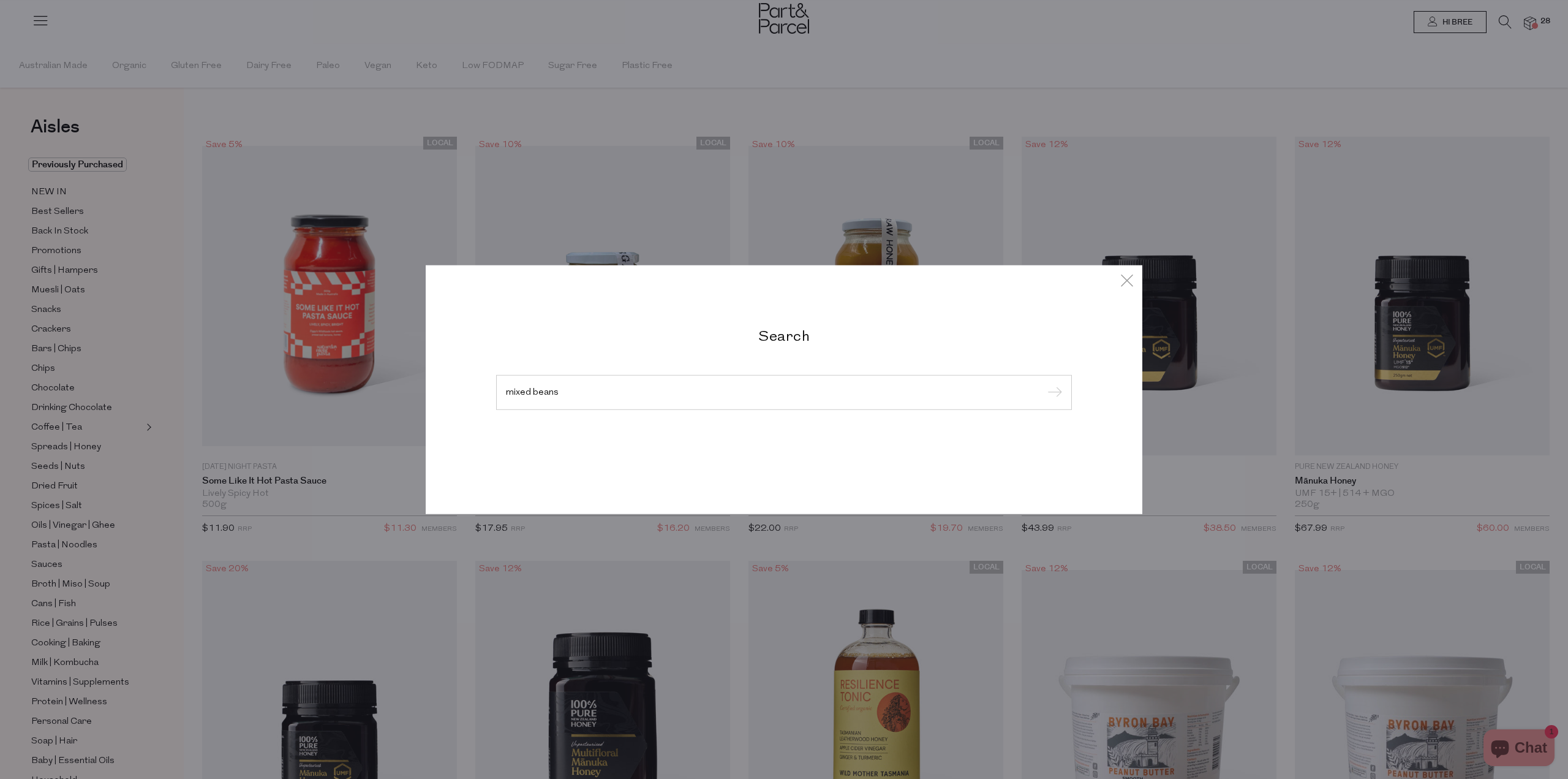
type input "mixed beans"
click at [1044, 384] on input "submit" at bounding box center [1053, 393] width 18 height 18
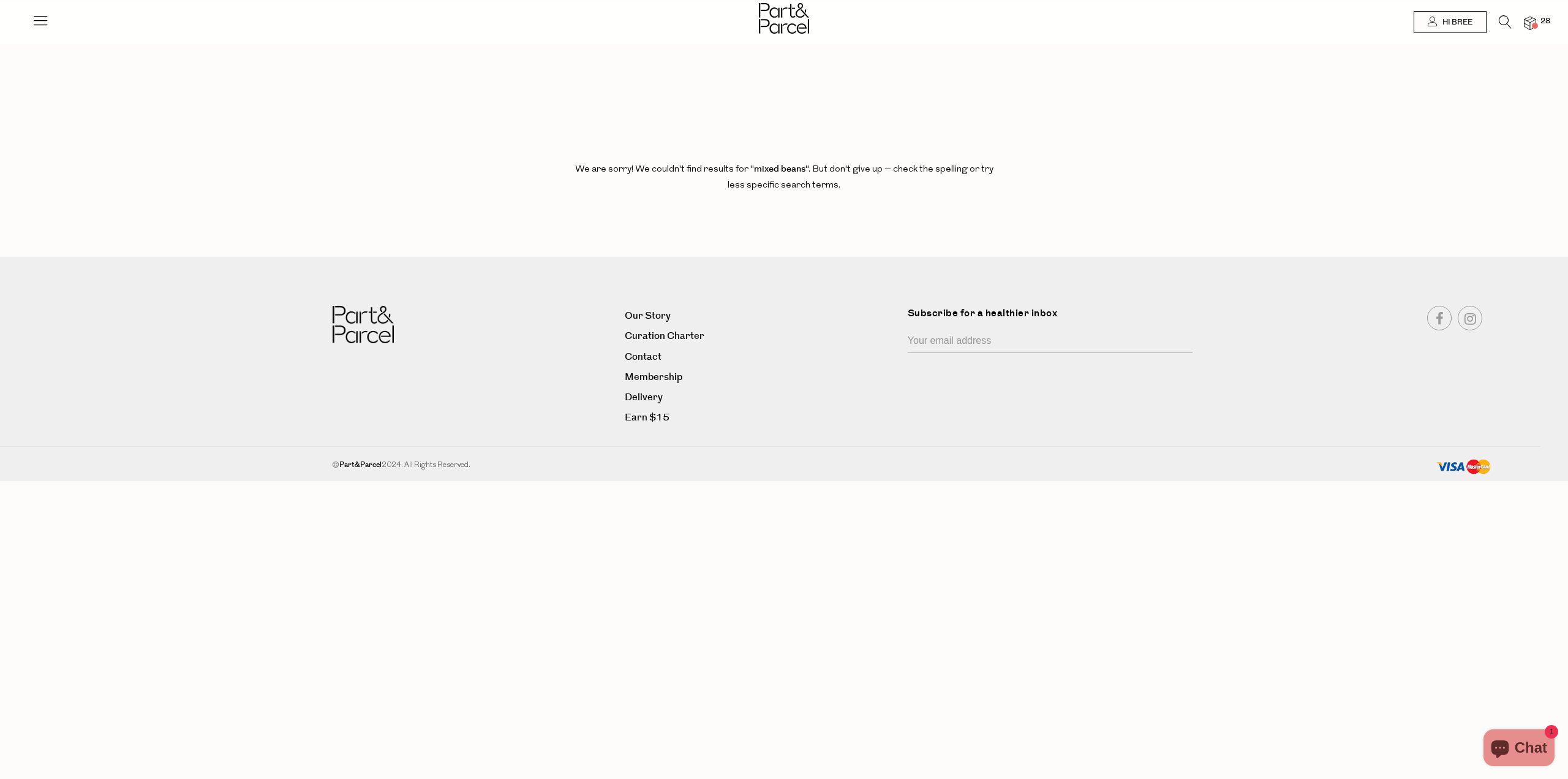
click at [1527, 23] on img at bounding box center [1530, 24] width 12 height 14
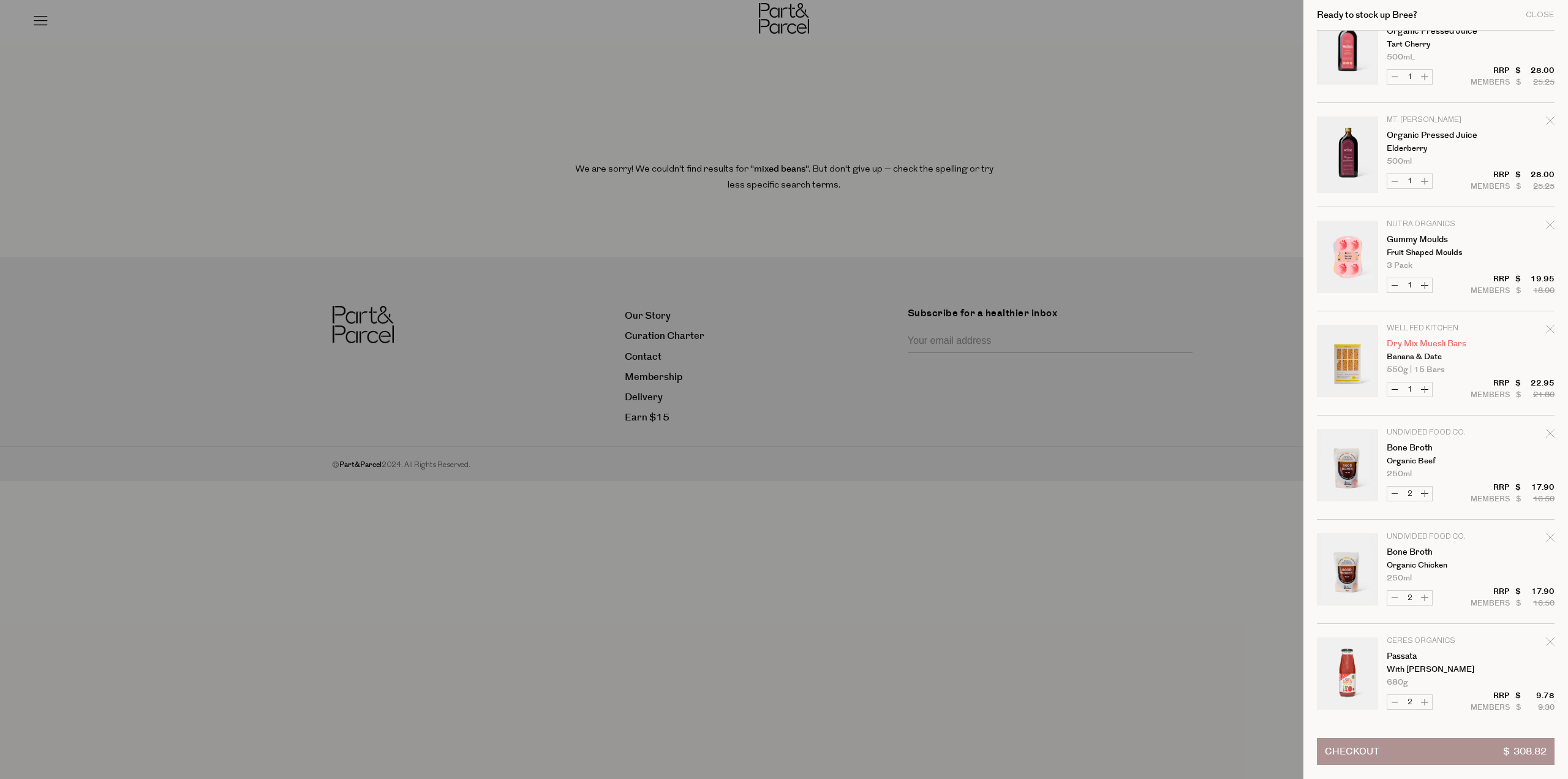
scroll to position [131, 0]
click at [1395, 395] on button "Decrease Dry Mix Muesli Bars" at bounding box center [1395, 395] width 15 height 14
type input "0"
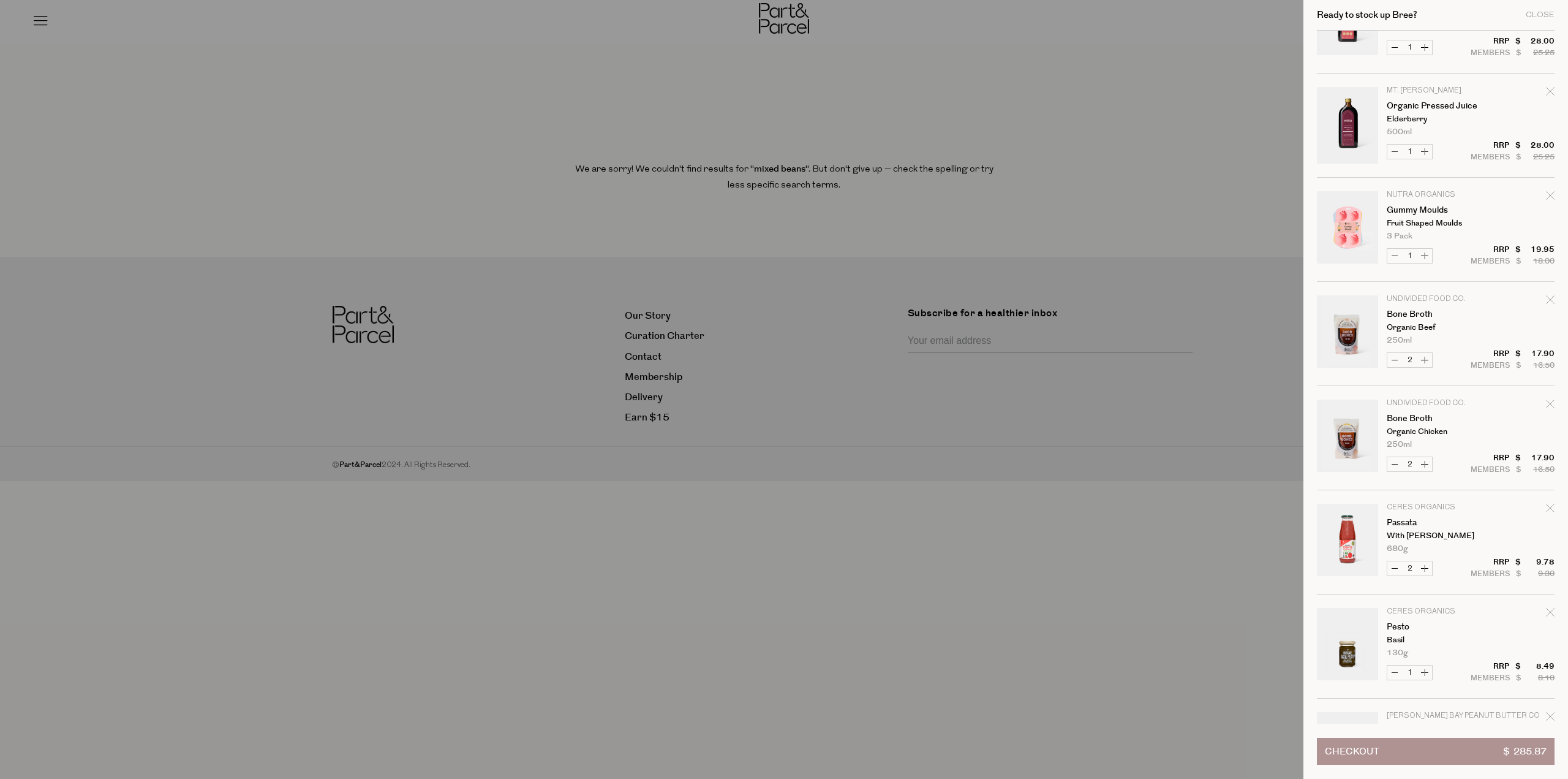
scroll to position [551, 0]
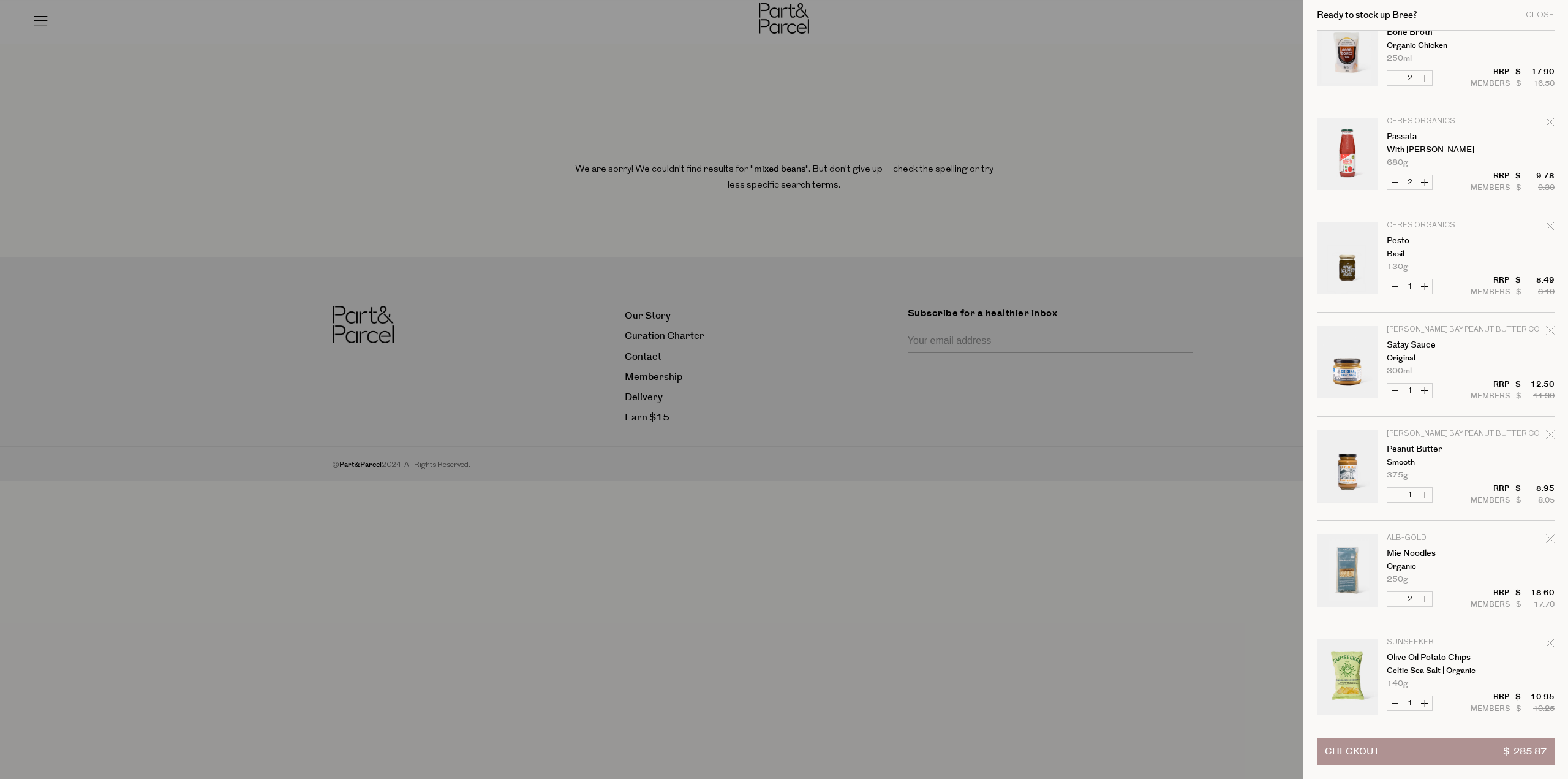
click at [1038, 592] on div at bounding box center [784, 389] width 1568 height 779
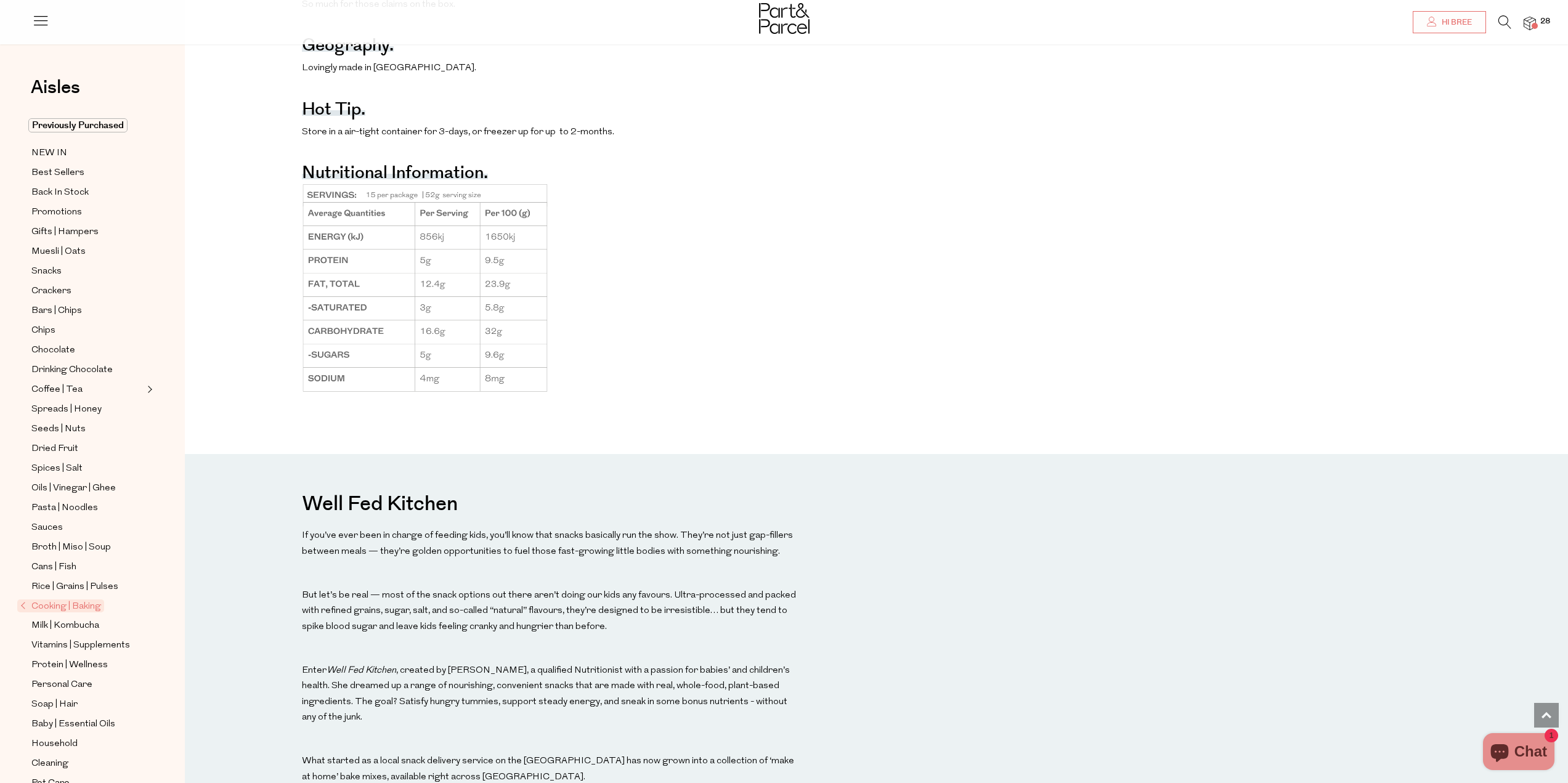
scroll to position [1232, 0]
